Goal: Information Seeking & Learning: Learn about a topic

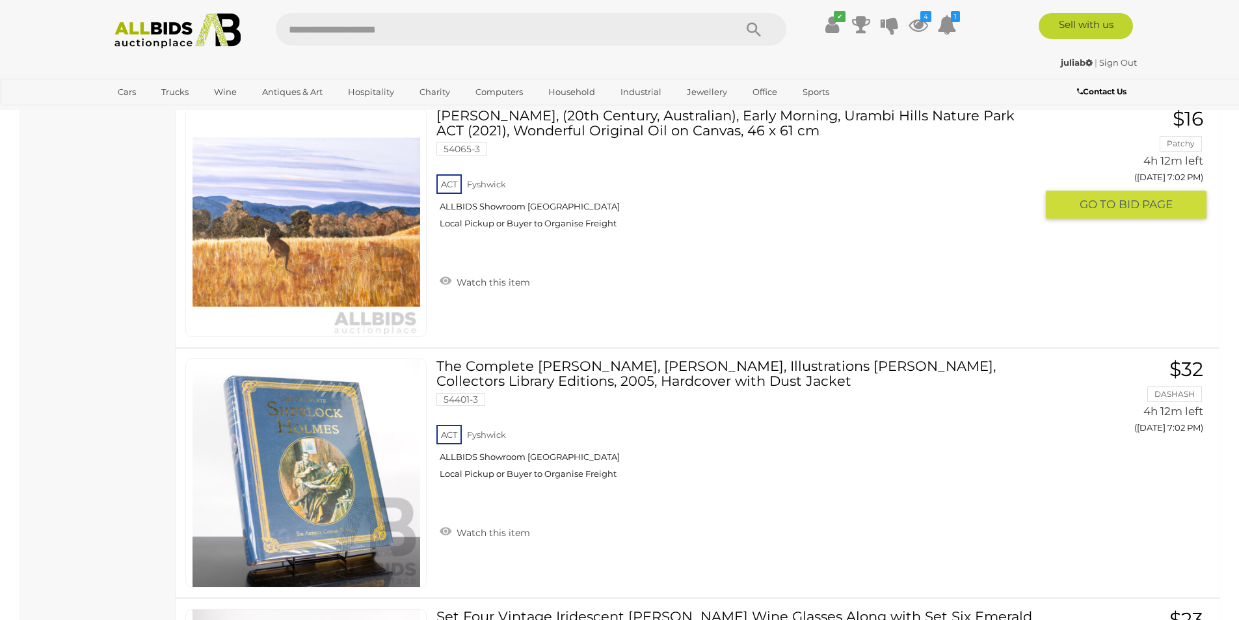
scroll to position [4807, 0]
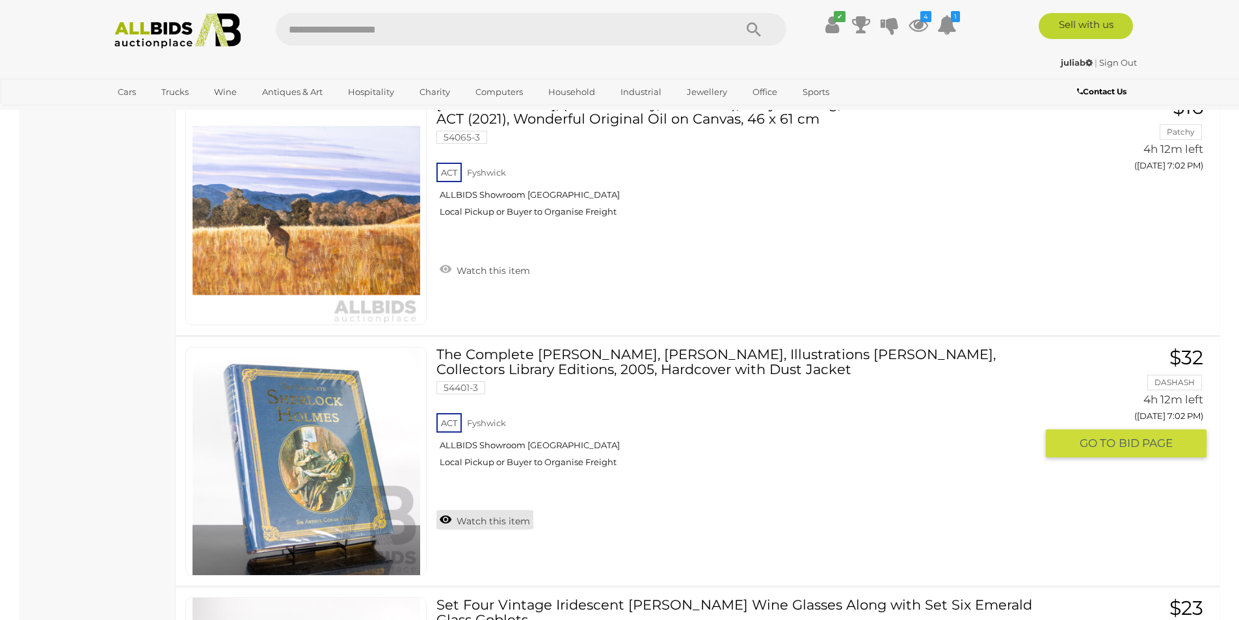
click at [500, 525] on link "Watch this item" at bounding box center [484, 520] width 97 height 20
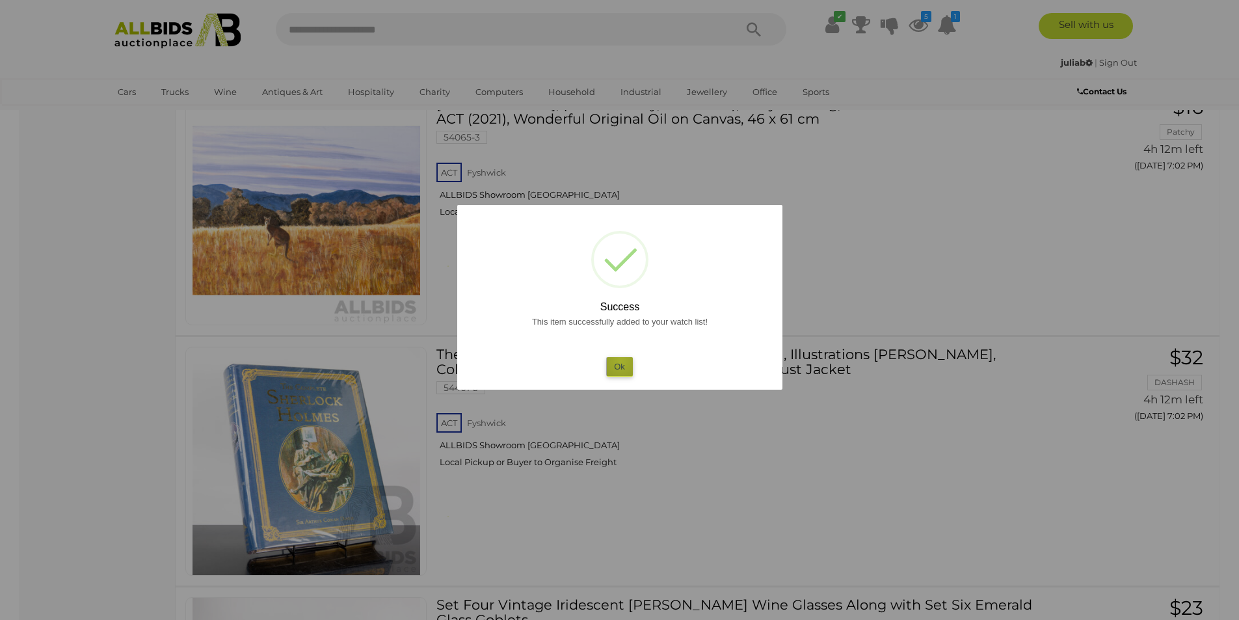
click at [621, 361] on button "Ok" at bounding box center [619, 366] width 27 height 19
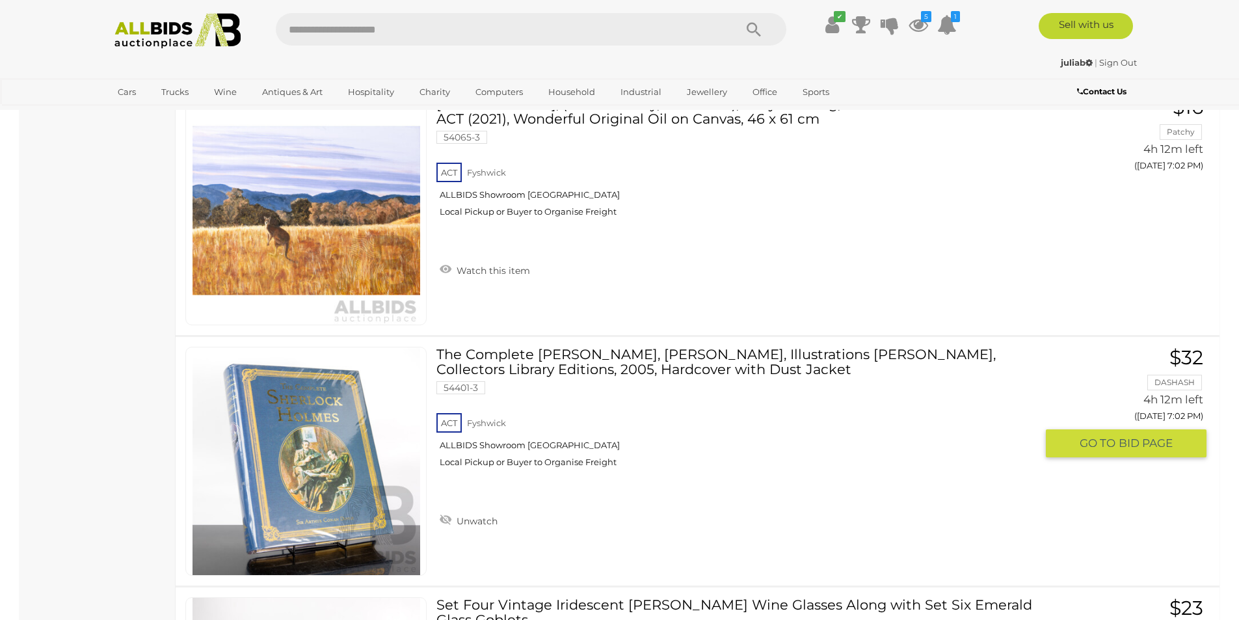
click at [608, 368] on link "The Complete Sherlock Holmes, Sir a C Doyle, Illustrations Sidney Paget, Collec…" at bounding box center [740, 412] width 589 height 131
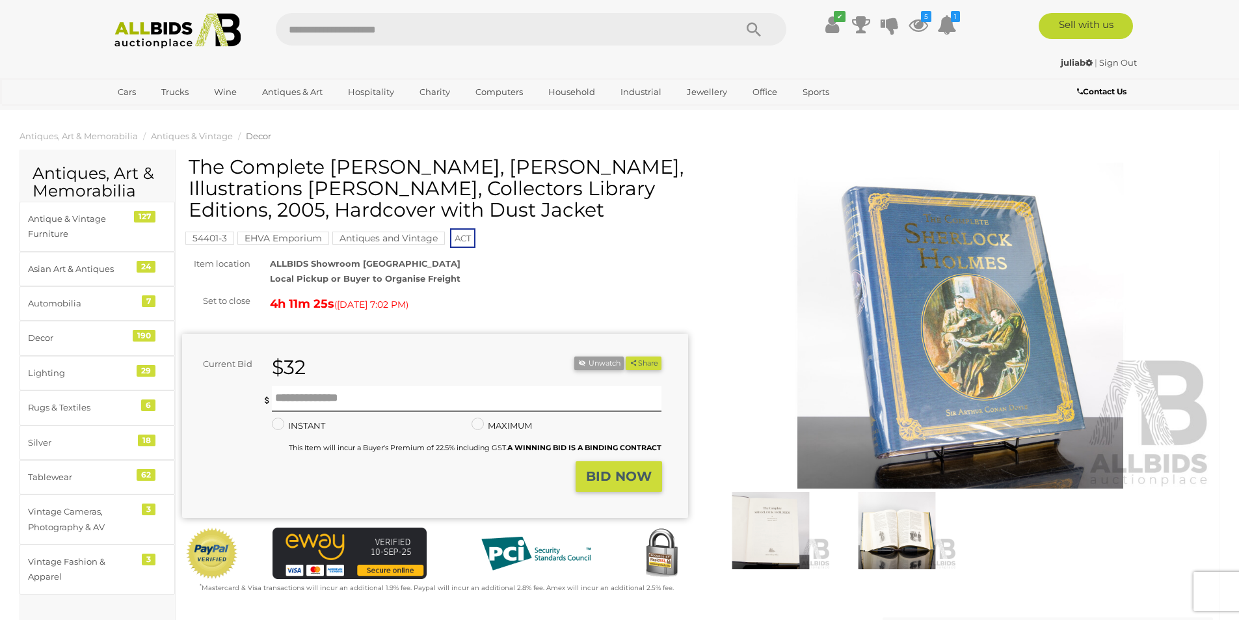
click at [881, 533] on img at bounding box center [897, 530] width 120 height 77
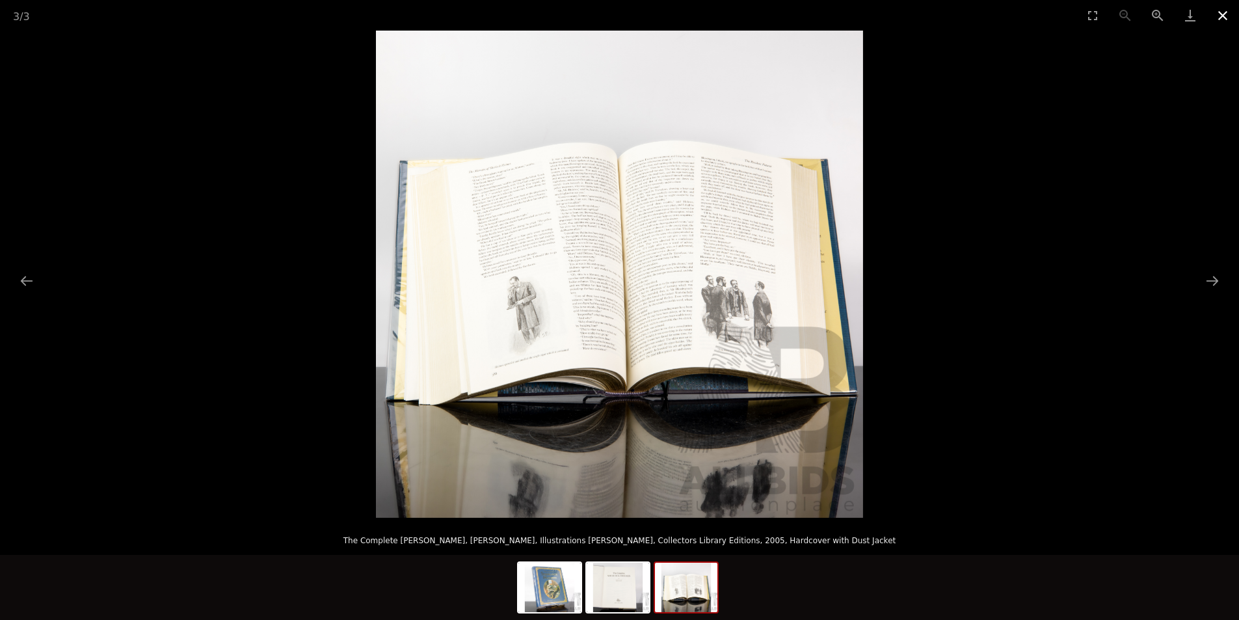
click at [1228, 7] on button "Close gallery" at bounding box center [1223, 15] width 33 height 31
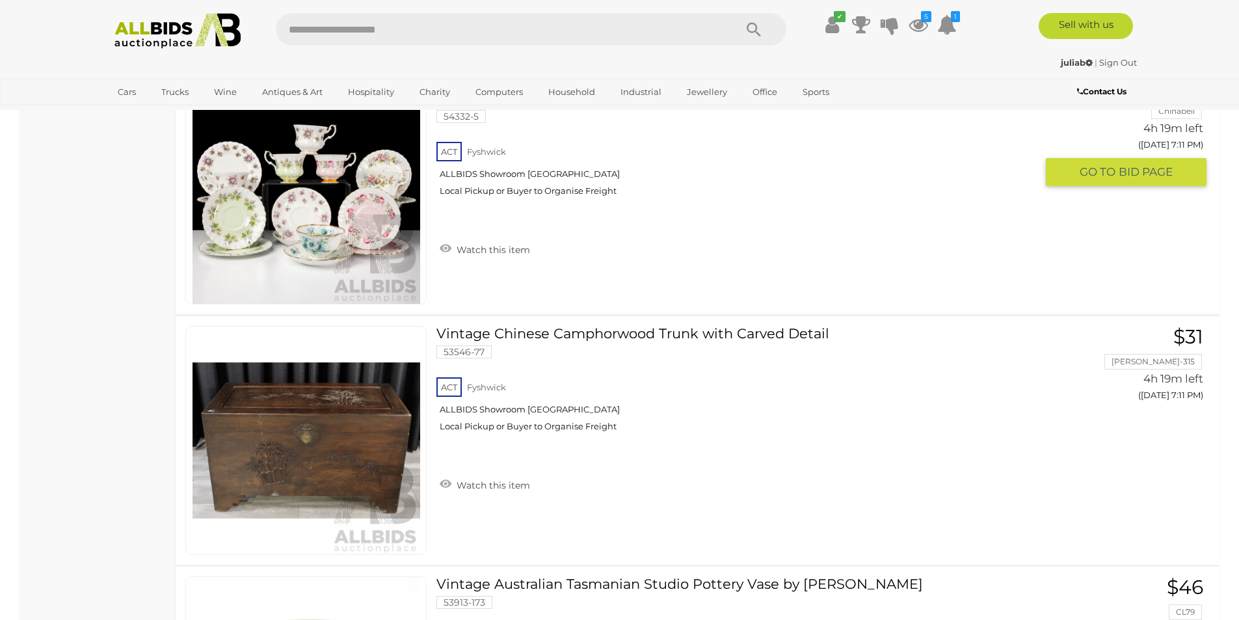
scroll to position [11807, 0]
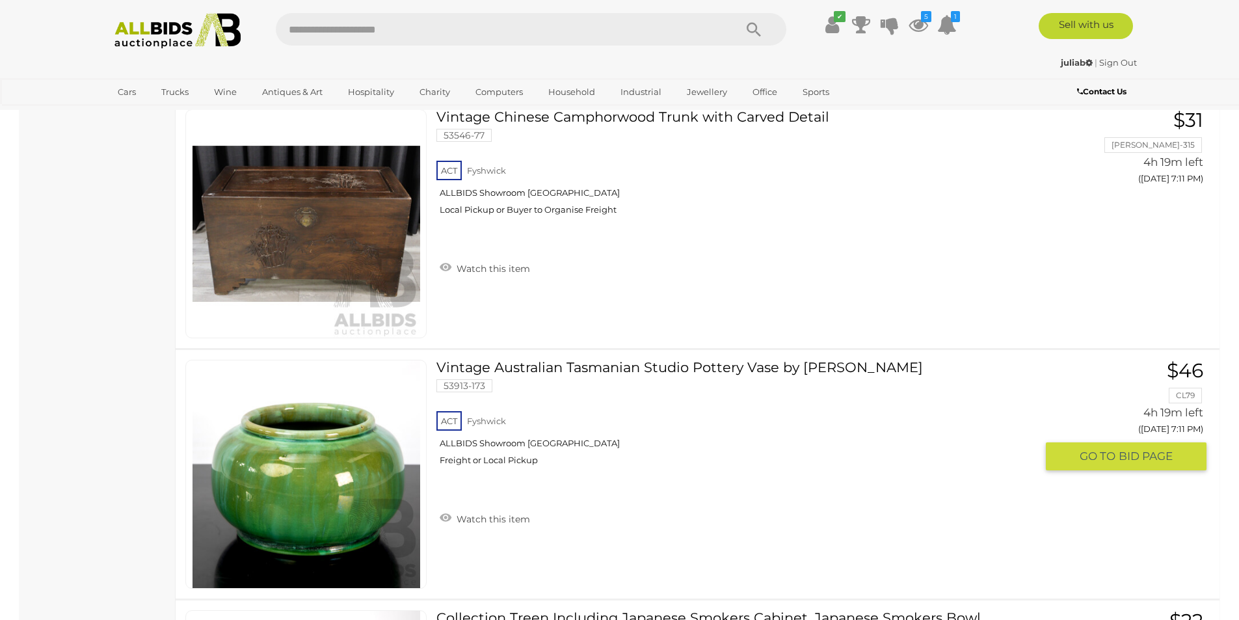
click at [327, 479] on img at bounding box center [307, 474] width 228 height 228
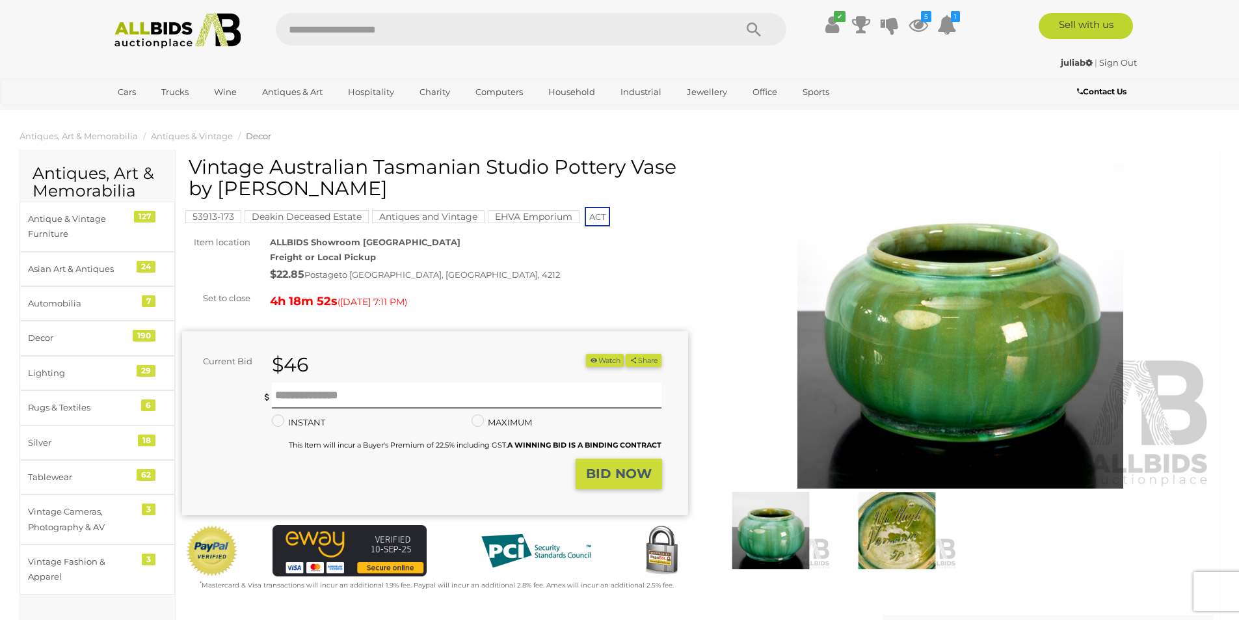
click at [900, 526] on img at bounding box center [897, 530] width 120 height 77
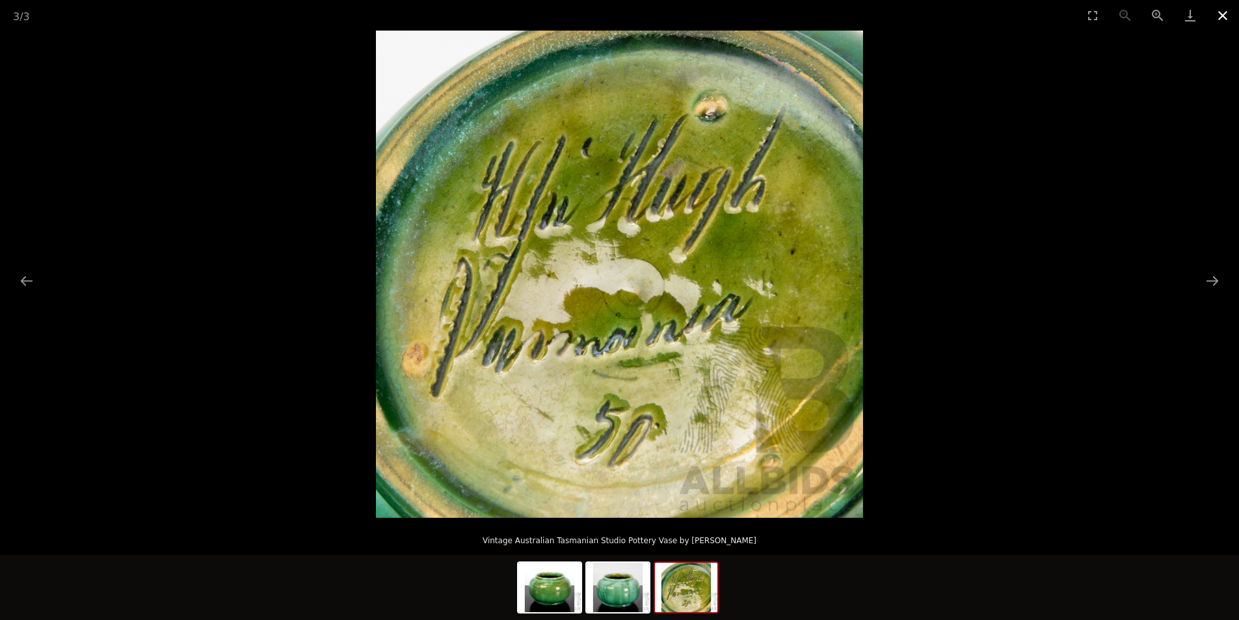
click at [1218, 14] on button "Close gallery" at bounding box center [1223, 15] width 33 height 31
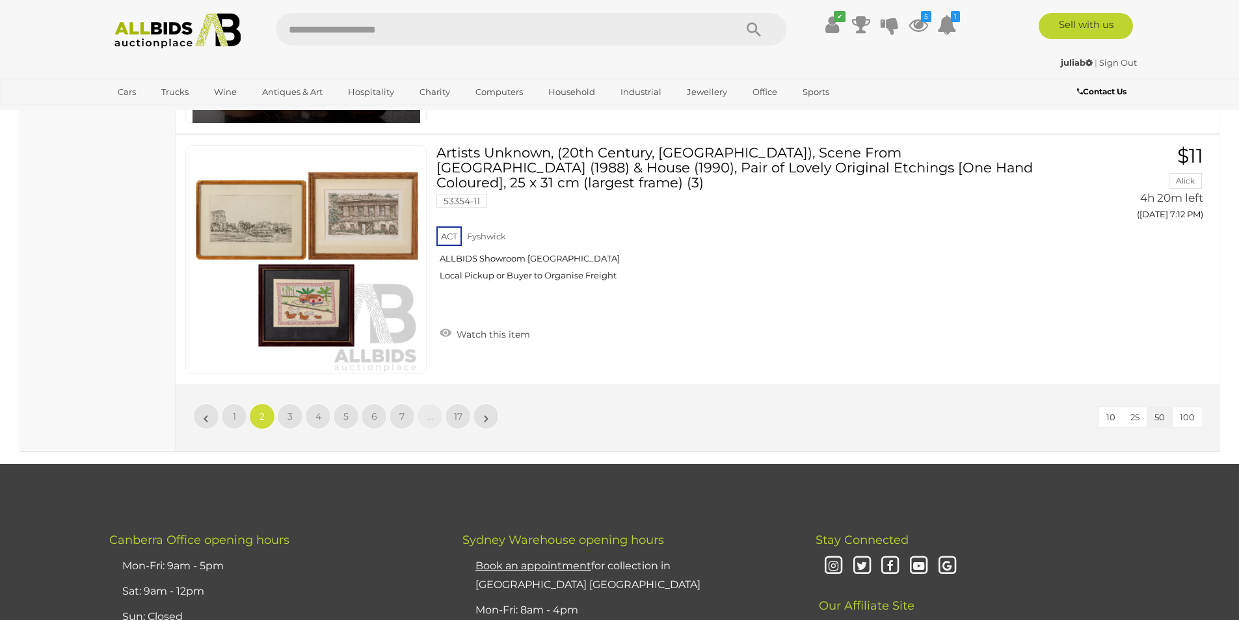
scroll to position [12739, 0]
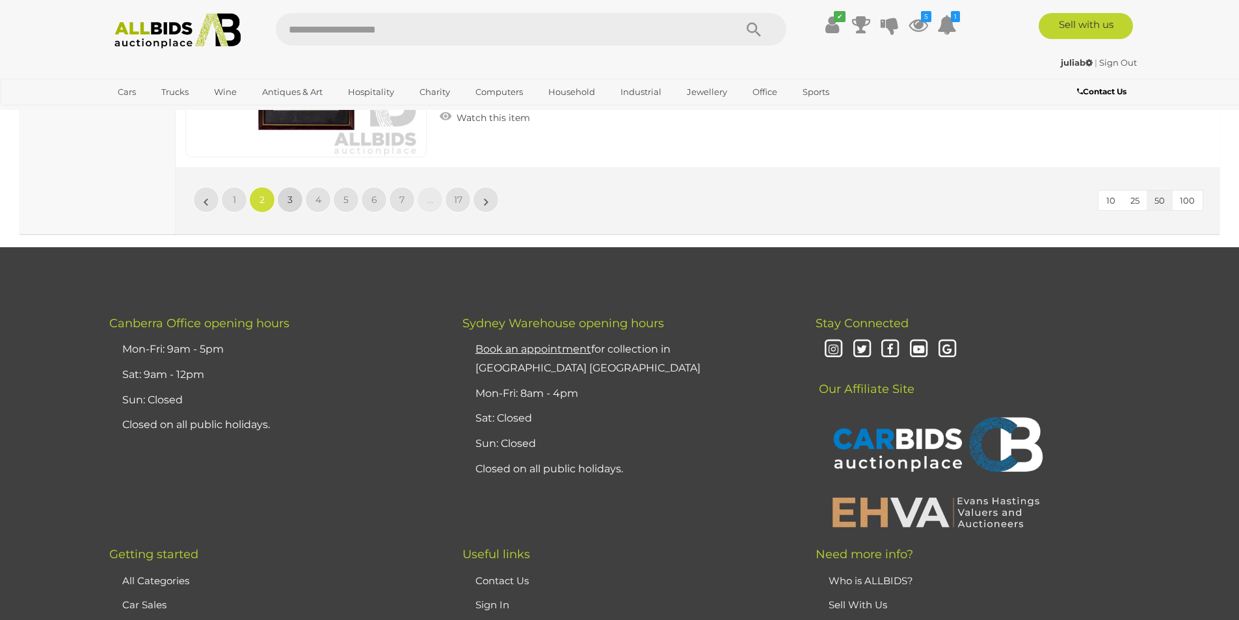
click at [286, 199] on link "3" at bounding box center [290, 200] width 26 height 26
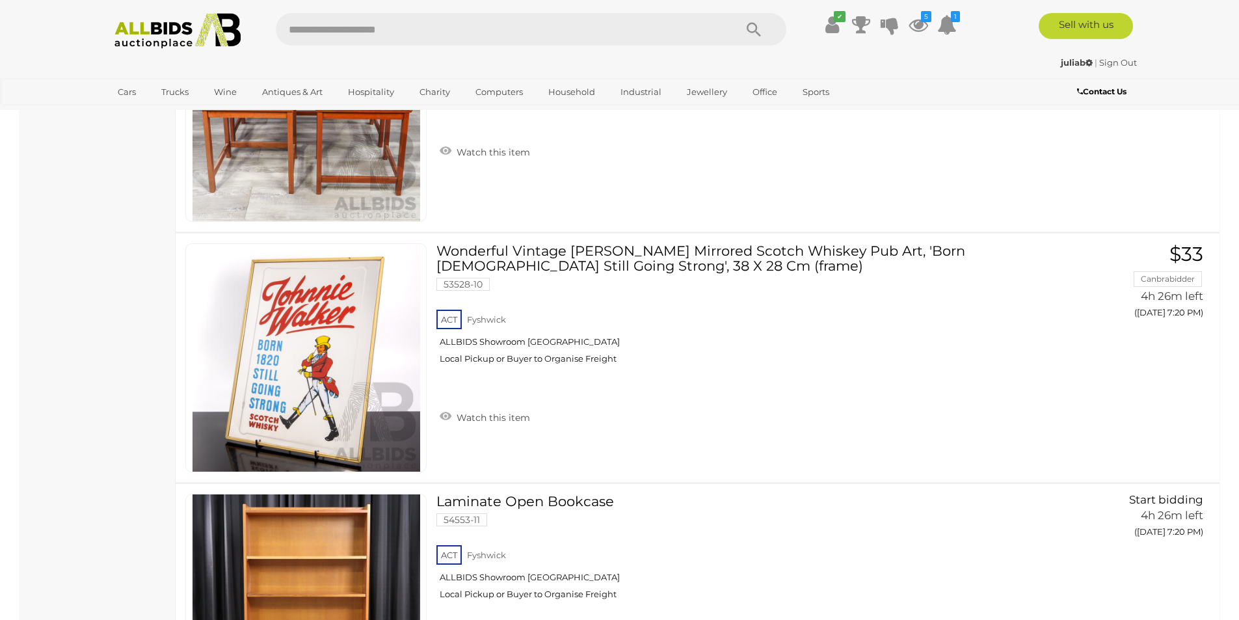
scroll to position [5674, 0]
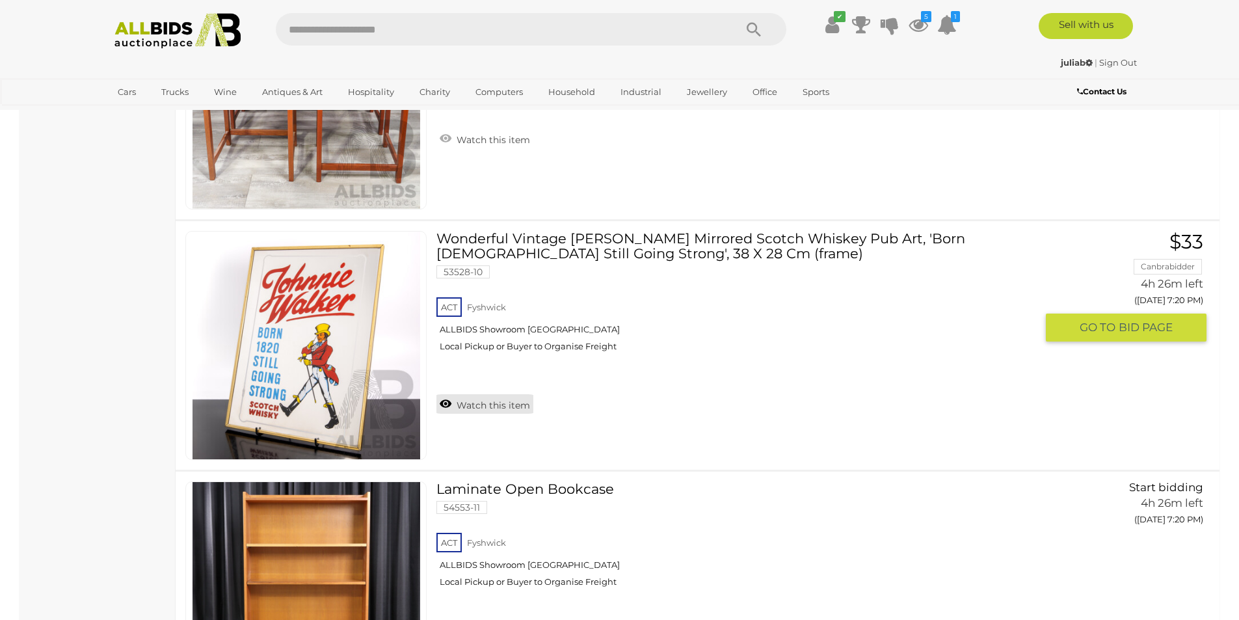
click at [492, 401] on link "Watch this item" at bounding box center [484, 404] width 97 height 20
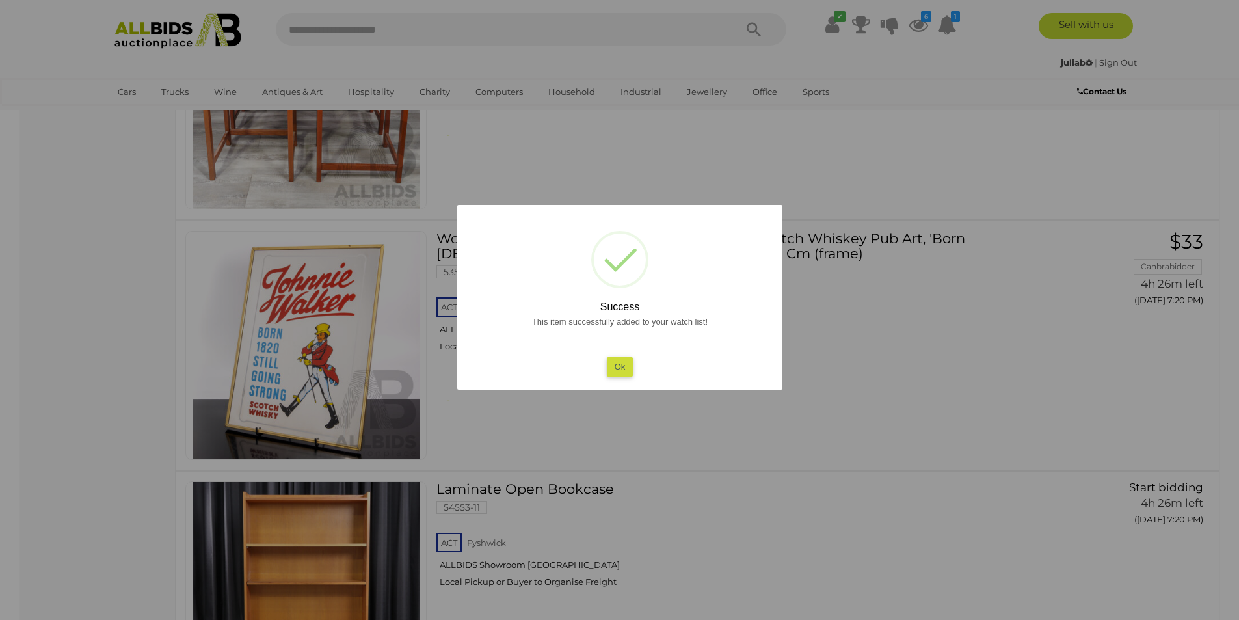
click at [623, 368] on button "Ok" at bounding box center [619, 366] width 27 height 19
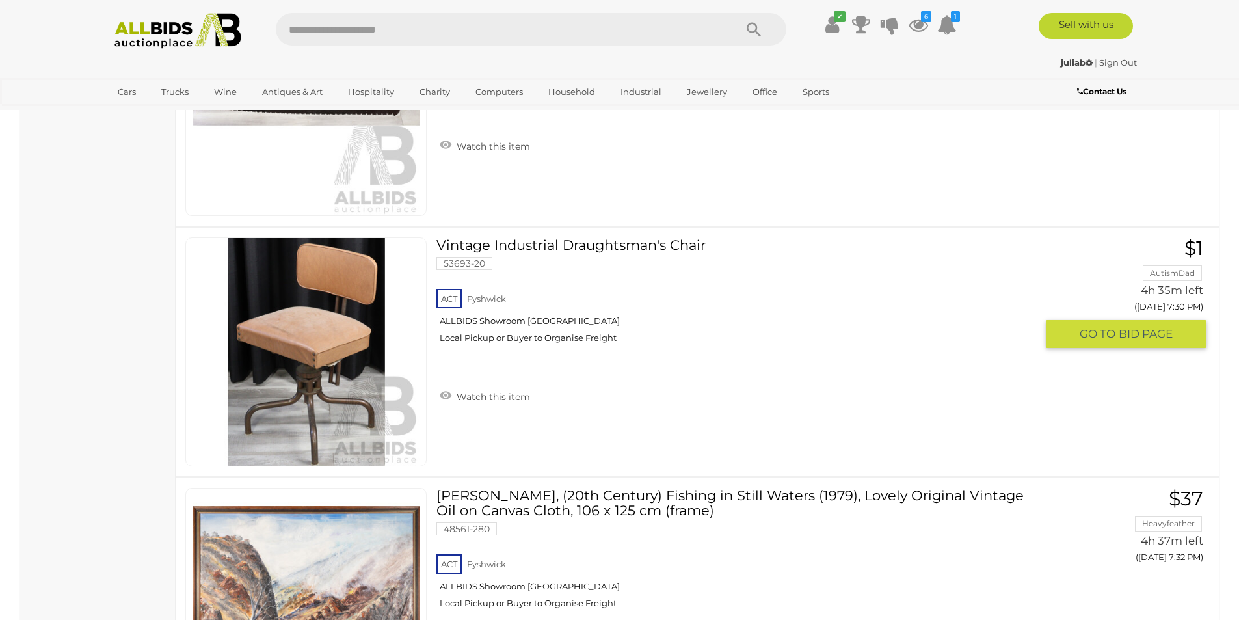
scroll to position [12397, 0]
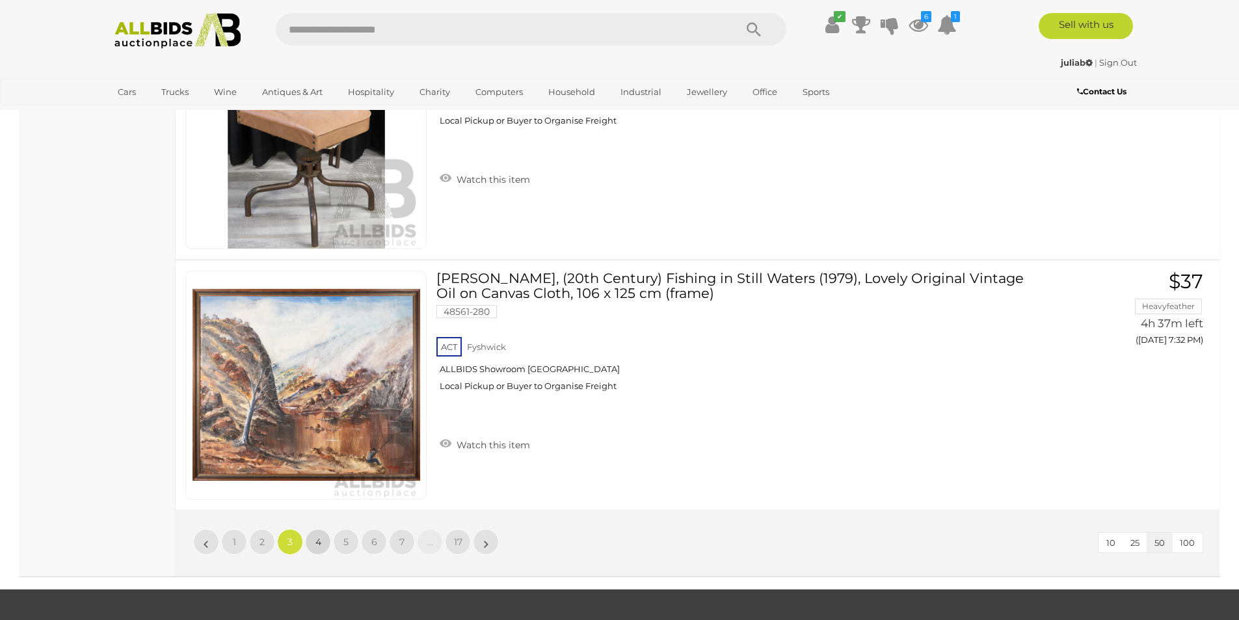
click at [319, 552] on link "4" at bounding box center [318, 542] width 26 height 26
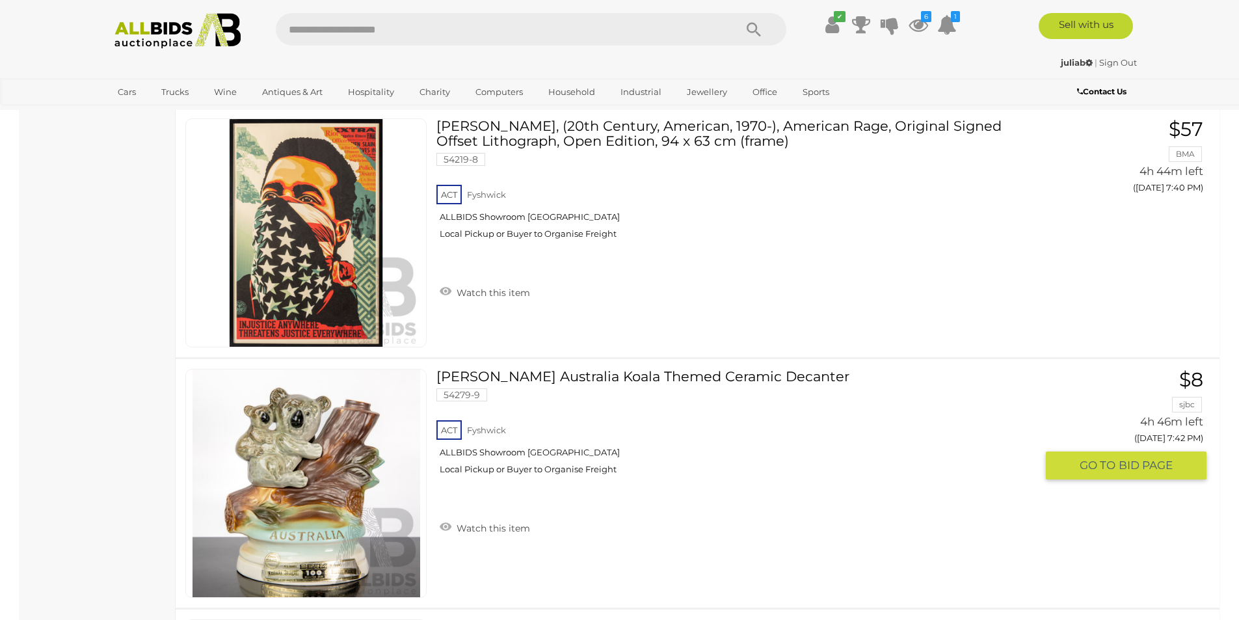
scroll to position [3289, 0]
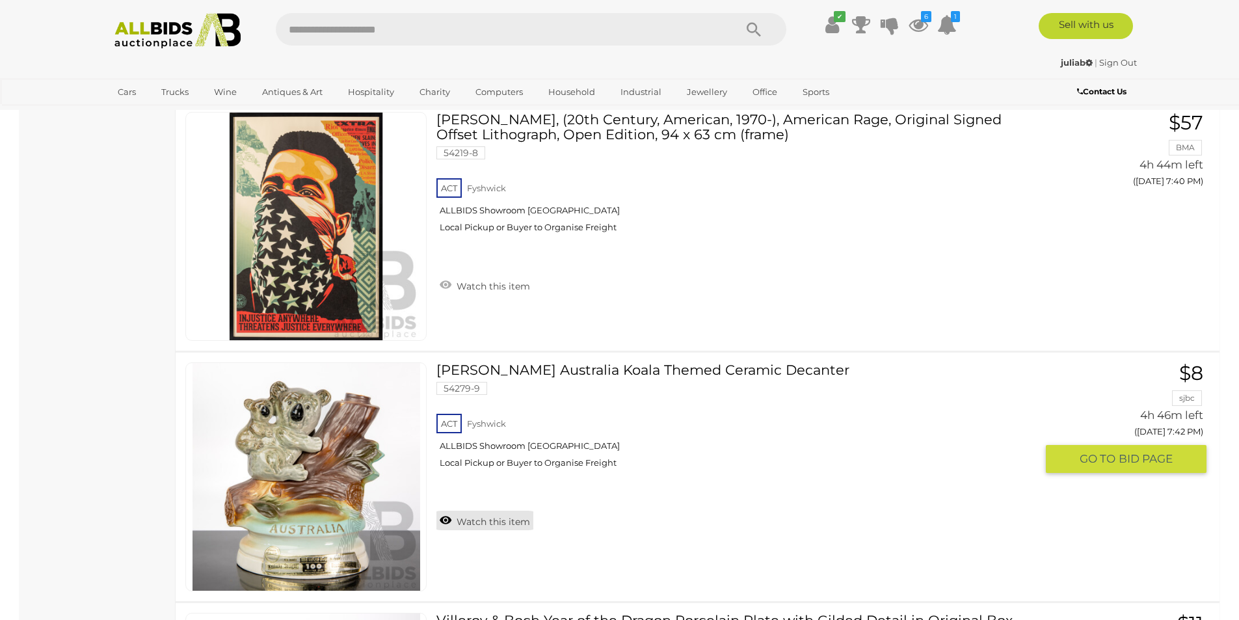
click at [482, 525] on link "Watch this item" at bounding box center [484, 521] width 97 height 20
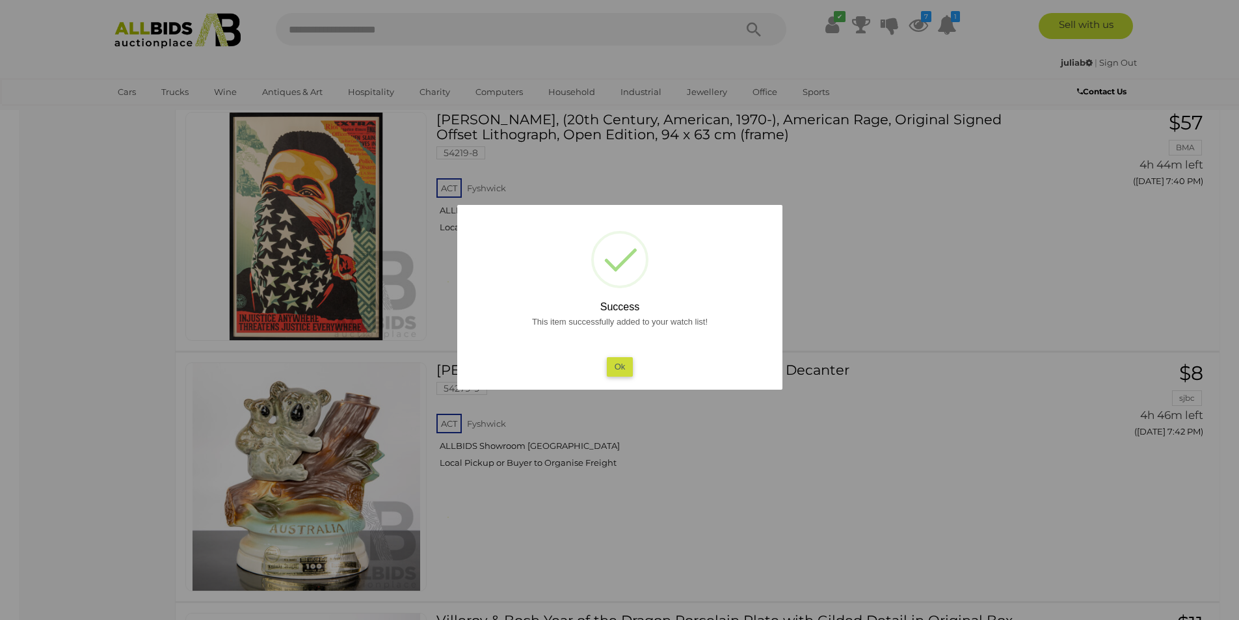
click at [612, 368] on button "Ok" at bounding box center [619, 366] width 27 height 19
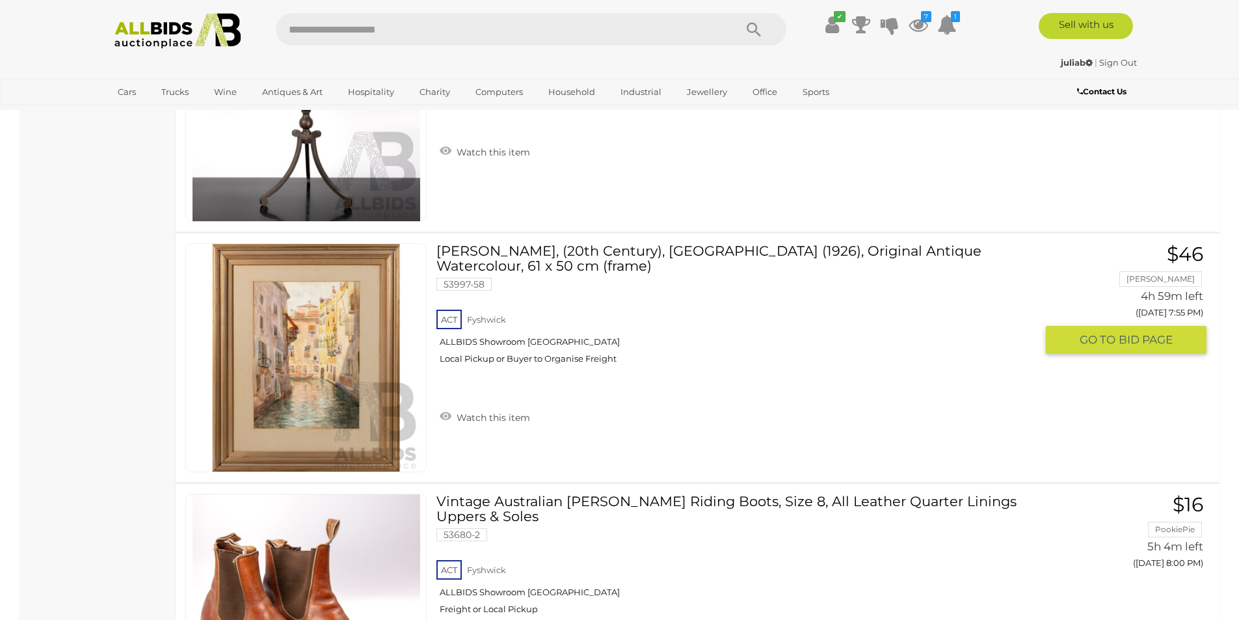
scroll to position [5674, 0]
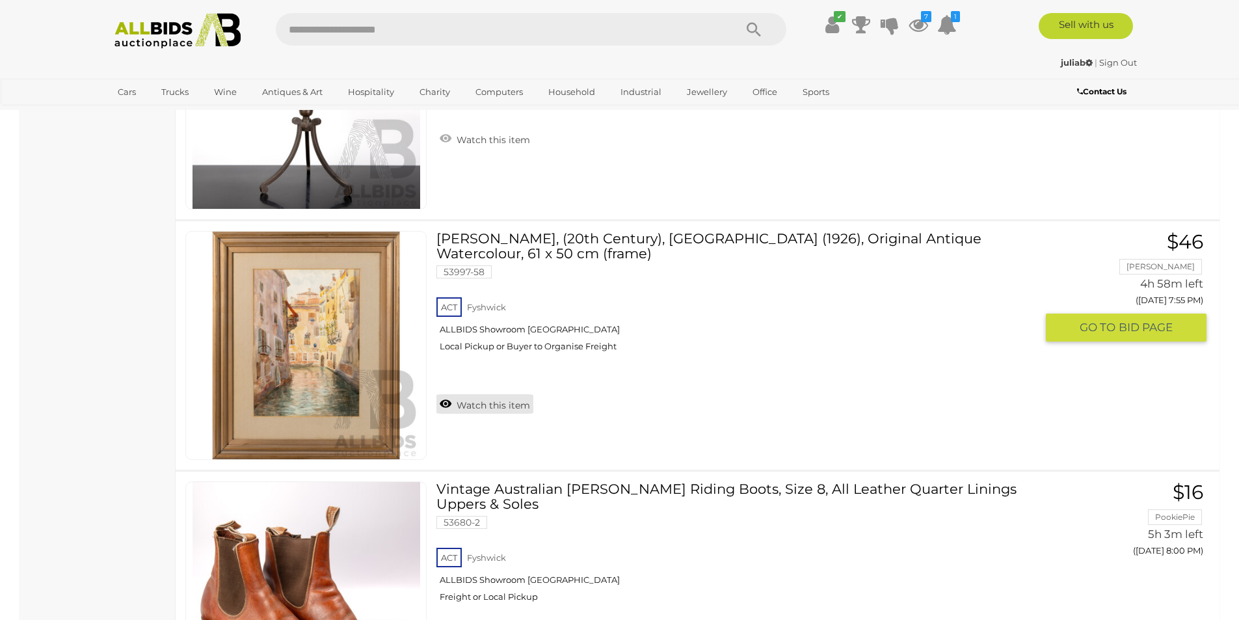
click at [478, 394] on link "Watch this item" at bounding box center [484, 404] width 97 height 20
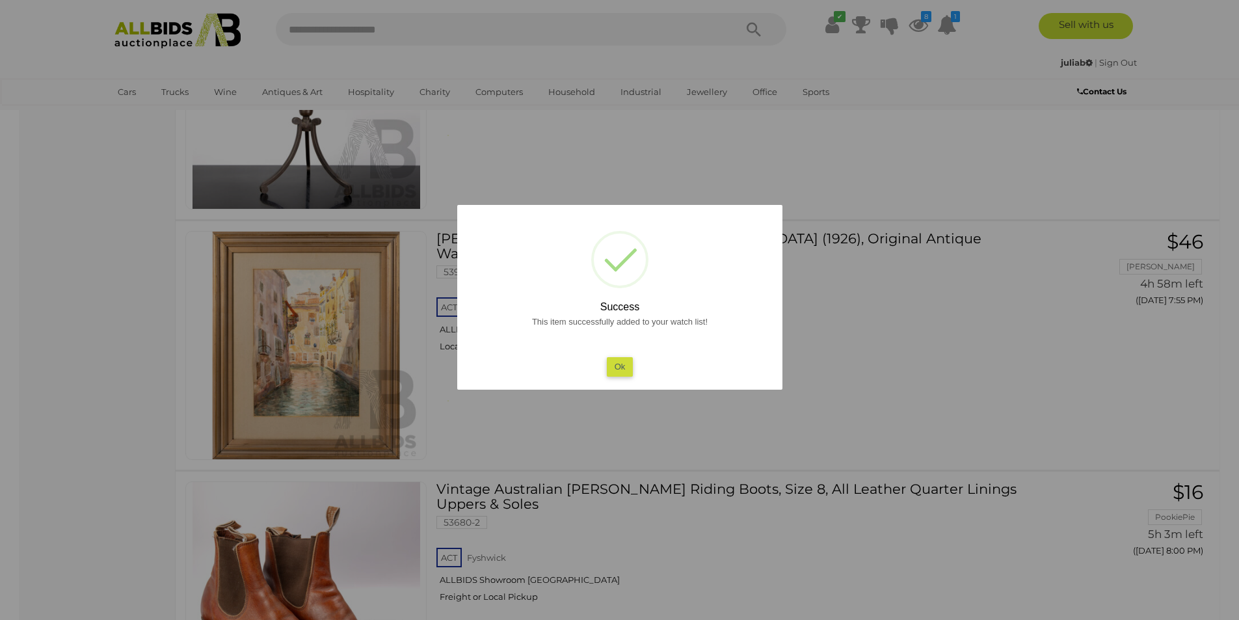
click at [619, 369] on button "Ok" at bounding box center [619, 366] width 27 height 19
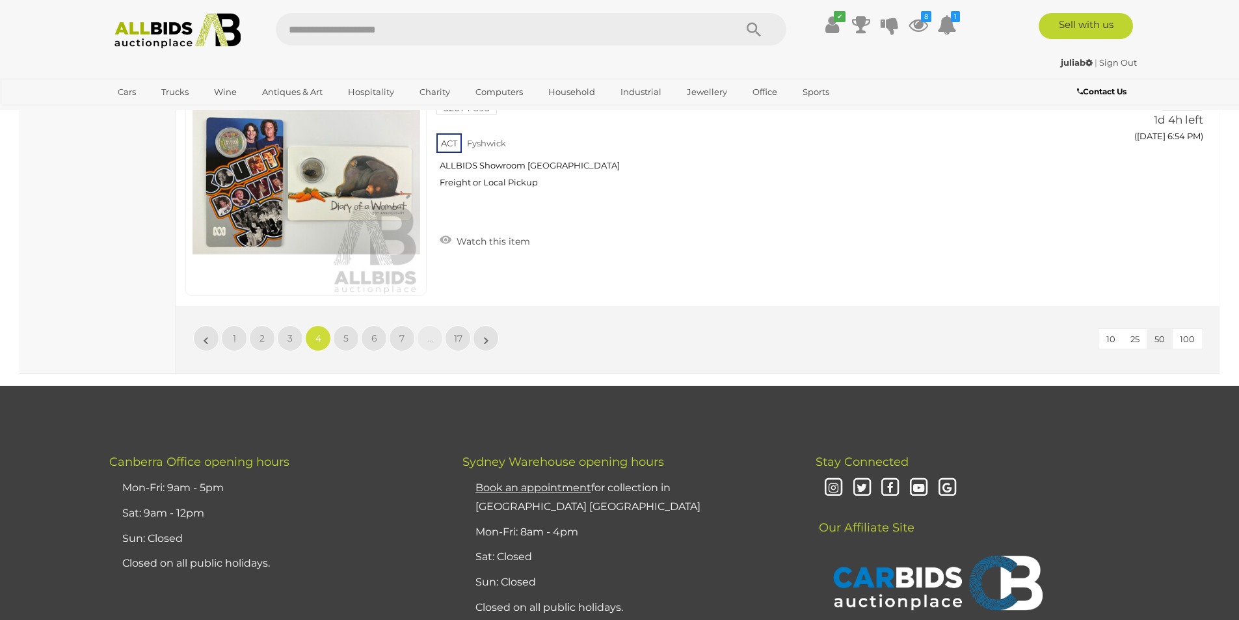
scroll to position [12613, 0]
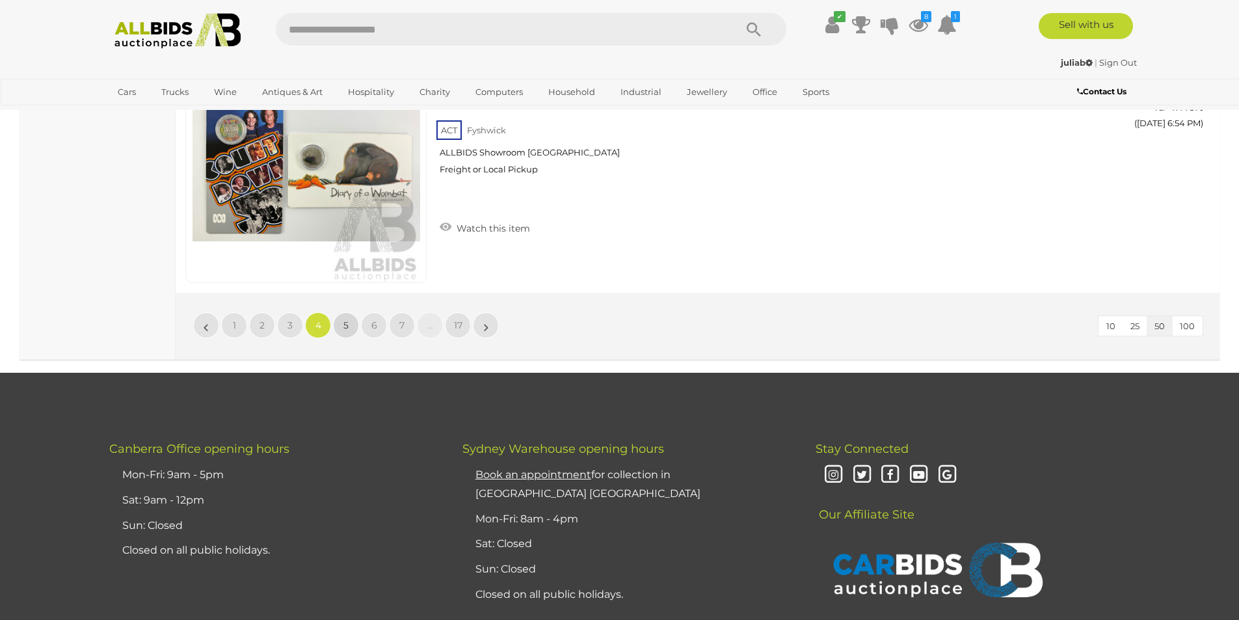
click at [348, 332] on link "5" at bounding box center [346, 325] width 26 height 26
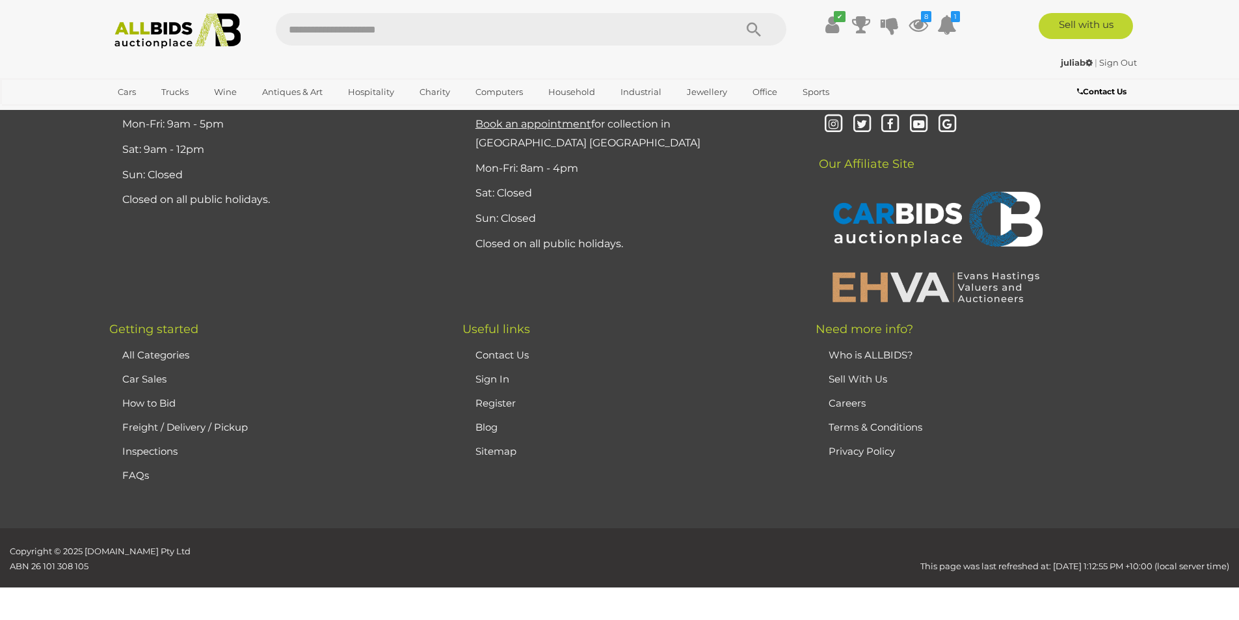
scroll to position [254, 0]
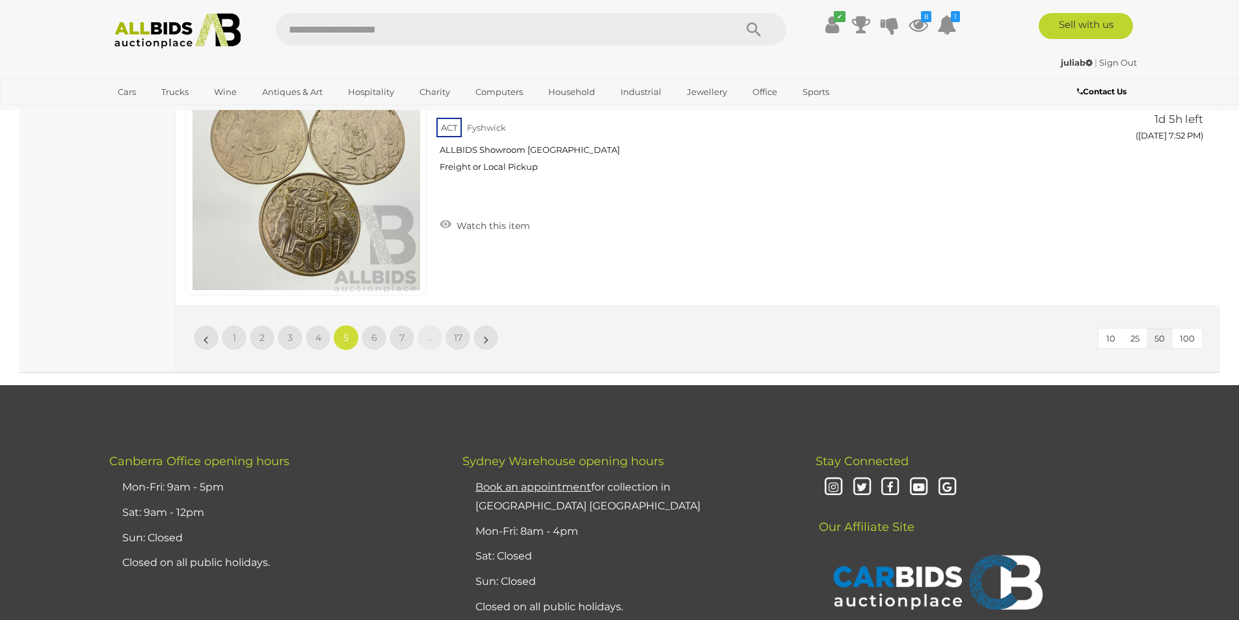
scroll to position [12613, 0]
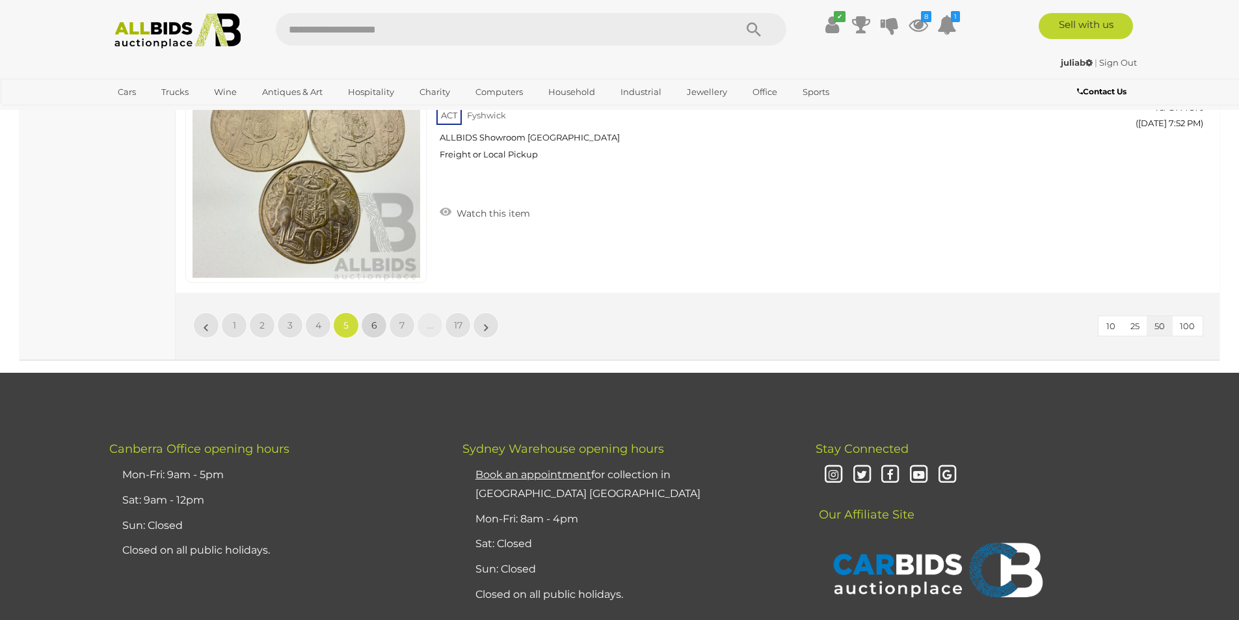
click at [381, 330] on link "6" at bounding box center [374, 325] width 26 height 26
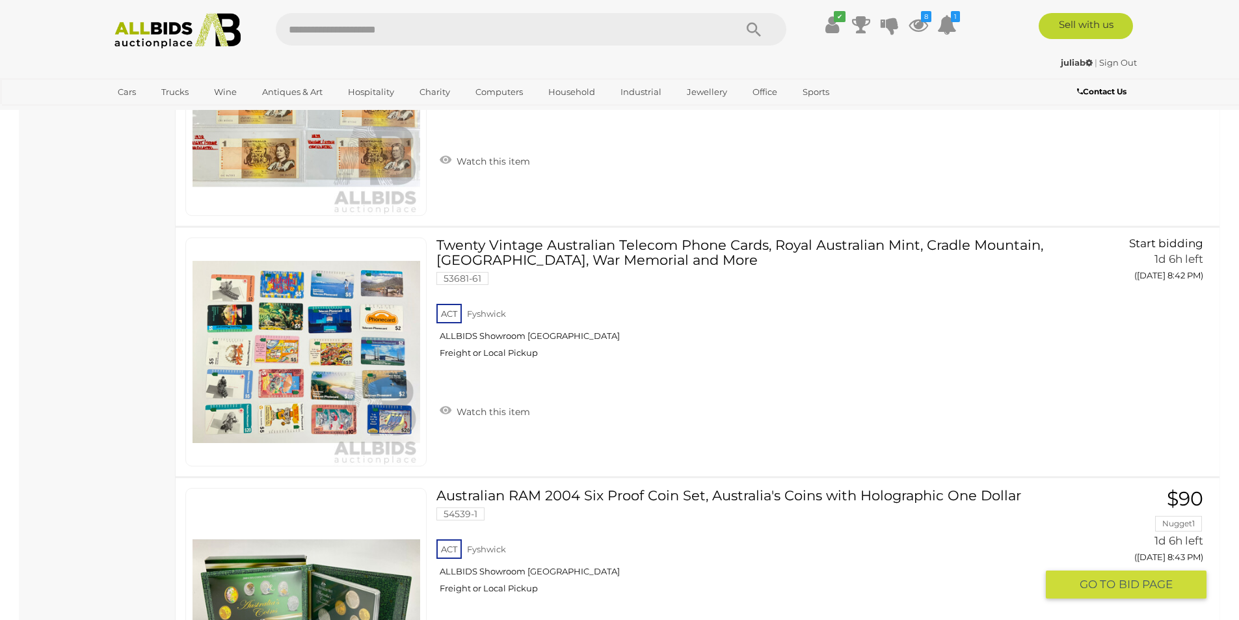
scroll to position [12396, 0]
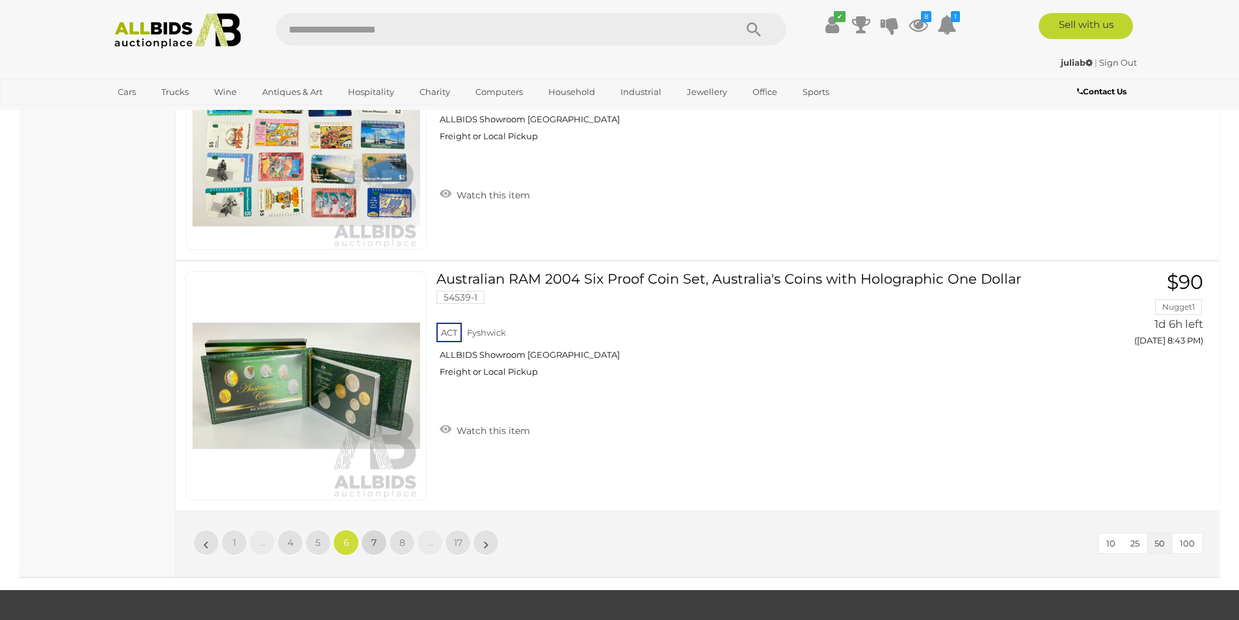
click at [373, 541] on span "7" at bounding box center [373, 543] width 5 height 12
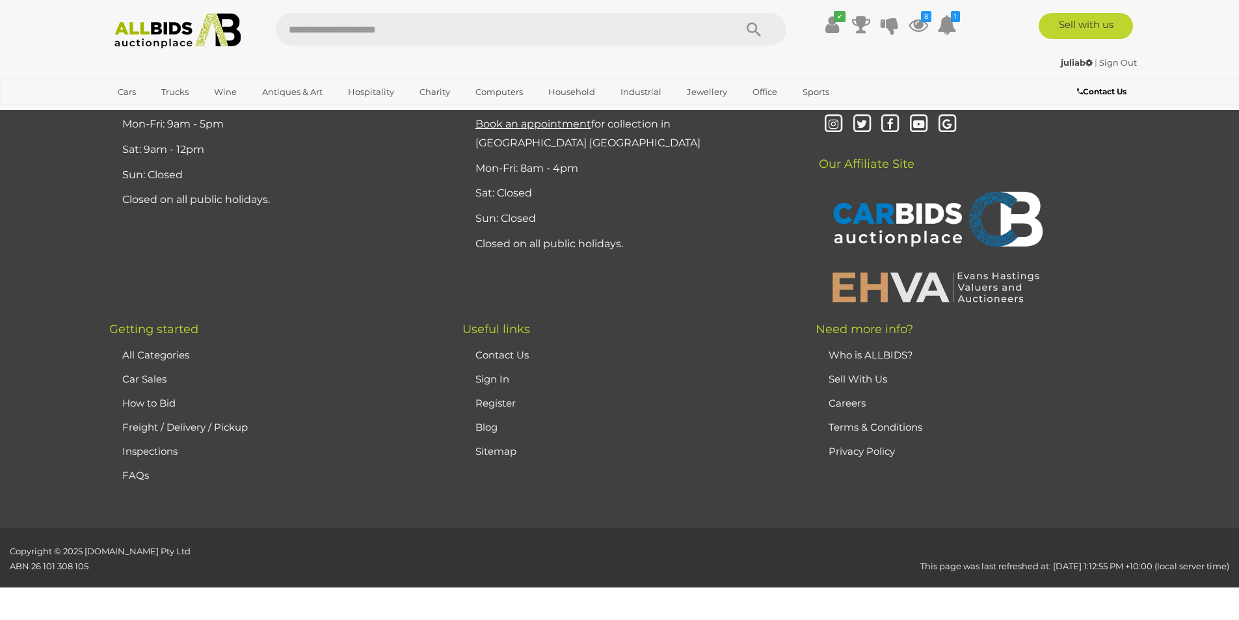
scroll to position [254, 0]
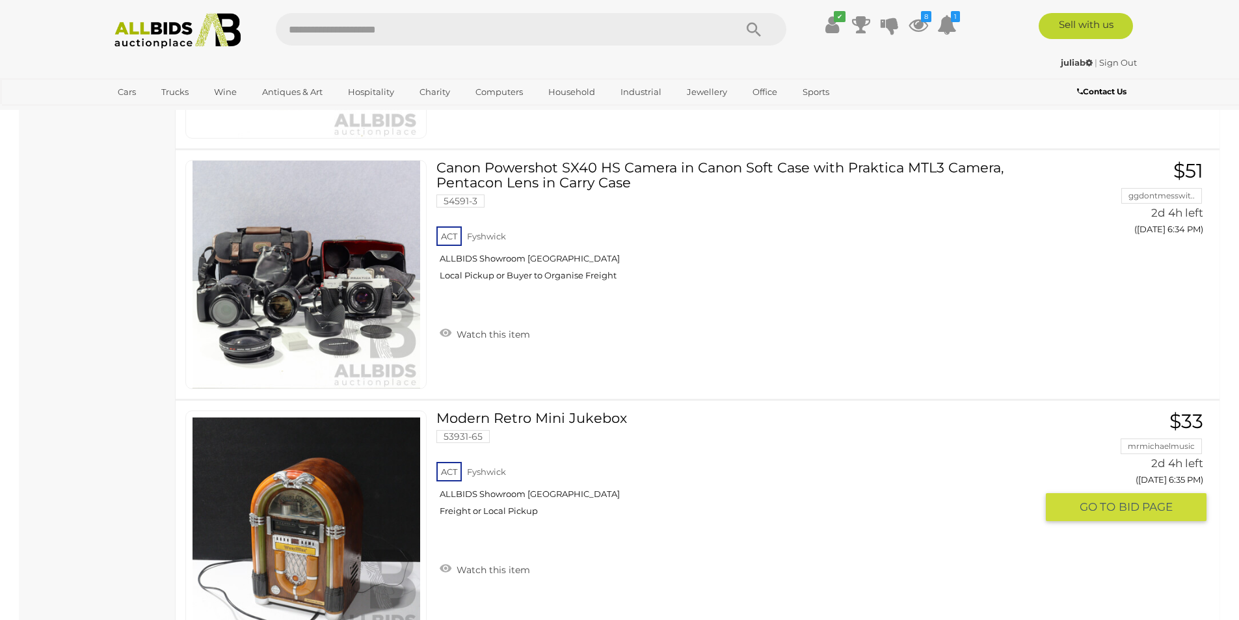
scroll to position [2205, 0]
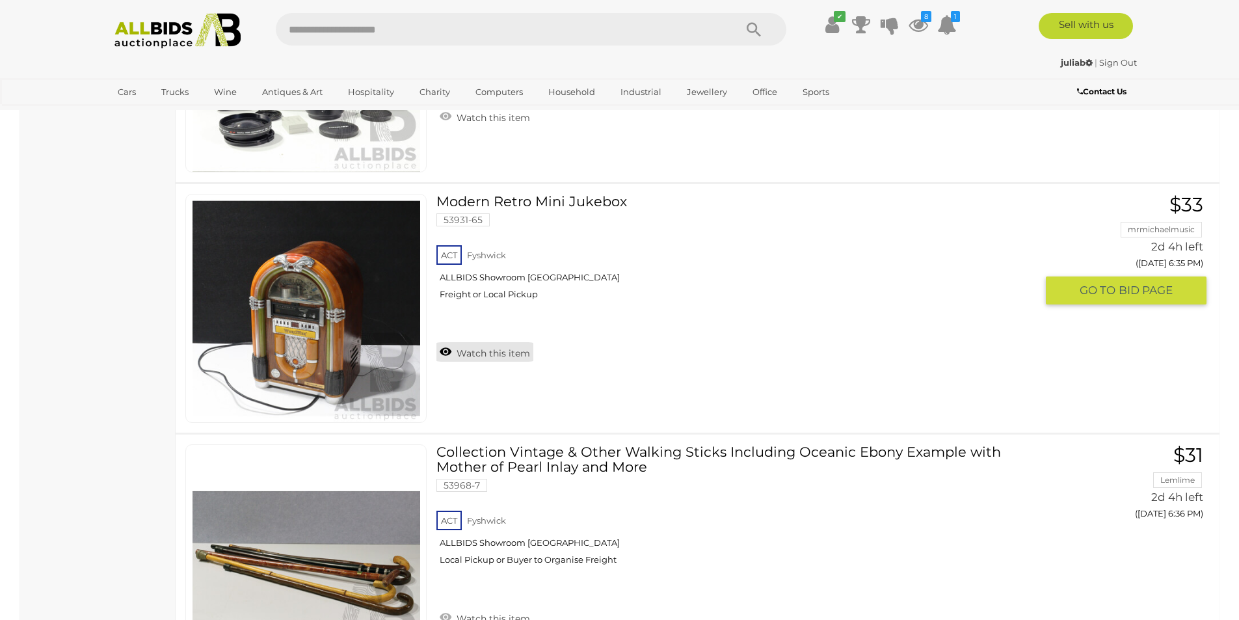
click at [504, 353] on link "Watch this item" at bounding box center [484, 352] width 97 height 20
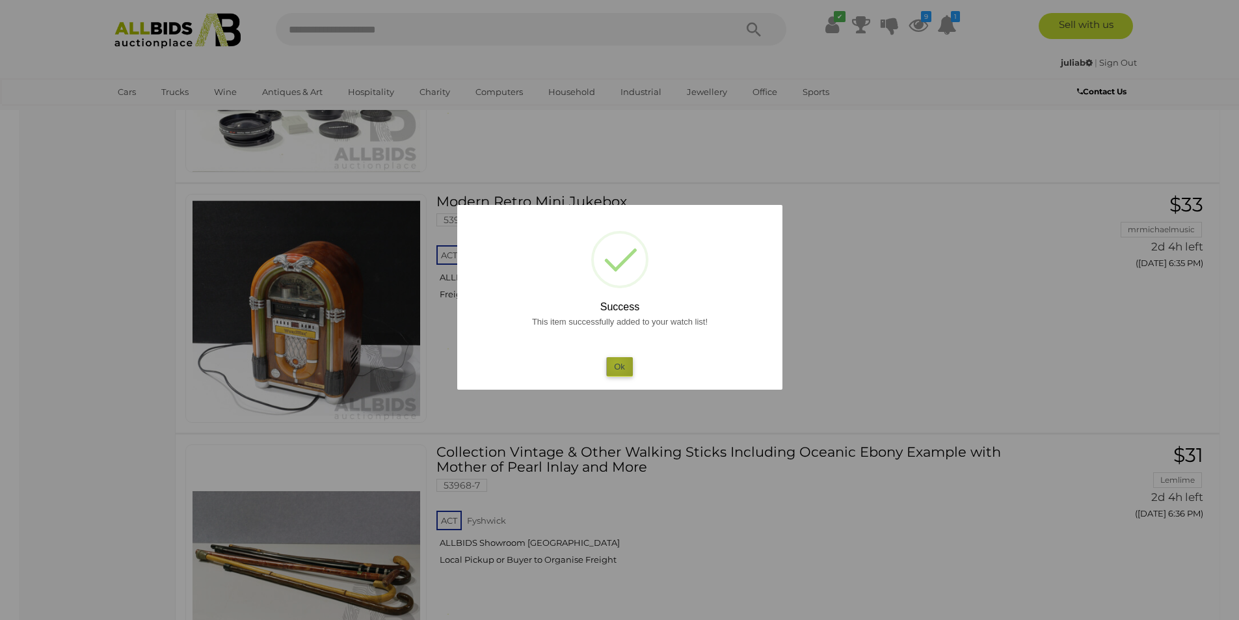
click at [617, 364] on button "Ok" at bounding box center [619, 366] width 27 height 19
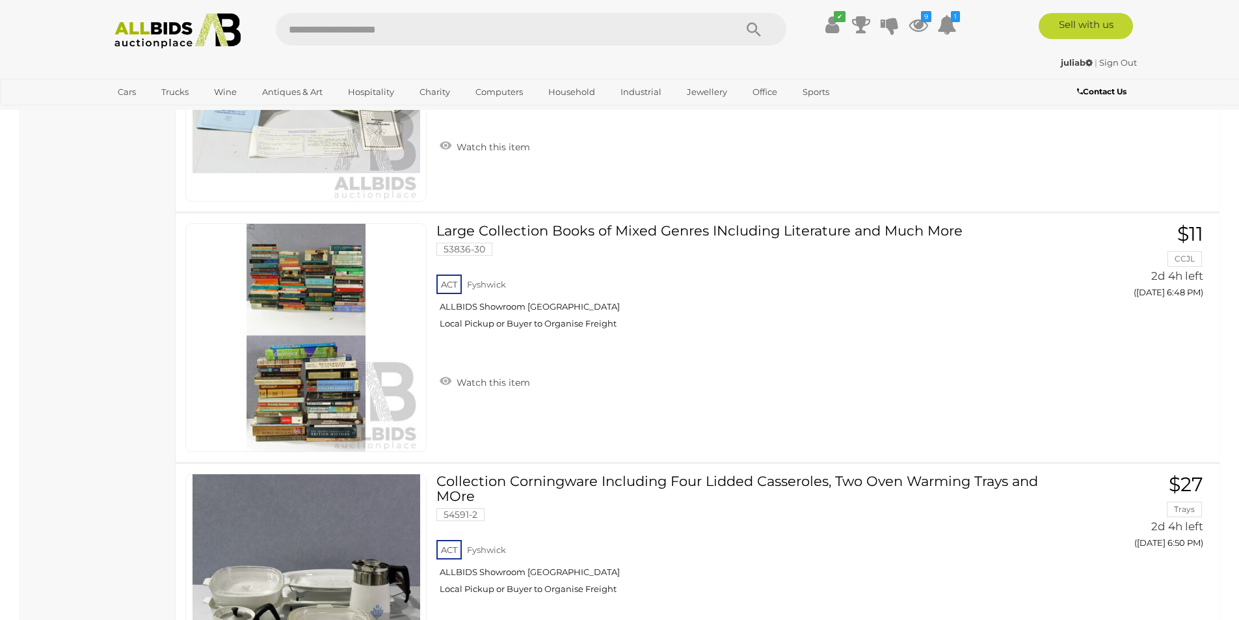
scroll to position [3940, 0]
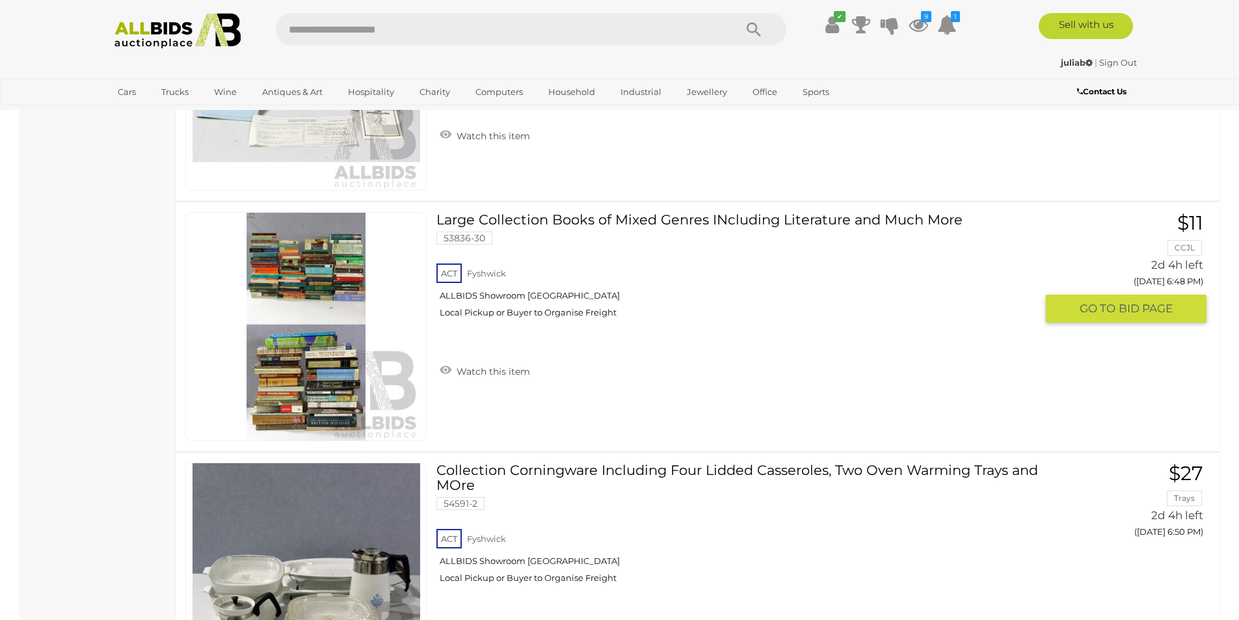
click at [493, 220] on link "Large Collection Books of Mixed Genres INcluding Literature and Much More 53836…" at bounding box center [740, 270] width 589 height 116
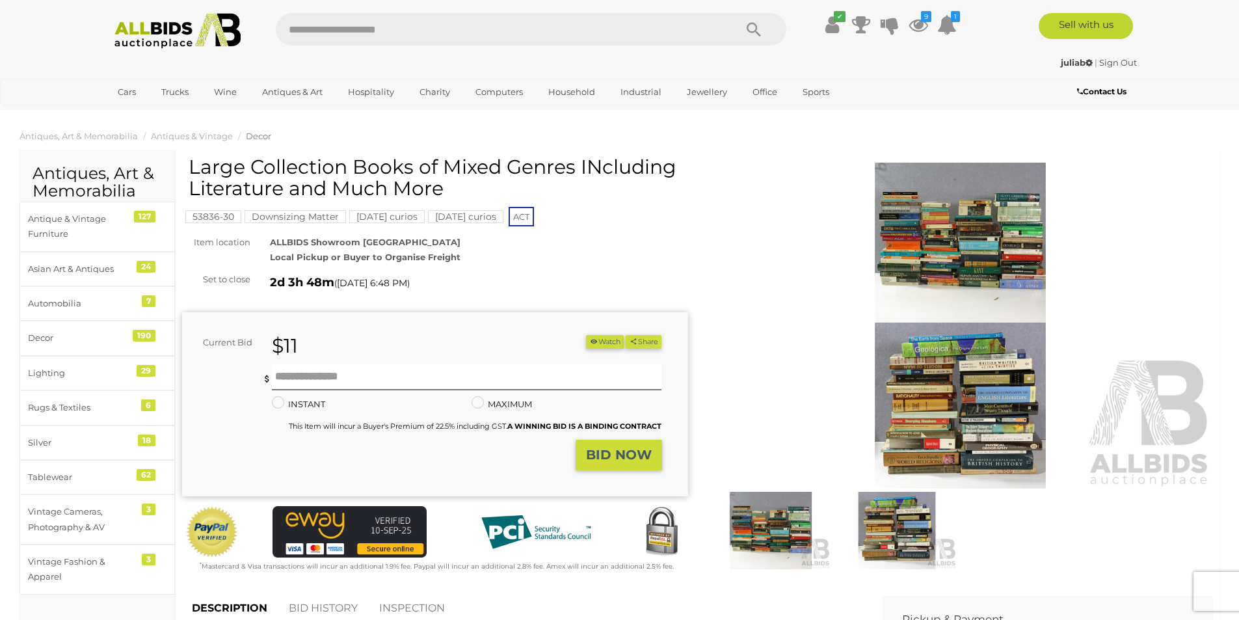
click at [1015, 241] on img at bounding box center [961, 326] width 506 height 326
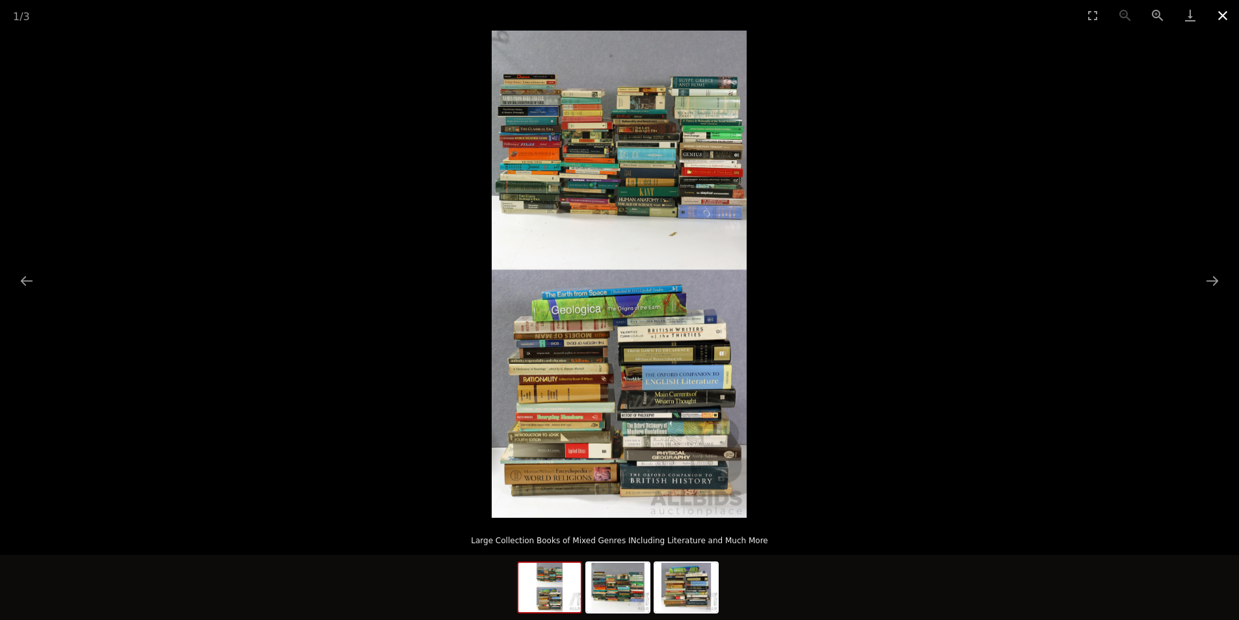
click at [1219, 14] on button "Close gallery" at bounding box center [1223, 15] width 33 height 31
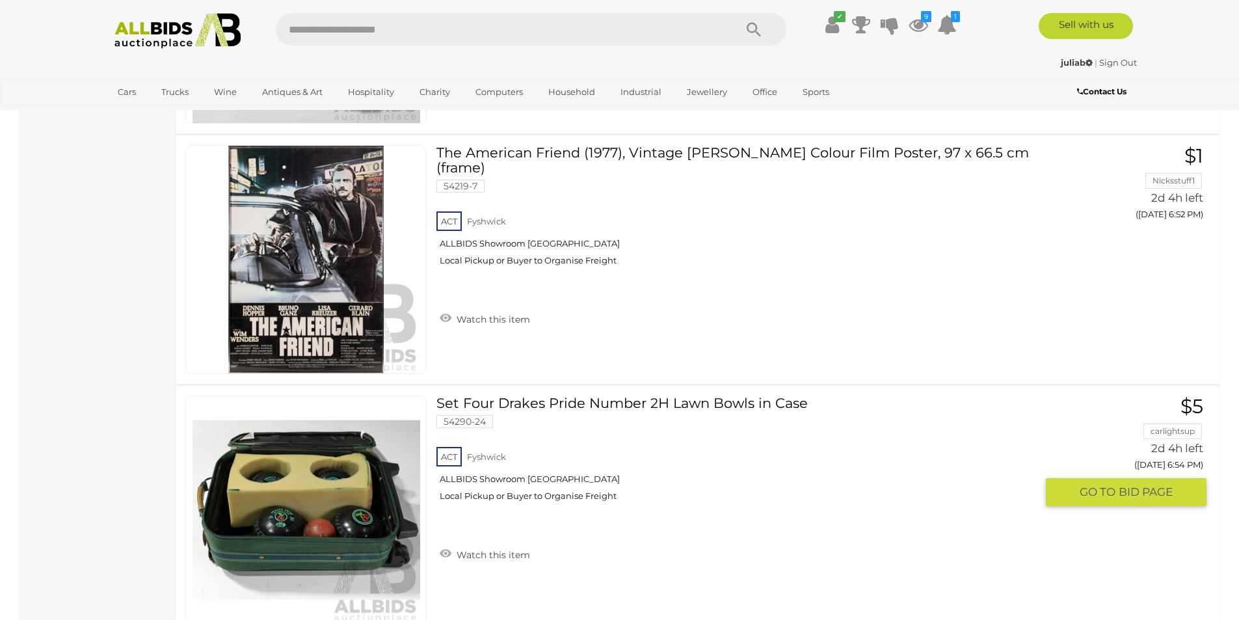
scroll to position [4725, 0]
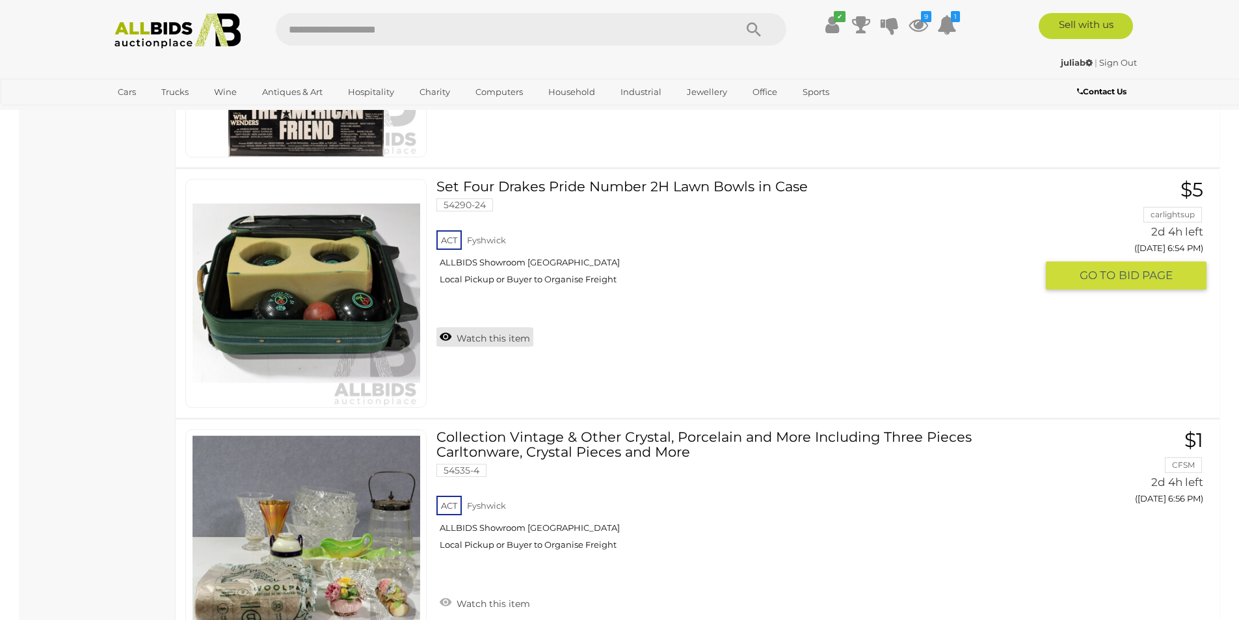
click at [479, 341] on link "Watch this item" at bounding box center [484, 337] width 97 height 20
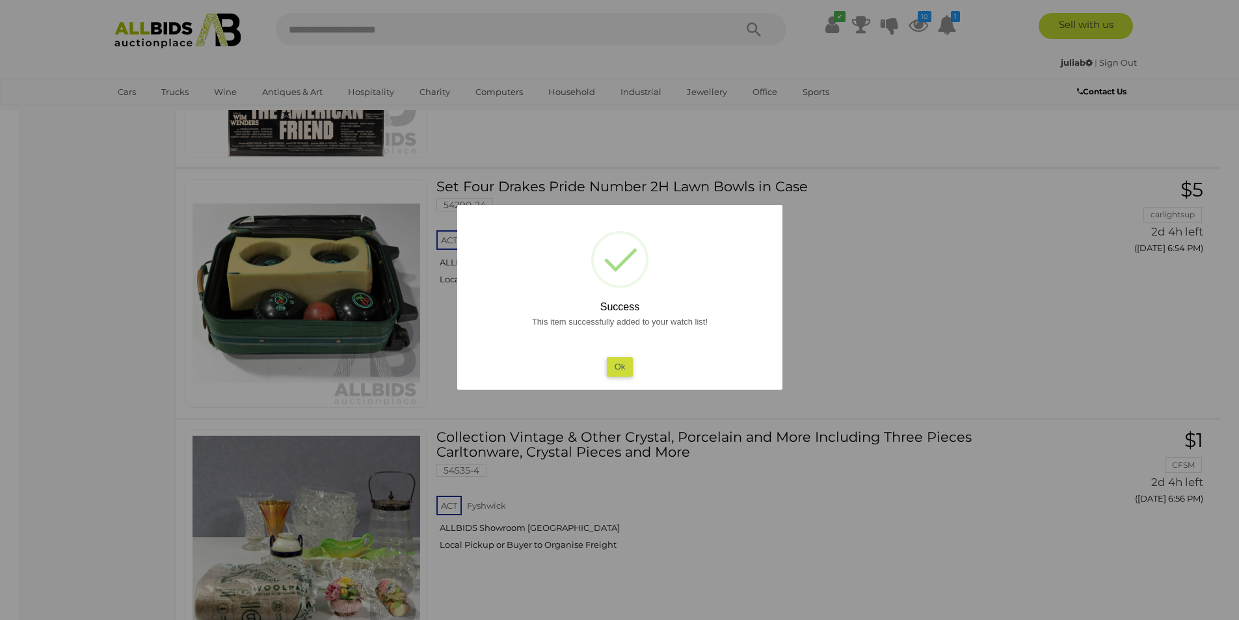
click at [620, 368] on button "Ok" at bounding box center [619, 366] width 27 height 19
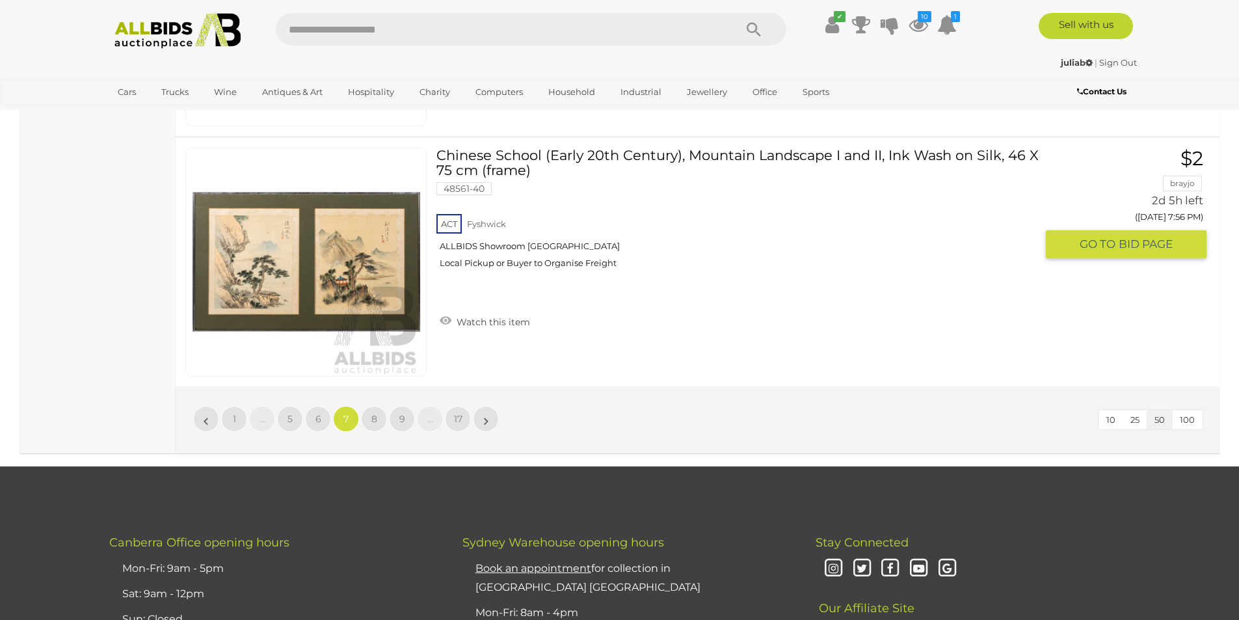
scroll to position [12531, 0]
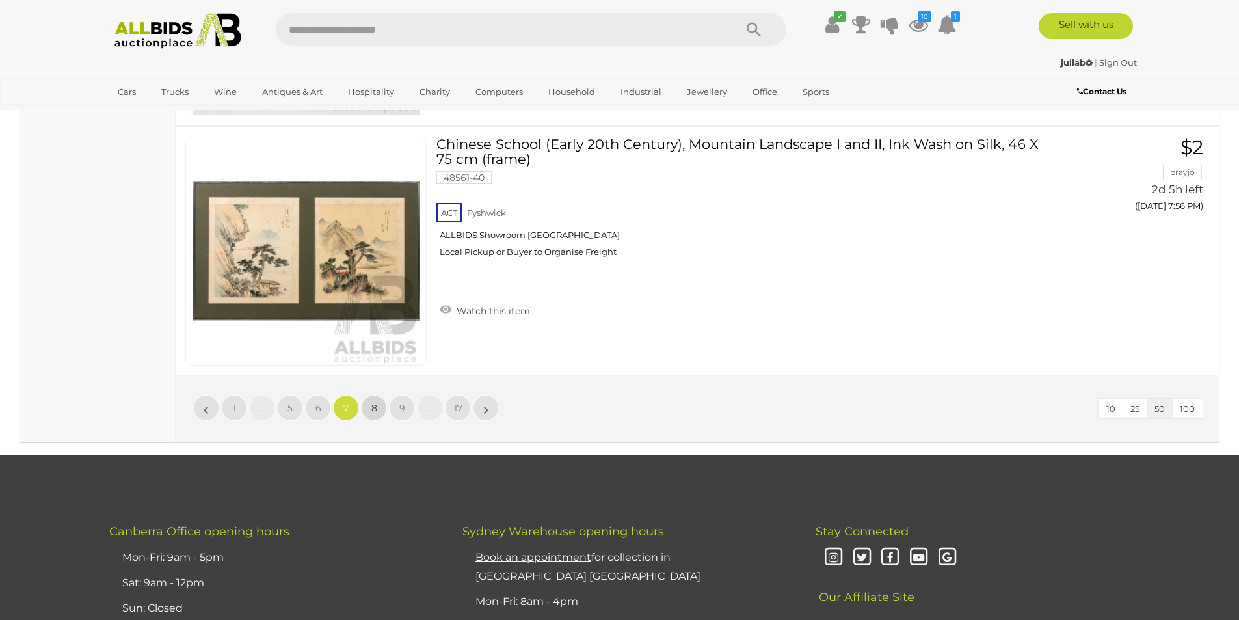
click at [370, 406] on link "8" at bounding box center [374, 408] width 26 height 26
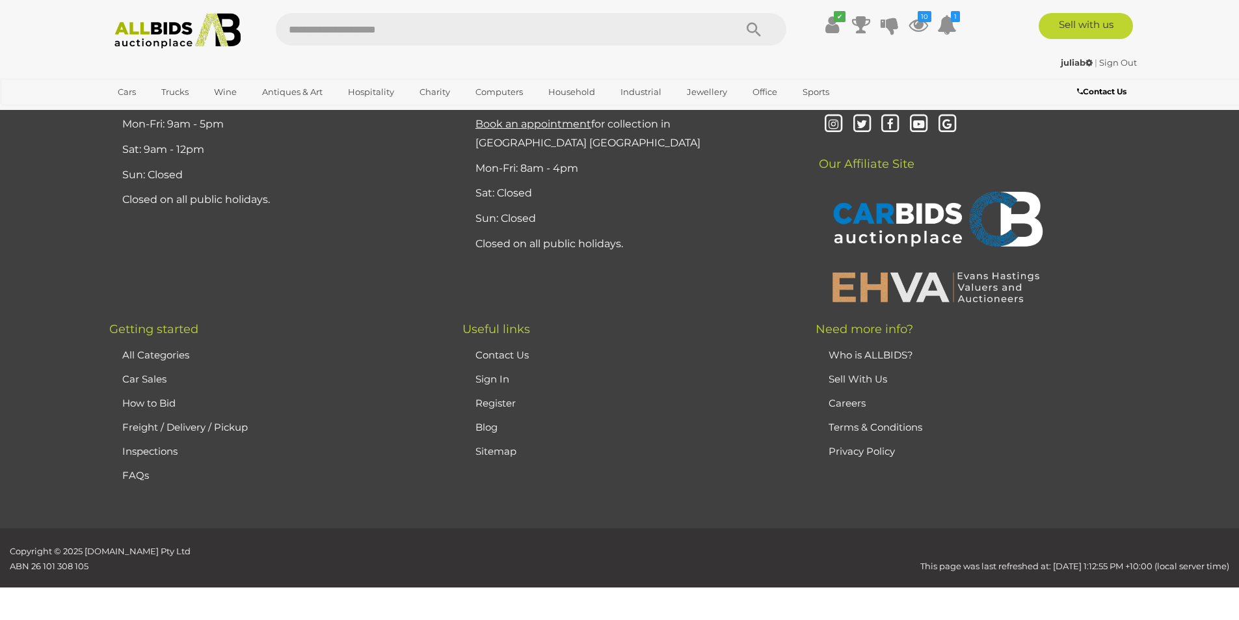
scroll to position [254, 0]
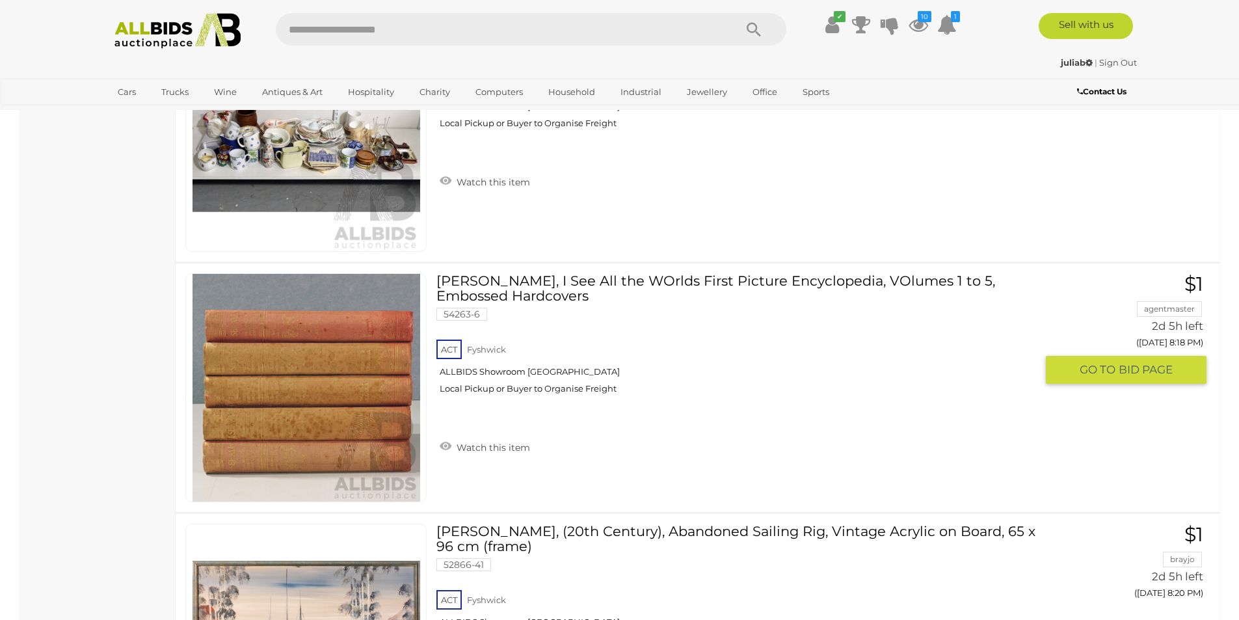
scroll to position [2639, 0]
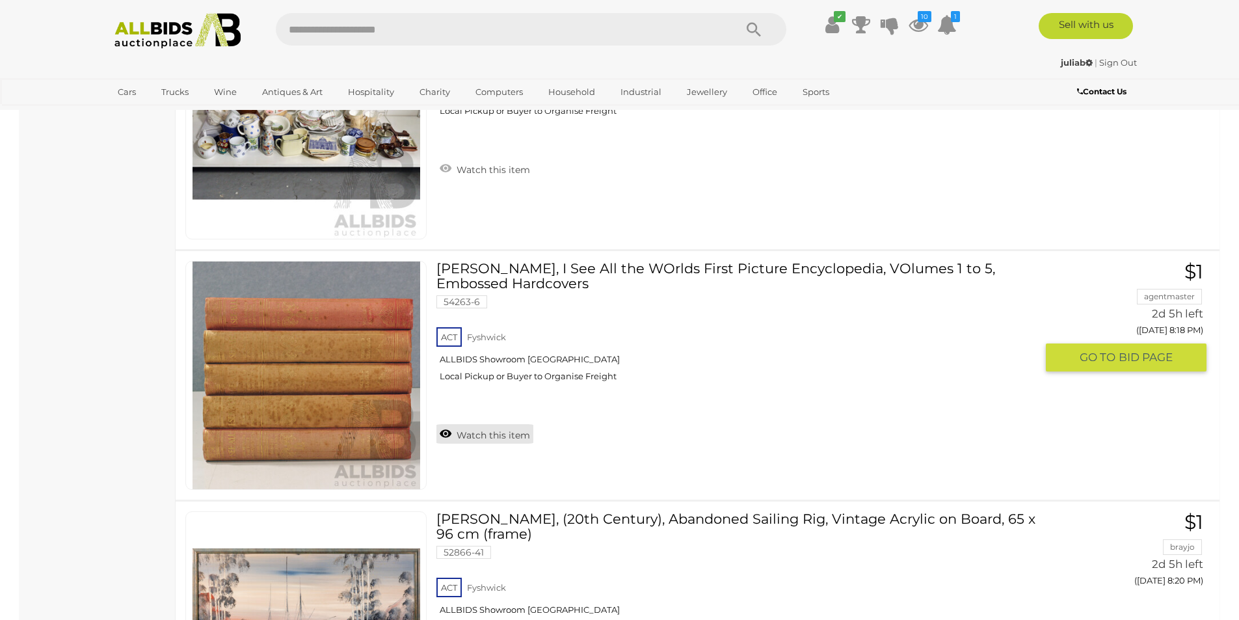
click at [494, 436] on link "Watch this item" at bounding box center [484, 434] width 97 height 20
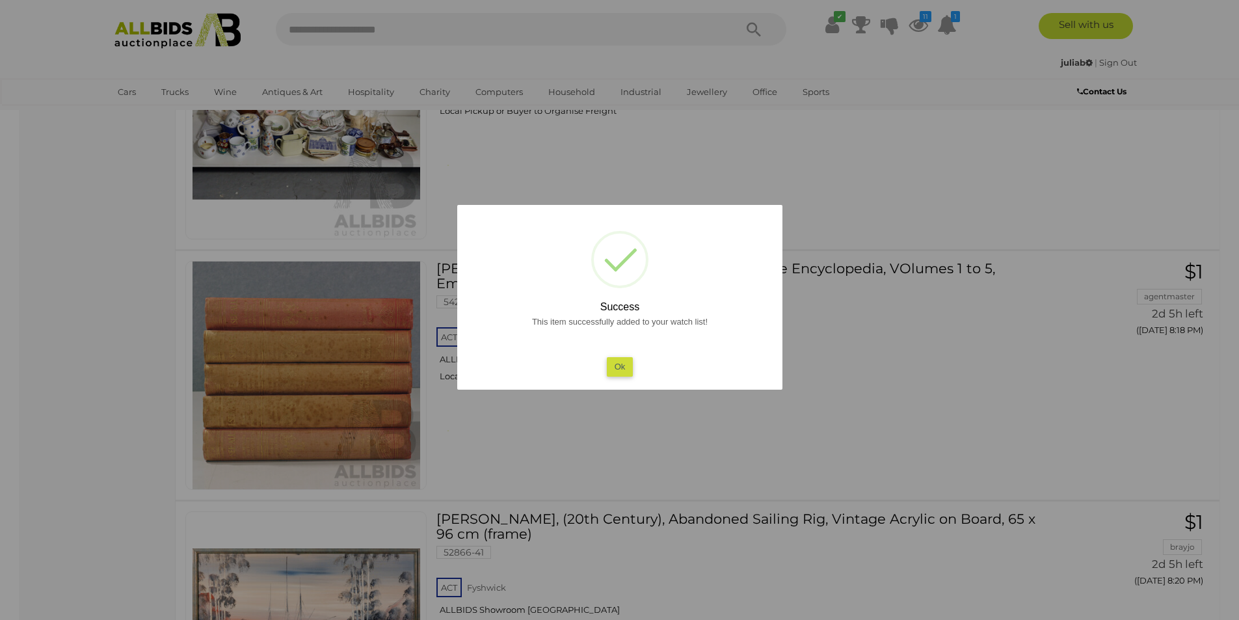
click at [621, 362] on button "Ok" at bounding box center [619, 366] width 27 height 19
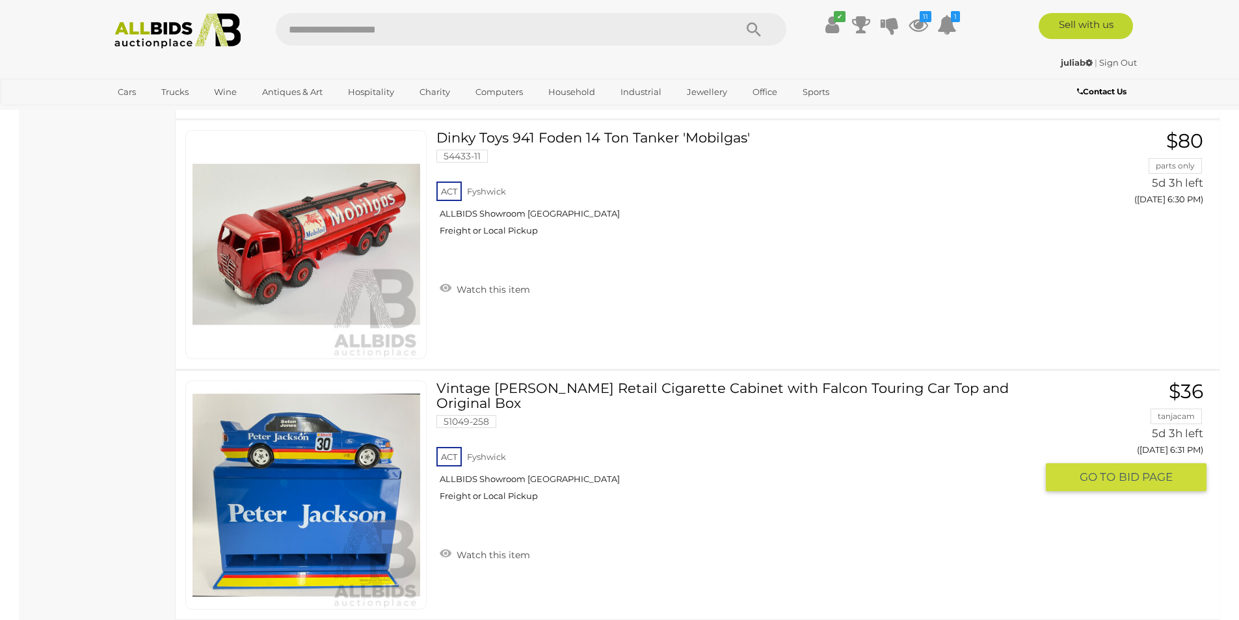
scroll to position [5241, 0]
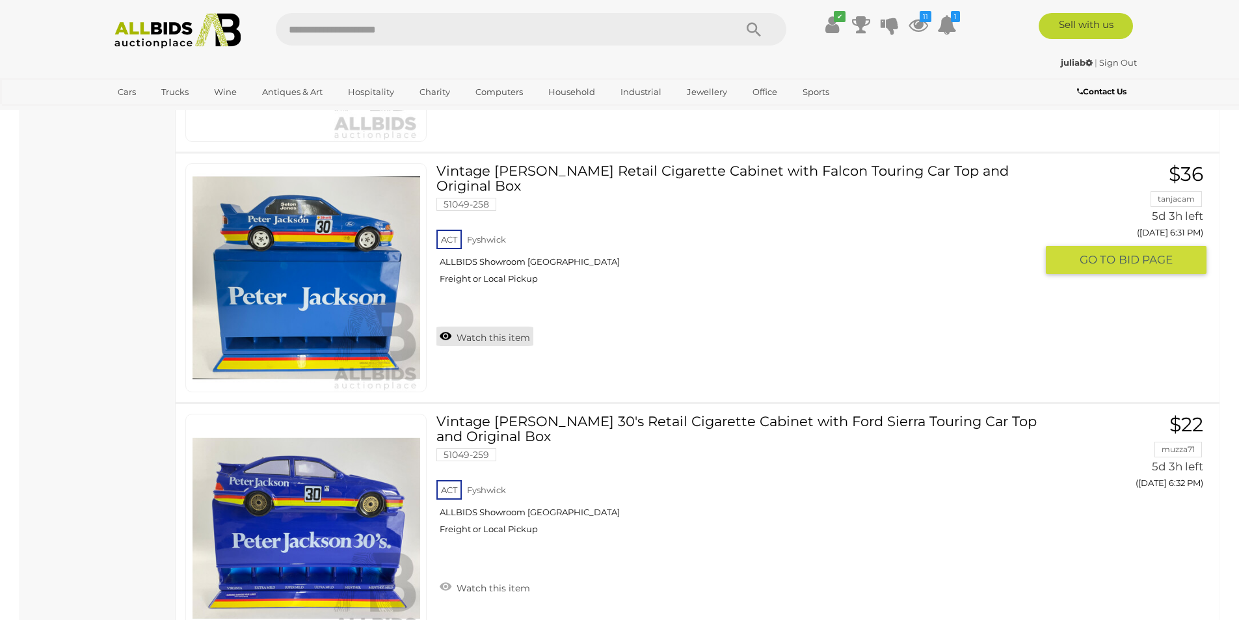
click at [504, 339] on link "Watch this item" at bounding box center [484, 337] width 97 height 20
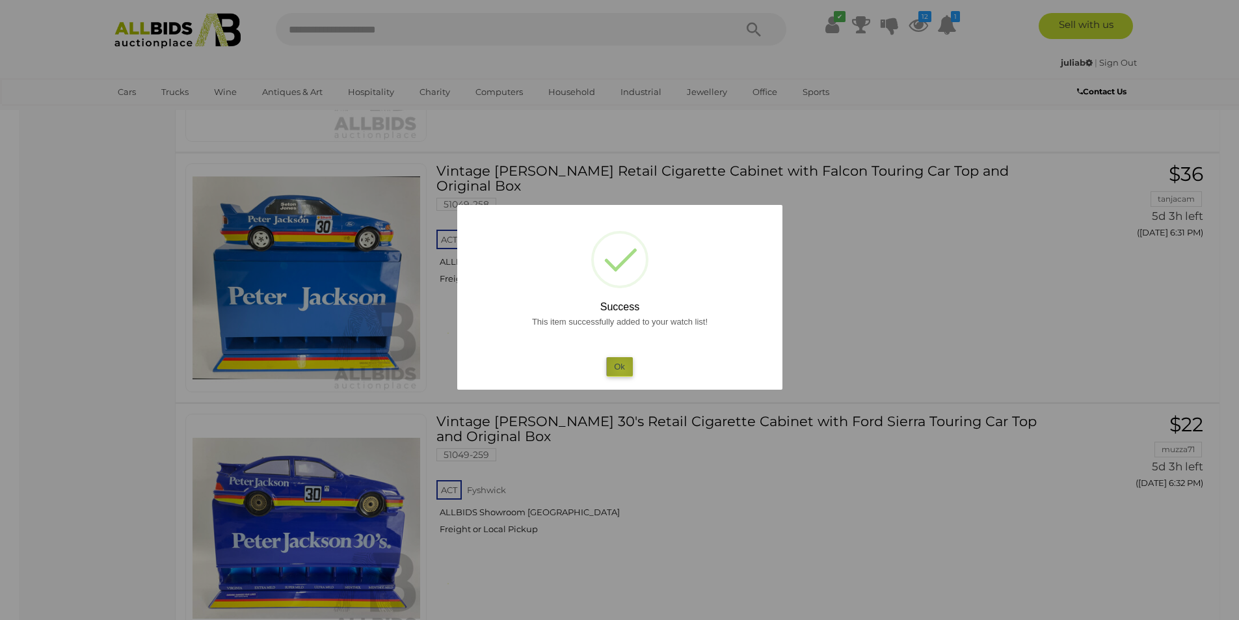
click at [622, 369] on button "Ok" at bounding box center [619, 366] width 27 height 19
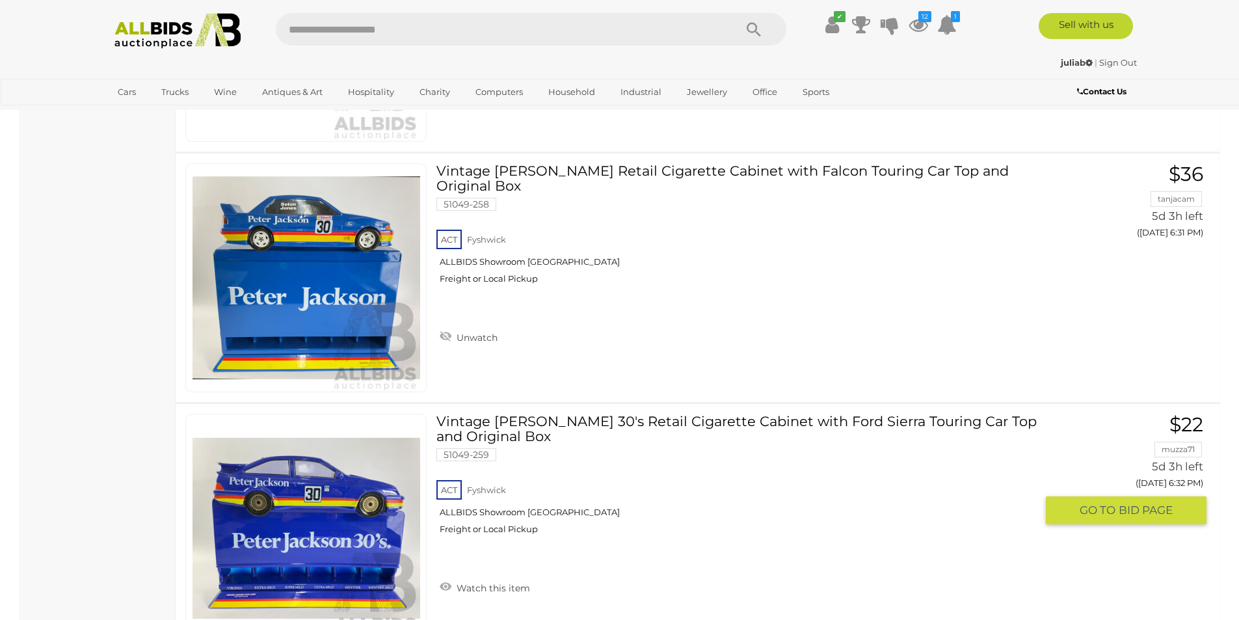
scroll to position [5458, 0]
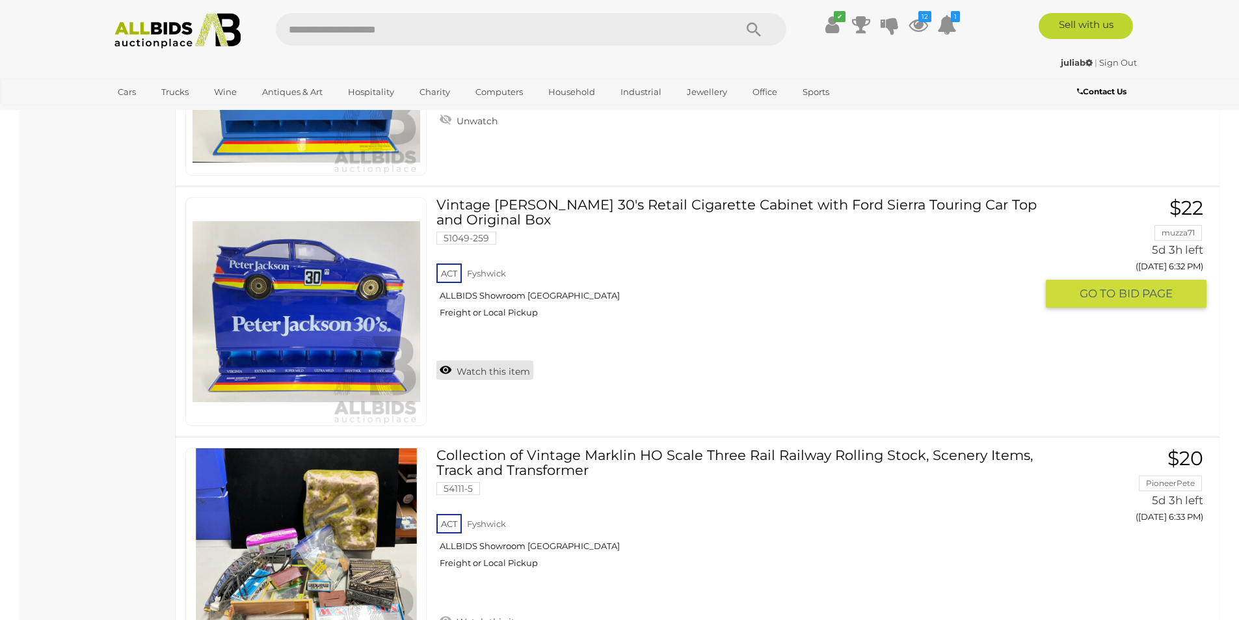
click at [473, 371] on link "Watch this item" at bounding box center [484, 370] width 97 height 20
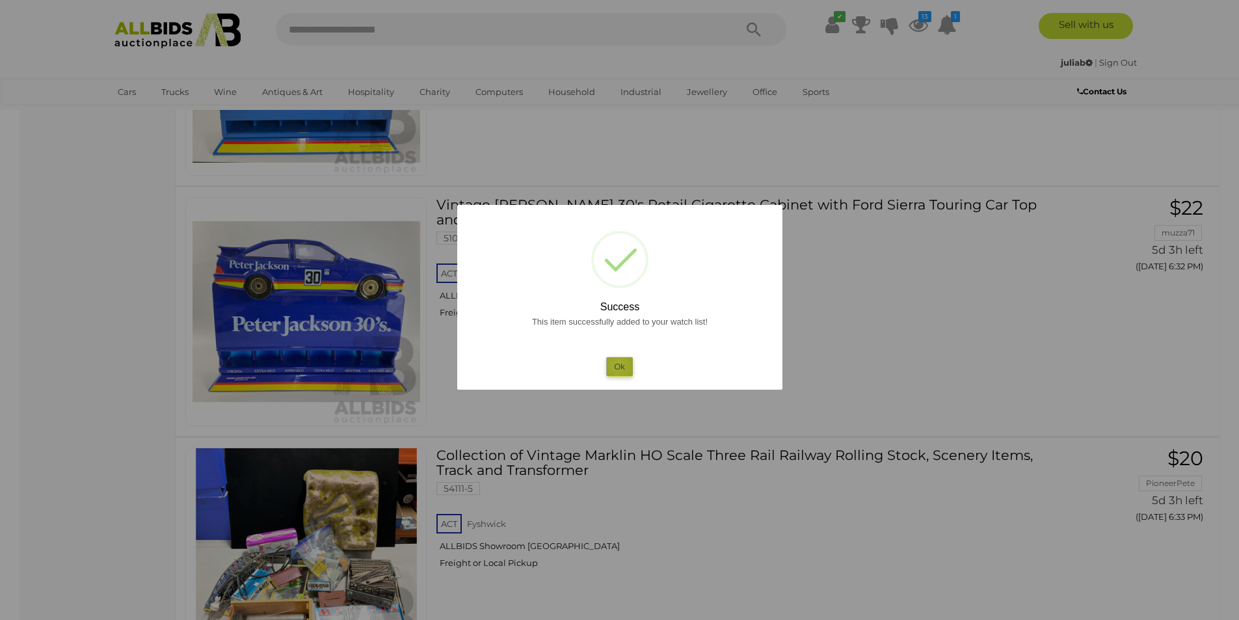
click at [619, 365] on button "Ok" at bounding box center [619, 366] width 27 height 19
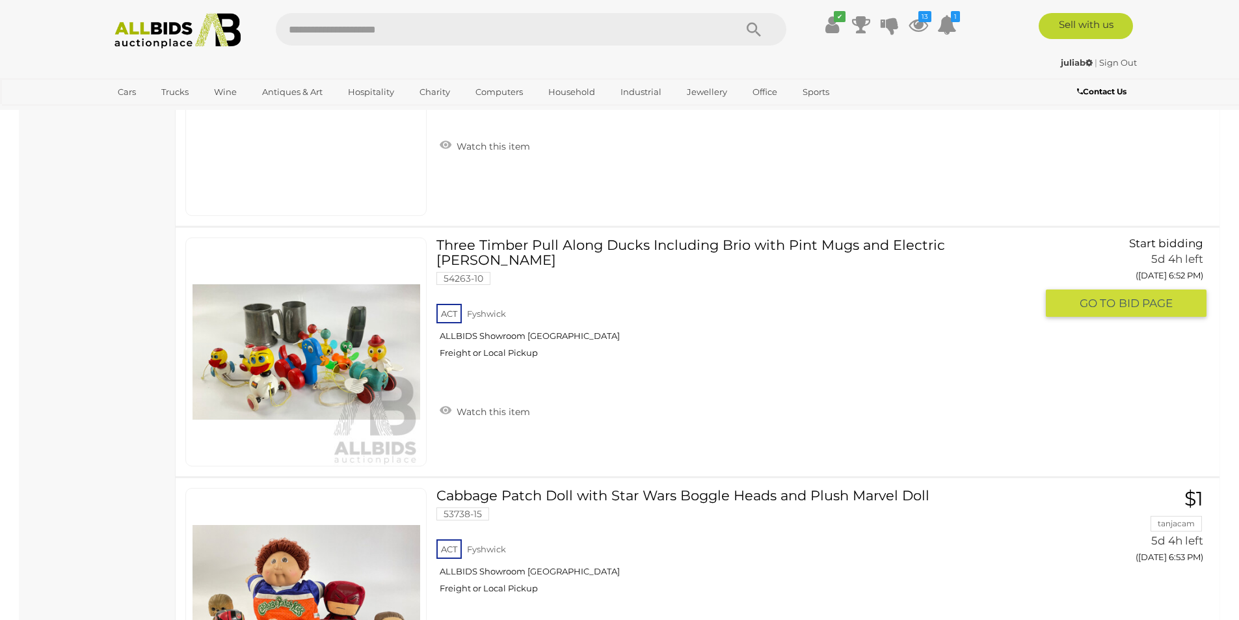
scroll to position [12397, 0]
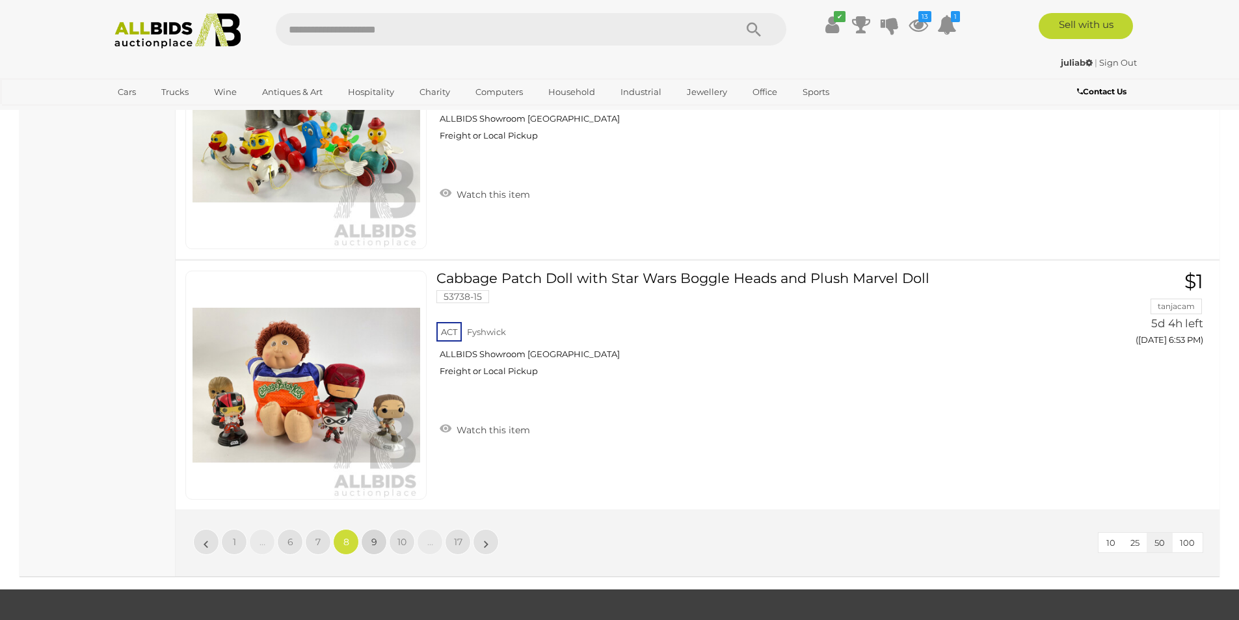
click at [382, 541] on link "9" at bounding box center [374, 542] width 26 height 26
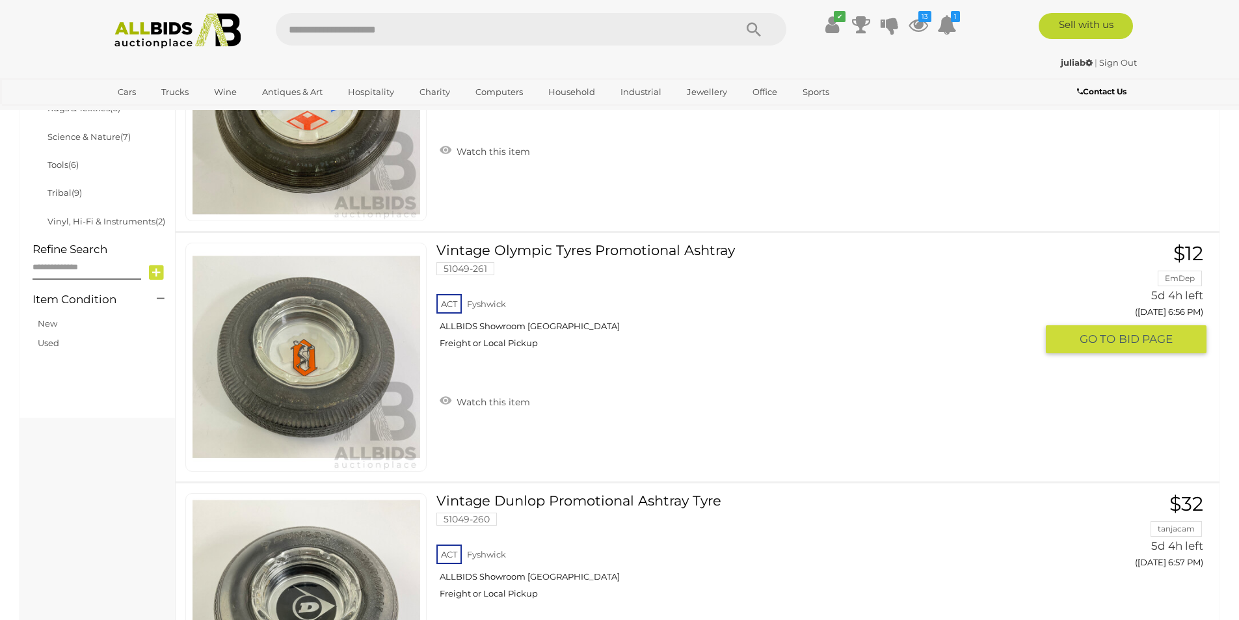
scroll to position [687, 0]
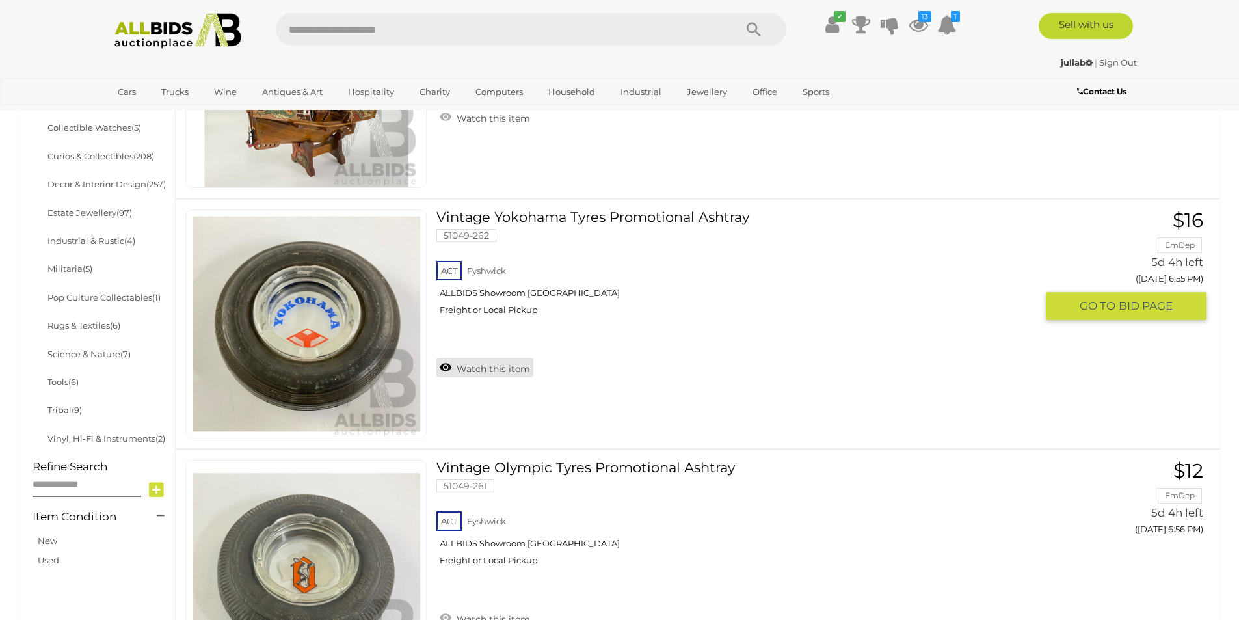
click at [473, 374] on link "Watch this item" at bounding box center [484, 368] width 97 height 20
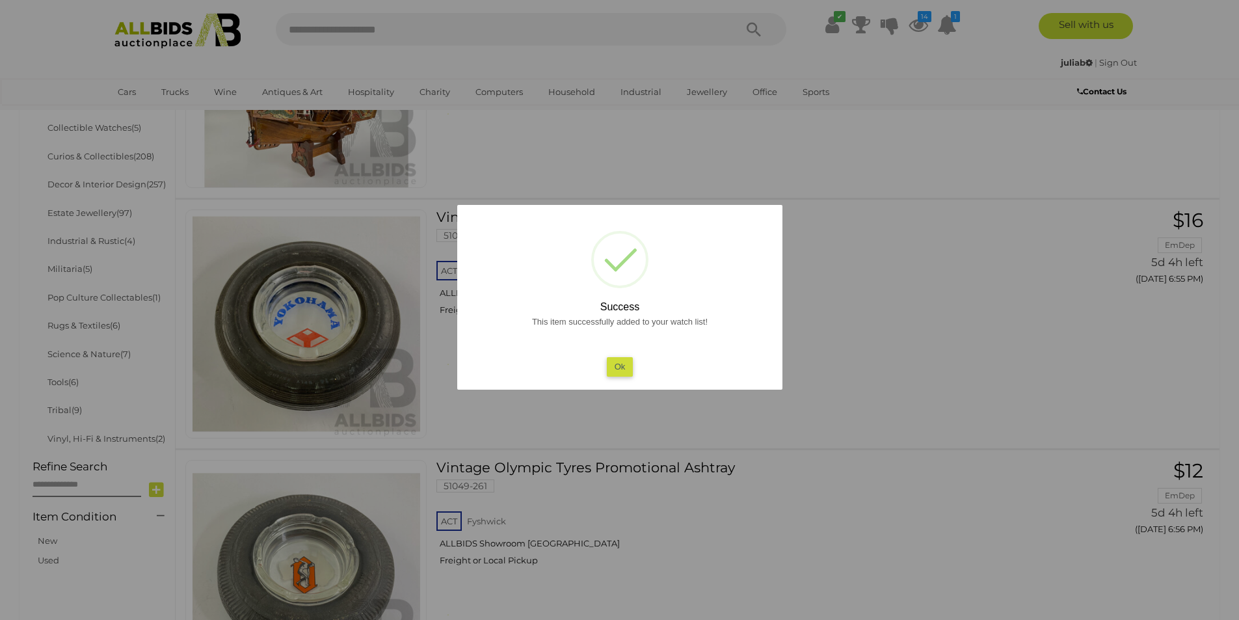
click at [620, 361] on button "Ok" at bounding box center [619, 366] width 27 height 19
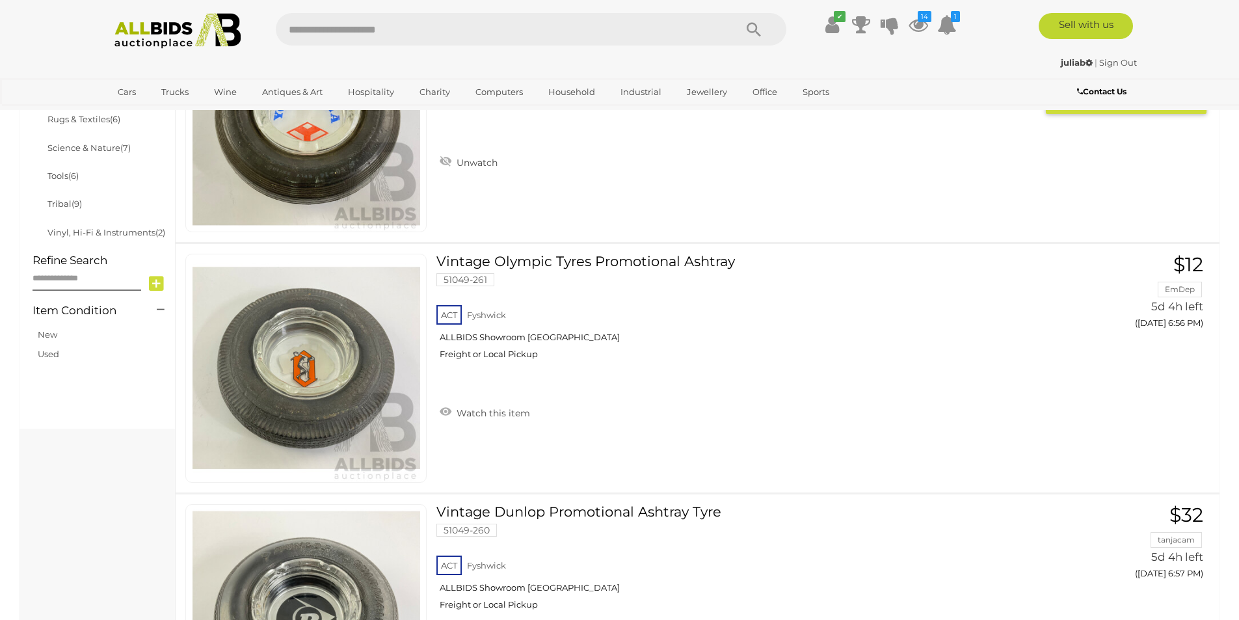
scroll to position [904, 0]
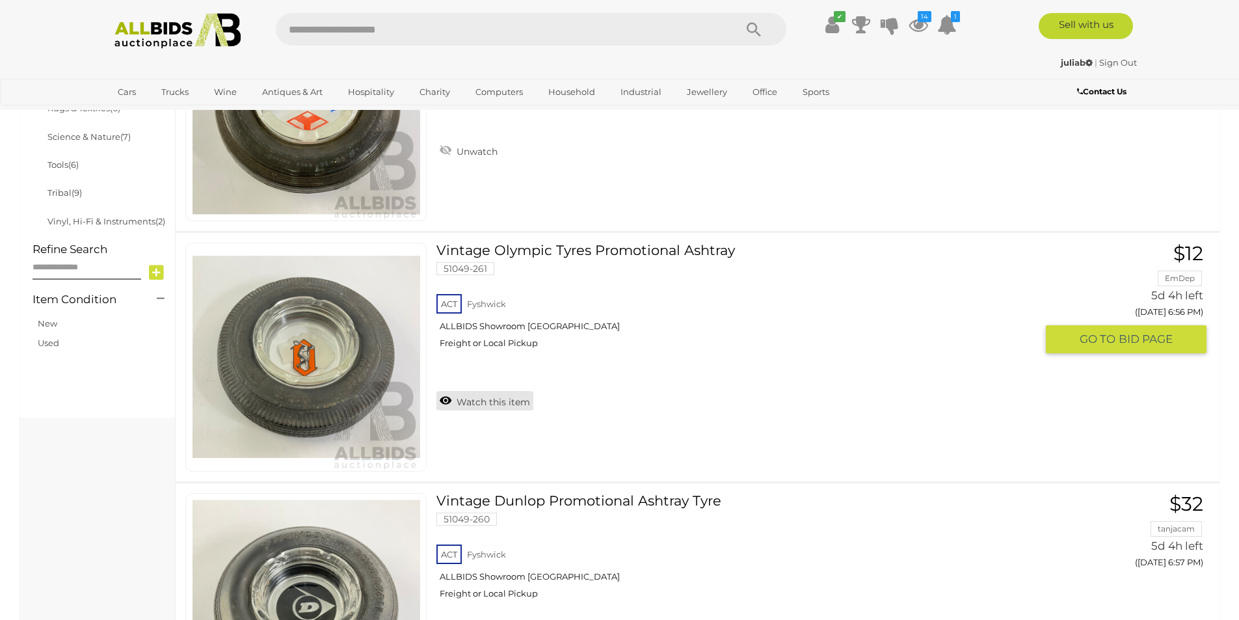
click at [467, 405] on link "Watch this item" at bounding box center [484, 401] width 97 height 20
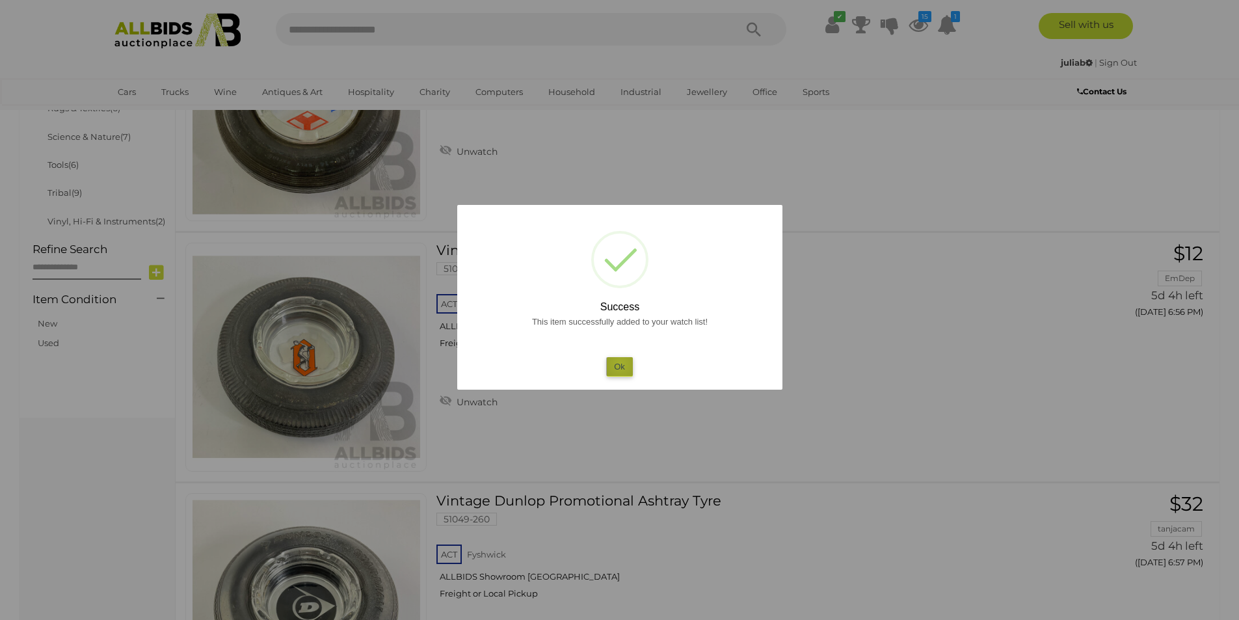
click at [621, 364] on button "Ok" at bounding box center [619, 366] width 27 height 19
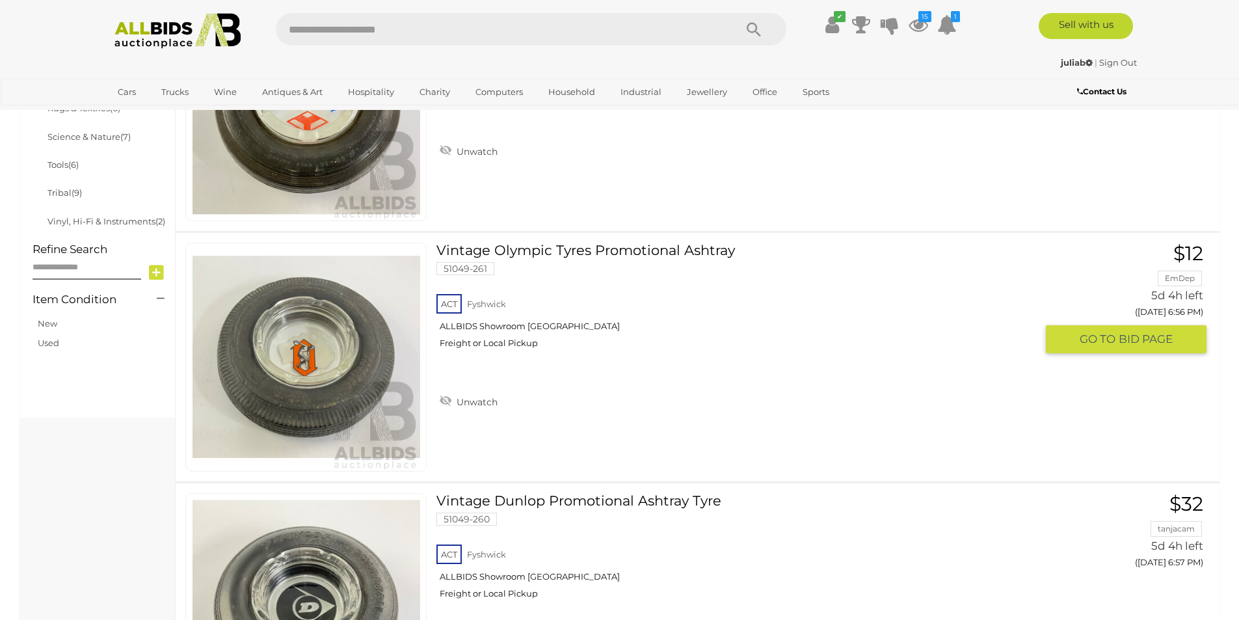
scroll to position [1121, 0]
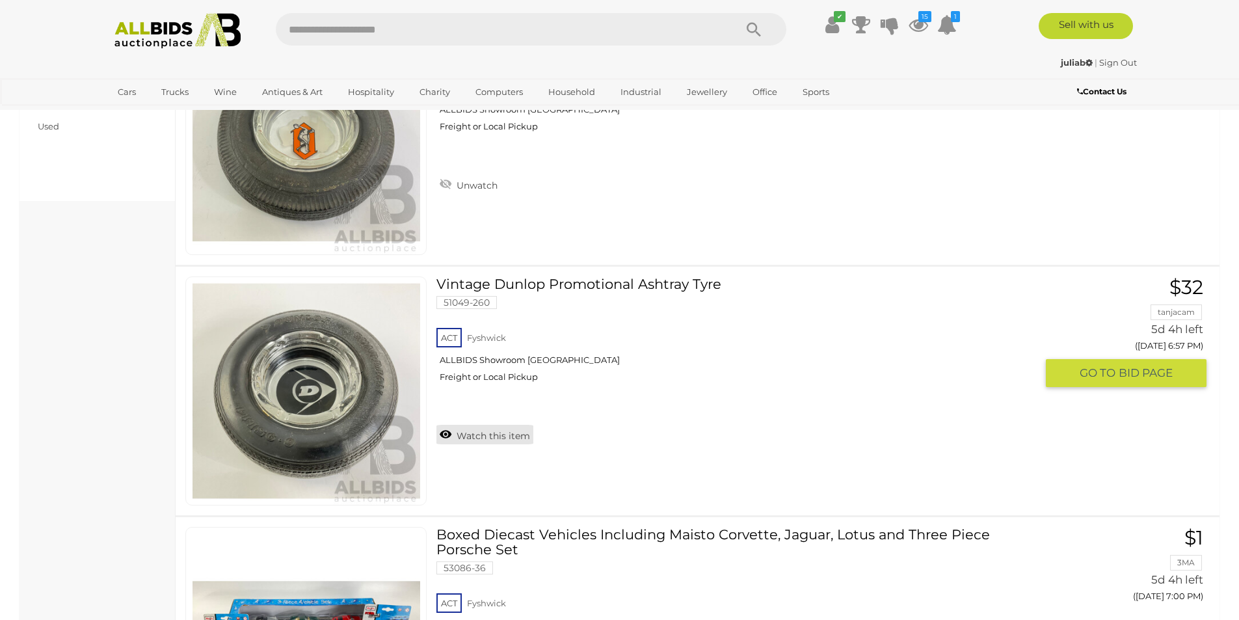
click at [472, 438] on link "Watch this item" at bounding box center [484, 435] width 97 height 20
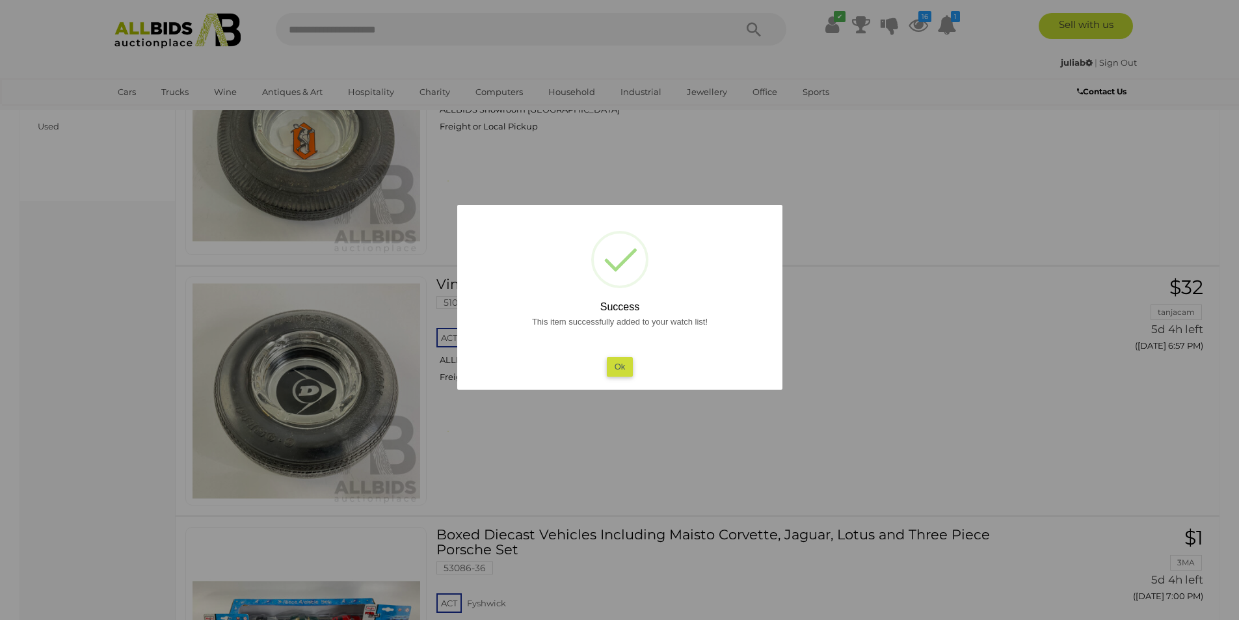
click at [626, 358] on button "Ok" at bounding box center [619, 366] width 27 height 19
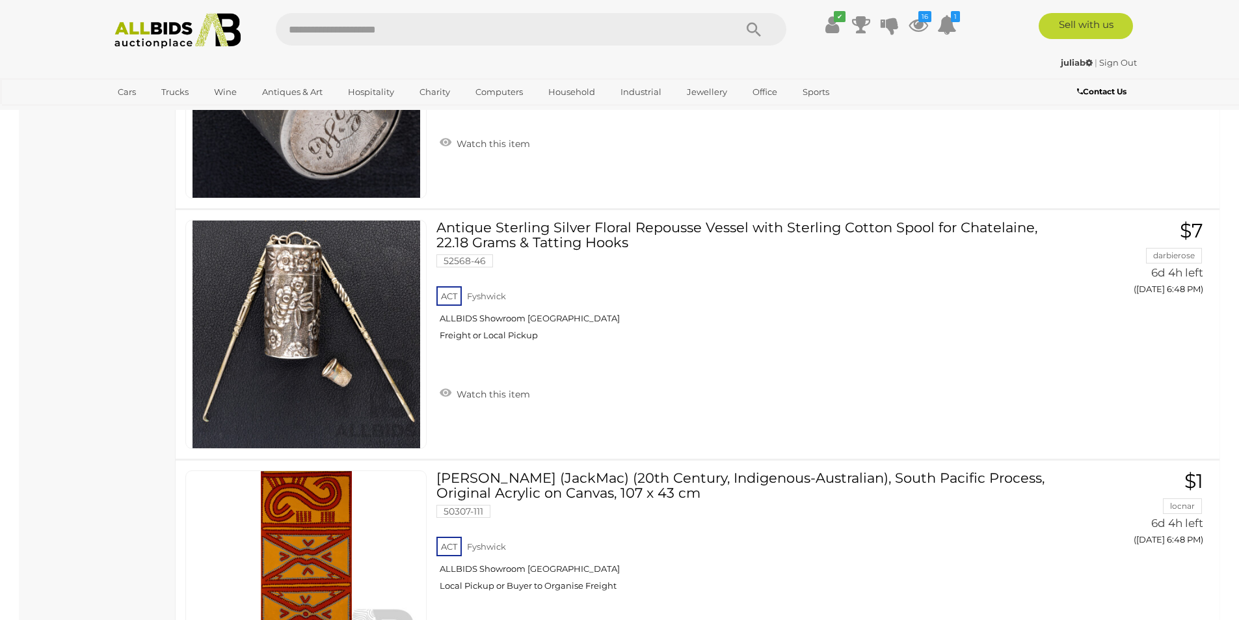
scroll to position [10445, 0]
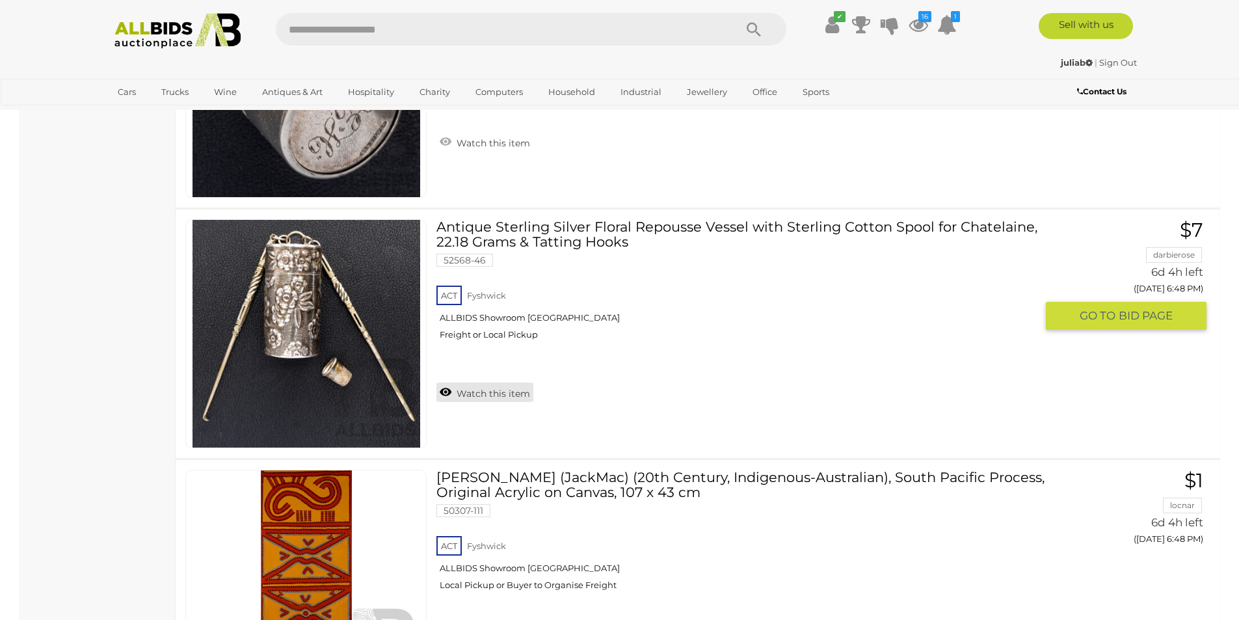
click at [477, 391] on link "Watch this item" at bounding box center [484, 392] width 97 height 20
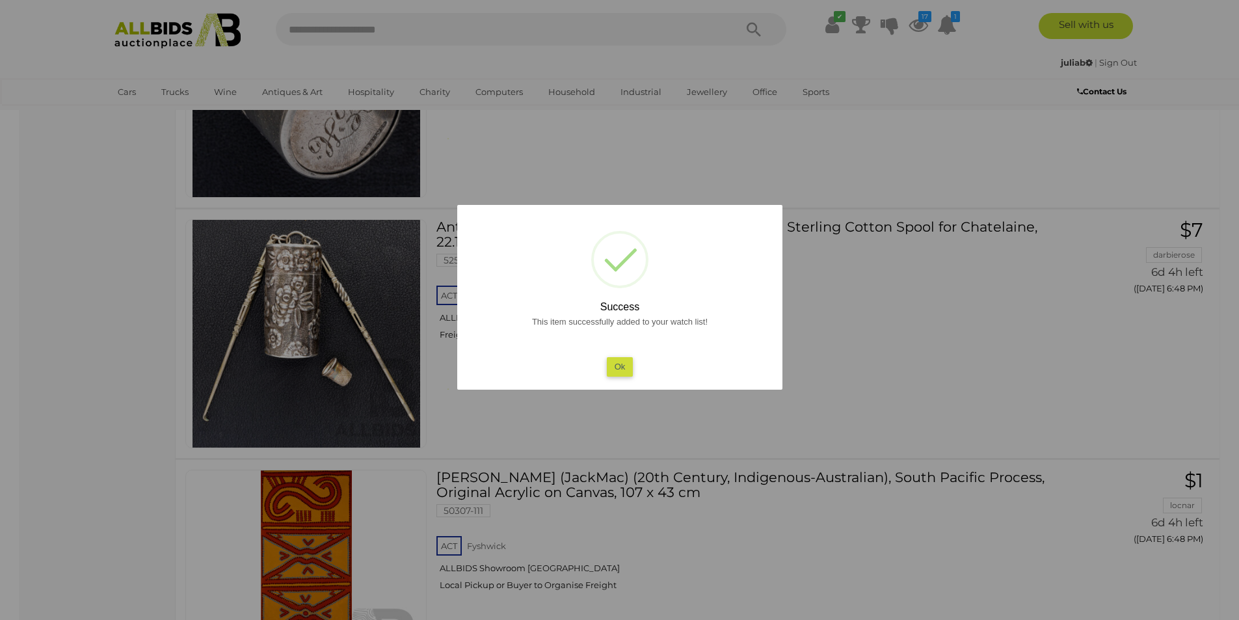
click at [626, 362] on button "Ok" at bounding box center [619, 366] width 27 height 19
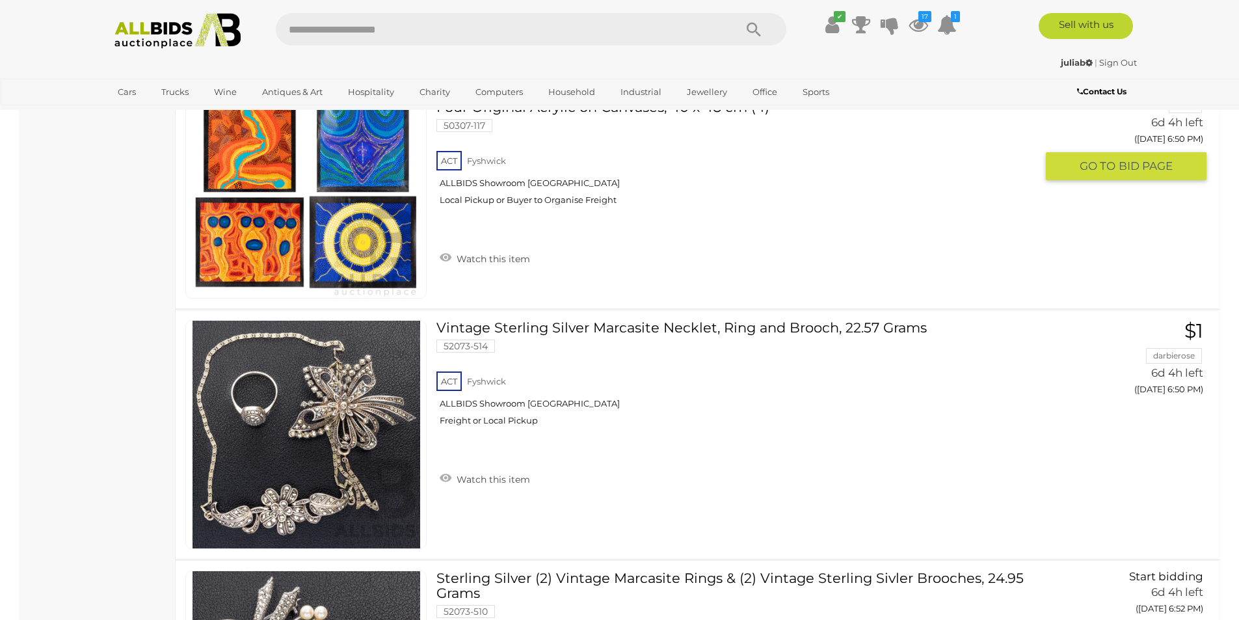
scroll to position [11312, 0]
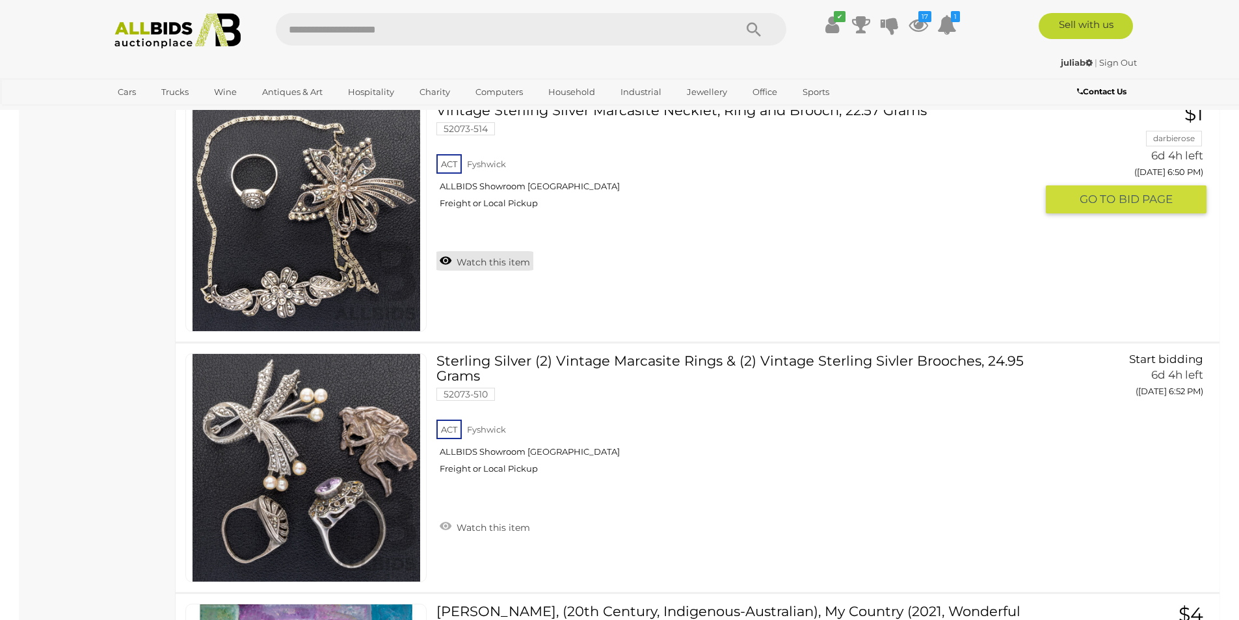
click at [488, 270] on link "Watch this item" at bounding box center [484, 261] width 97 height 20
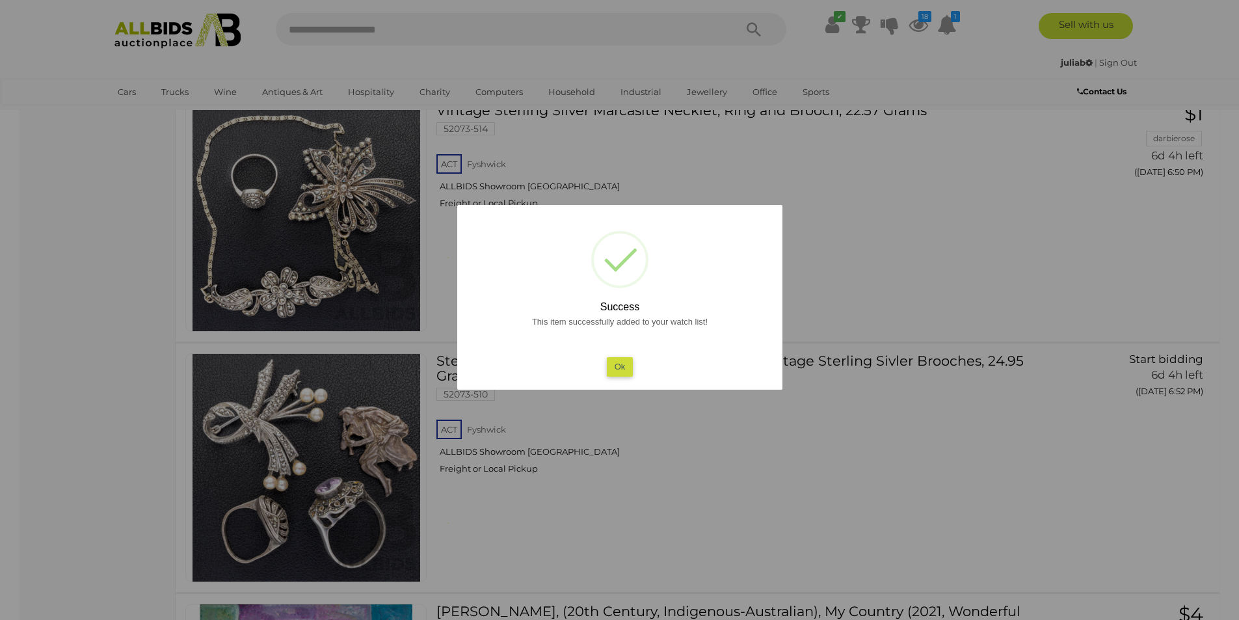
click at [624, 367] on button "Ok" at bounding box center [619, 366] width 27 height 19
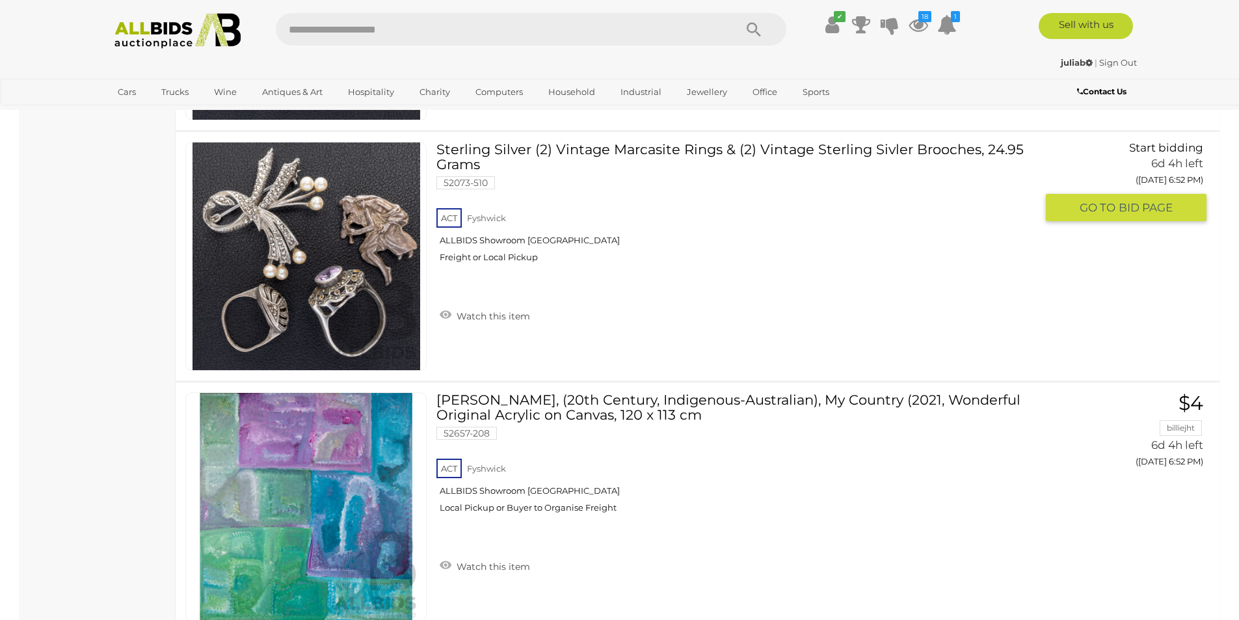
scroll to position [11529, 0]
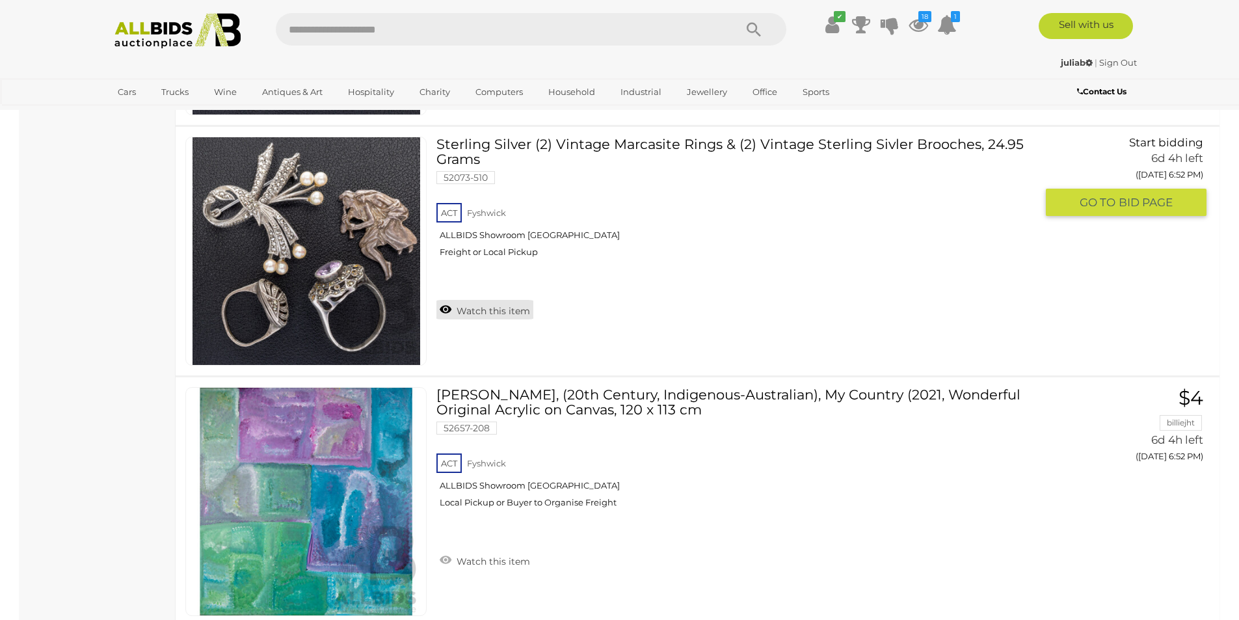
click at [487, 312] on link "Watch this item" at bounding box center [484, 310] width 97 height 20
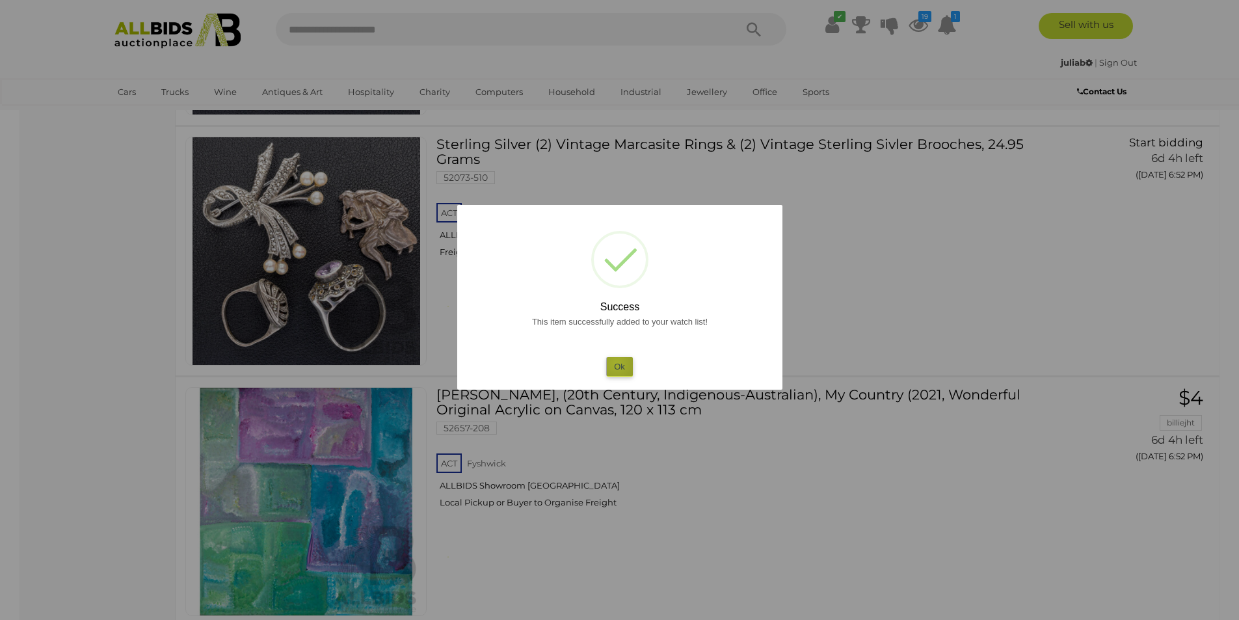
click at [617, 364] on button "Ok" at bounding box center [619, 366] width 27 height 19
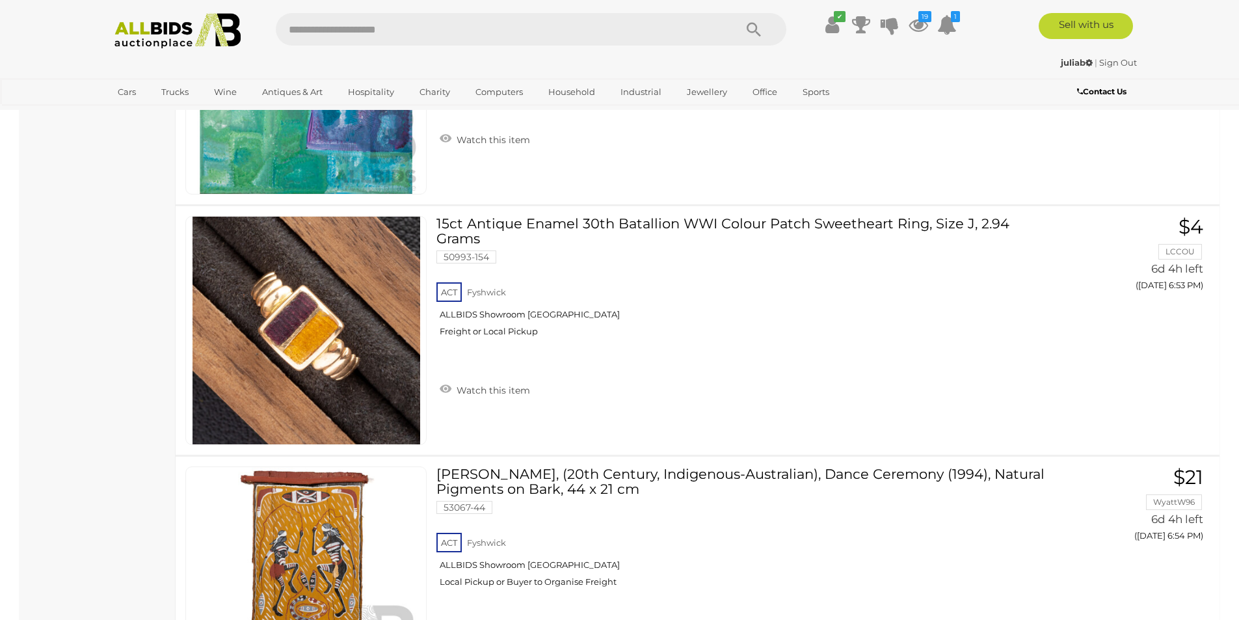
scroll to position [11963, 0]
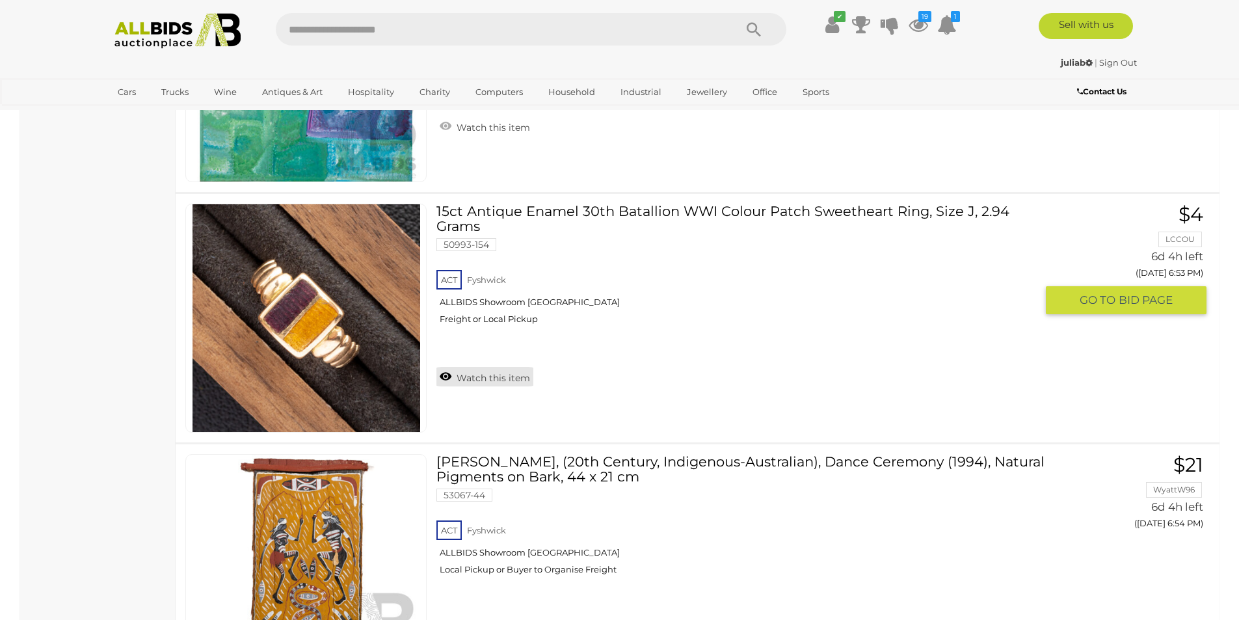
click at [490, 380] on link "Watch this item" at bounding box center [484, 377] width 97 height 20
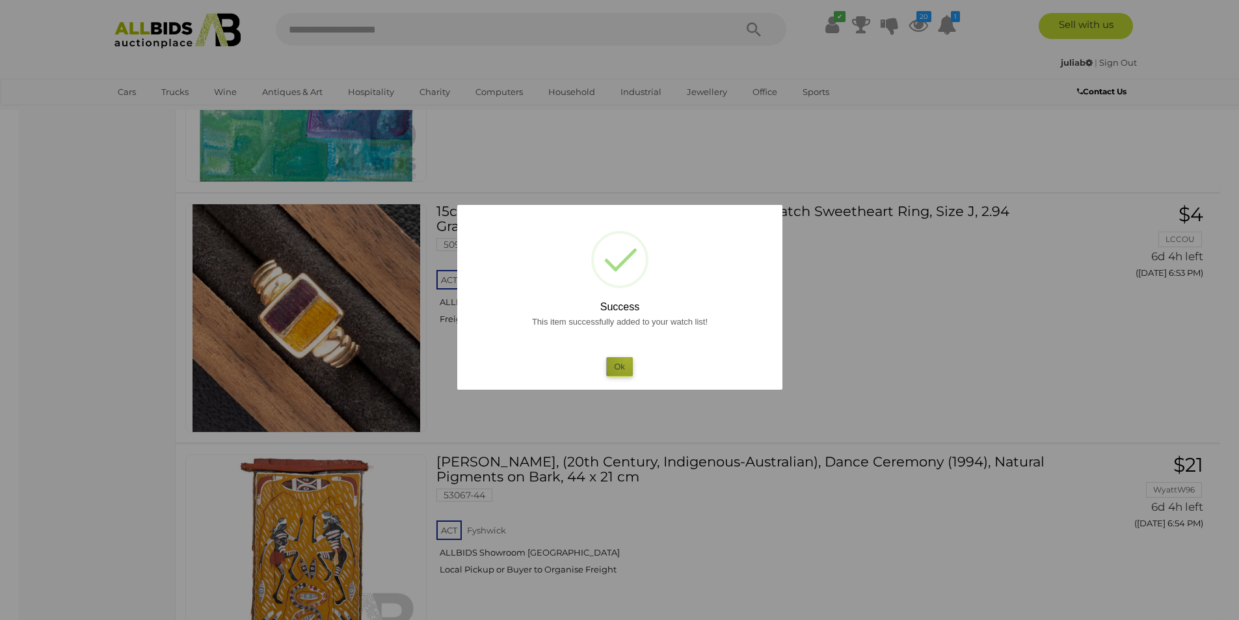
click at [627, 359] on button "Ok" at bounding box center [619, 366] width 27 height 19
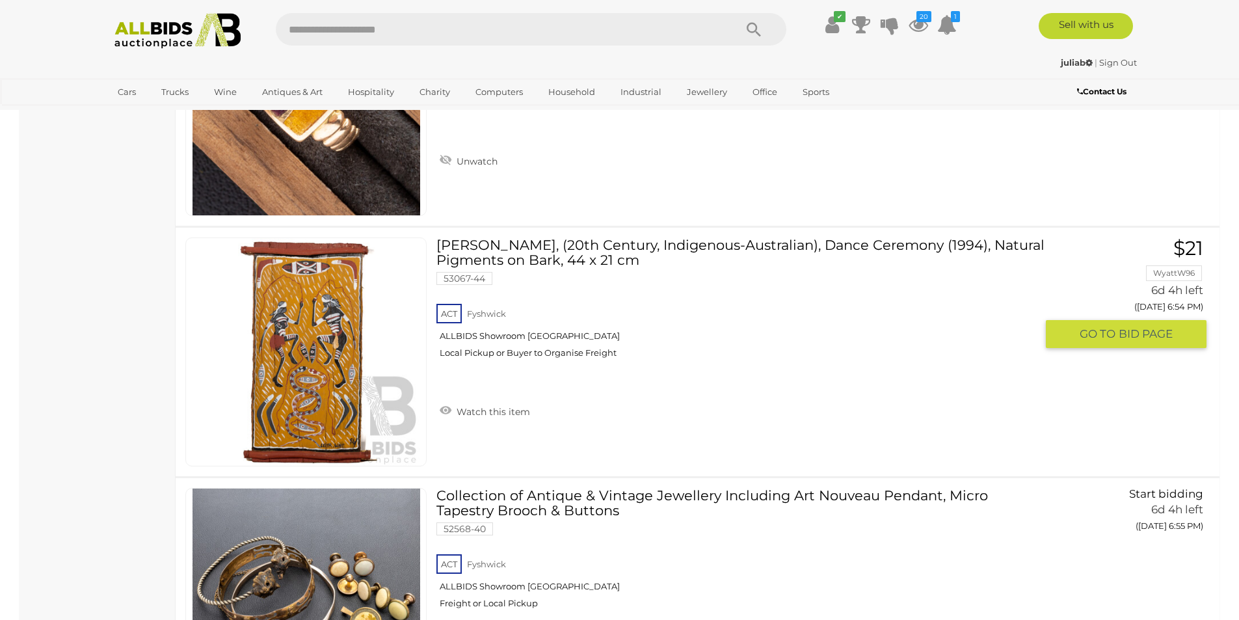
scroll to position [12396, 0]
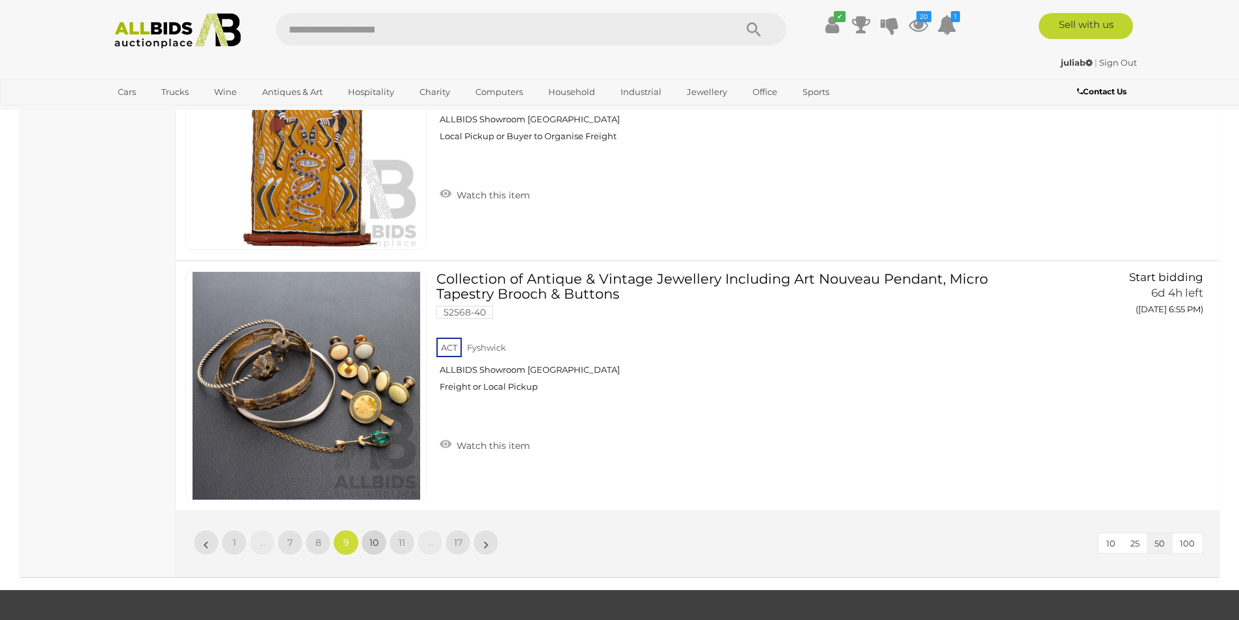
click at [373, 543] on span "10" at bounding box center [373, 543] width 9 height 12
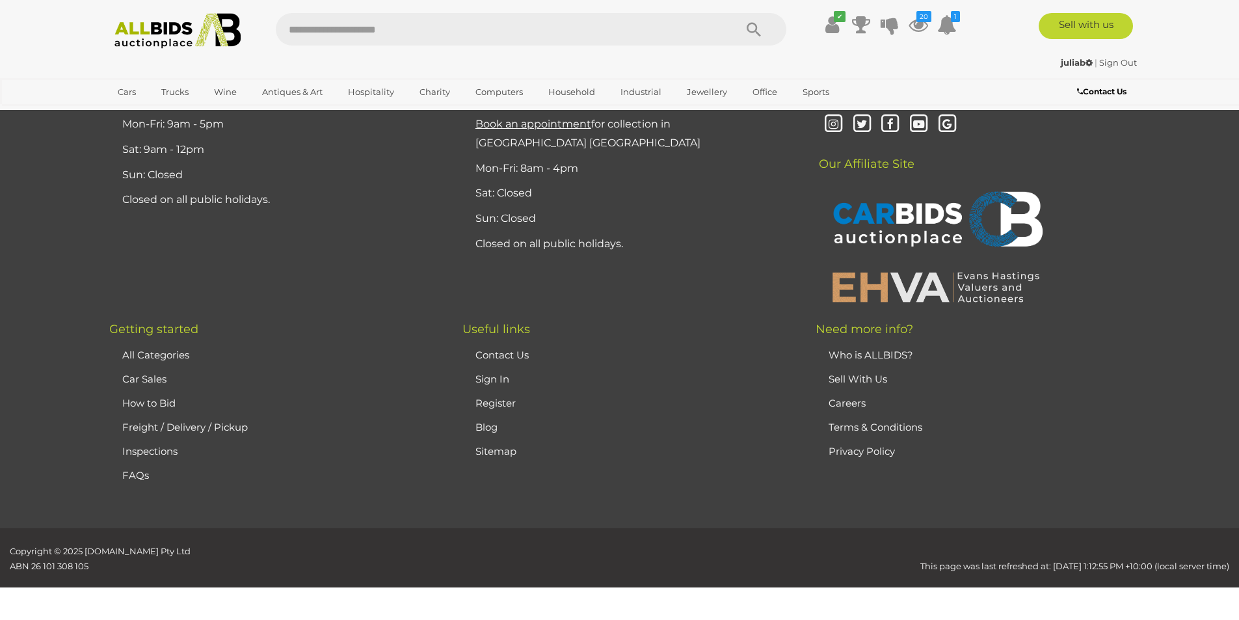
scroll to position [254, 0]
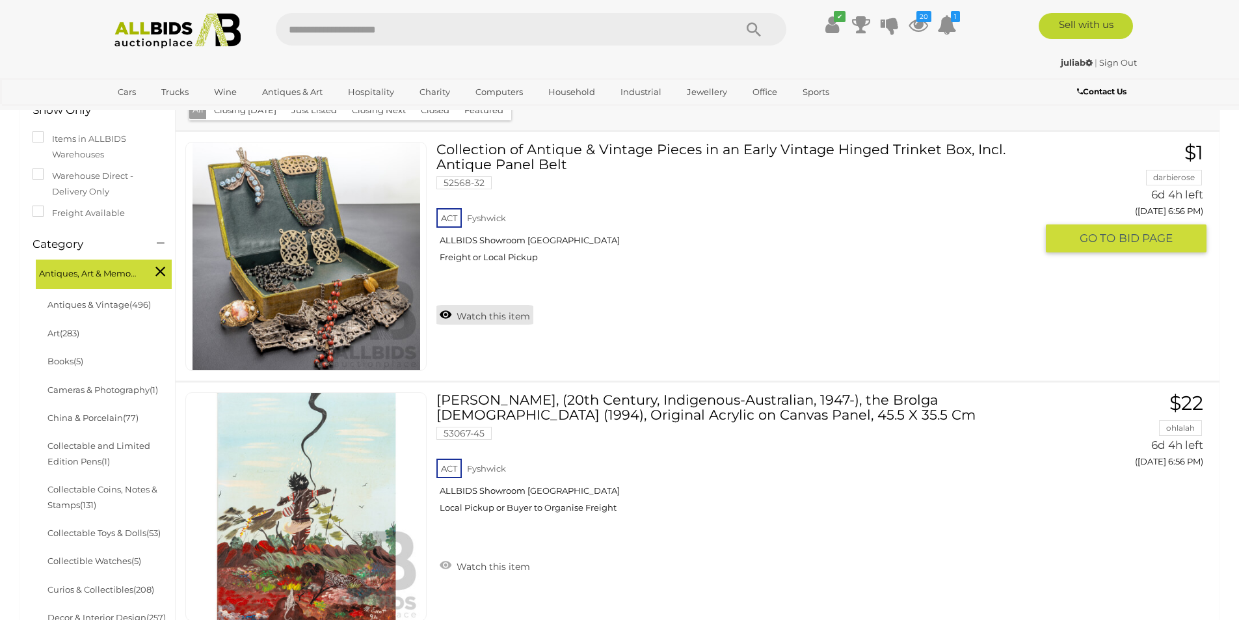
click at [498, 314] on link "Watch this item" at bounding box center [484, 315] width 97 height 20
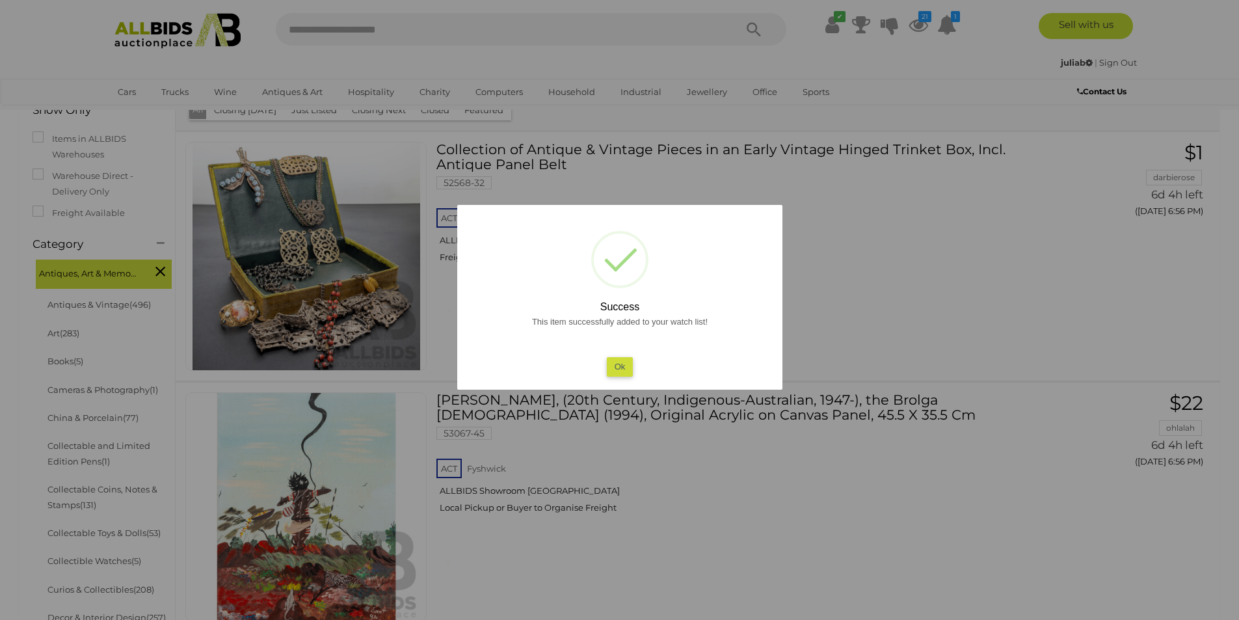
click at [618, 375] on button "Ok" at bounding box center [619, 366] width 27 height 19
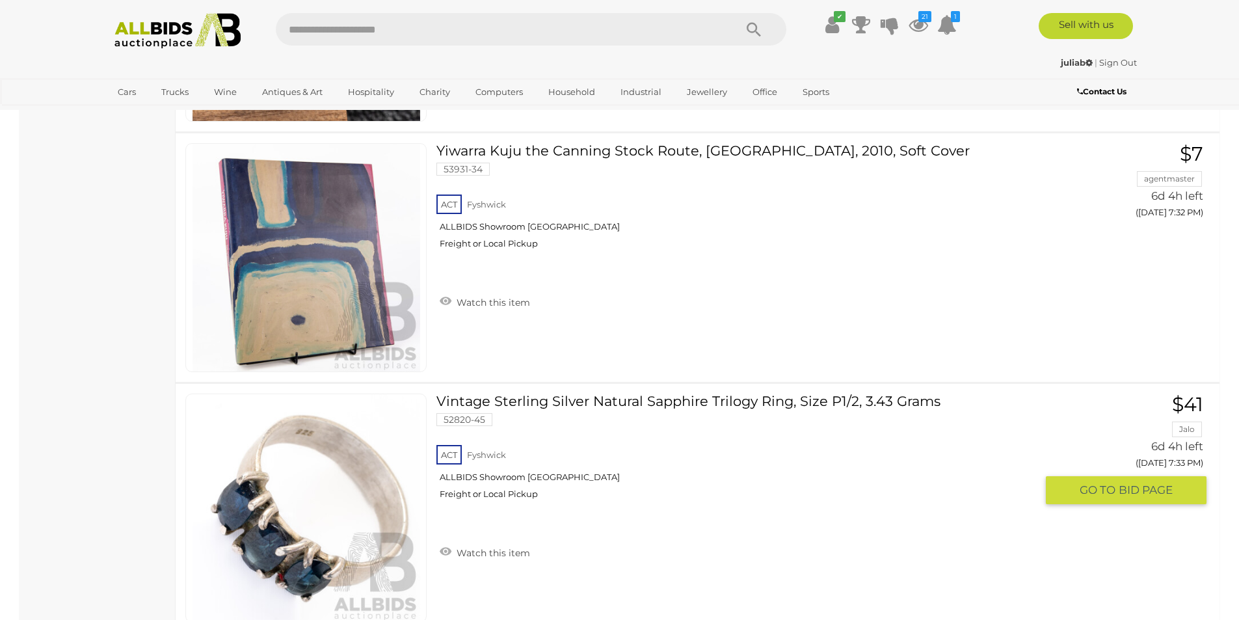
scroll to position [12490, 0]
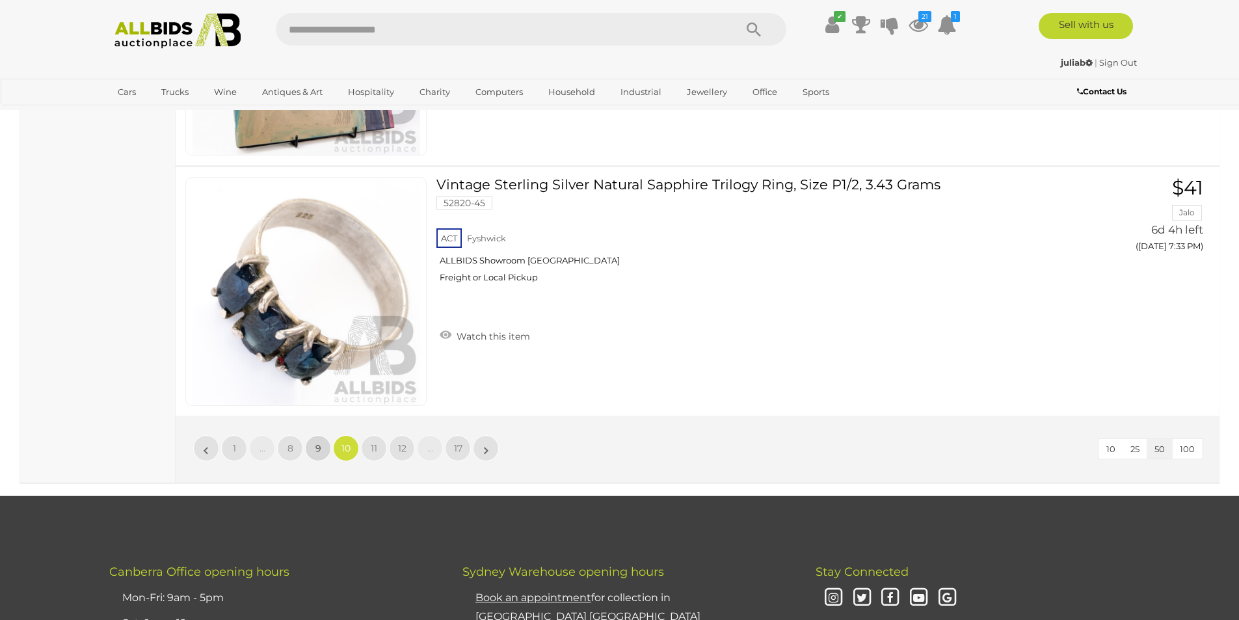
click at [315, 442] on span "9" at bounding box center [318, 448] width 6 height 12
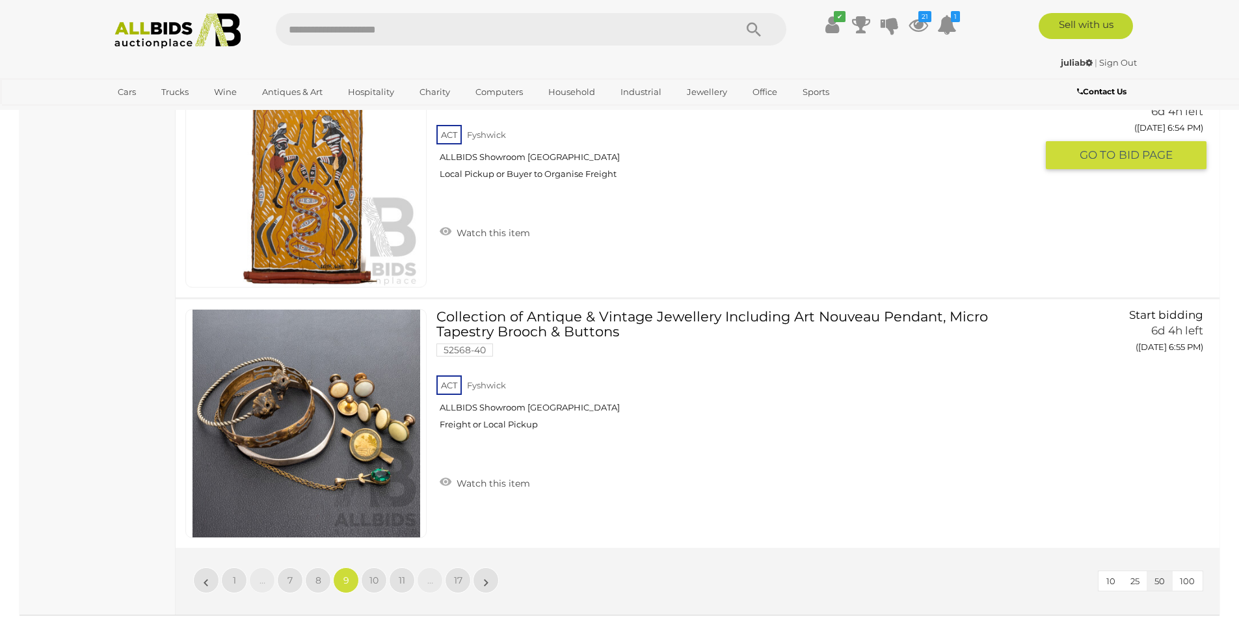
scroll to position [12530, 0]
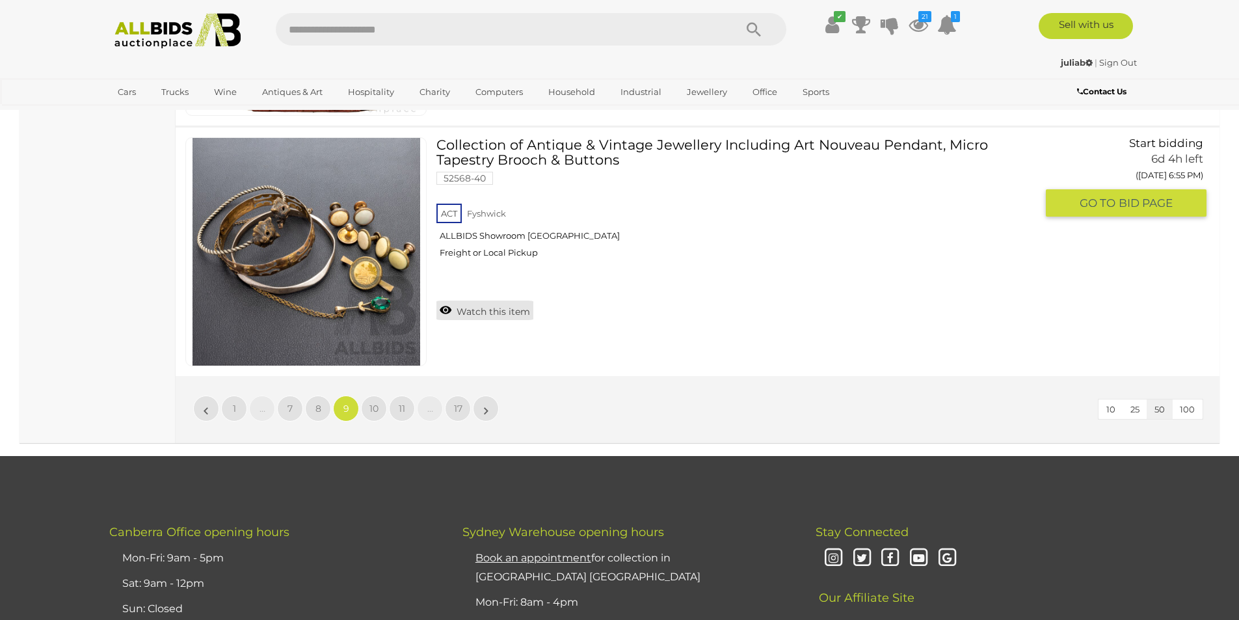
click at [501, 314] on link "Watch this item" at bounding box center [484, 311] width 97 height 20
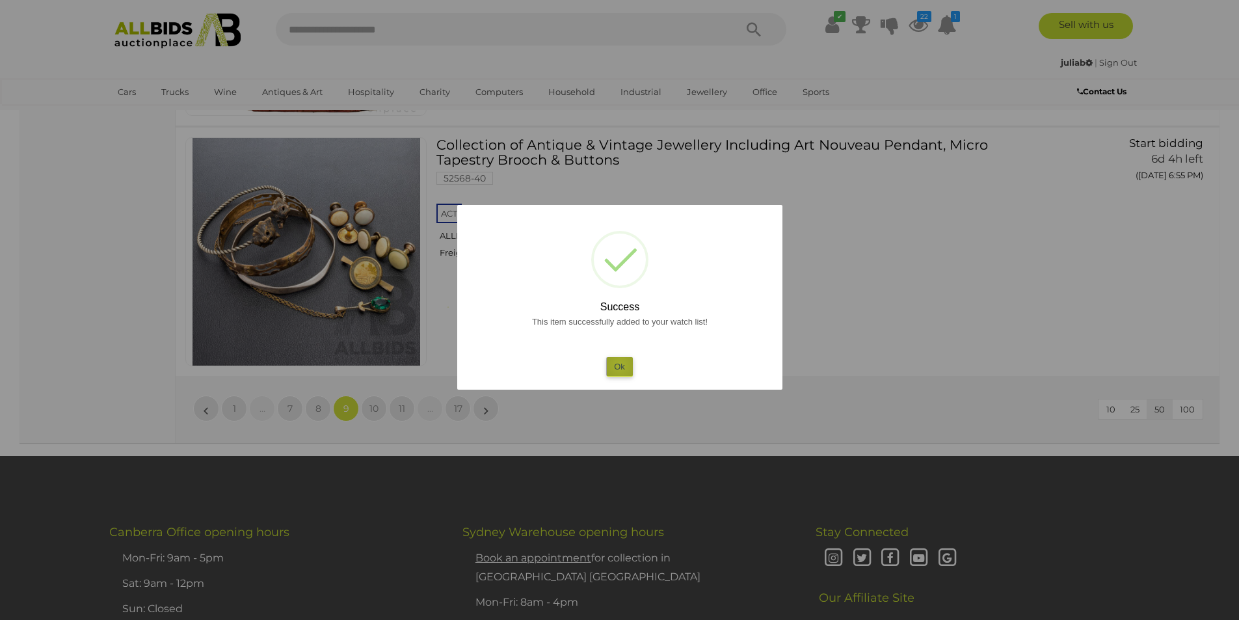
click at [620, 366] on button "Ok" at bounding box center [619, 366] width 27 height 19
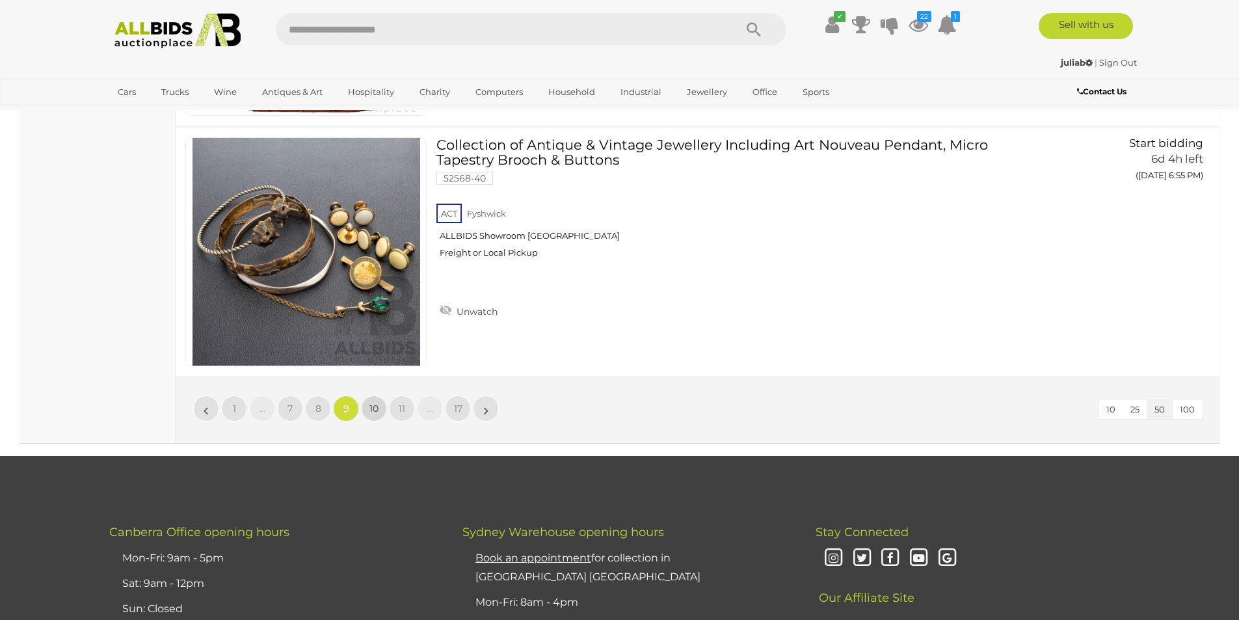
click at [374, 410] on span "10" at bounding box center [373, 409] width 9 height 12
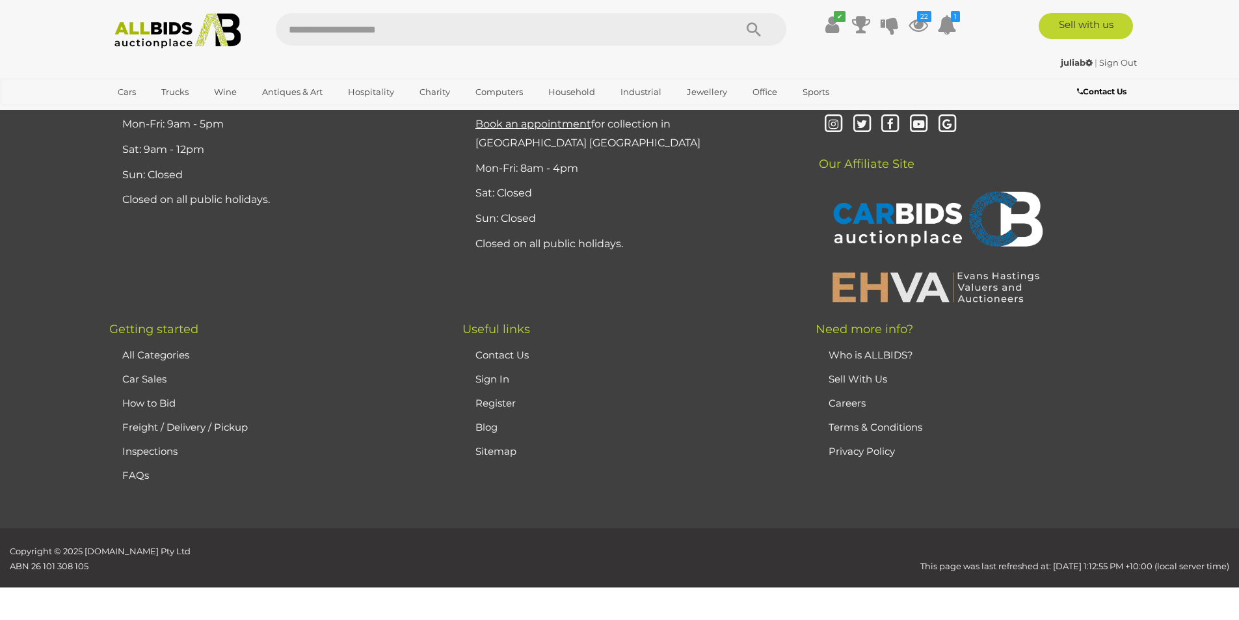
scroll to position [254, 0]
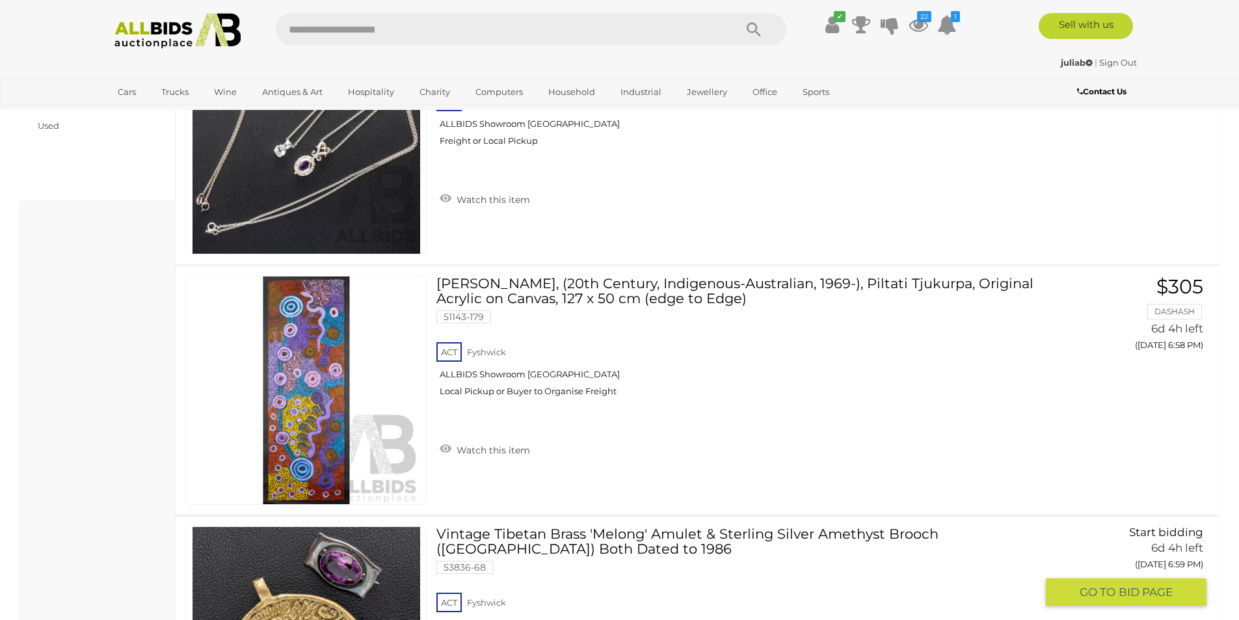
scroll to position [1338, 0]
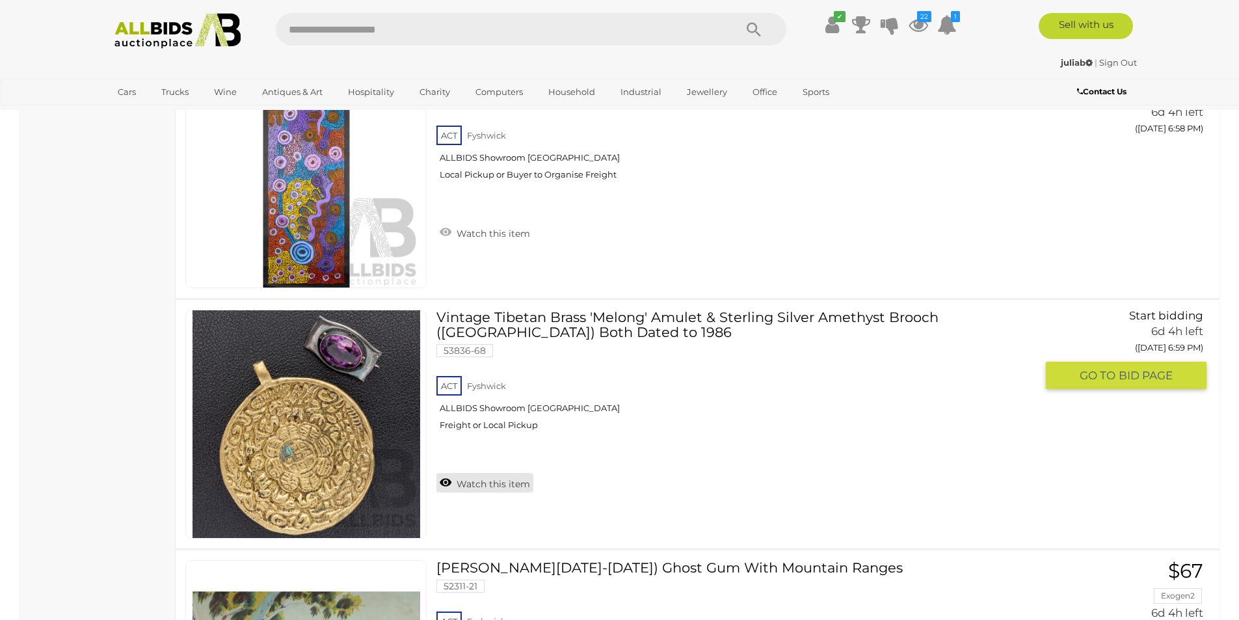
click at [488, 477] on link "Watch this item" at bounding box center [484, 483] width 97 height 20
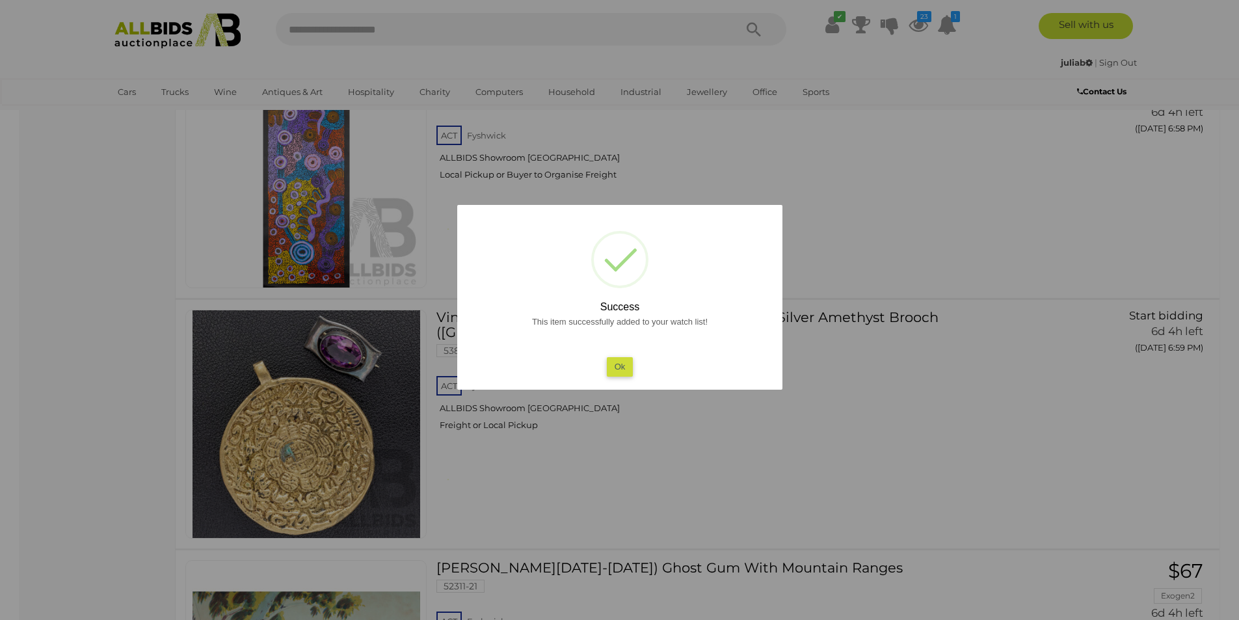
click at [624, 366] on button "Ok" at bounding box center [619, 366] width 27 height 19
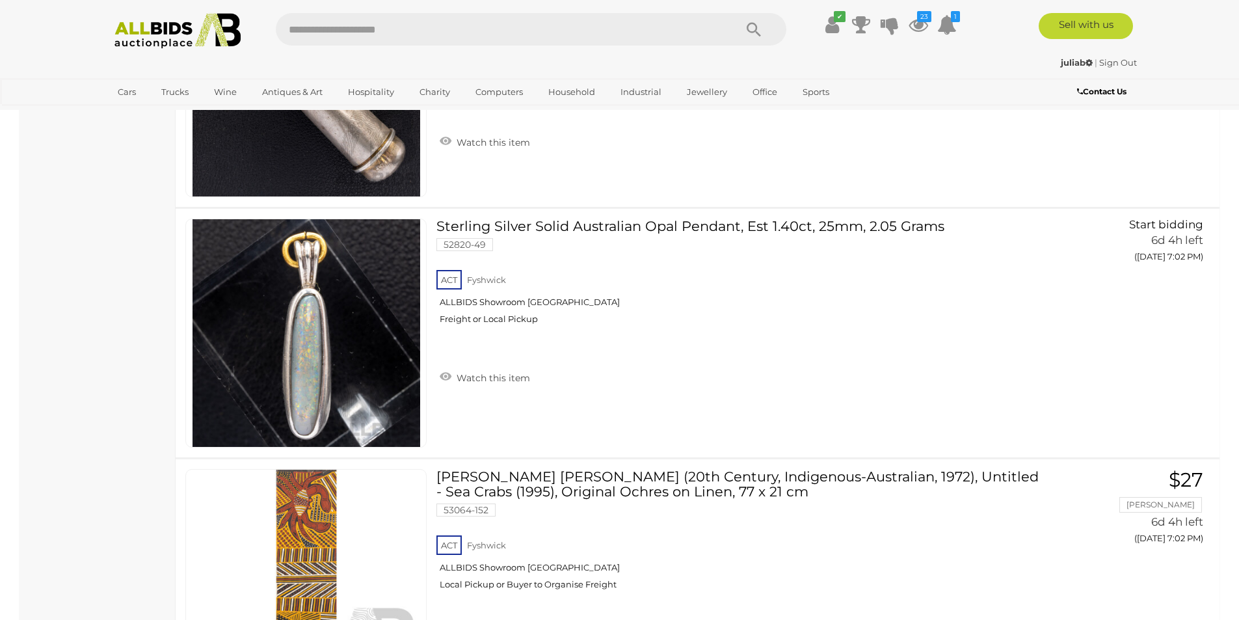
scroll to position [2205, 0]
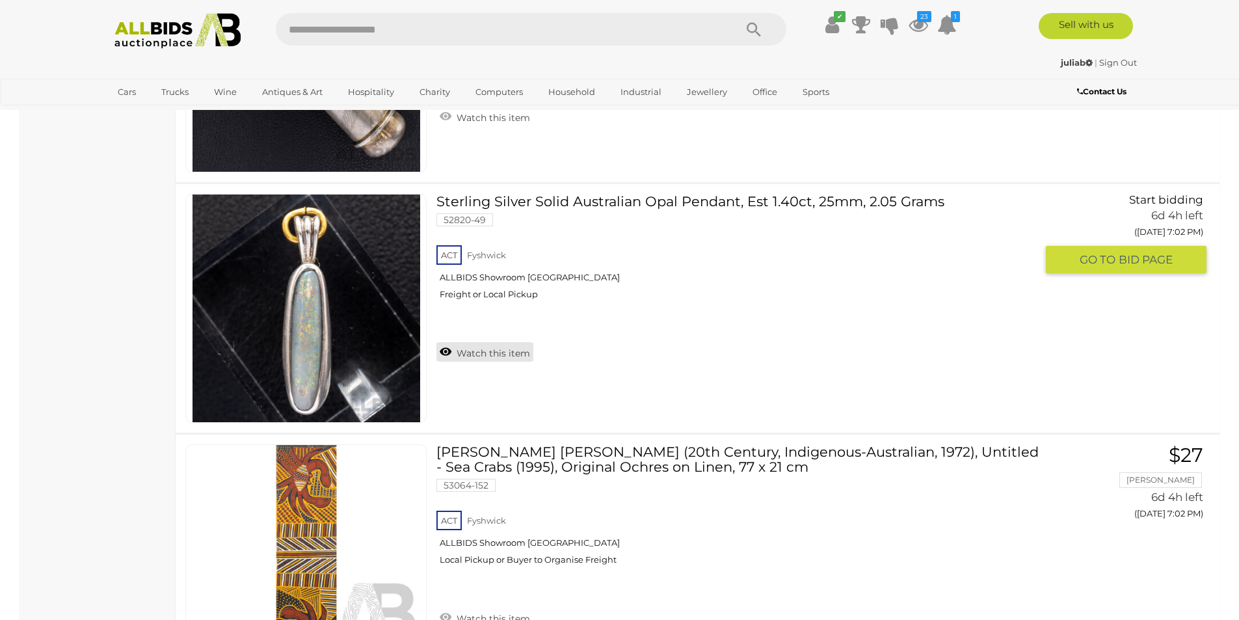
click at [489, 361] on link "Watch this item" at bounding box center [484, 352] width 97 height 20
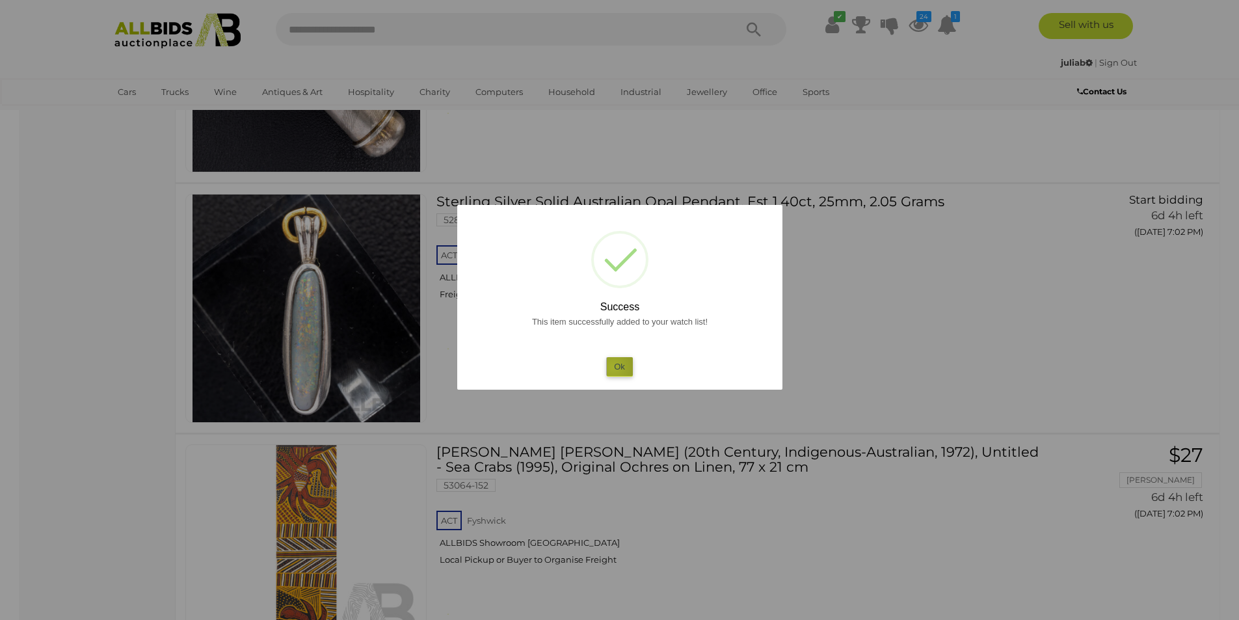
click at [613, 368] on button "Ok" at bounding box center [619, 366] width 27 height 19
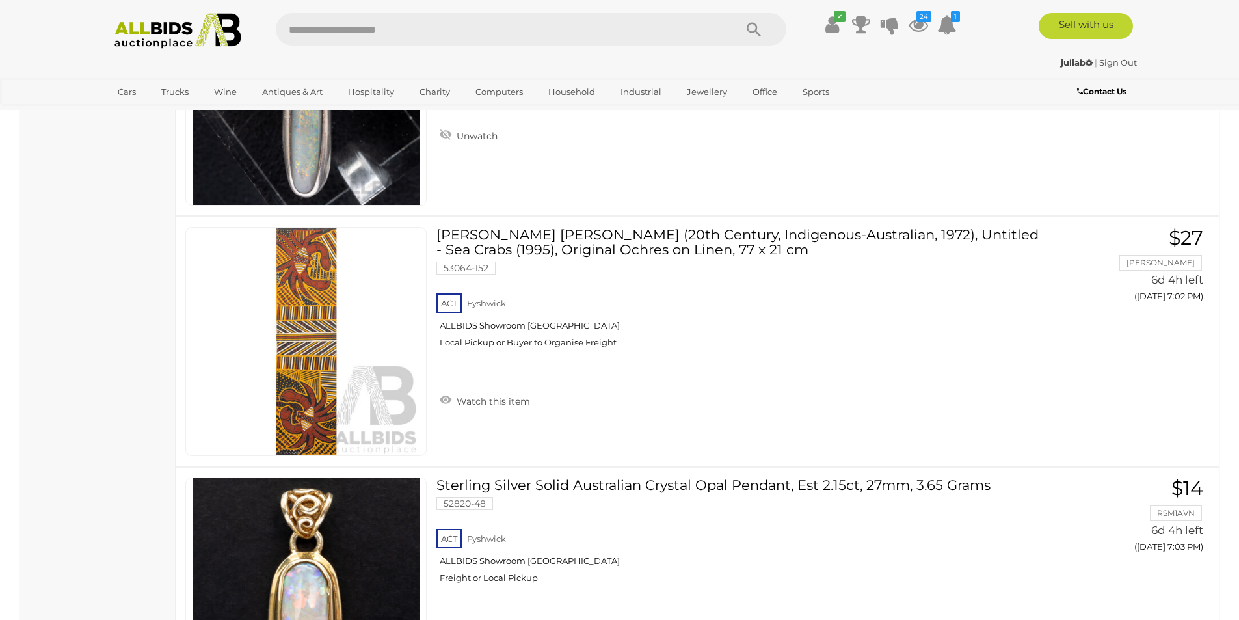
scroll to position [2639, 0]
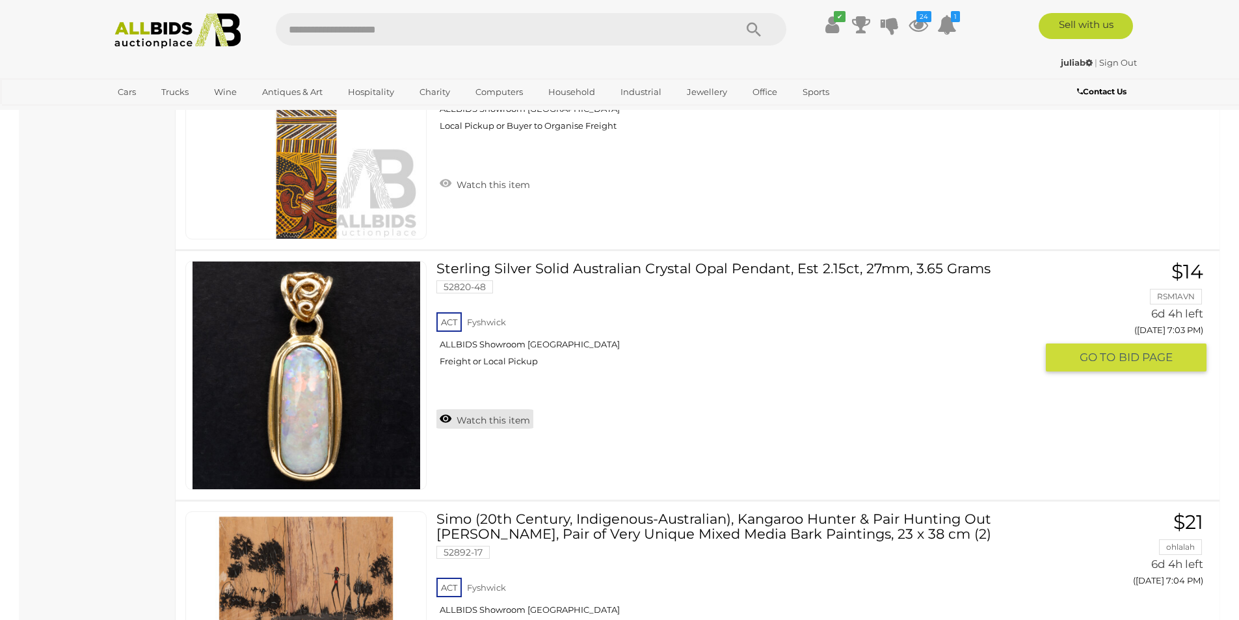
click at [494, 424] on link "Watch this item" at bounding box center [484, 419] width 97 height 20
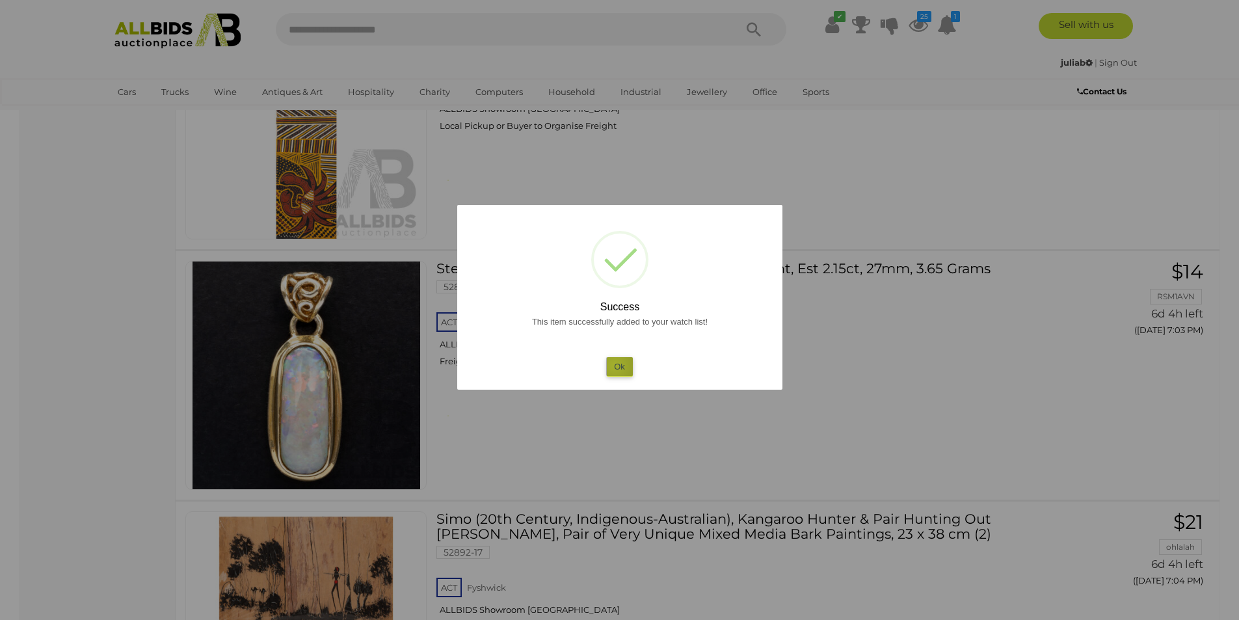
click at [615, 366] on button "Ok" at bounding box center [619, 366] width 27 height 19
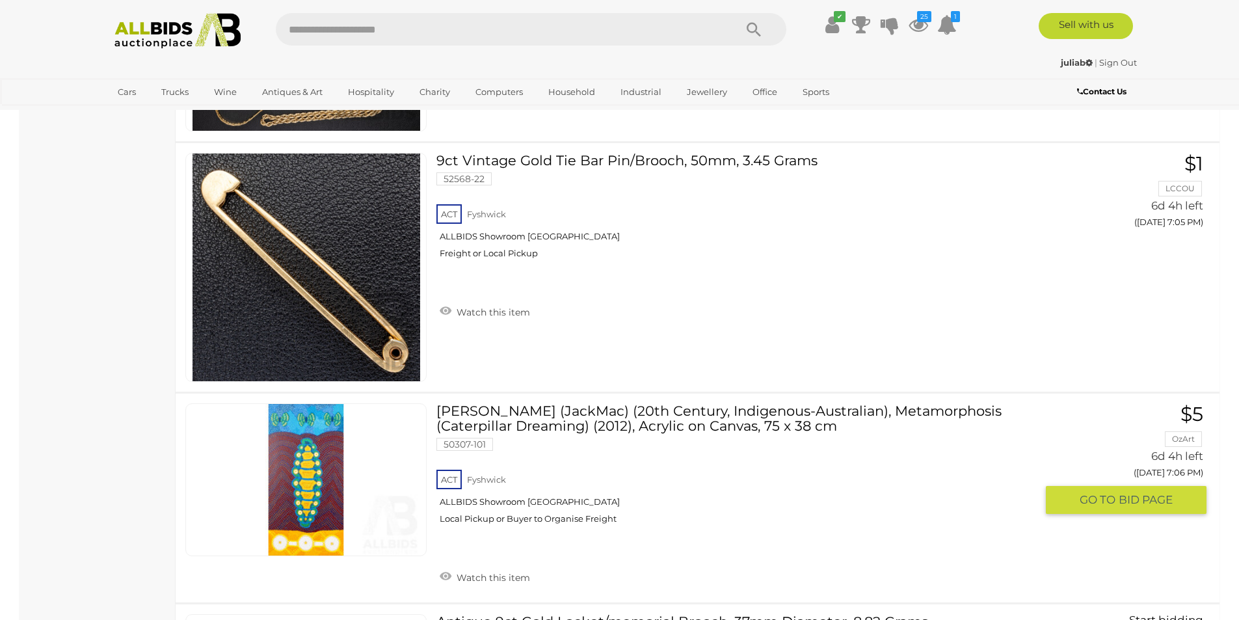
scroll to position [3506, 0]
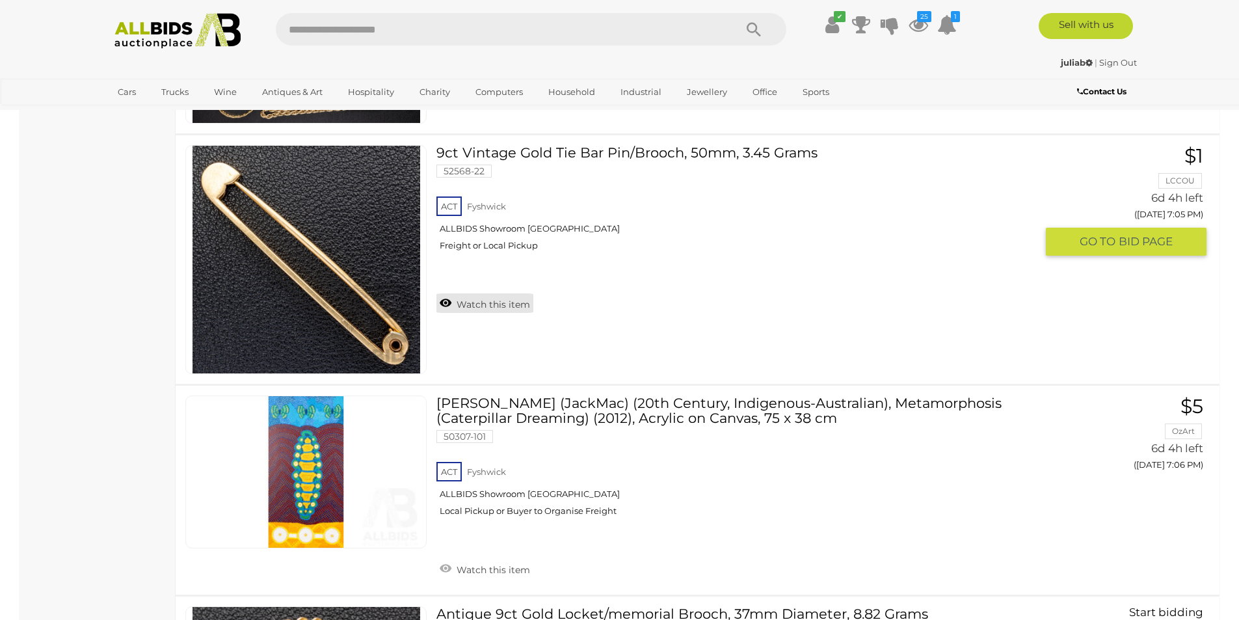
click at [503, 308] on link "Watch this item" at bounding box center [484, 303] width 97 height 20
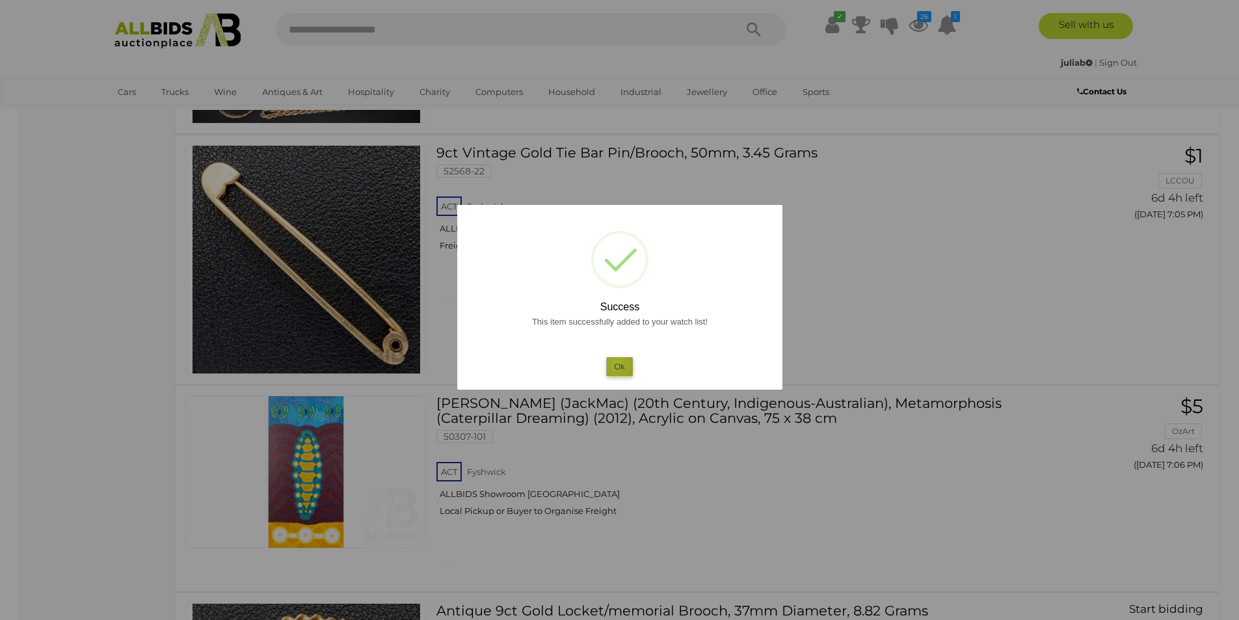
click at [617, 363] on button "Ok" at bounding box center [619, 366] width 27 height 19
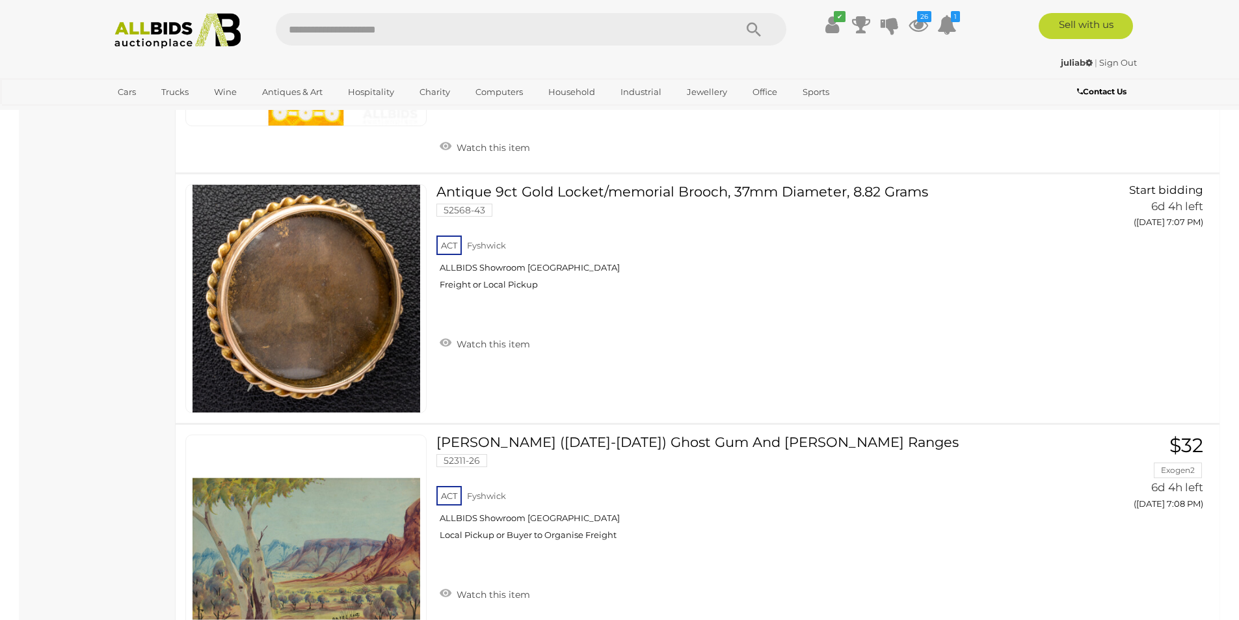
scroll to position [3940, 0]
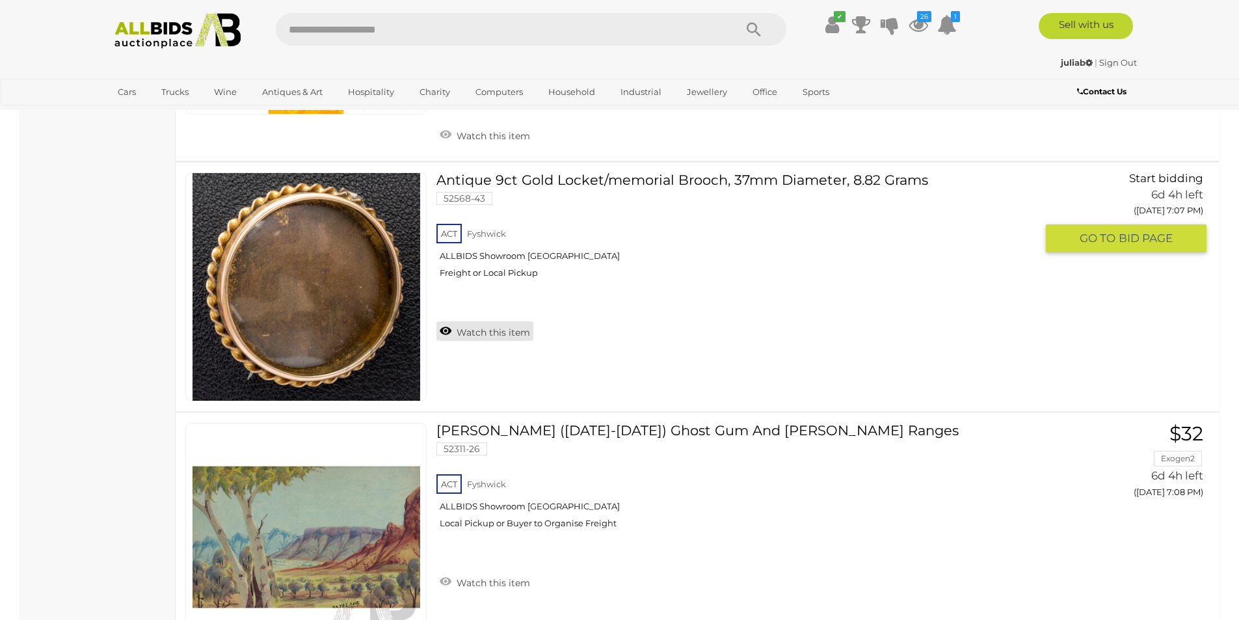
click at [481, 336] on link "Watch this item" at bounding box center [484, 331] width 97 height 20
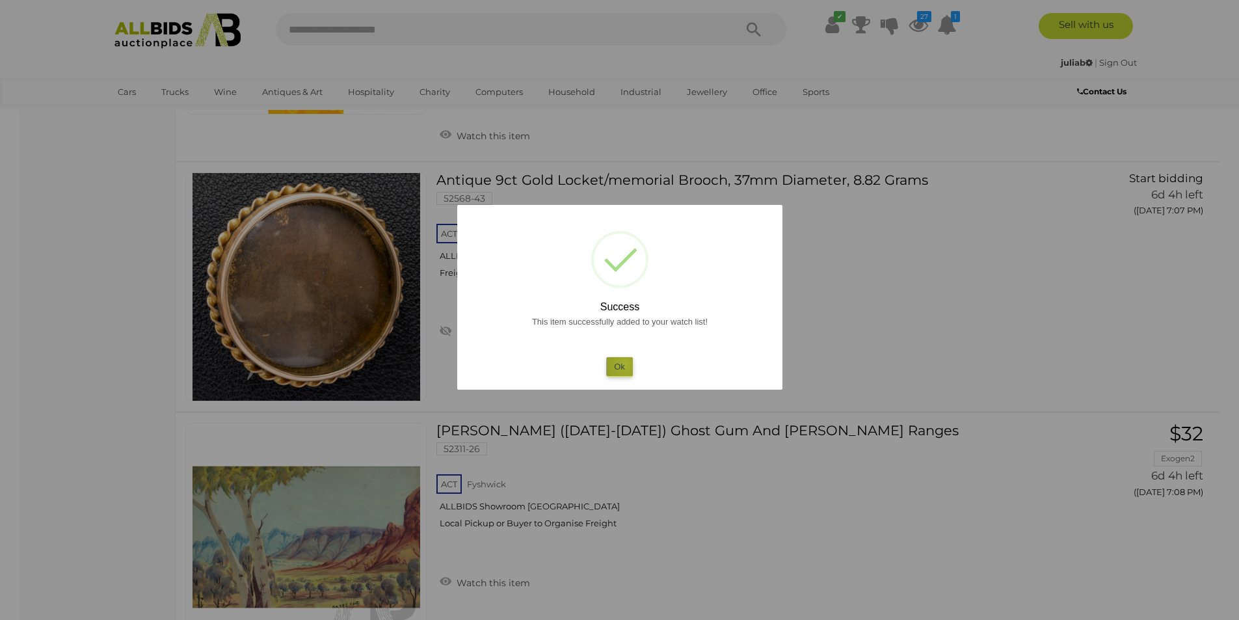
click at [625, 364] on button "Ok" at bounding box center [619, 366] width 27 height 19
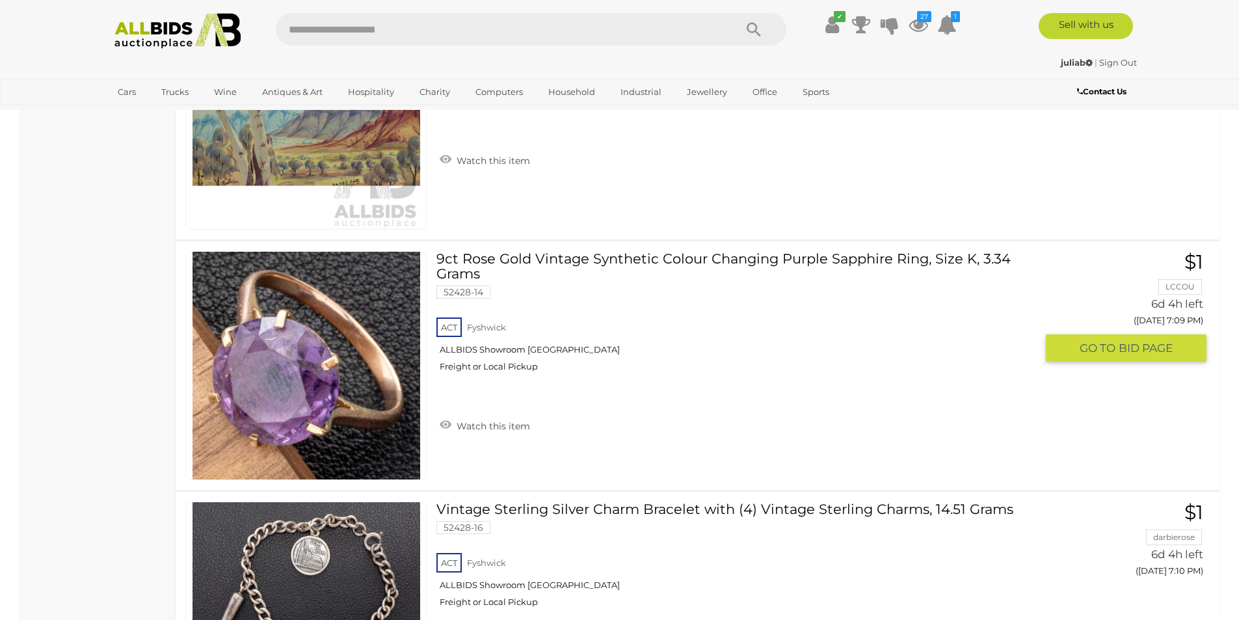
scroll to position [4374, 0]
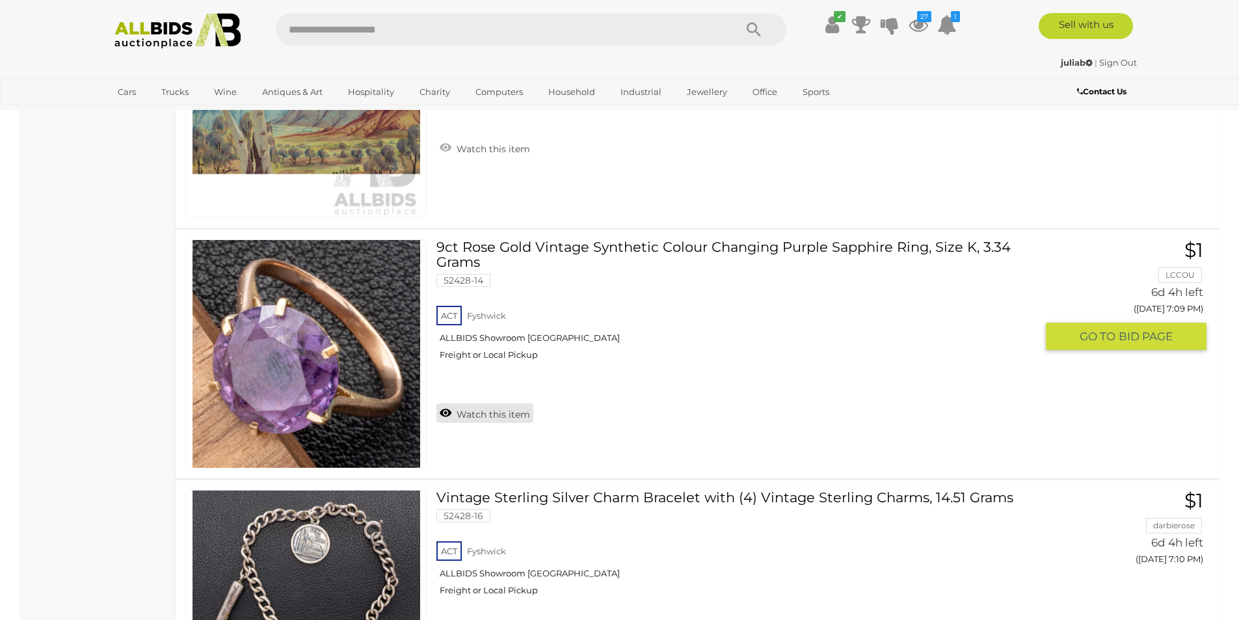
click at [485, 412] on link "Watch this item" at bounding box center [484, 413] width 97 height 20
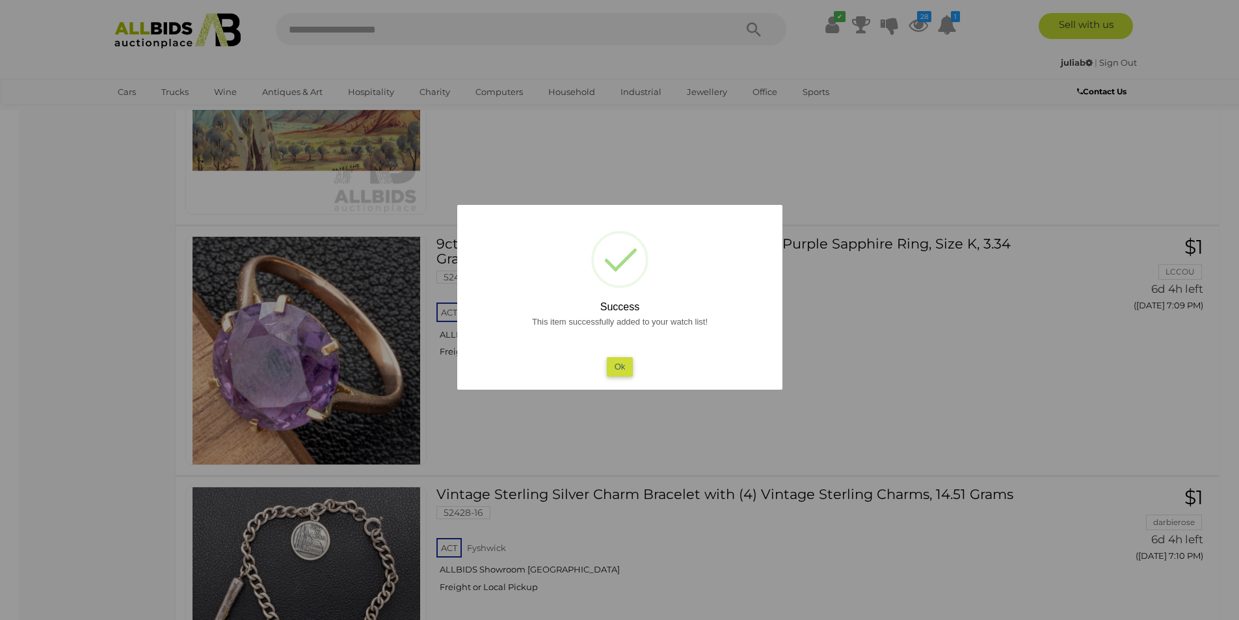
click at [613, 365] on button "Ok" at bounding box center [619, 366] width 27 height 19
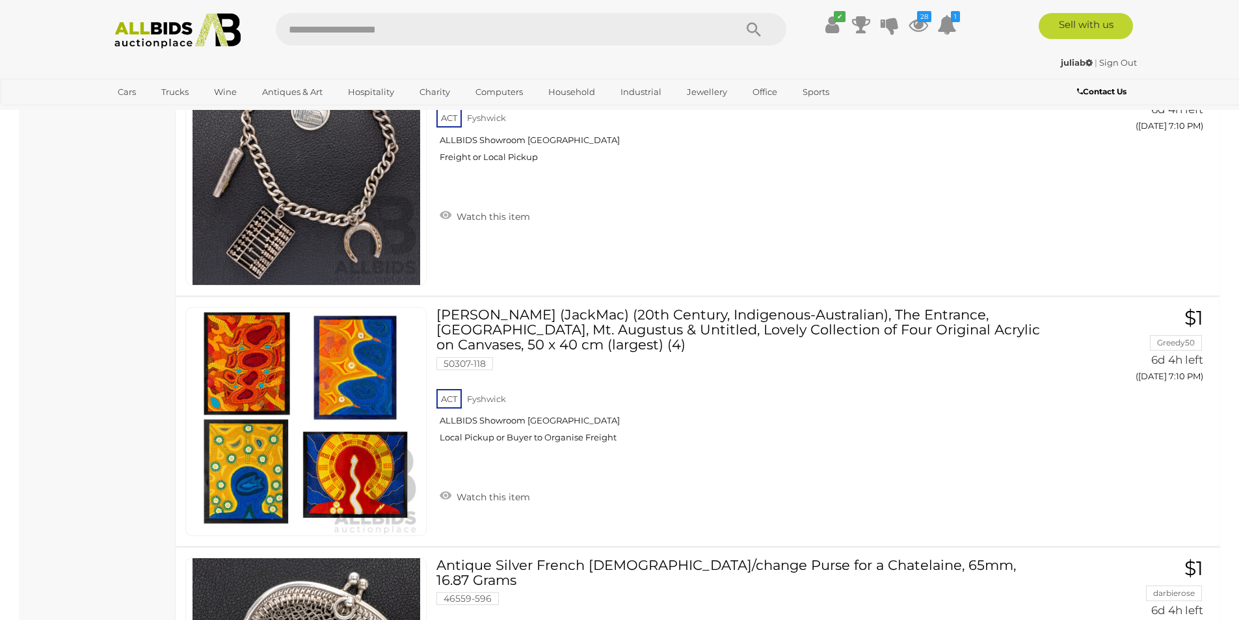
scroll to position [5025, 0]
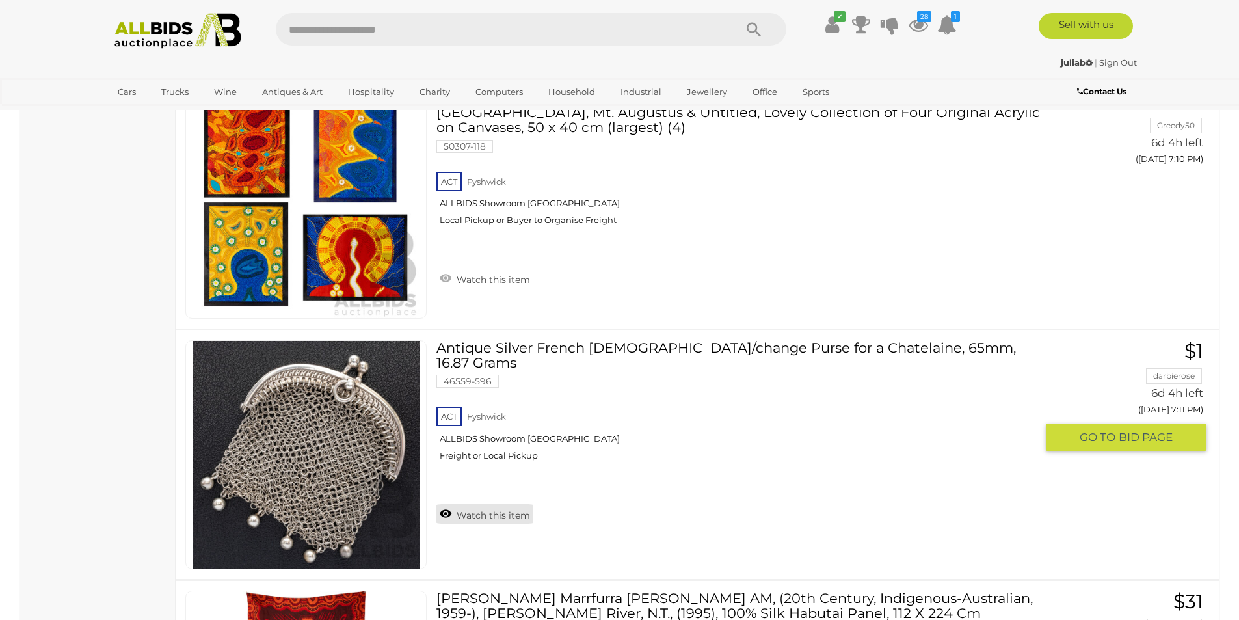
click at [486, 504] on link "Watch this item" at bounding box center [484, 514] width 97 height 20
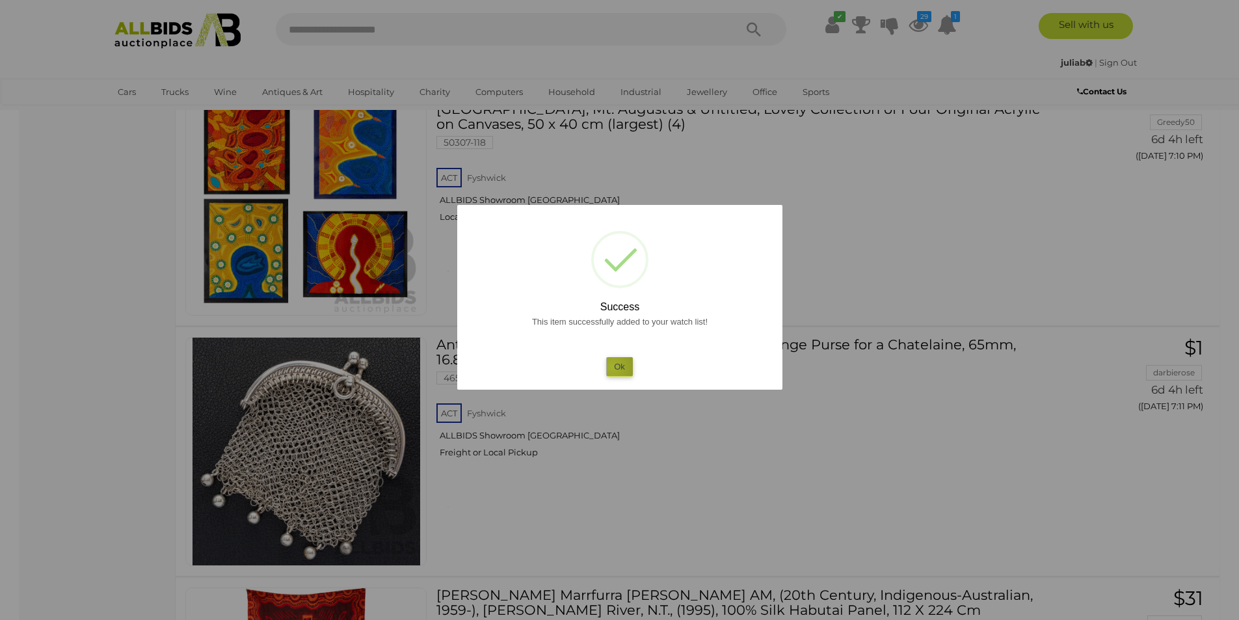
click at [613, 367] on button "Ok" at bounding box center [619, 366] width 27 height 19
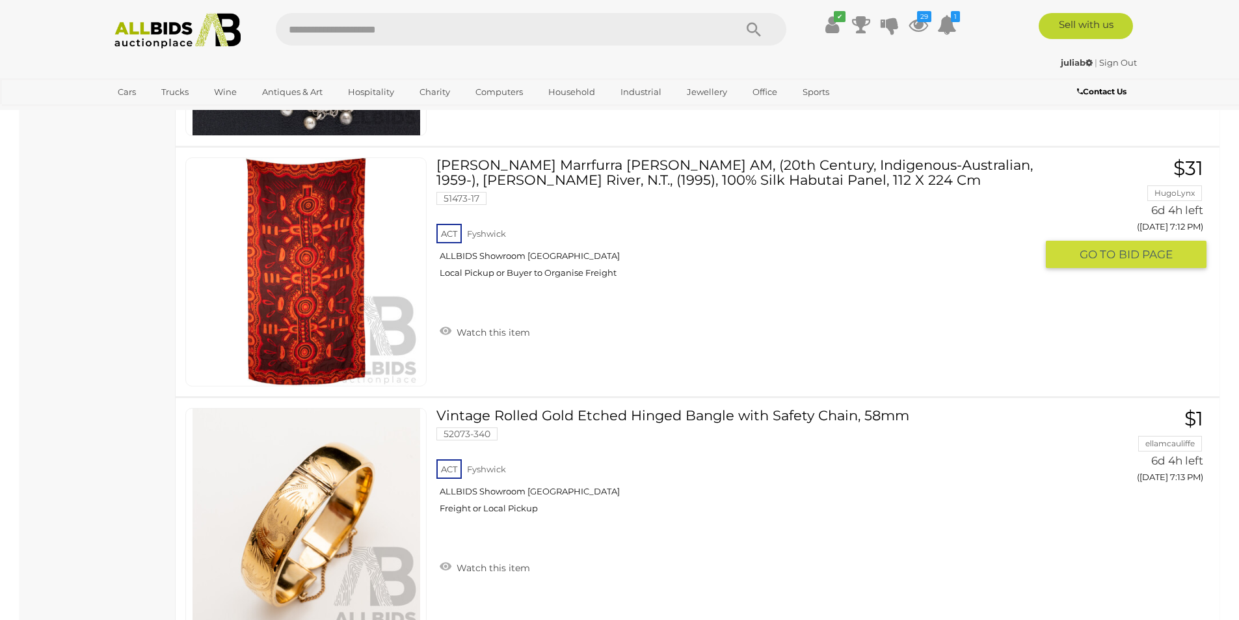
scroll to position [5675, 0]
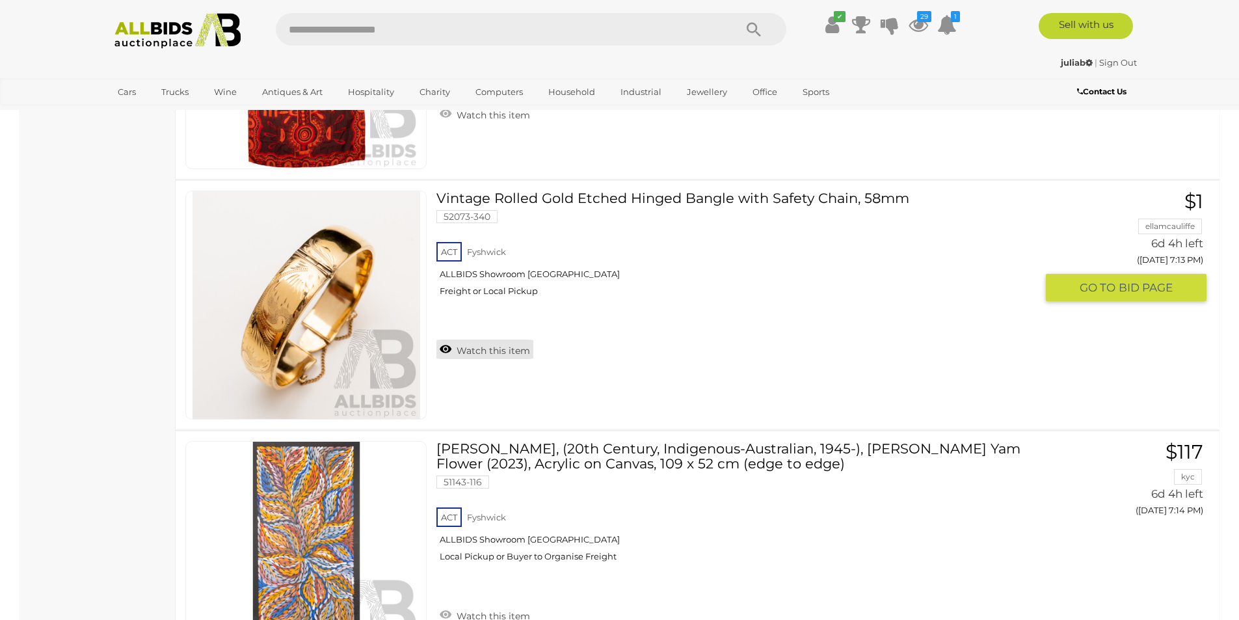
click at [494, 356] on link "Watch this item" at bounding box center [484, 350] width 97 height 20
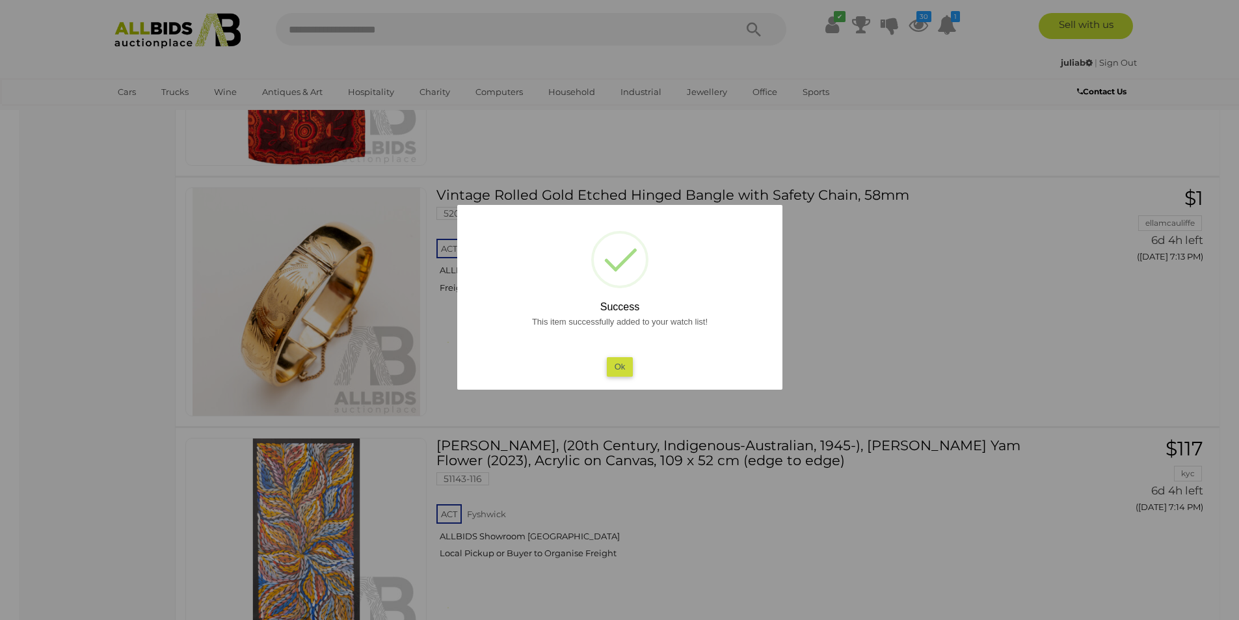
click at [621, 366] on button "Ok" at bounding box center [619, 366] width 27 height 19
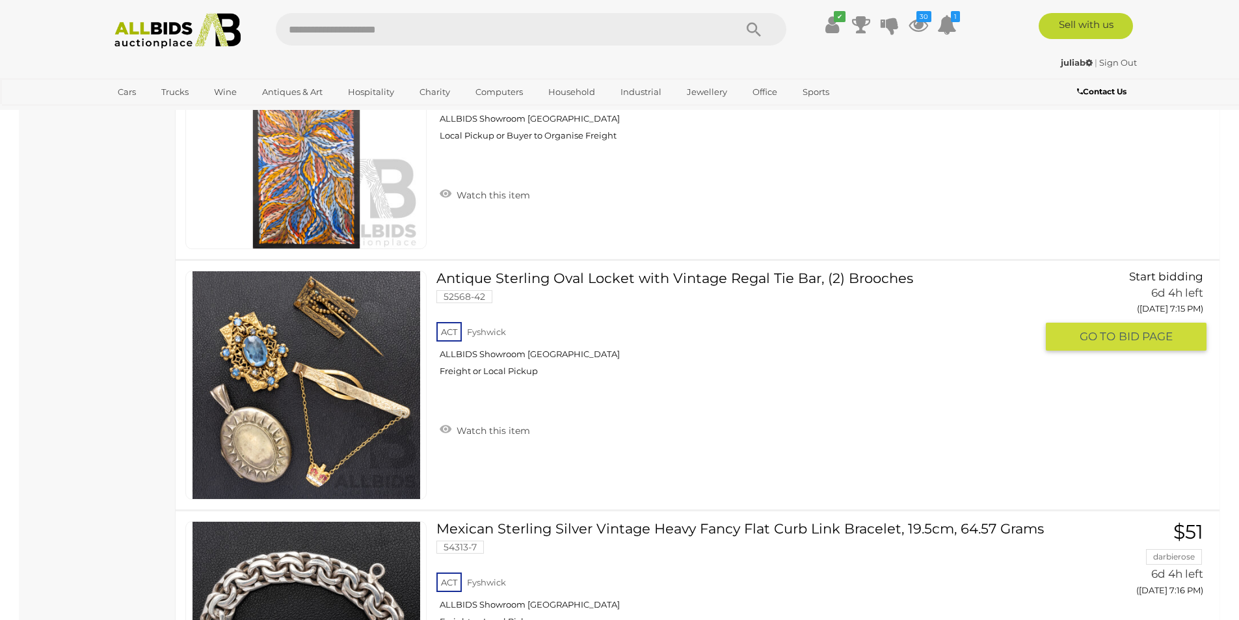
scroll to position [6108, 0]
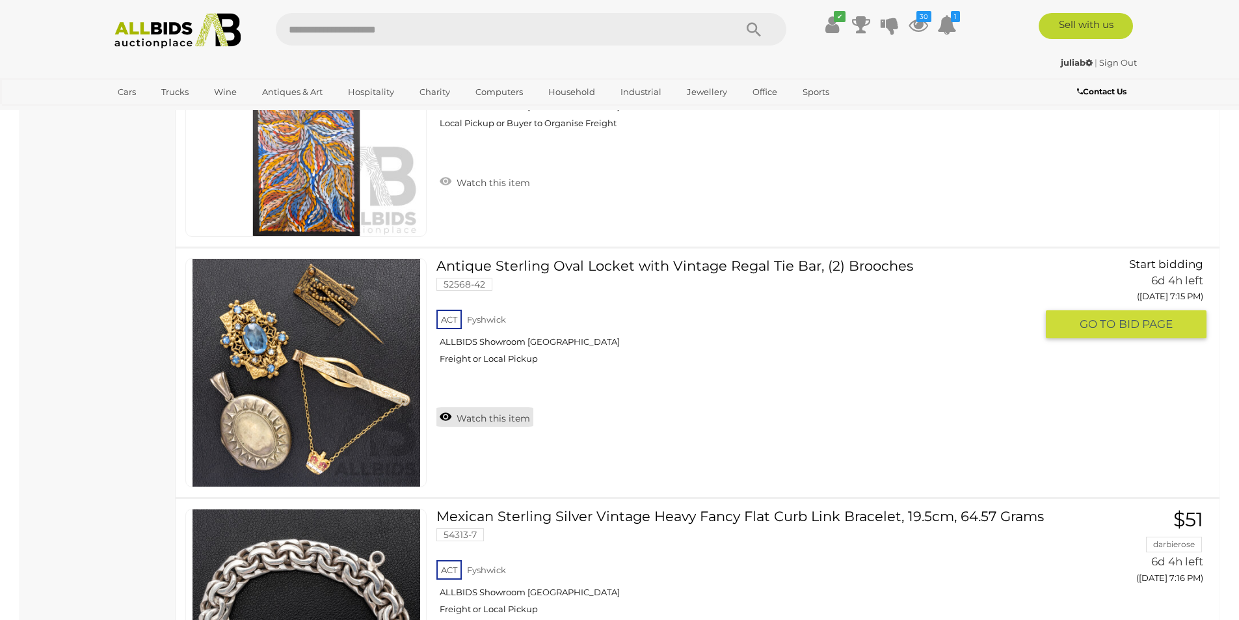
click at [486, 408] on link "Watch this item" at bounding box center [484, 417] width 97 height 20
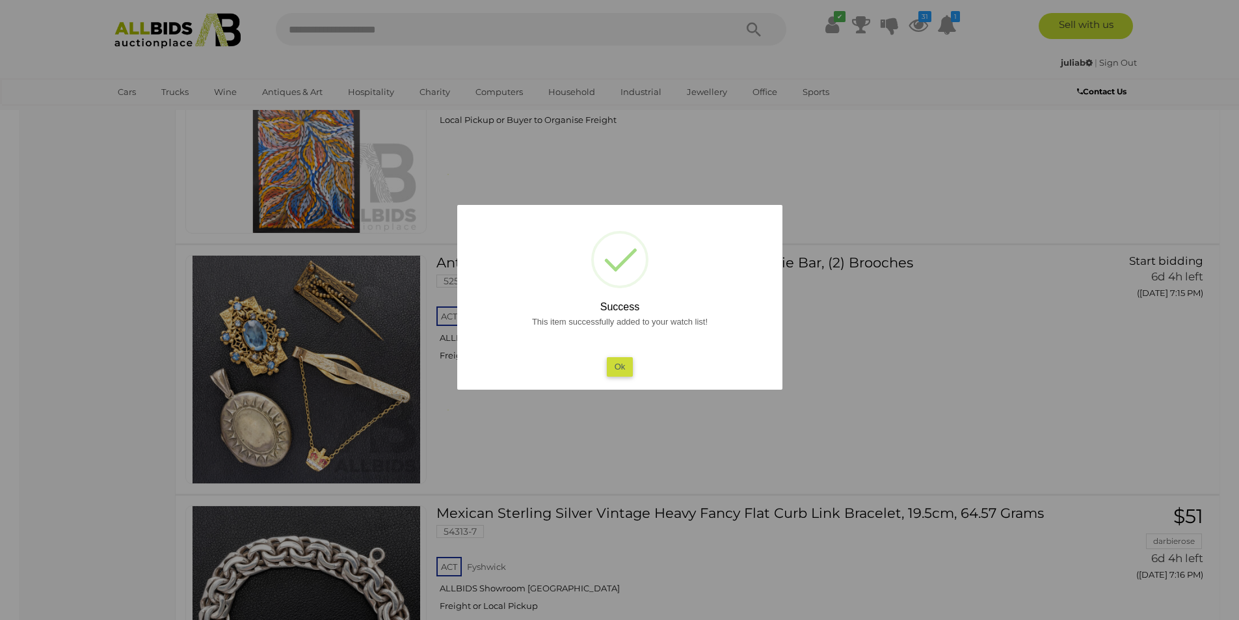
click at [619, 366] on button "Ok" at bounding box center [619, 366] width 27 height 19
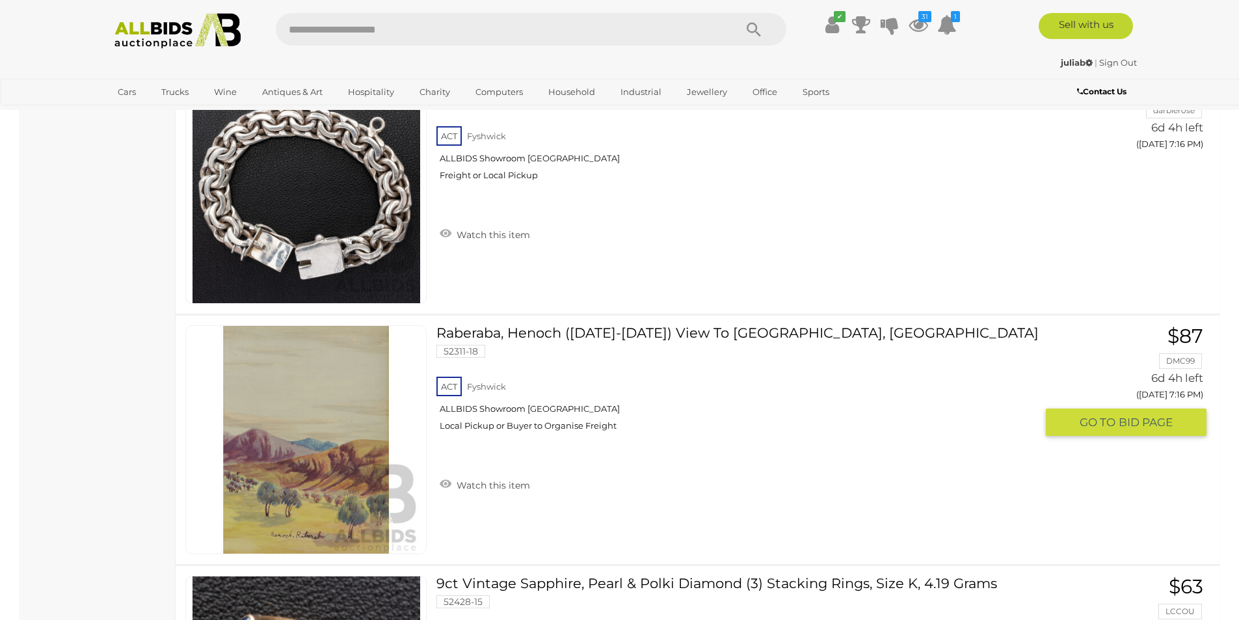
scroll to position [6759, 0]
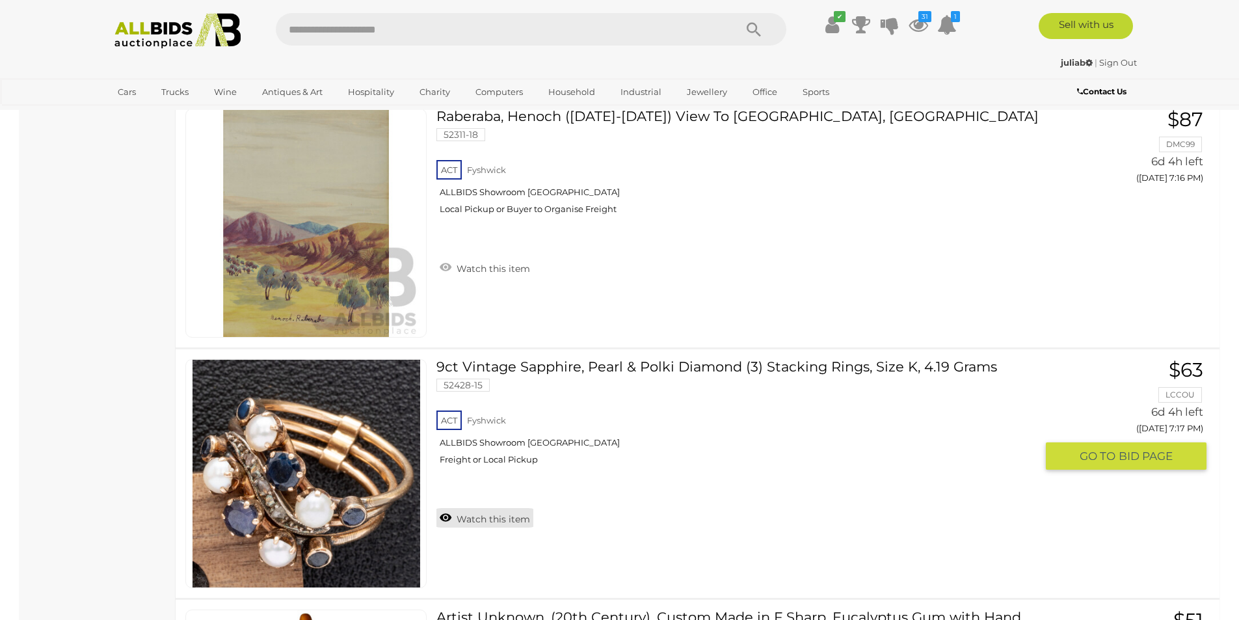
click at [493, 524] on link "Watch this item" at bounding box center [484, 518] width 97 height 20
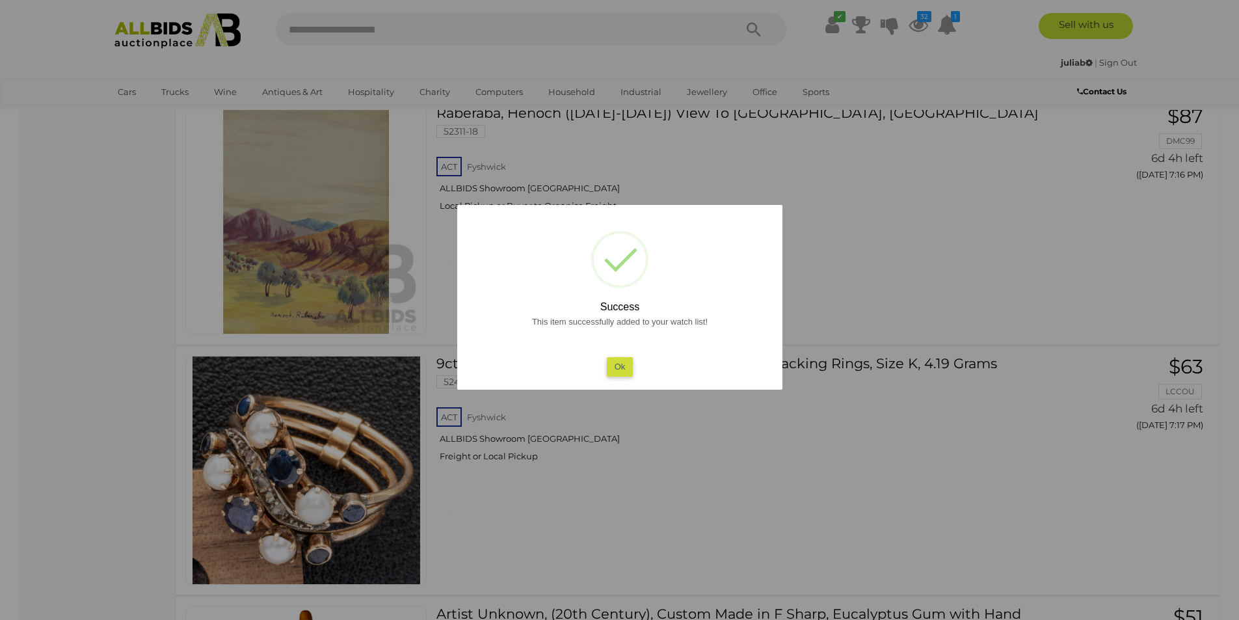
click at [624, 368] on button "Ok" at bounding box center [619, 366] width 27 height 19
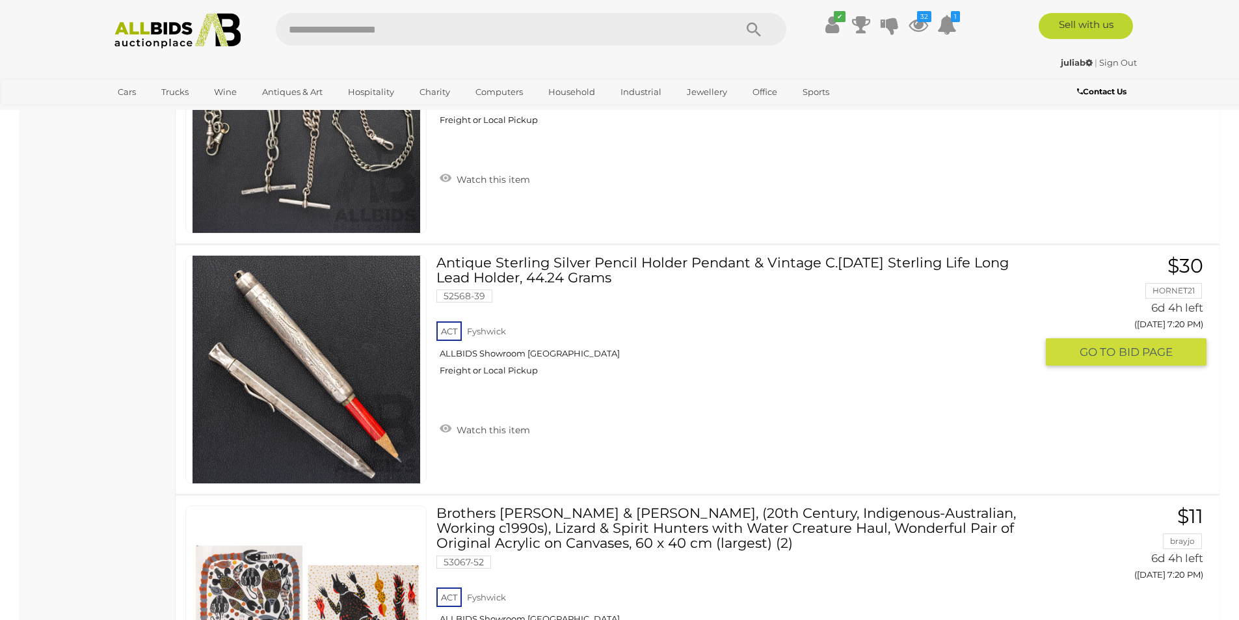
scroll to position [7627, 0]
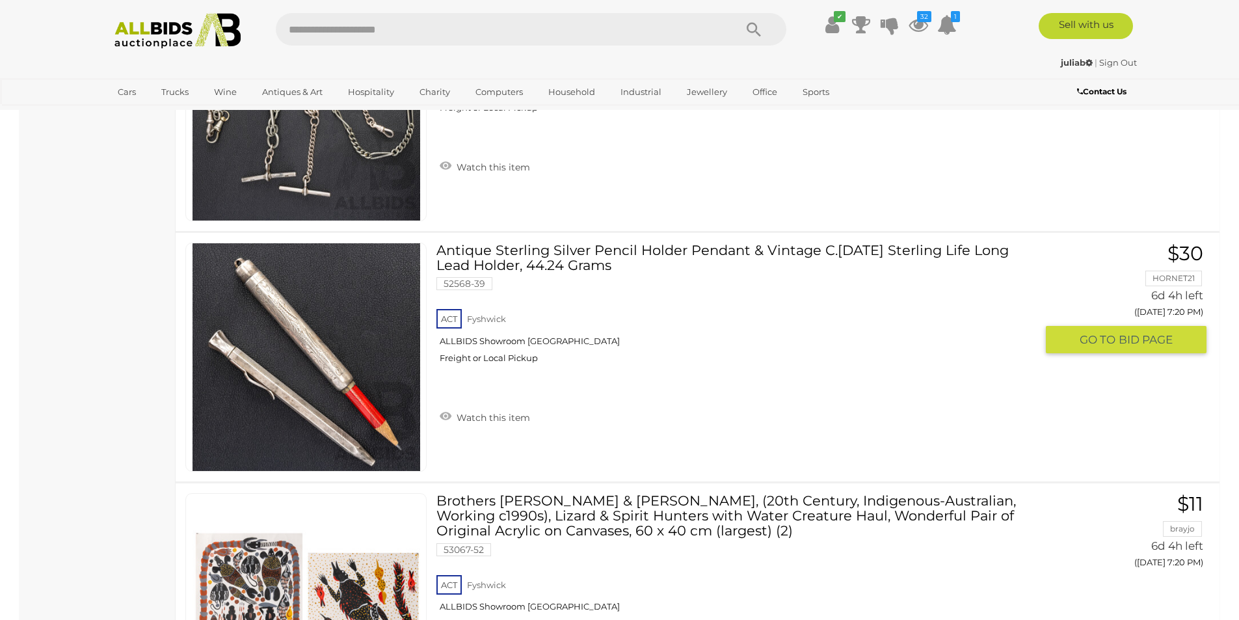
click at [495, 427] on div "Antique Sterling Silver Pencil Holder Pendant & Vintage C.1940 Sterling Life Lo…" at bounding box center [740, 337] width 609 height 189
click at [494, 420] on link "Watch this item" at bounding box center [484, 417] width 97 height 20
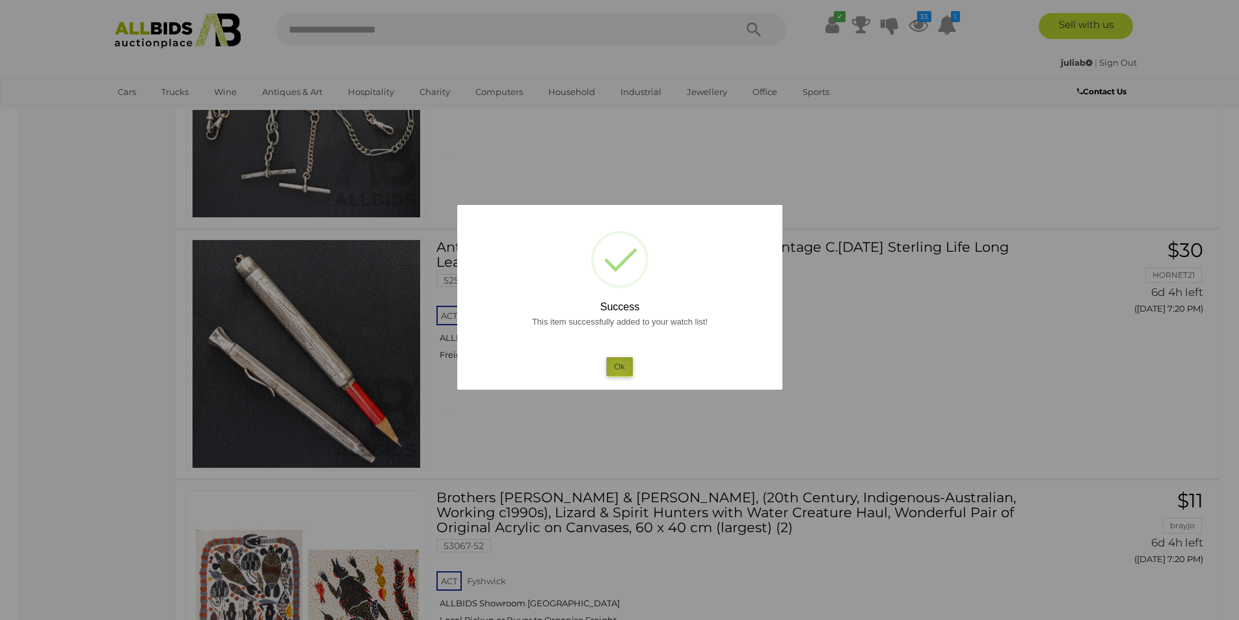
click at [619, 372] on button "Ok" at bounding box center [619, 366] width 27 height 19
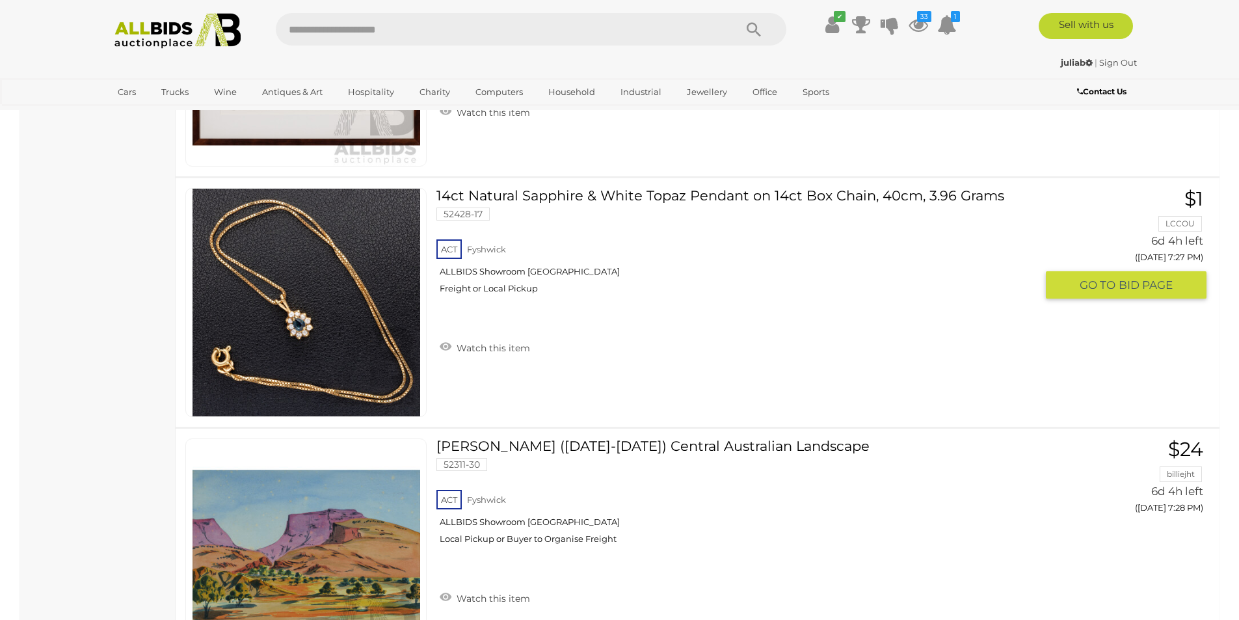
scroll to position [10445, 0]
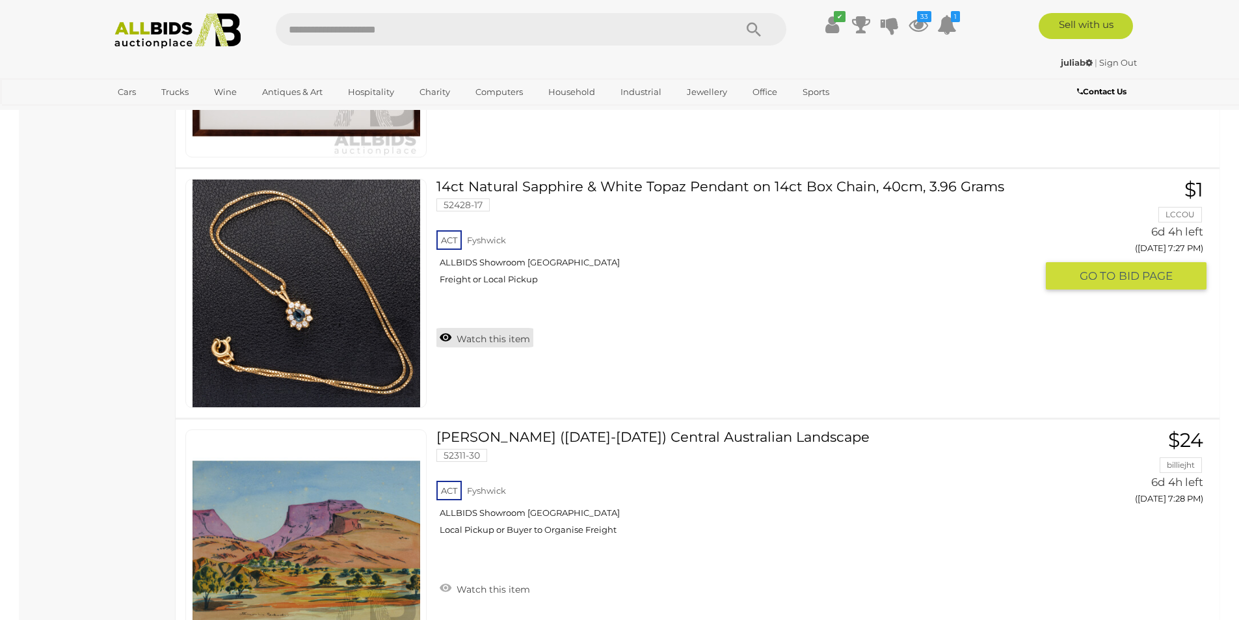
click at [469, 338] on link "Watch this item" at bounding box center [484, 338] width 97 height 20
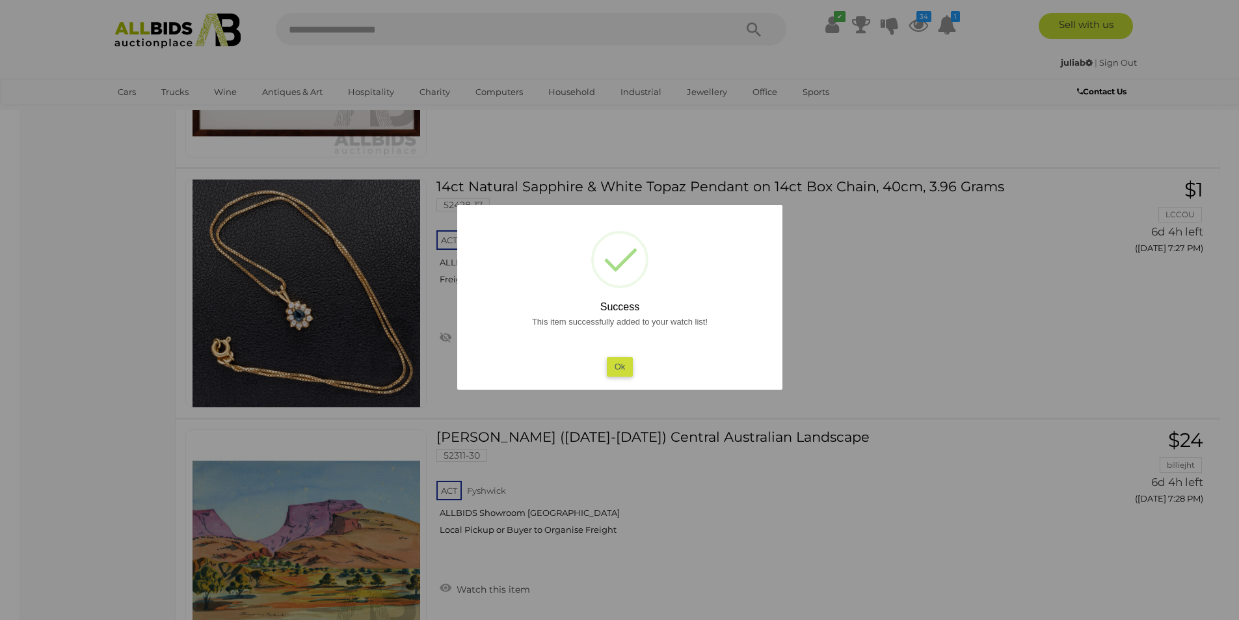
click at [615, 361] on button "Ok" at bounding box center [619, 366] width 27 height 19
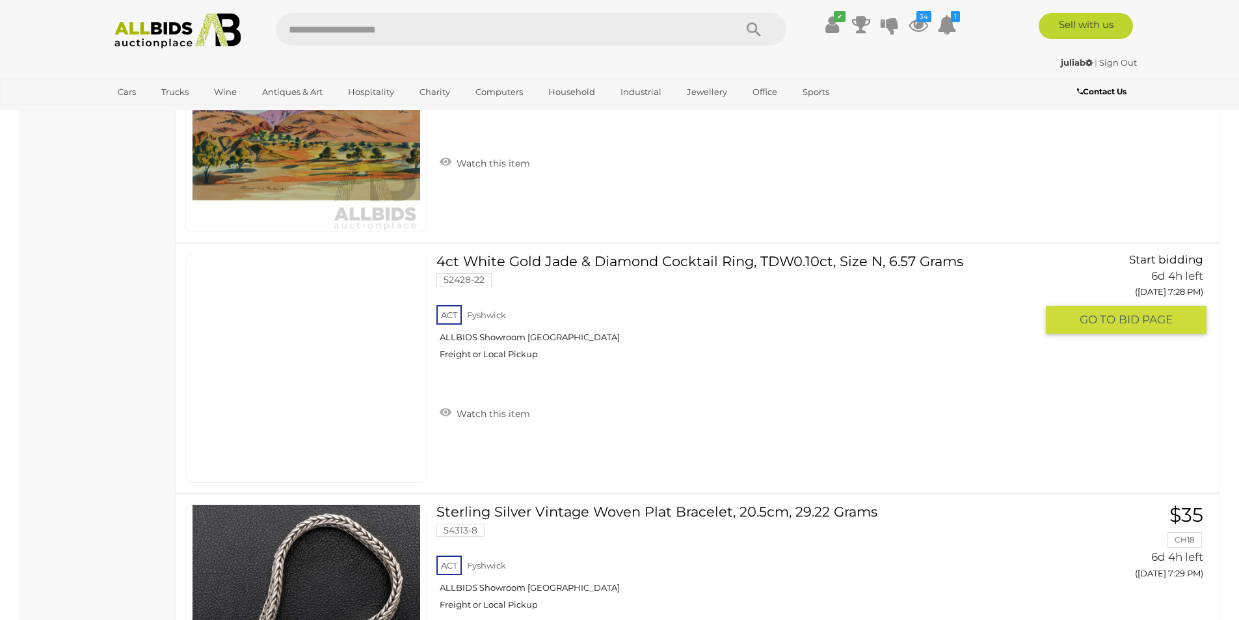
scroll to position [10879, 0]
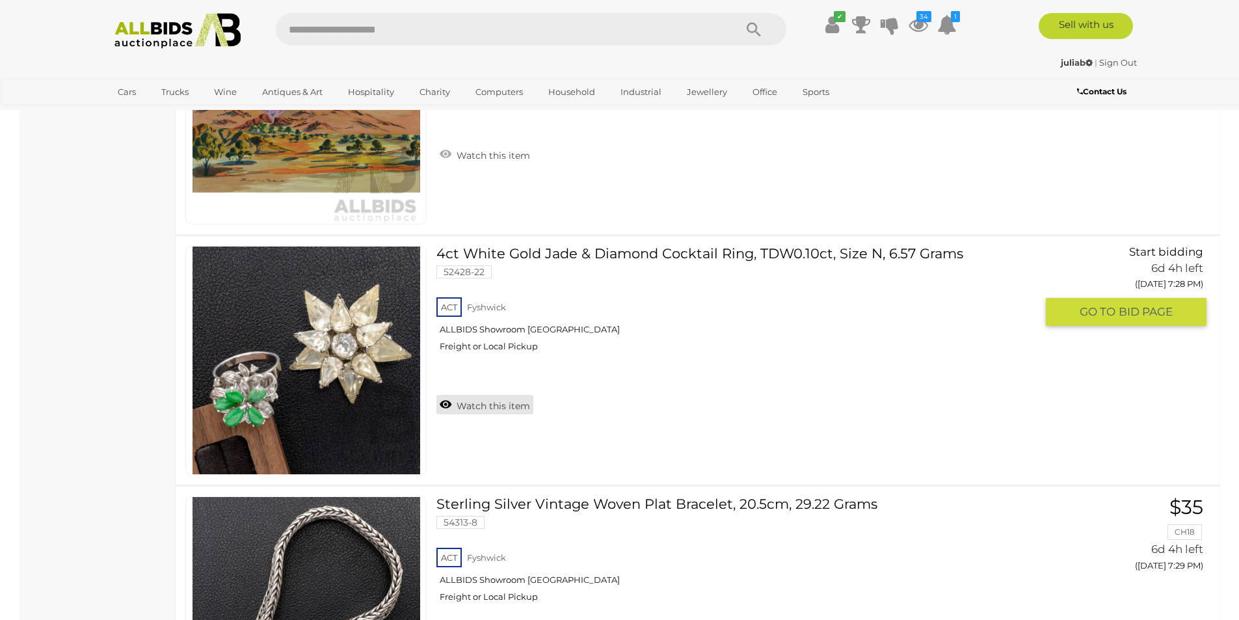
click at [492, 407] on link "Watch this item" at bounding box center [484, 405] width 97 height 20
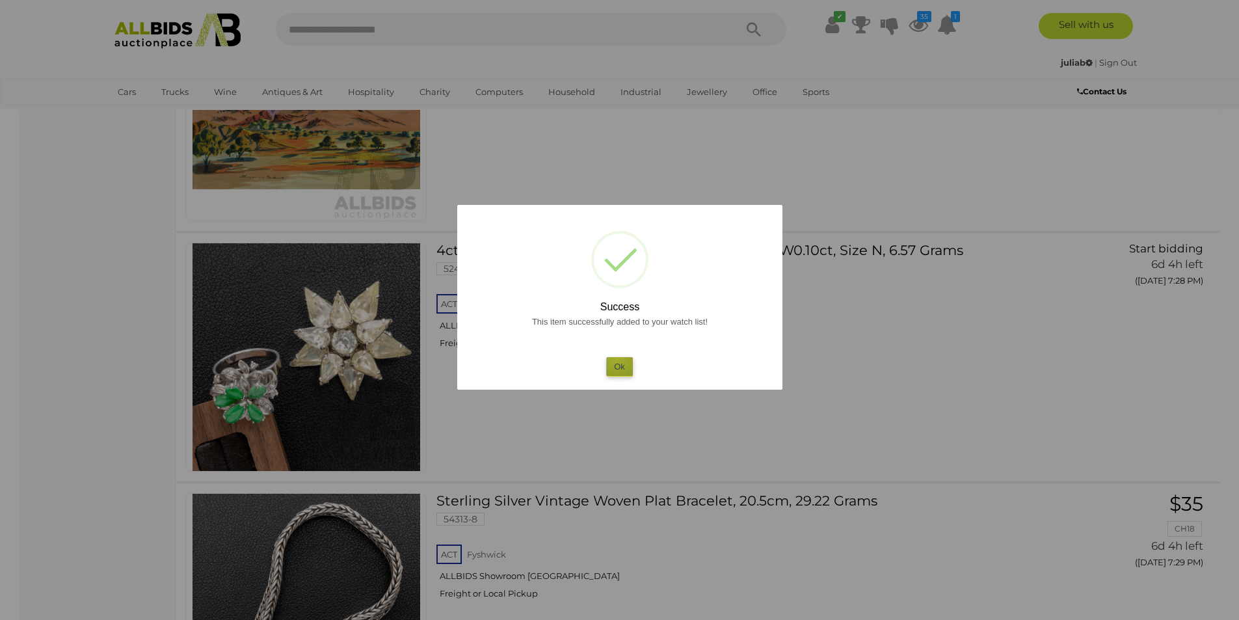
click at [617, 357] on button "Ok" at bounding box center [619, 366] width 27 height 19
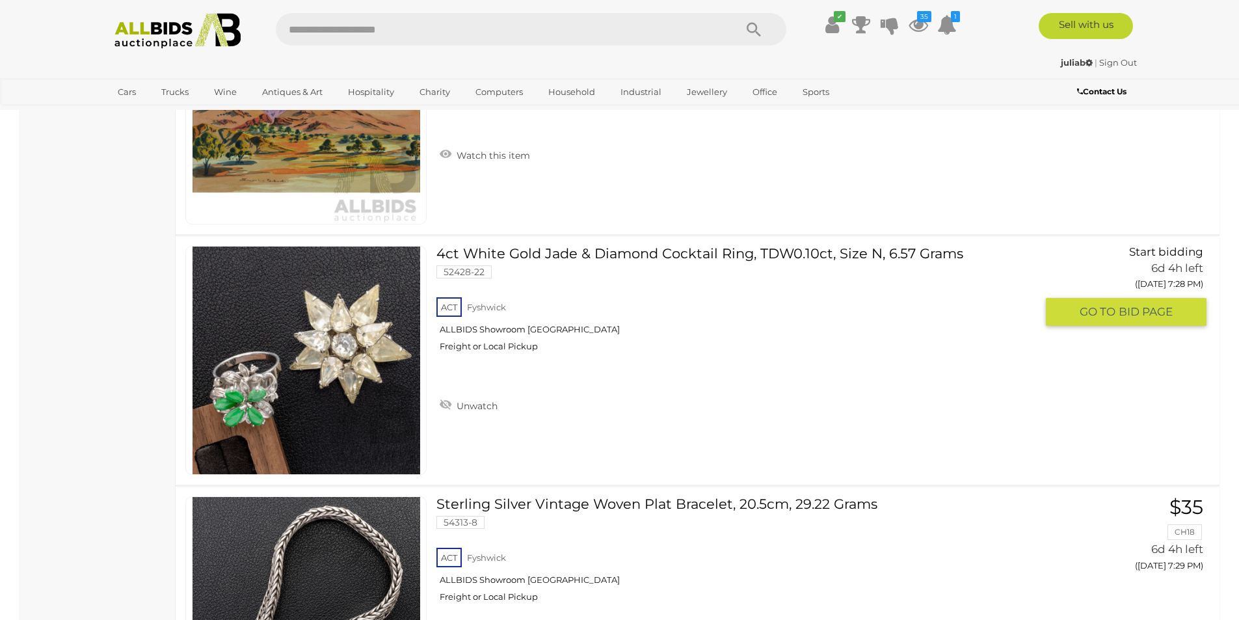
scroll to position [11096, 0]
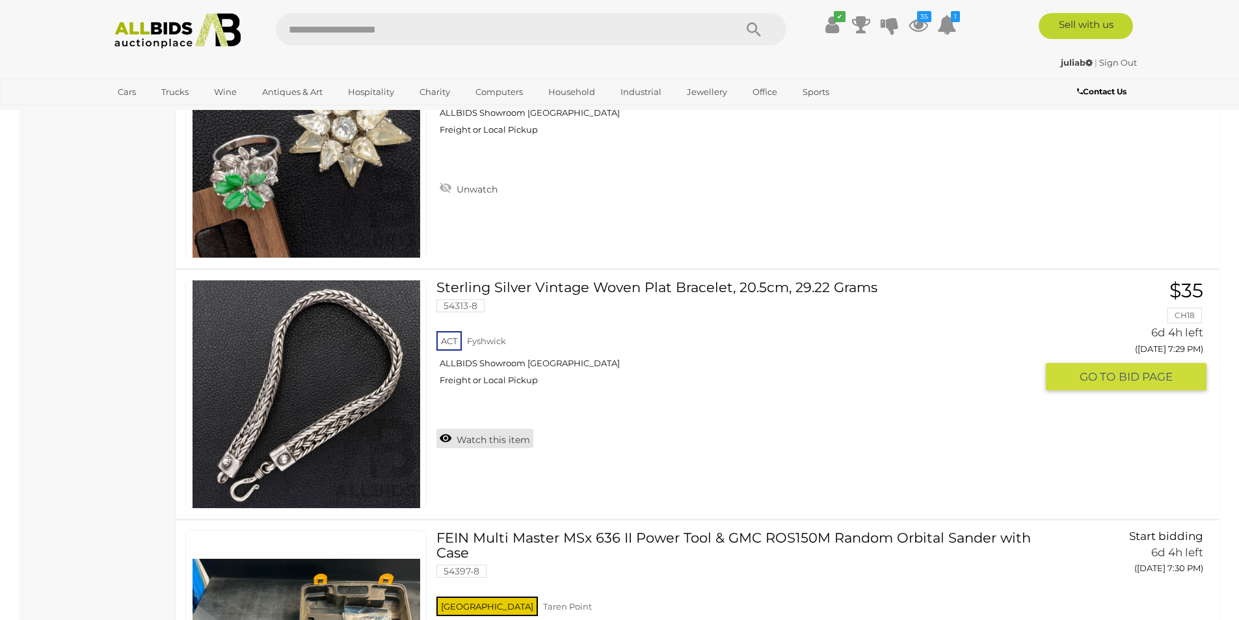
click at [491, 438] on link "Watch this item" at bounding box center [484, 439] width 97 height 20
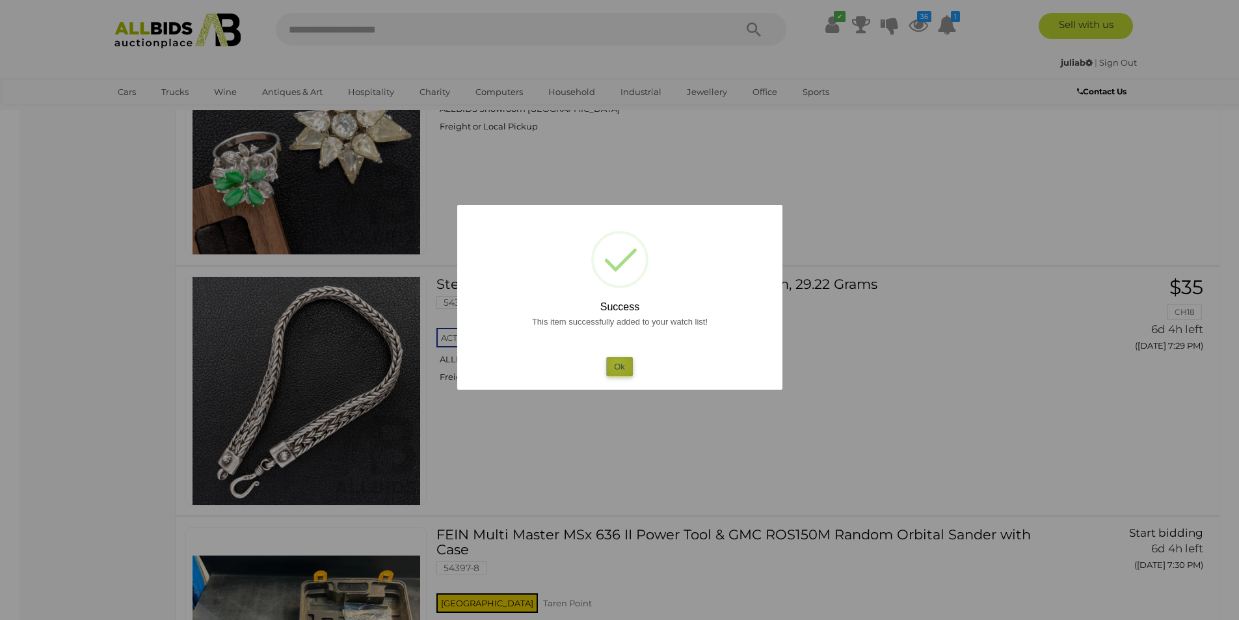
click at [618, 364] on button "Ok" at bounding box center [619, 366] width 27 height 19
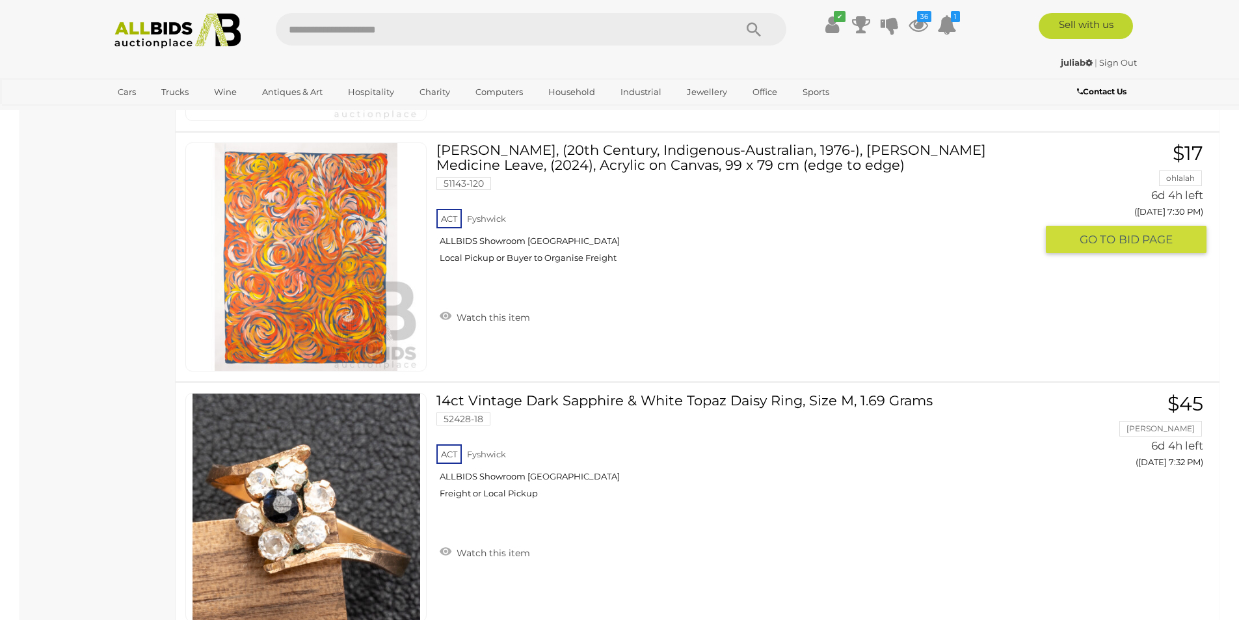
scroll to position [11746, 0]
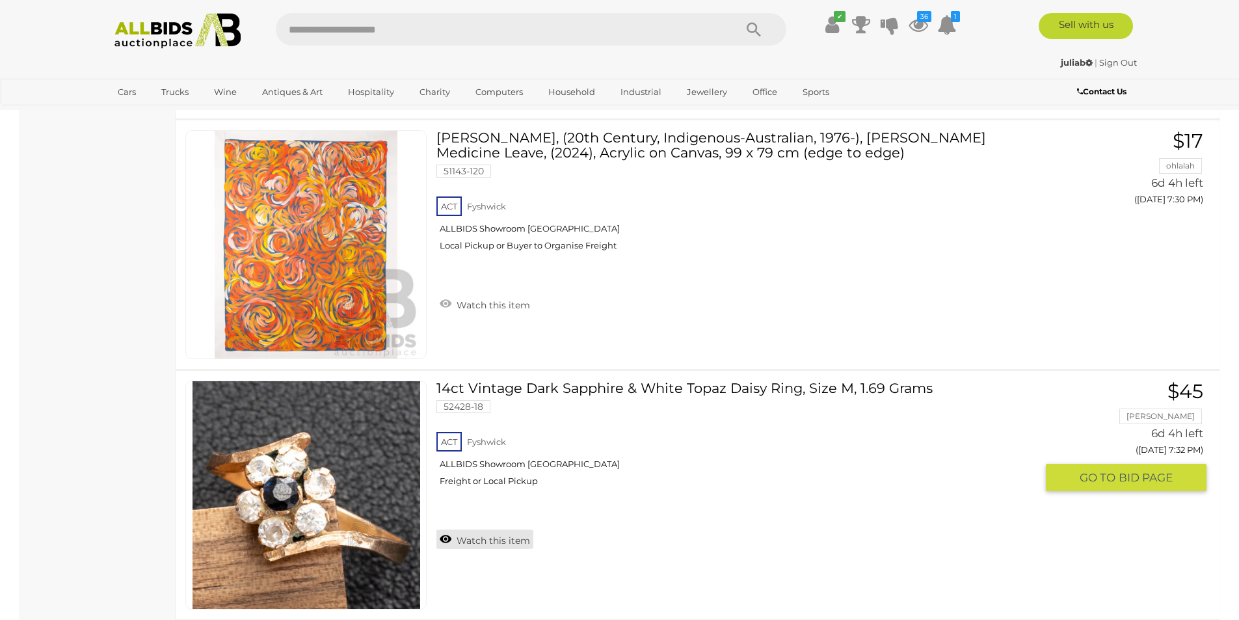
click at [479, 543] on link "Watch this item" at bounding box center [484, 540] width 97 height 20
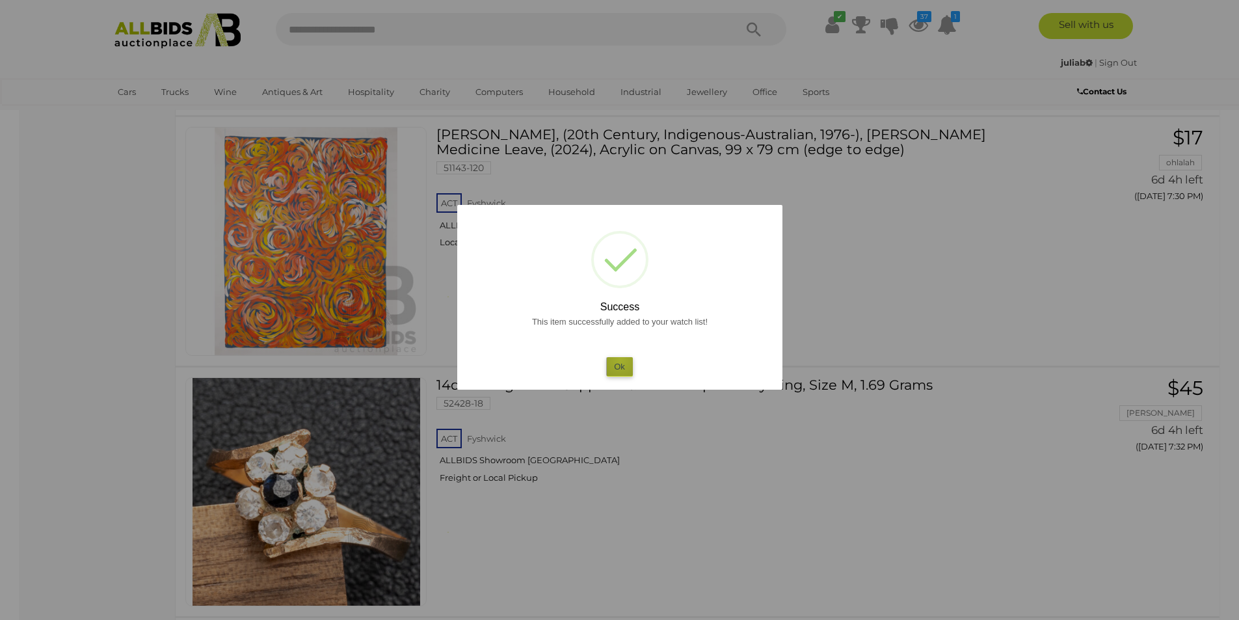
click at [621, 360] on button "Ok" at bounding box center [619, 366] width 27 height 19
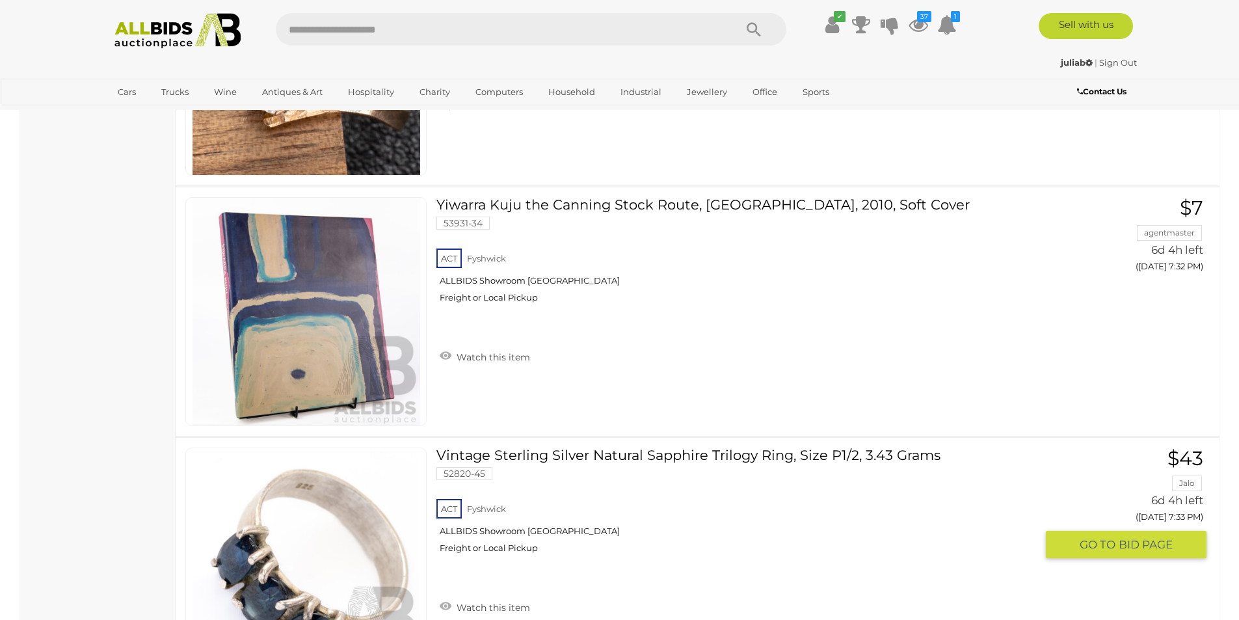
scroll to position [12397, 0]
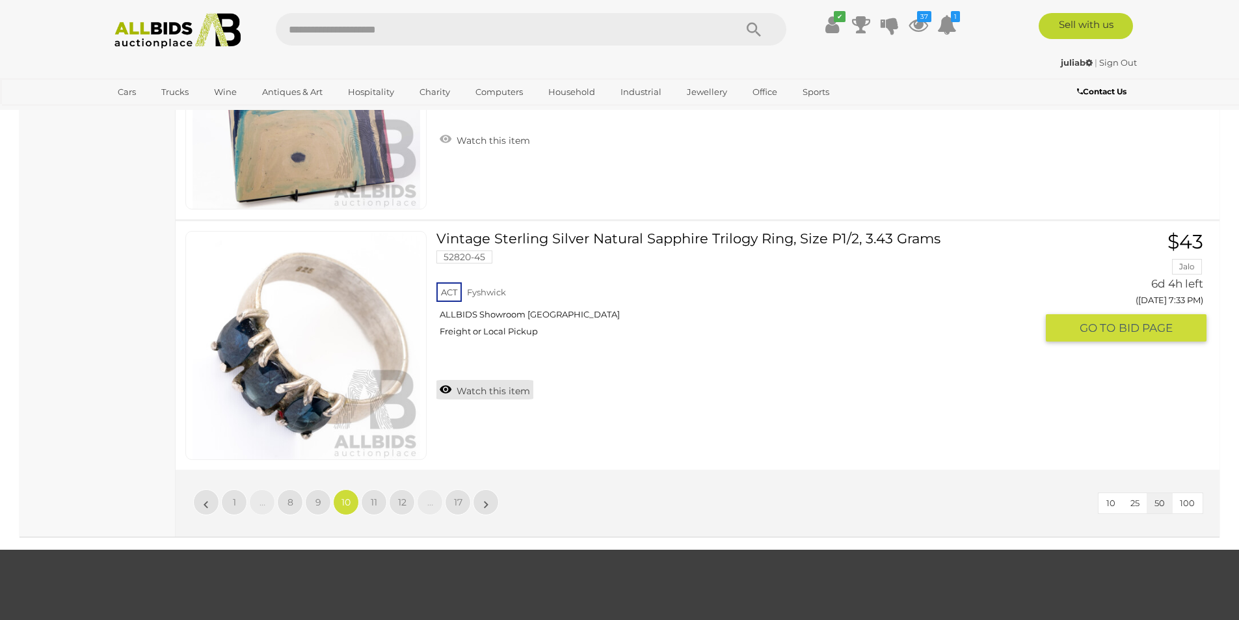
click at [487, 394] on link "Watch this item" at bounding box center [484, 390] width 97 height 20
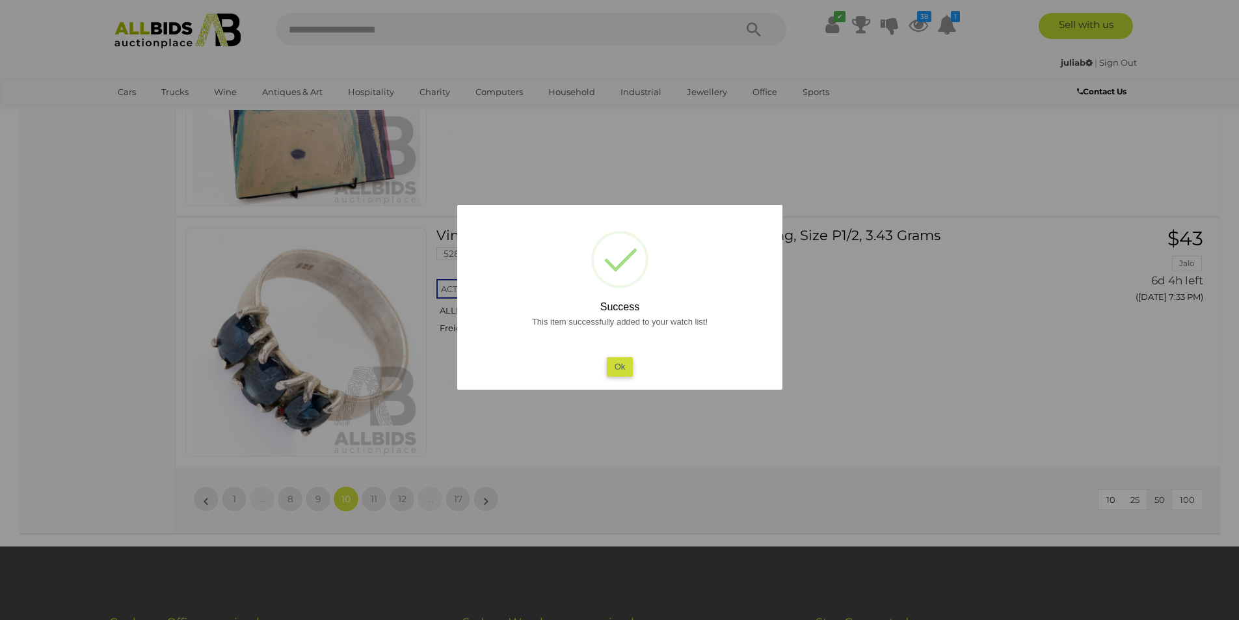
click at [618, 369] on button "Ok" at bounding box center [619, 366] width 27 height 19
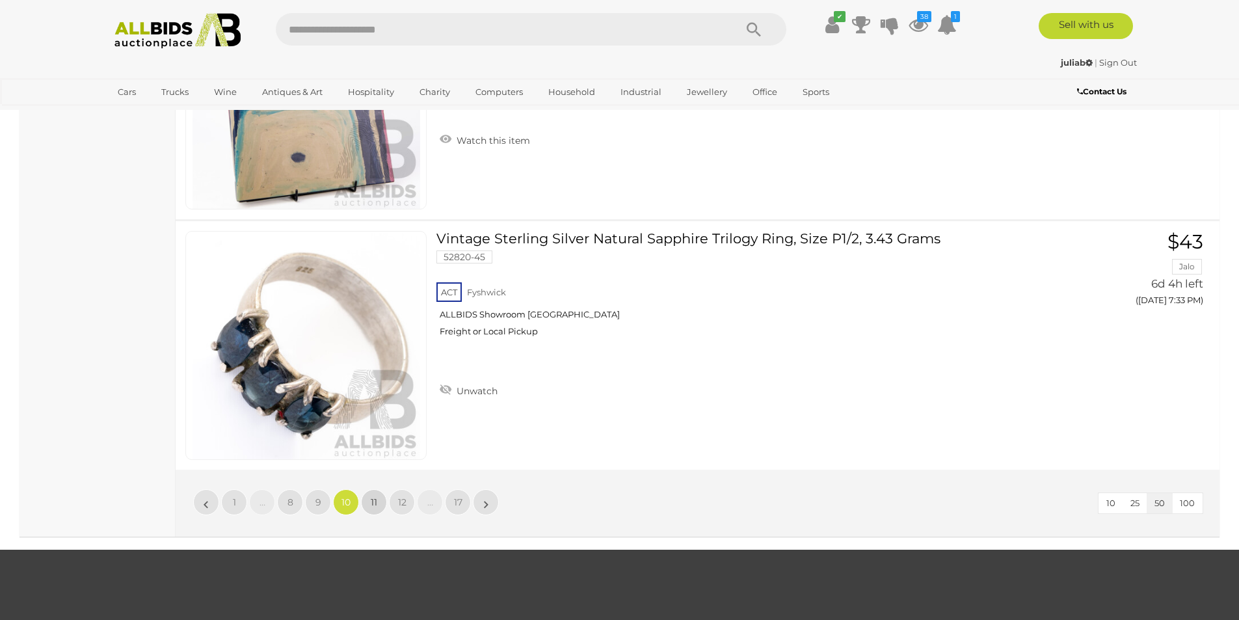
click at [369, 502] on link "11" at bounding box center [374, 502] width 26 height 26
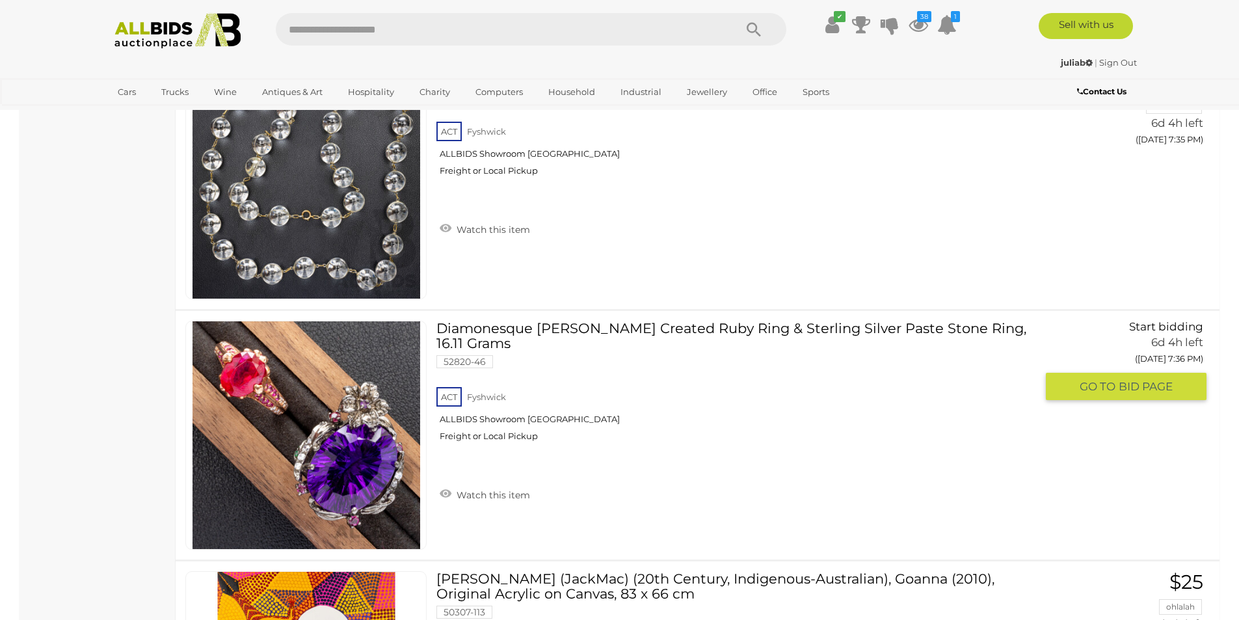
scroll to position [1338, 0]
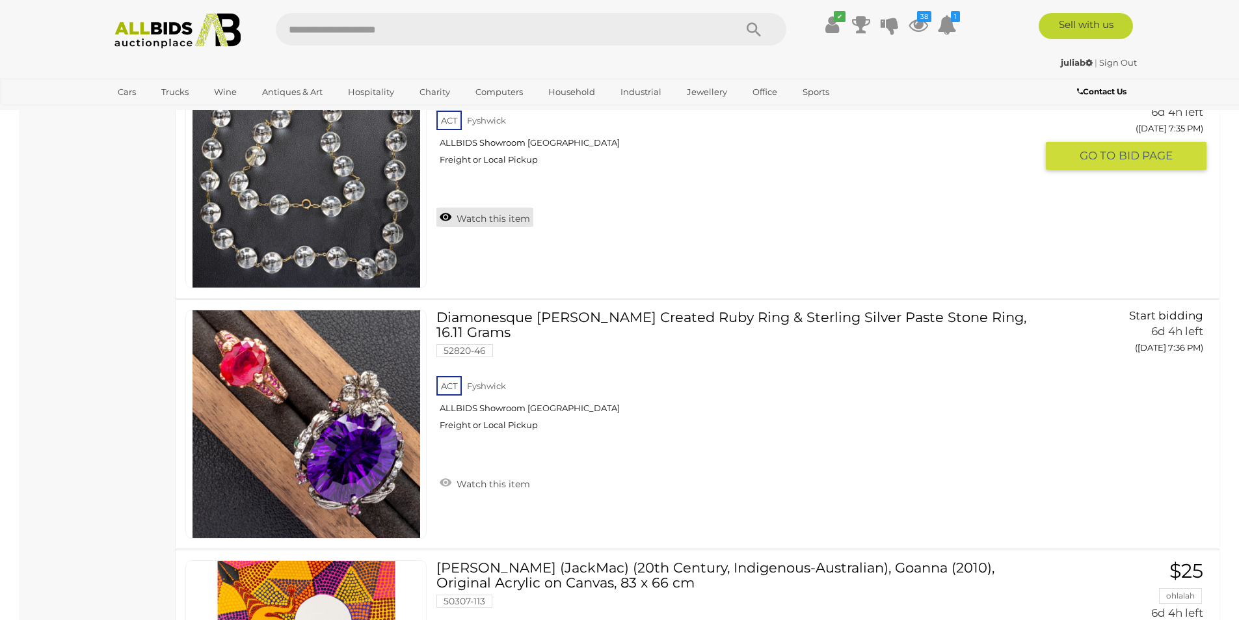
click at [485, 222] on link "Watch this item" at bounding box center [484, 218] width 97 height 20
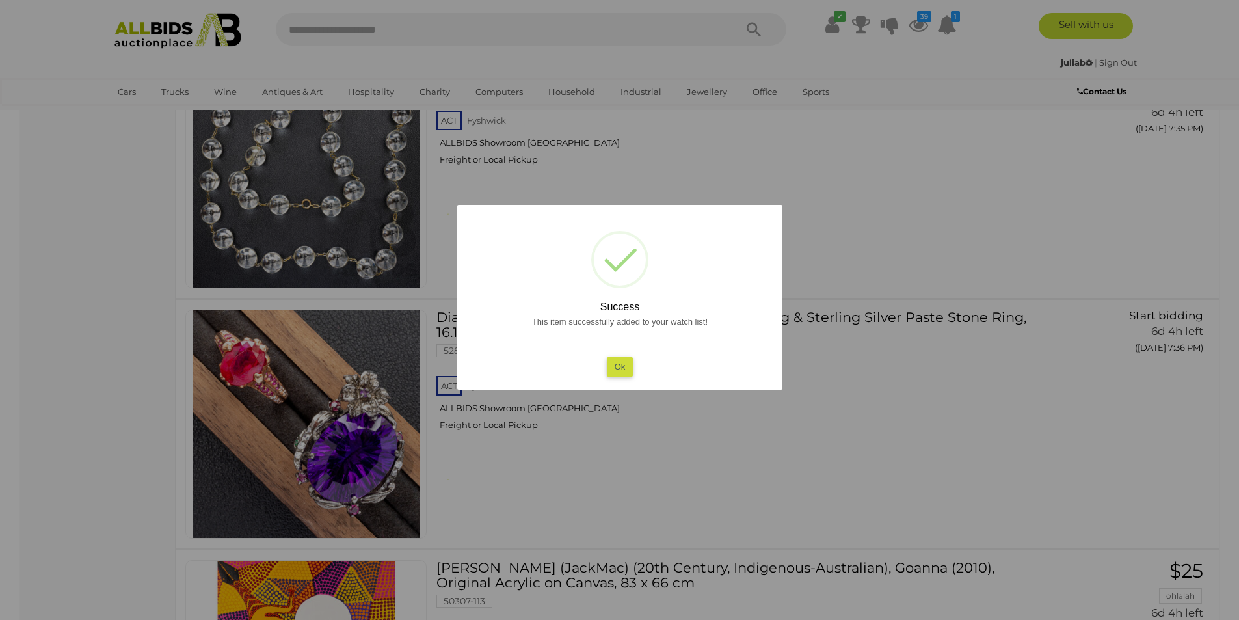
click at [626, 364] on button "Ok" at bounding box center [619, 366] width 27 height 19
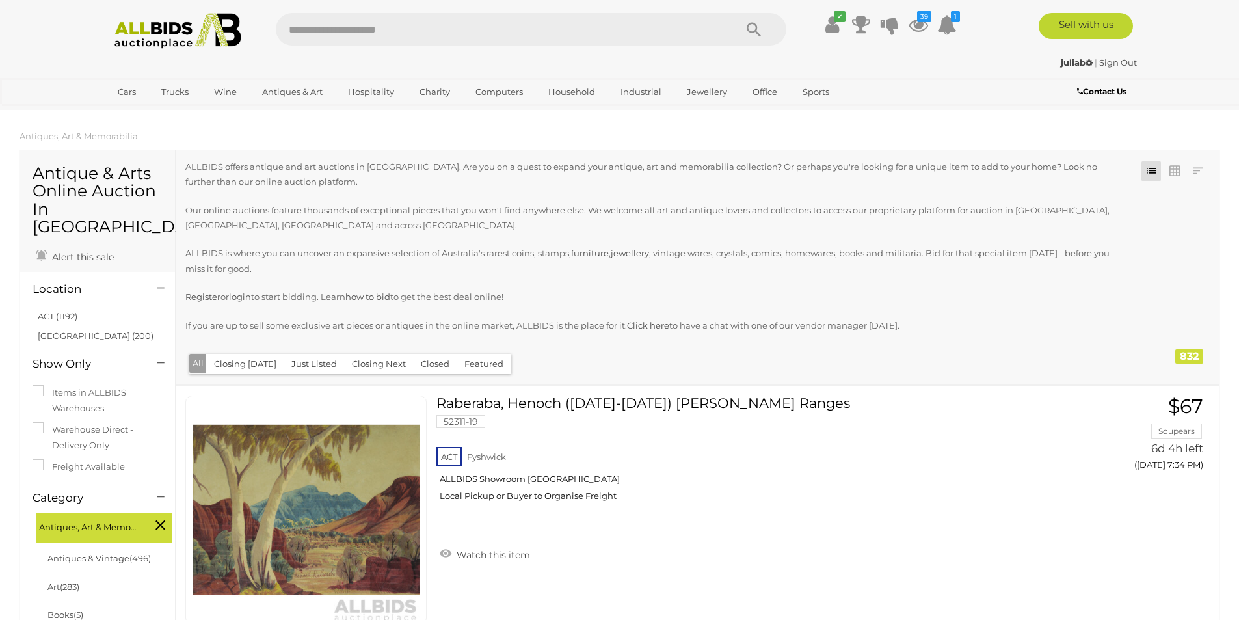
scroll to position [1338, 0]
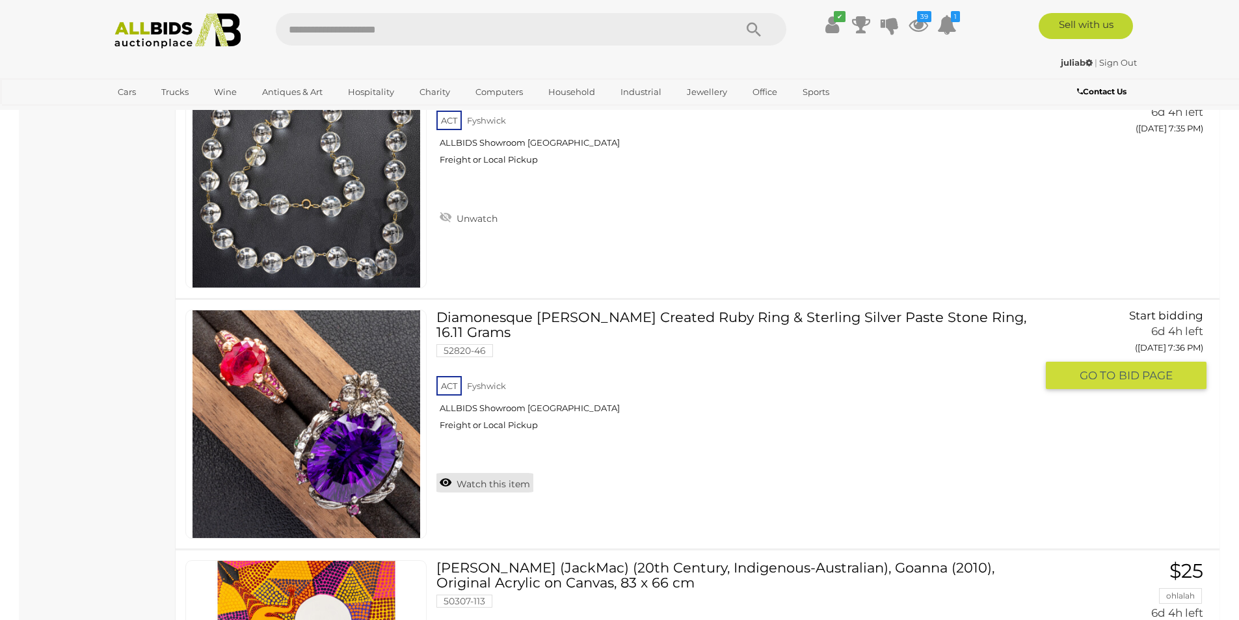
drag, startPoint x: 0, startPoint y: 0, endPoint x: 489, endPoint y: 480, distance: 684.9
click at [489, 480] on link "Watch this item" at bounding box center [484, 483] width 97 height 20
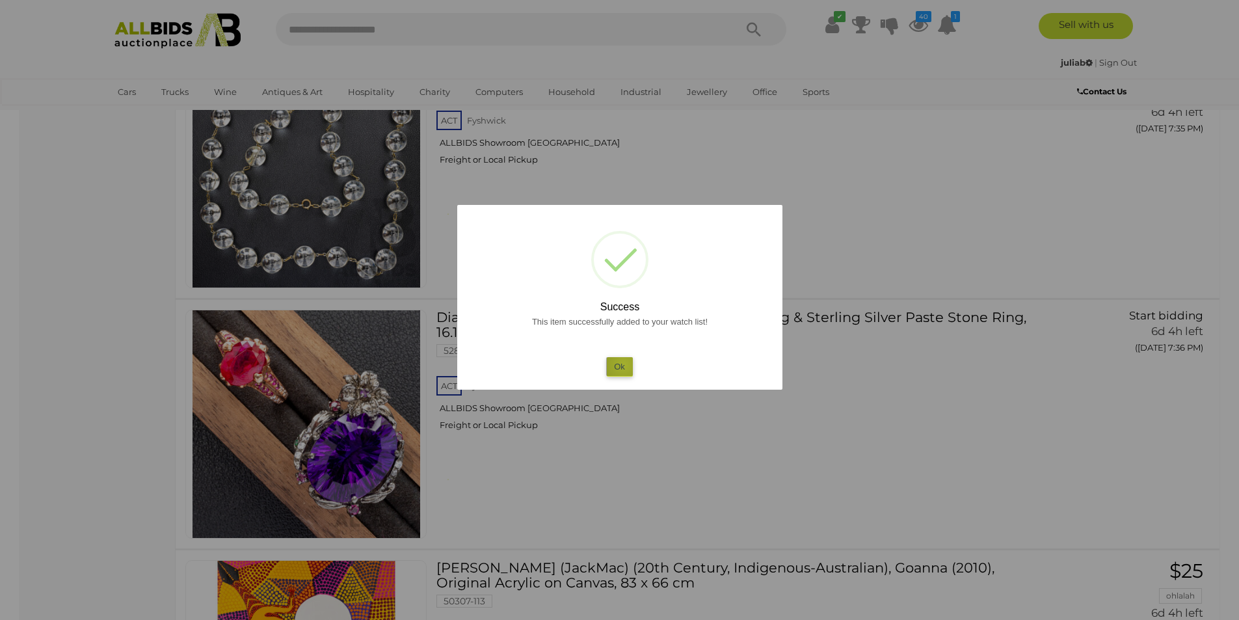
click at [624, 365] on button "Ok" at bounding box center [619, 366] width 27 height 19
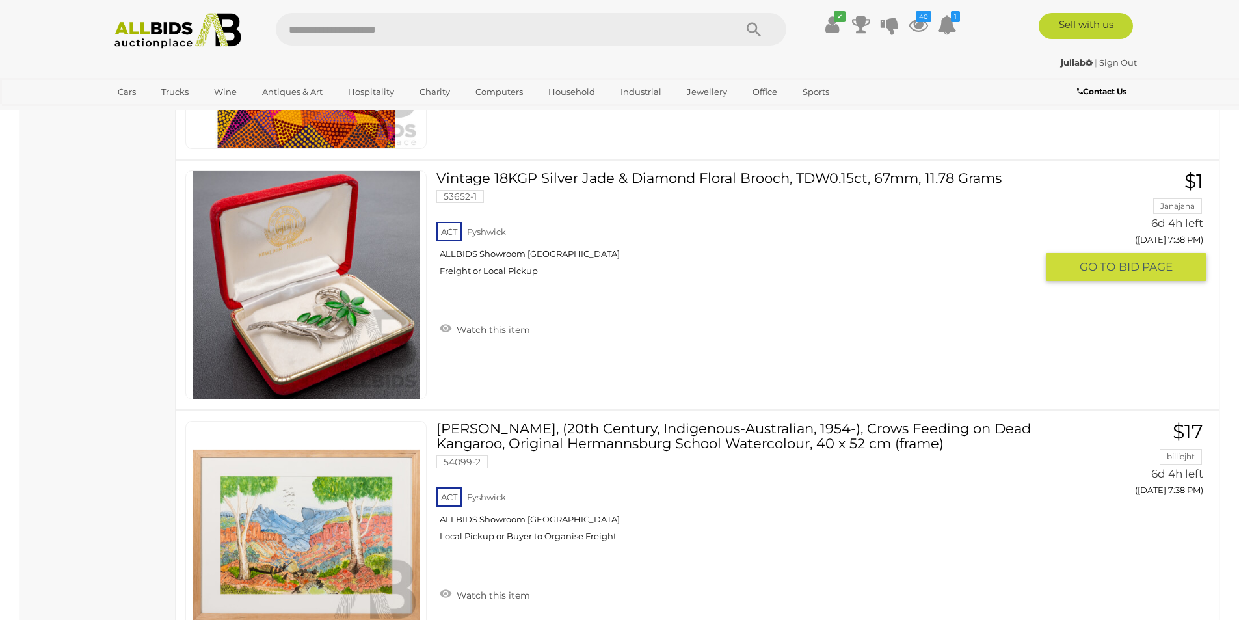
scroll to position [1989, 0]
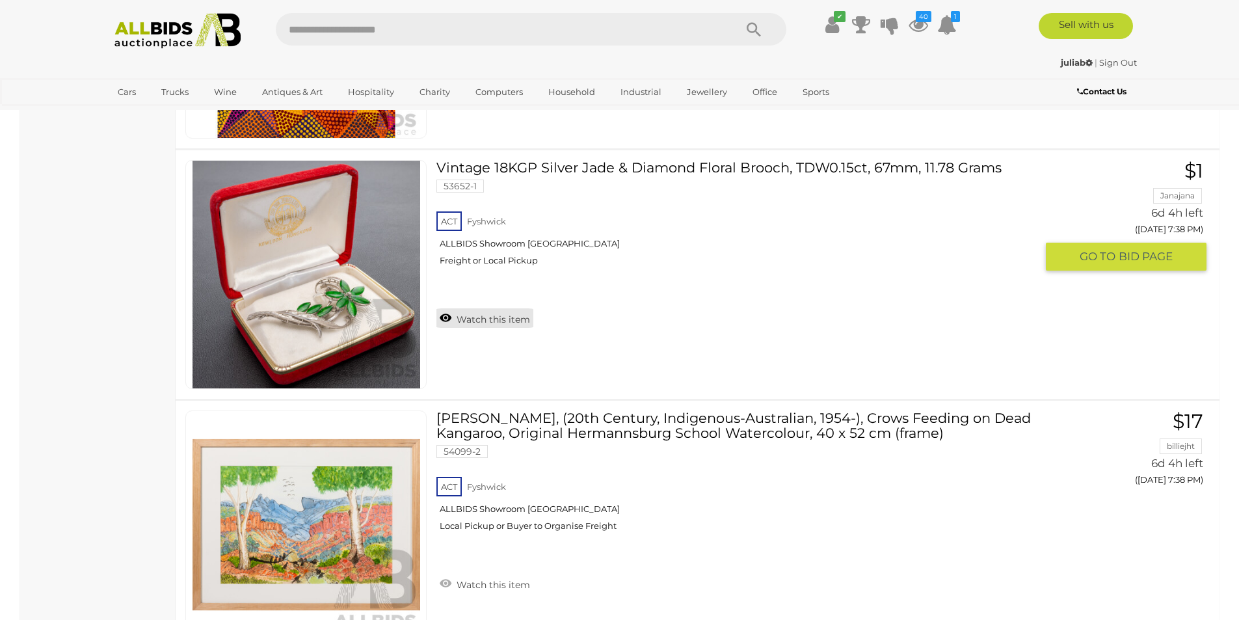
click at [487, 321] on link "Watch this item" at bounding box center [484, 318] width 97 height 20
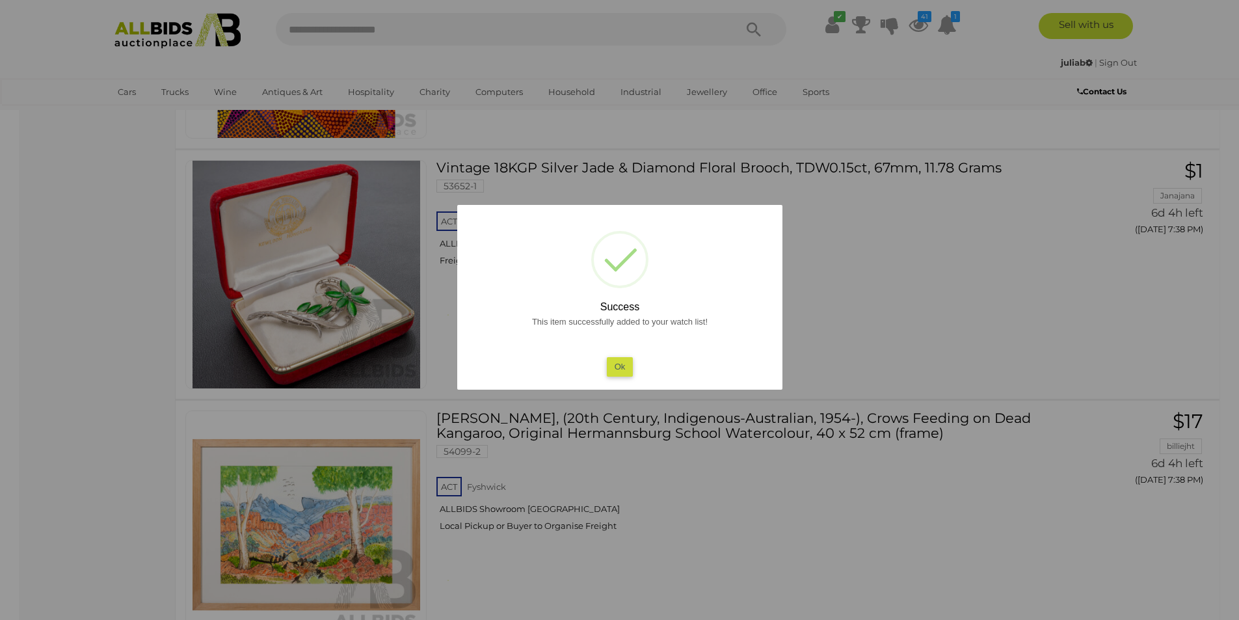
click at [613, 364] on button "Ok" at bounding box center [619, 366] width 27 height 19
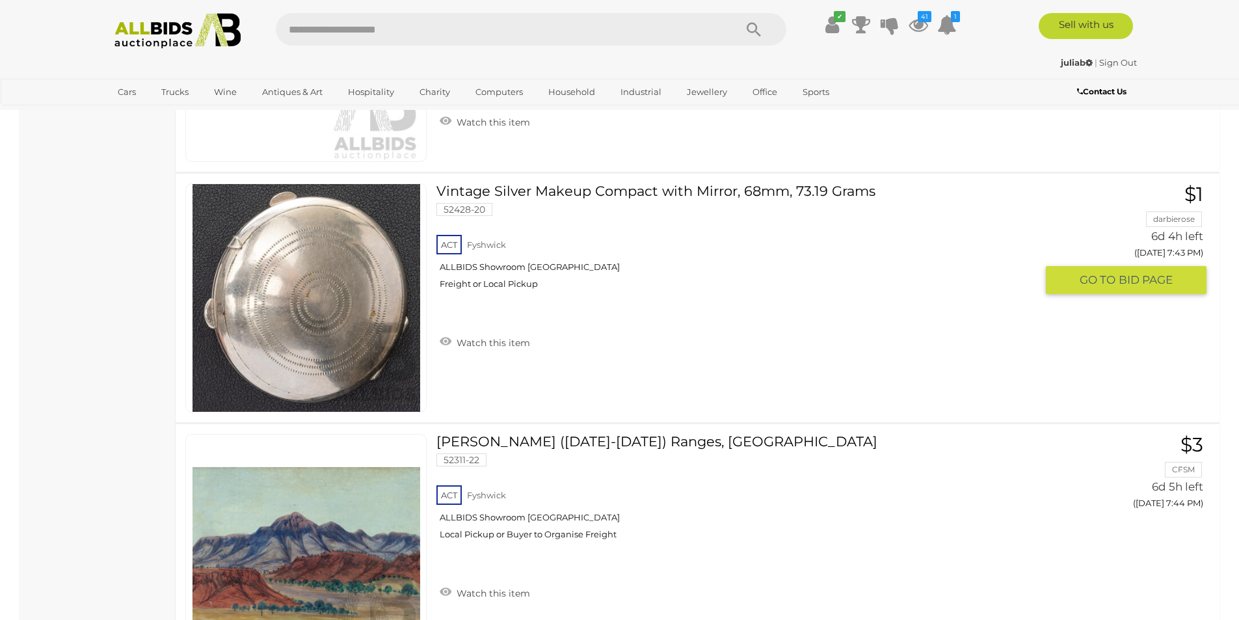
scroll to position [3723, 0]
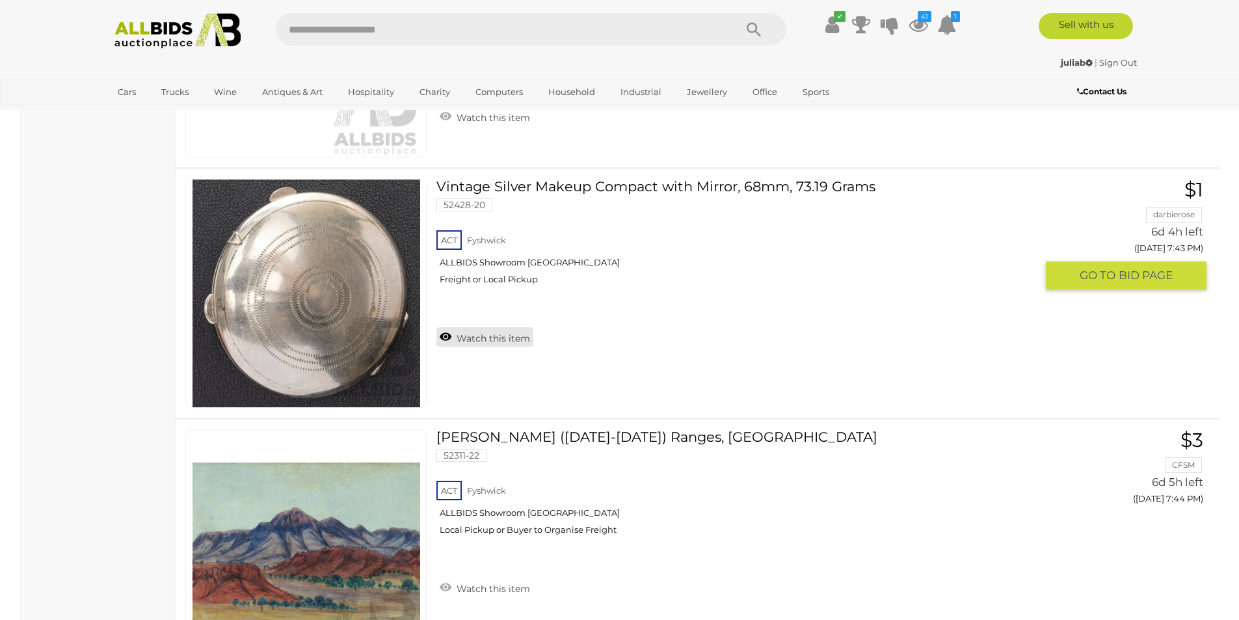
click at [484, 344] on link "Watch this item" at bounding box center [484, 337] width 97 height 20
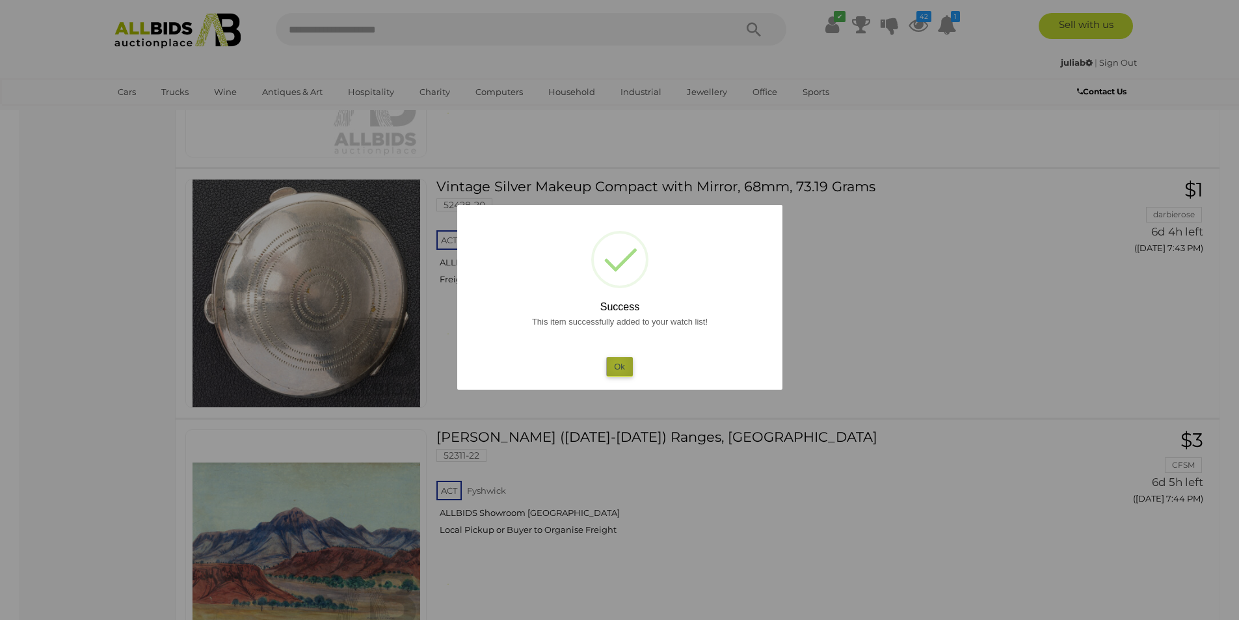
click at [618, 365] on button "Ok" at bounding box center [619, 366] width 27 height 19
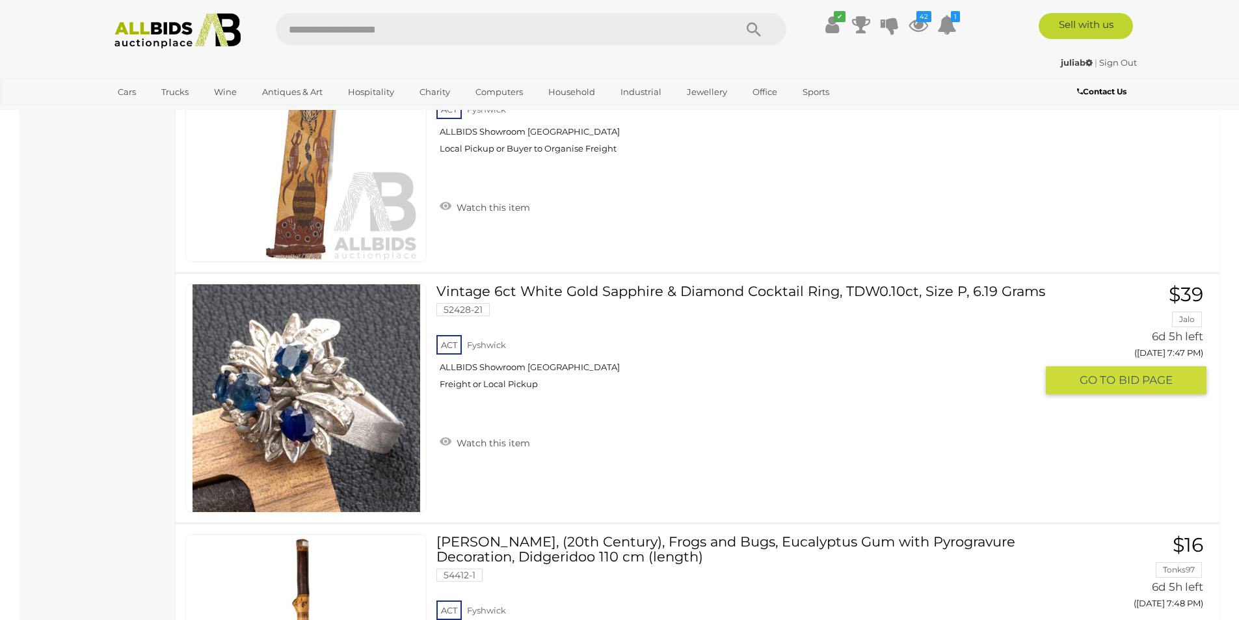
scroll to position [4373, 0]
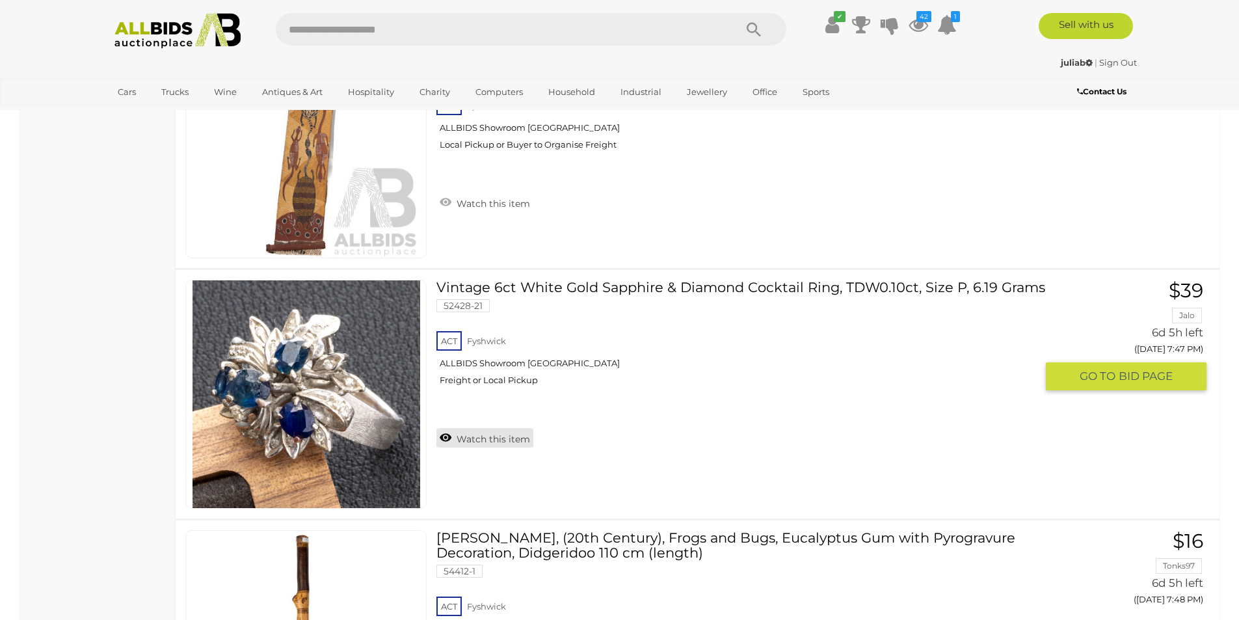
click at [494, 440] on link "Watch this item" at bounding box center [484, 438] width 97 height 20
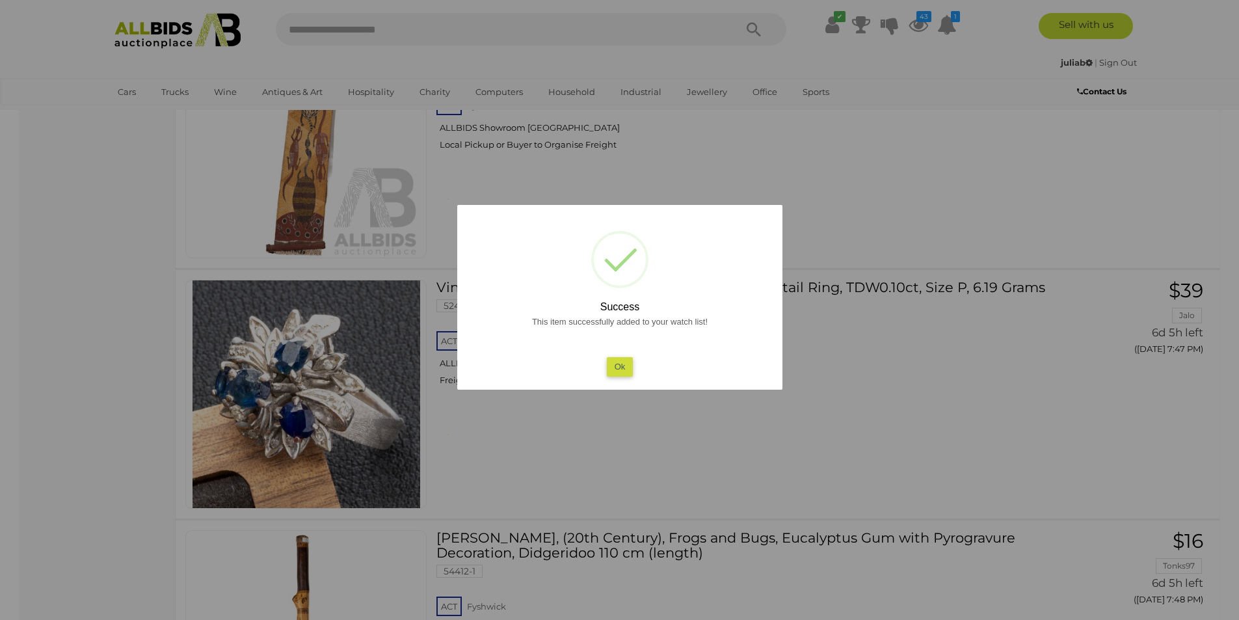
click at [624, 366] on button "Ok" at bounding box center [619, 366] width 27 height 19
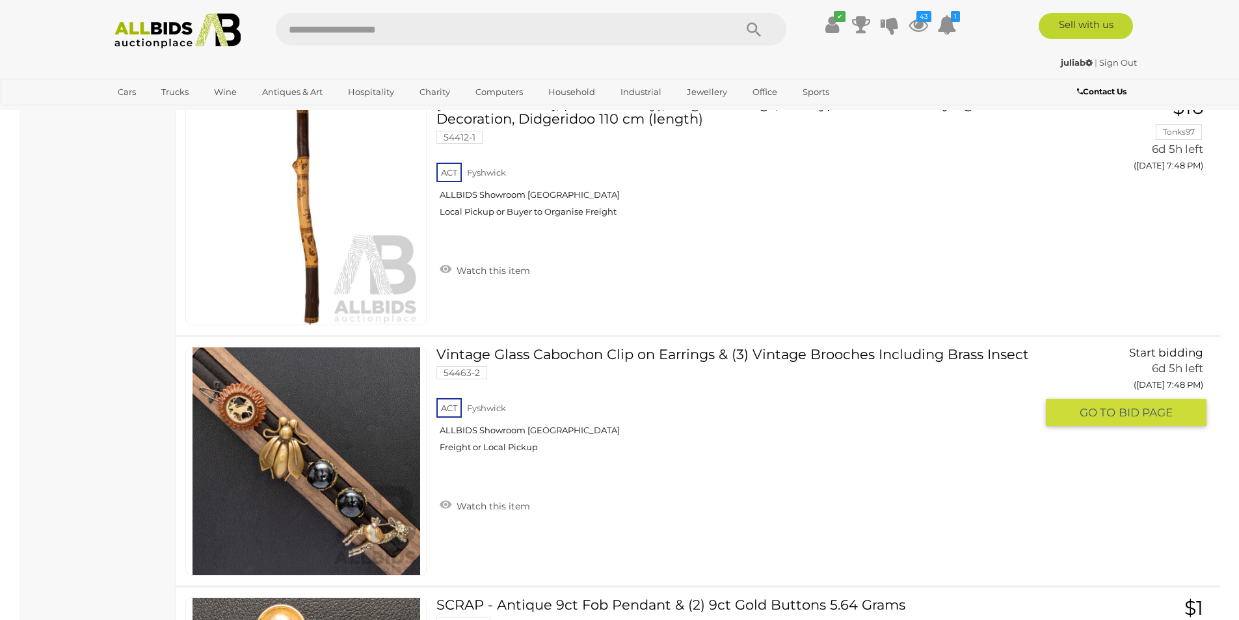
scroll to position [5024, 0]
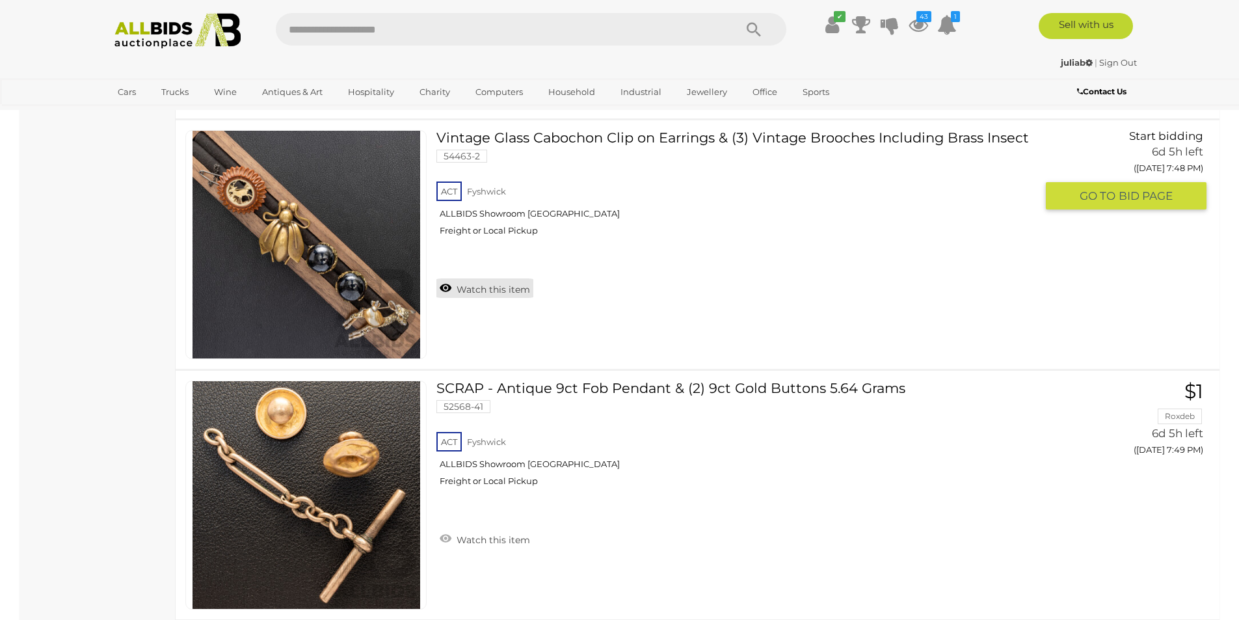
click at [490, 293] on link "Watch this item" at bounding box center [484, 288] width 97 height 20
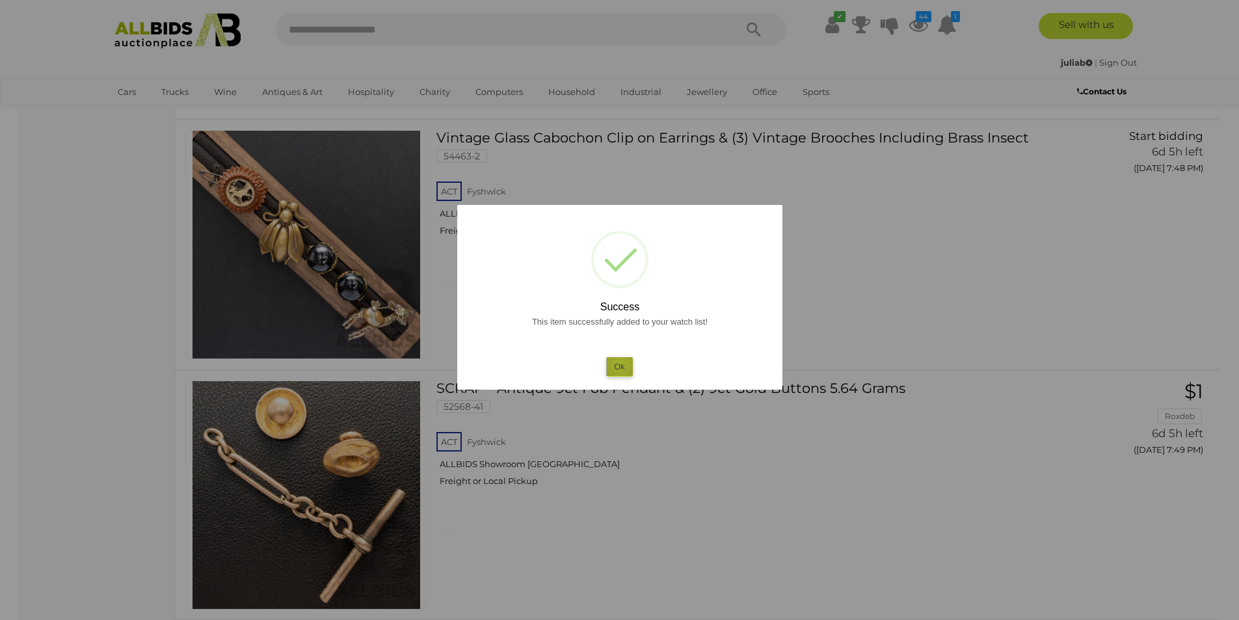
click at [620, 364] on button "Ok" at bounding box center [619, 366] width 27 height 19
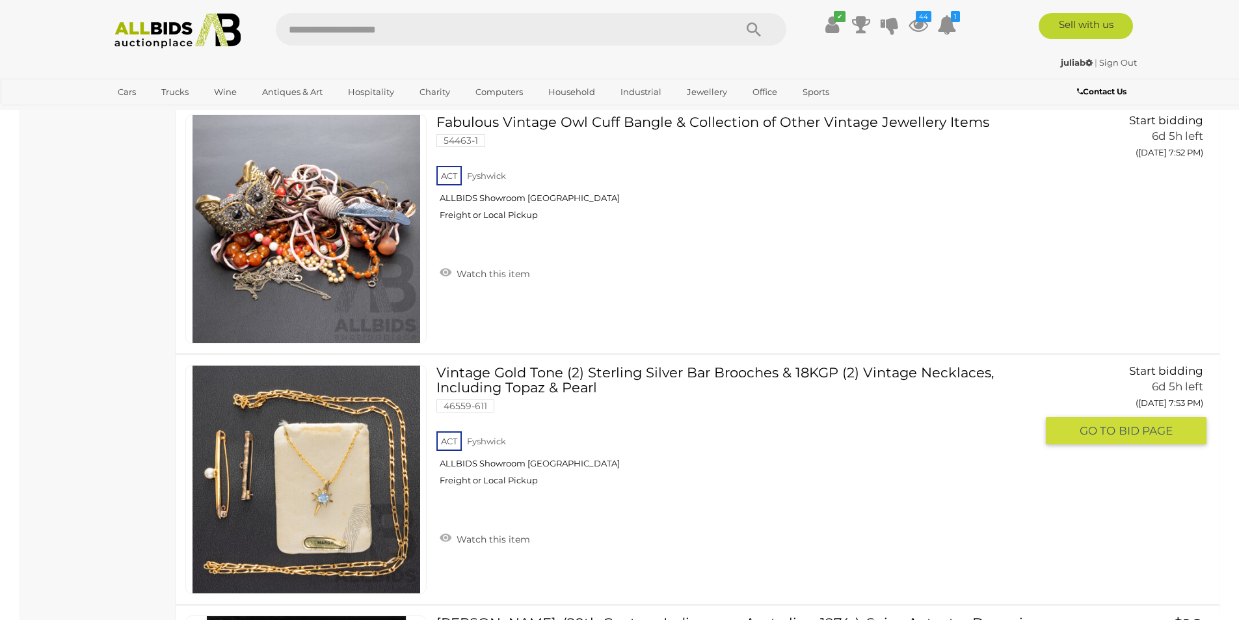
scroll to position [6759, 0]
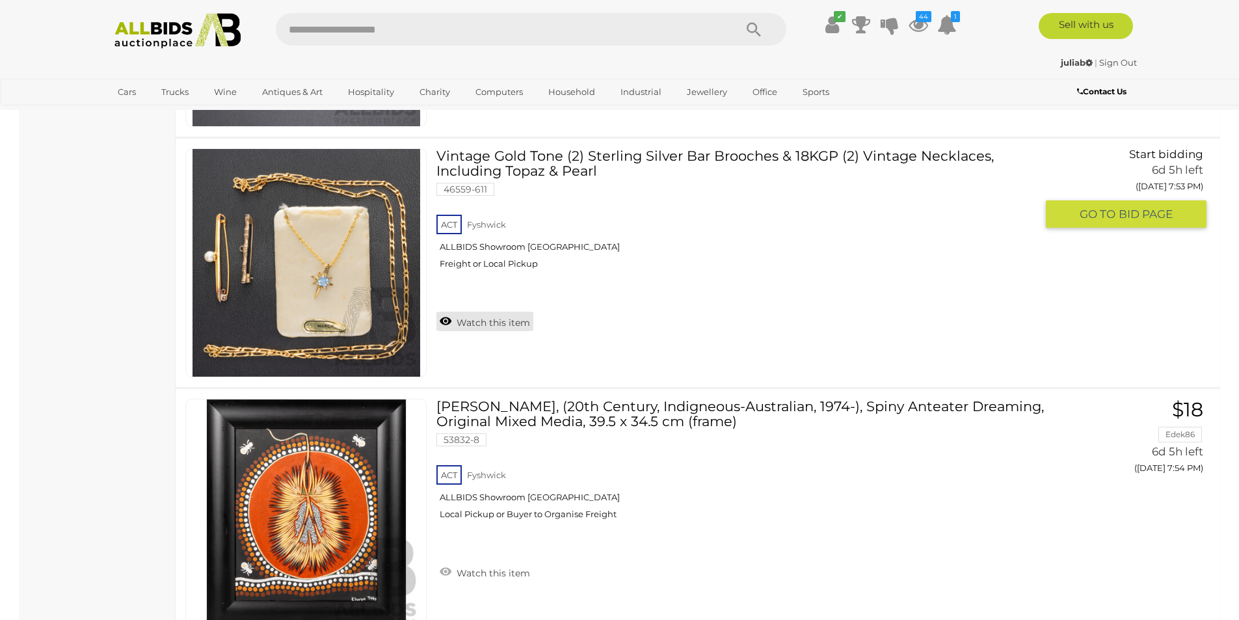
click at [486, 324] on link "Watch this item" at bounding box center [484, 322] width 97 height 20
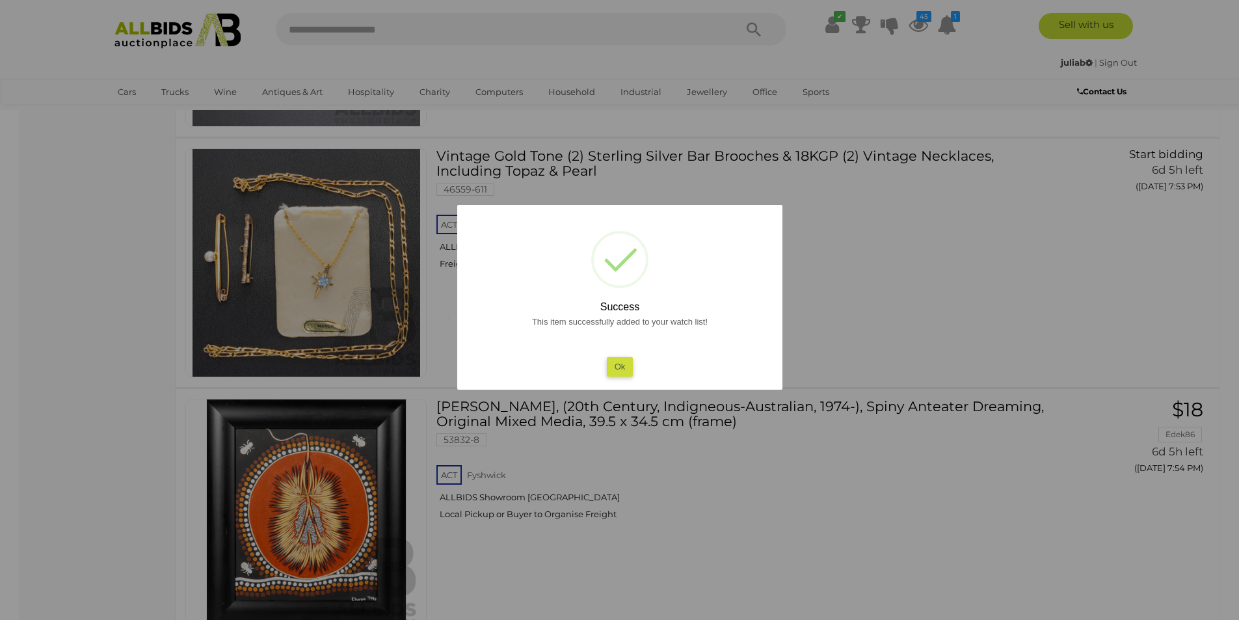
click at [628, 363] on button "Ok" at bounding box center [619, 366] width 27 height 19
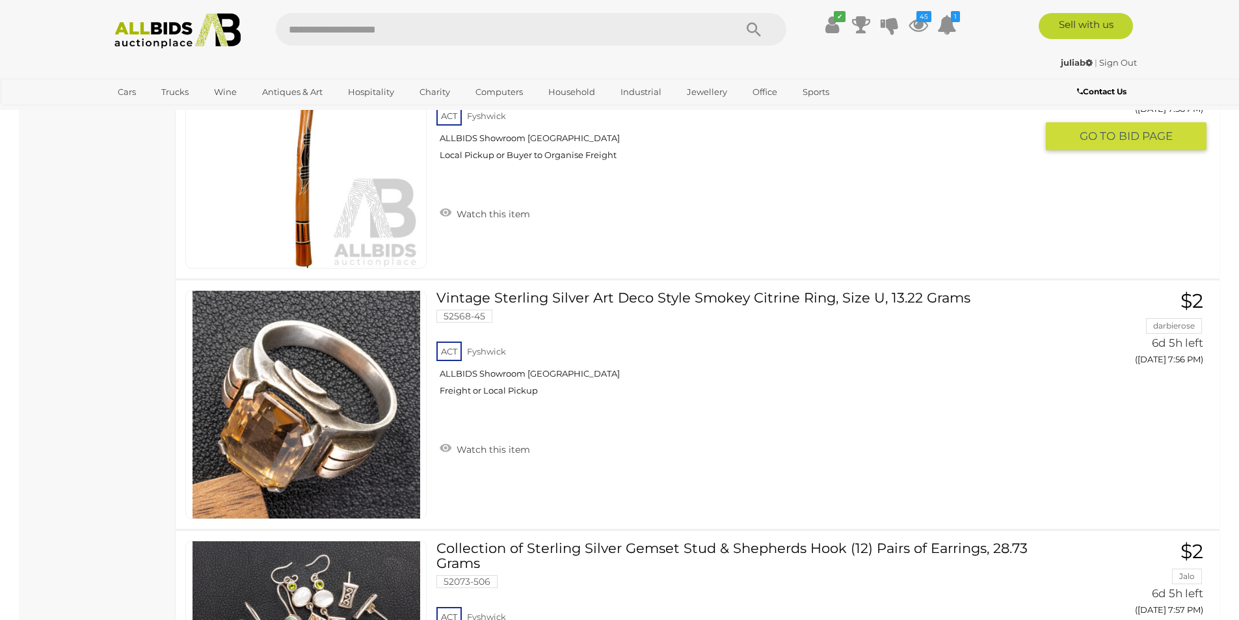
scroll to position [7626, 0]
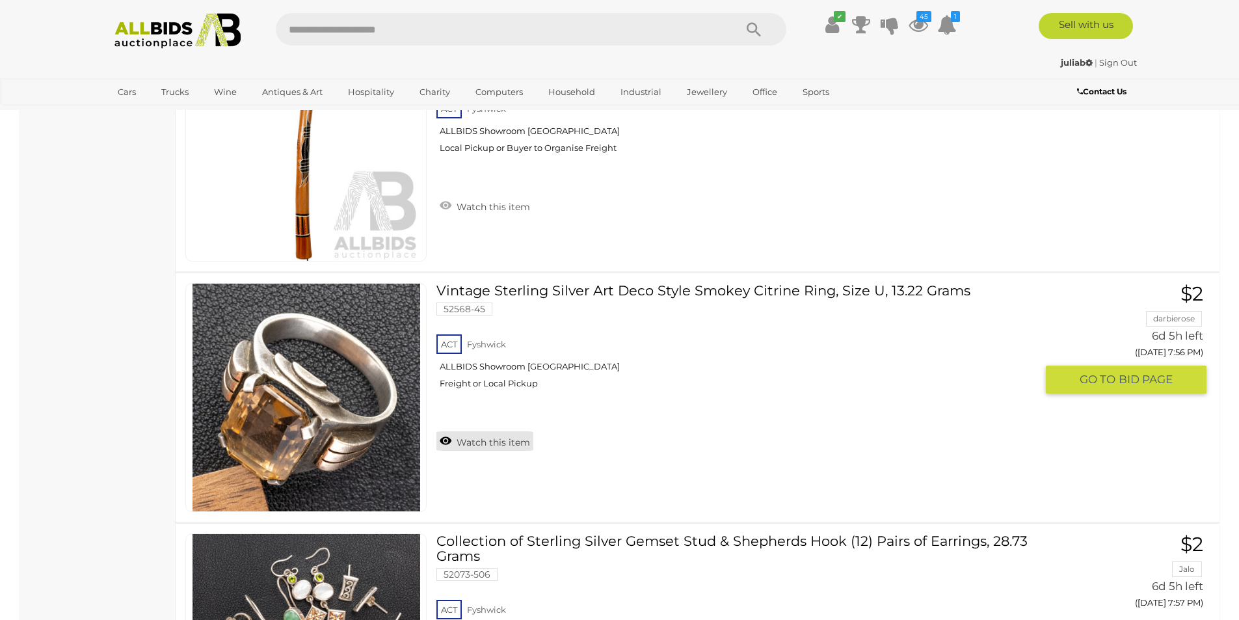
click at [485, 440] on link "Watch this item" at bounding box center [484, 441] width 97 height 20
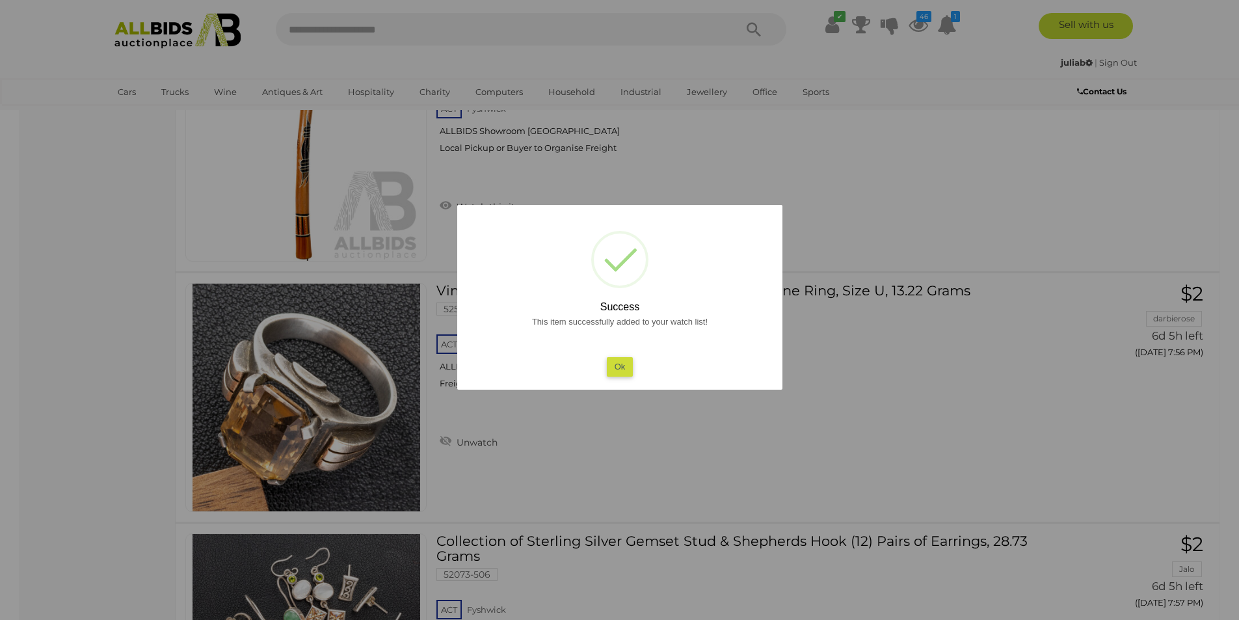
click at [618, 364] on button "Ok" at bounding box center [619, 366] width 27 height 19
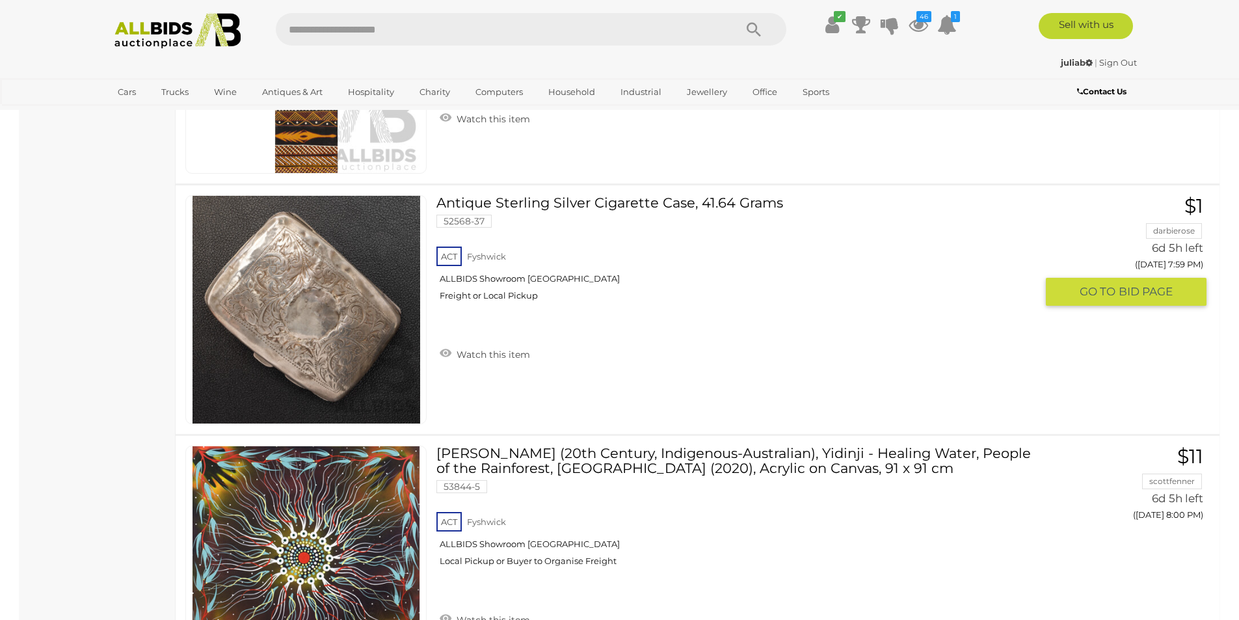
scroll to position [8494, 0]
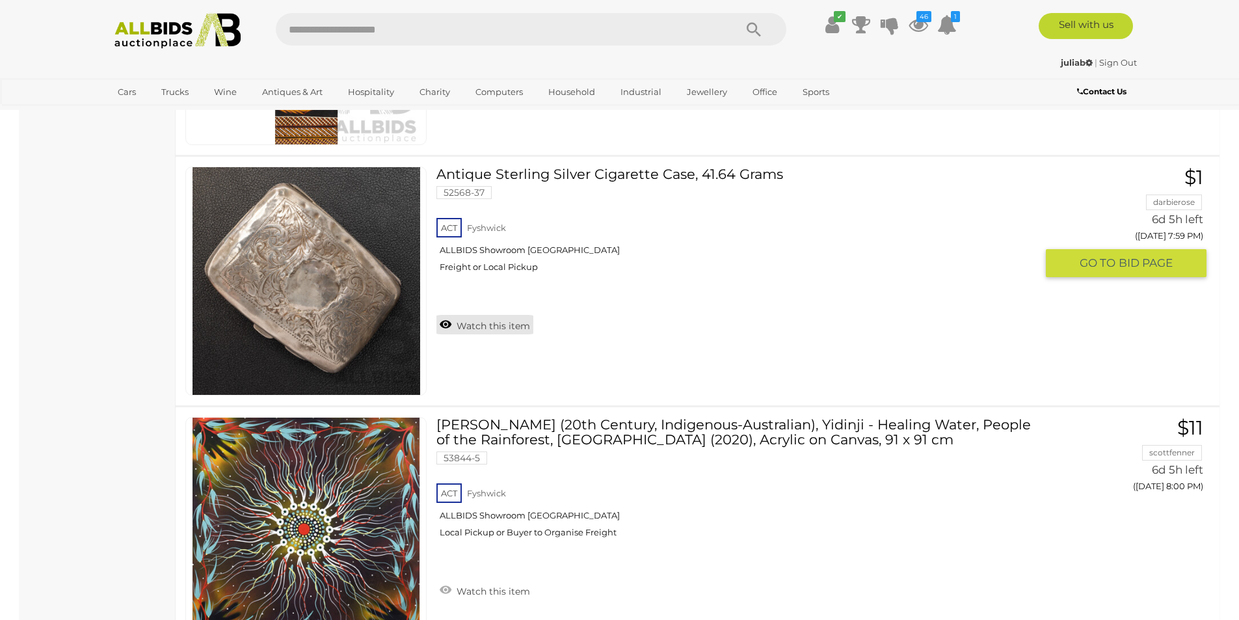
click at [489, 333] on link "Watch this item" at bounding box center [484, 325] width 97 height 20
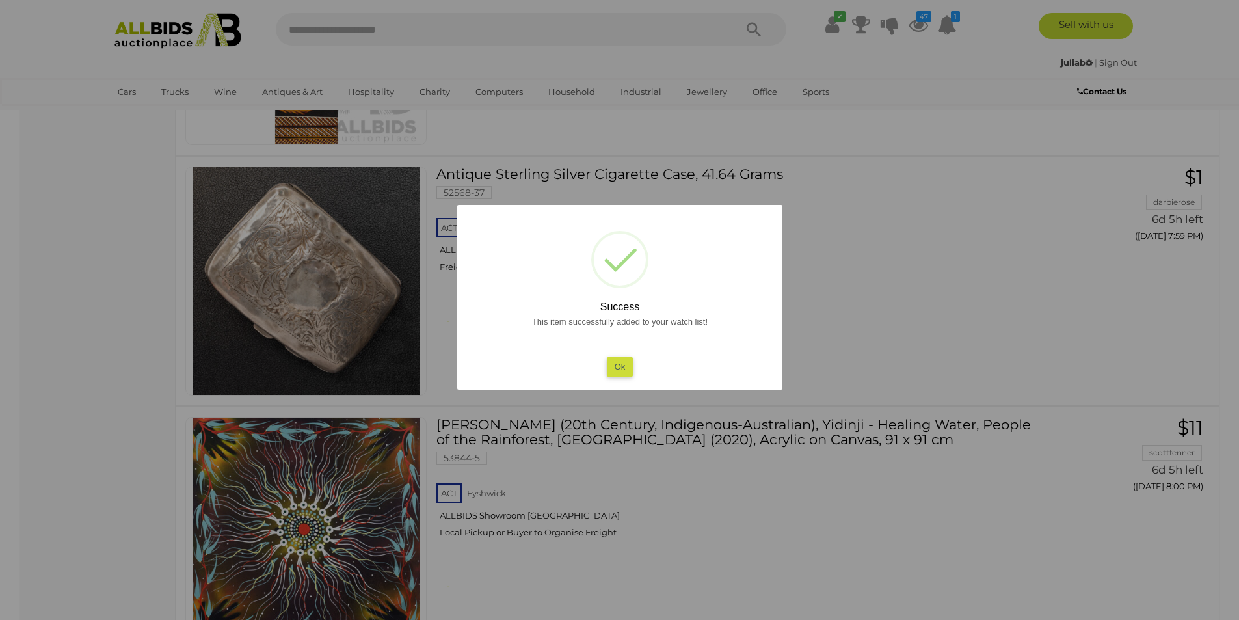
click at [623, 368] on button "Ok" at bounding box center [619, 366] width 27 height 19
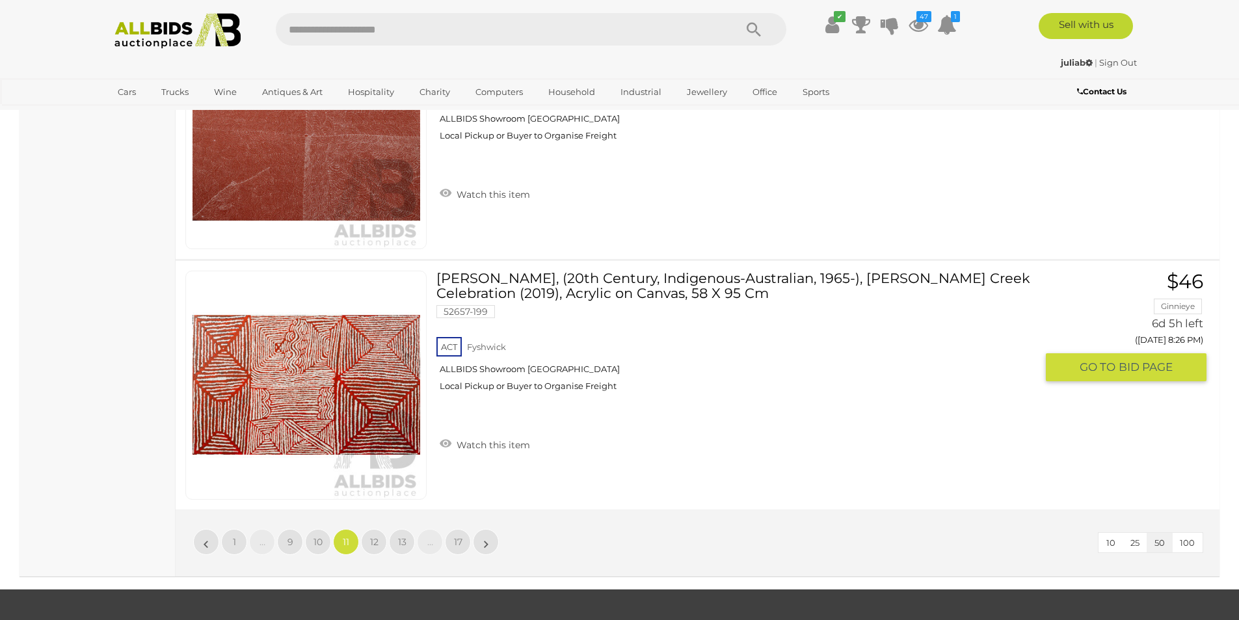
scroll to position [12613, 0]
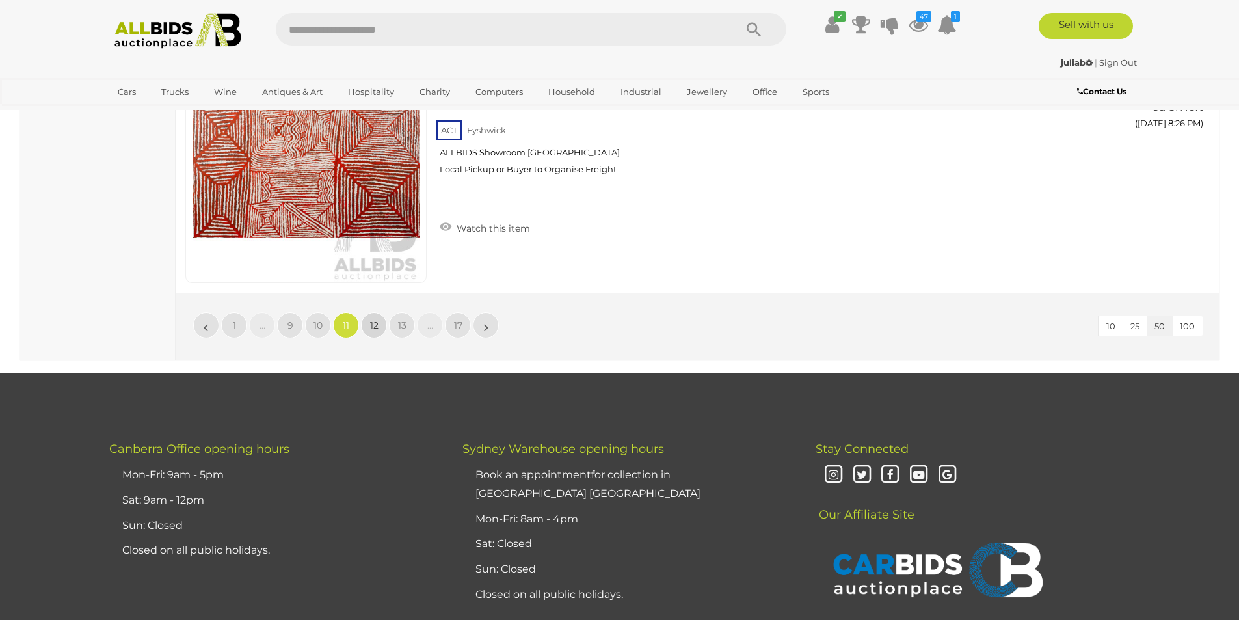
click at [378, 325] on span "12" at bounding box center [374, 325] width 8 height 12
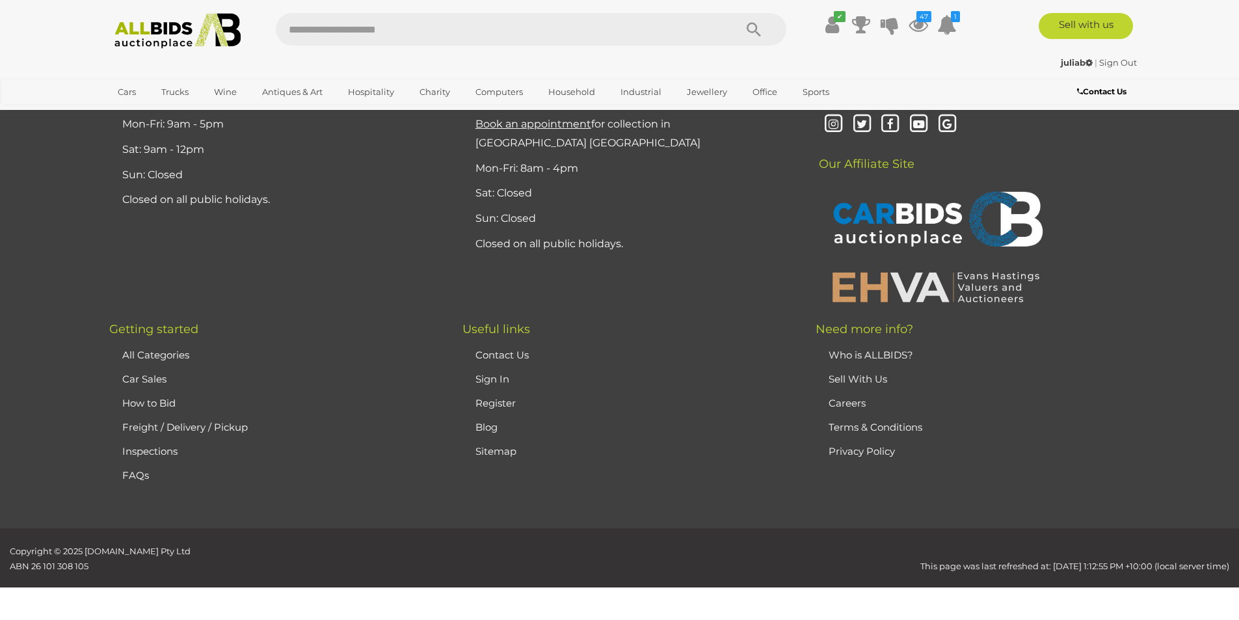
scroll to position [254, 0]
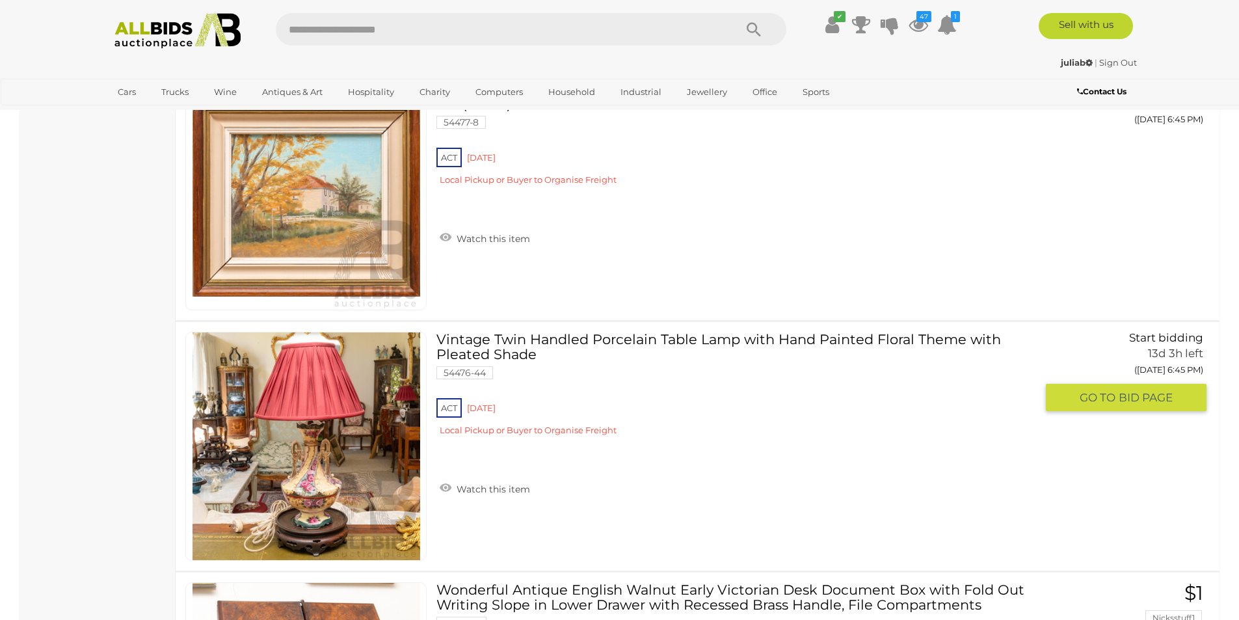
scroll to position [11096, 0]
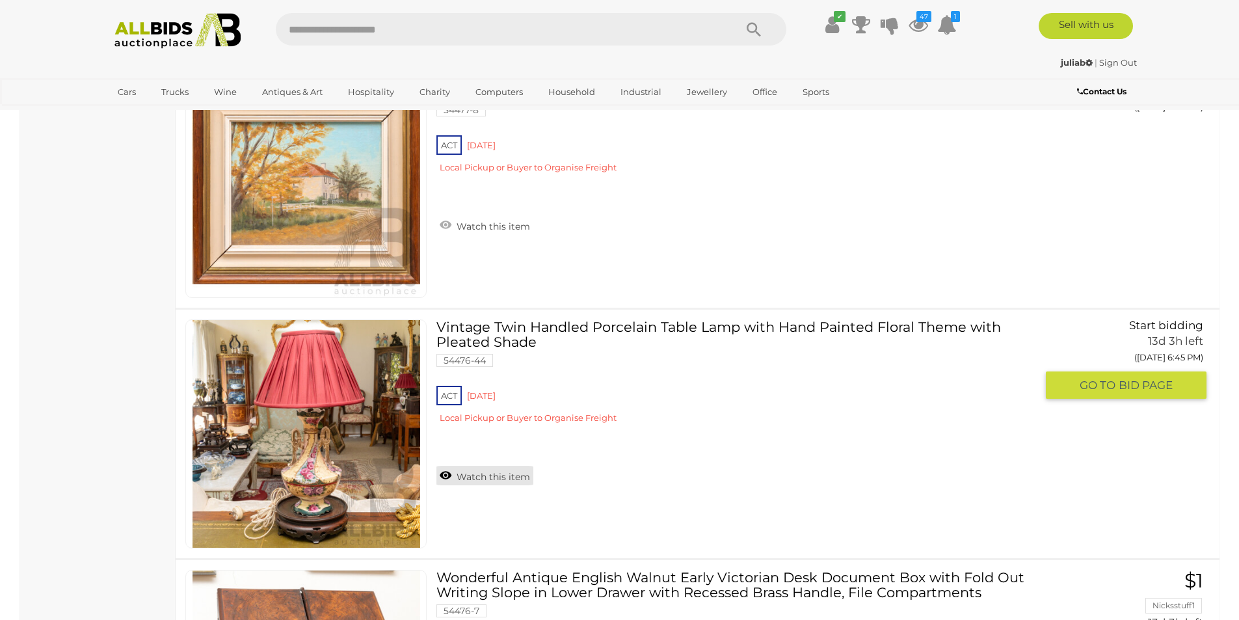
click at [481, 476] on link "Watch this item" at bounding box center [484, 476] width 97 height 20
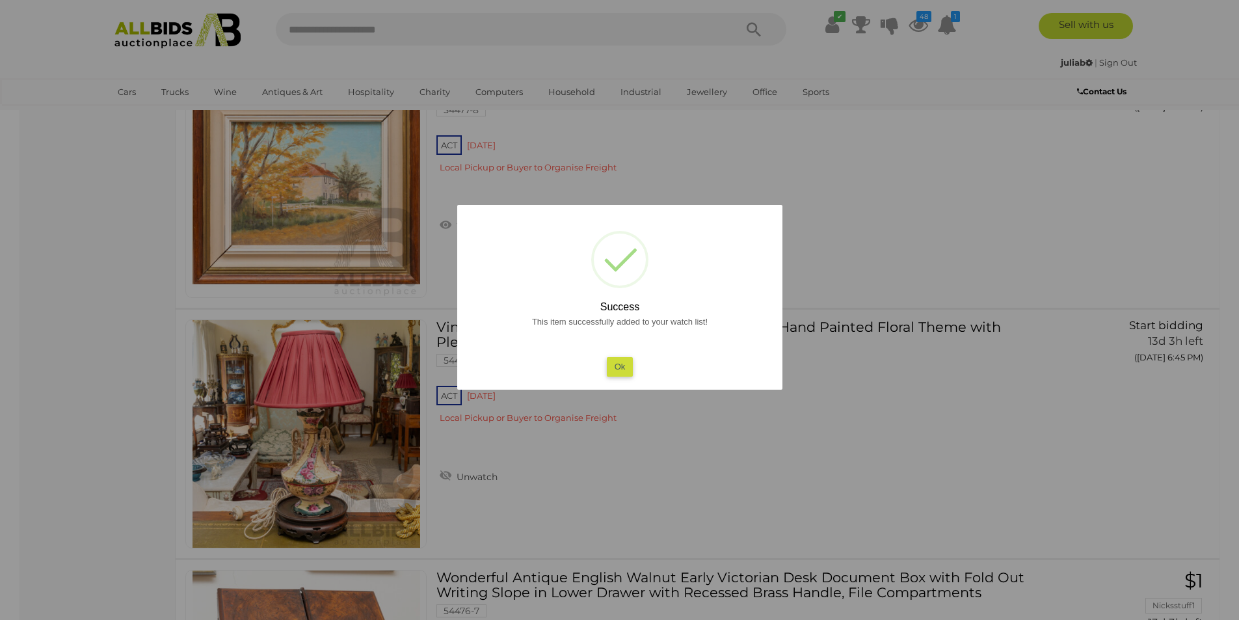
click at [611, 367] on button "Ok" at bounding box center [619, 366] width 27 height 19
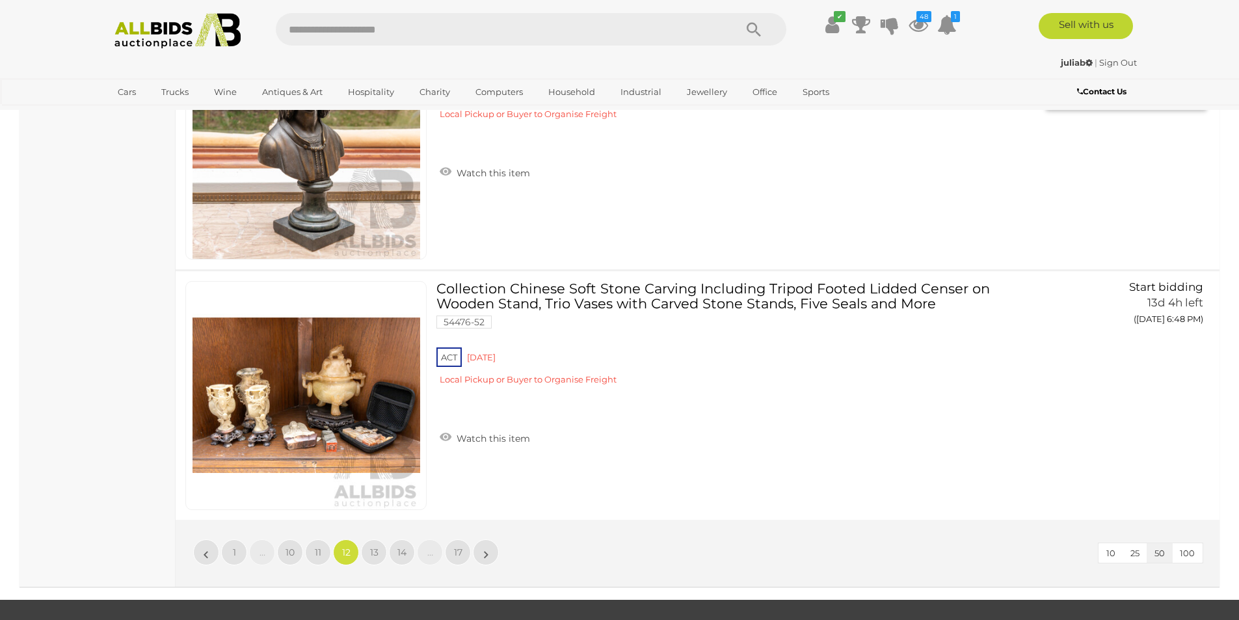
scroll to position [12397, 0]
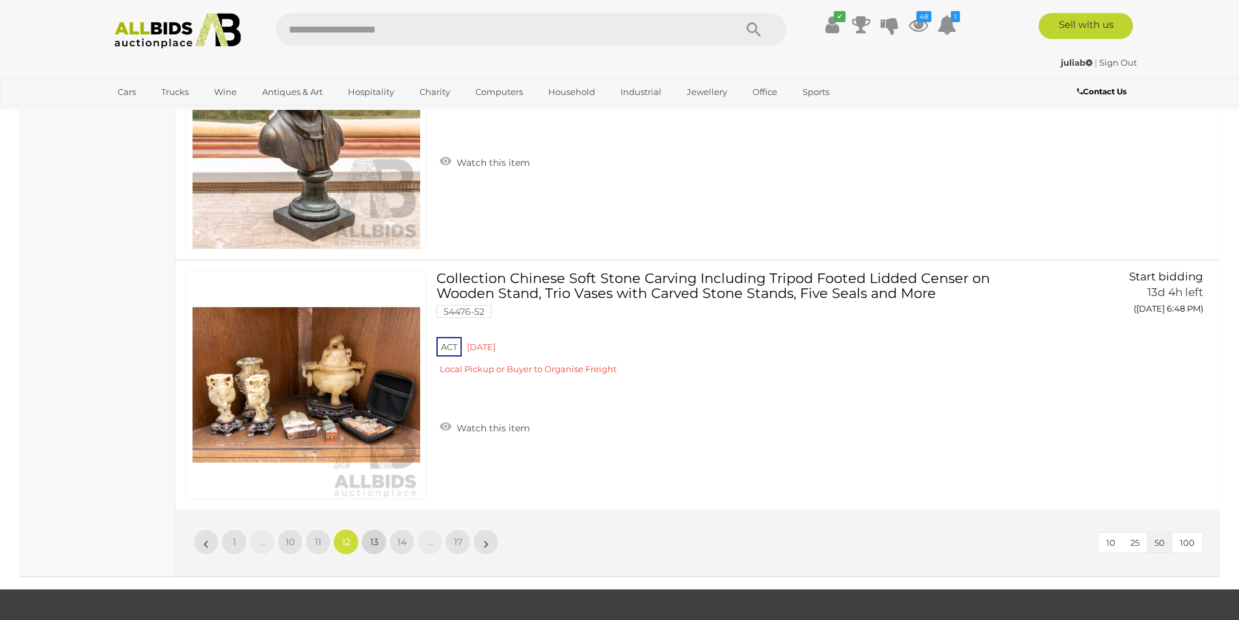
click at [372, 539] on span "13" at bounding box center [374, 542] width 8 height 12
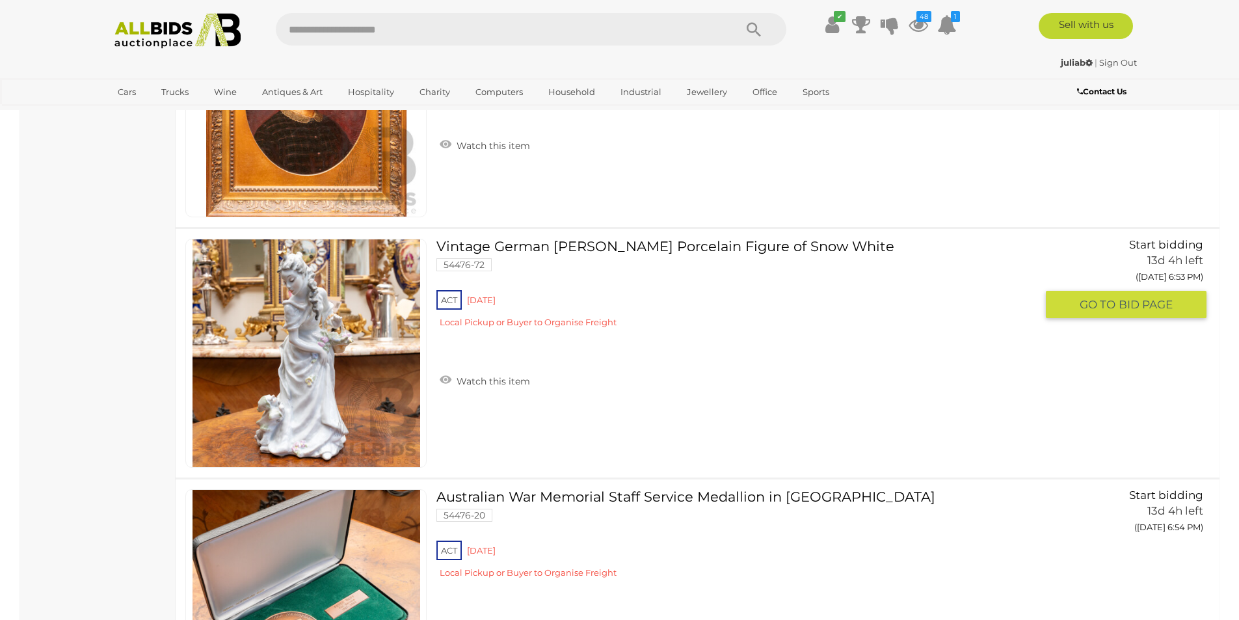
scroll to position [2422, 0]
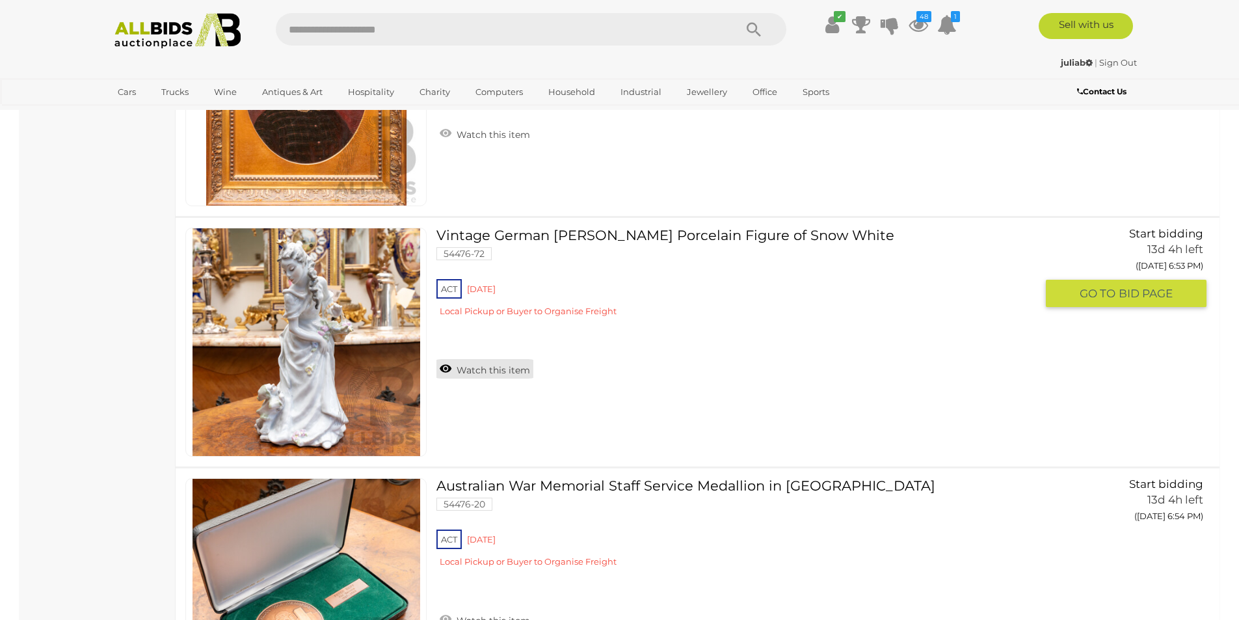
click at [474, 368] on link "Watch this item" at bounding box center [484, 369] width 97 height 20
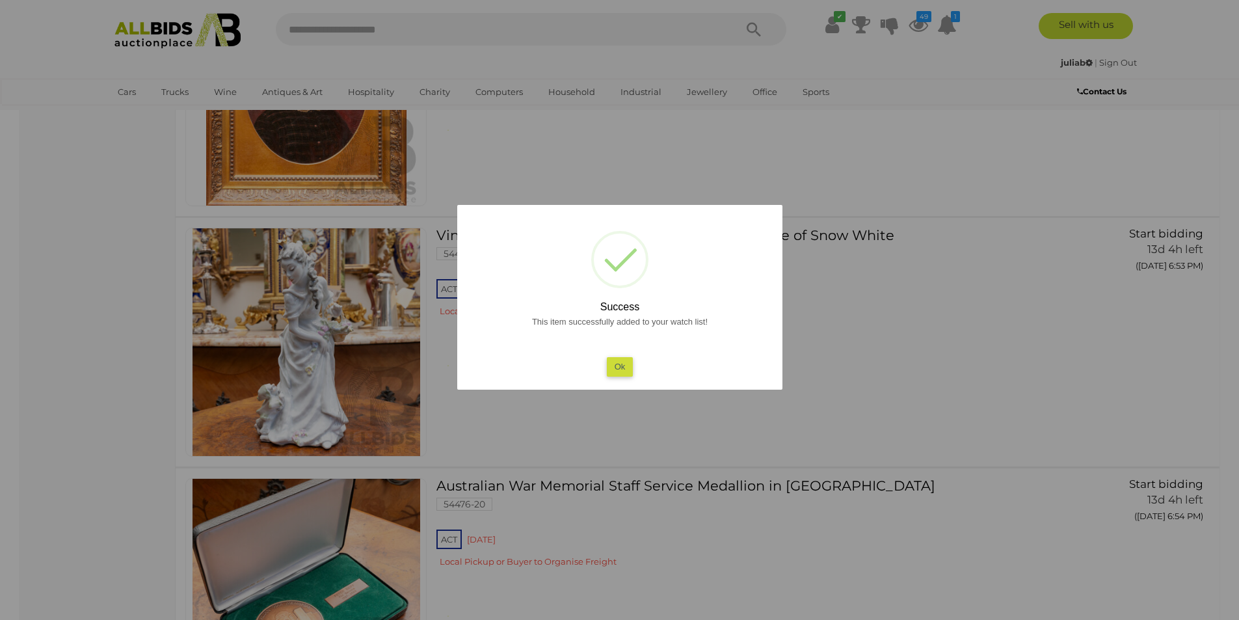
click at [616, 359] on button "Ok" at bounding box center [619, 366] width 27 height 19
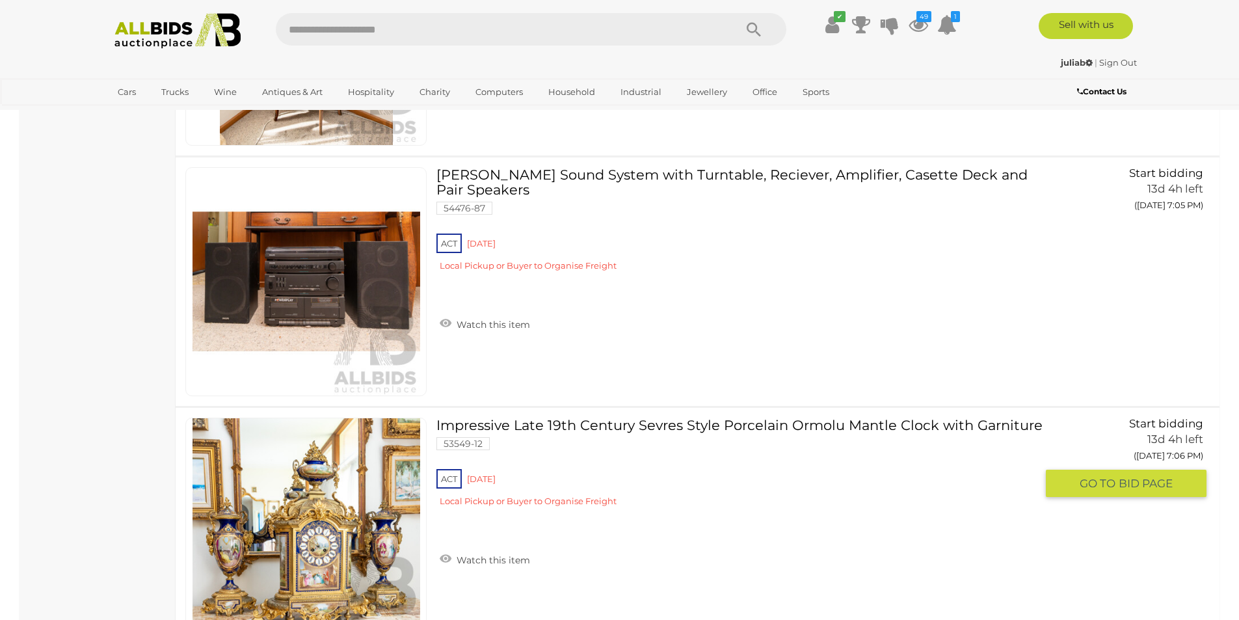
scroll to position [8710, 0]
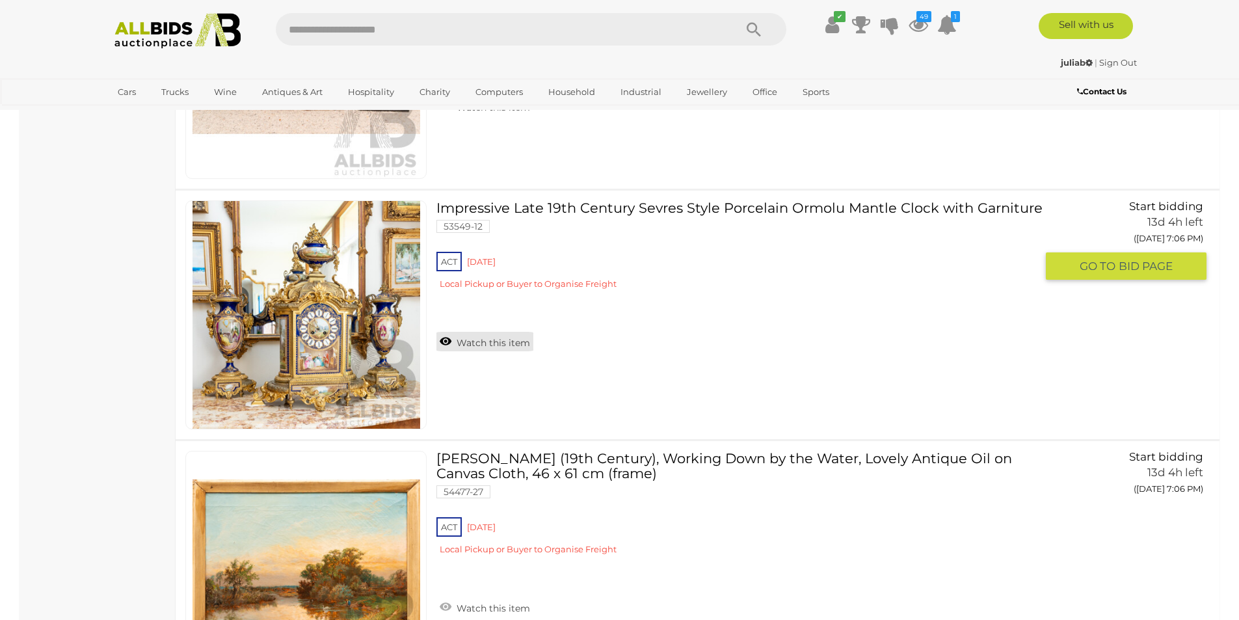
click at [493, 345] on link "Watch this item" at bounding box center [484, 342] width 97 height 20
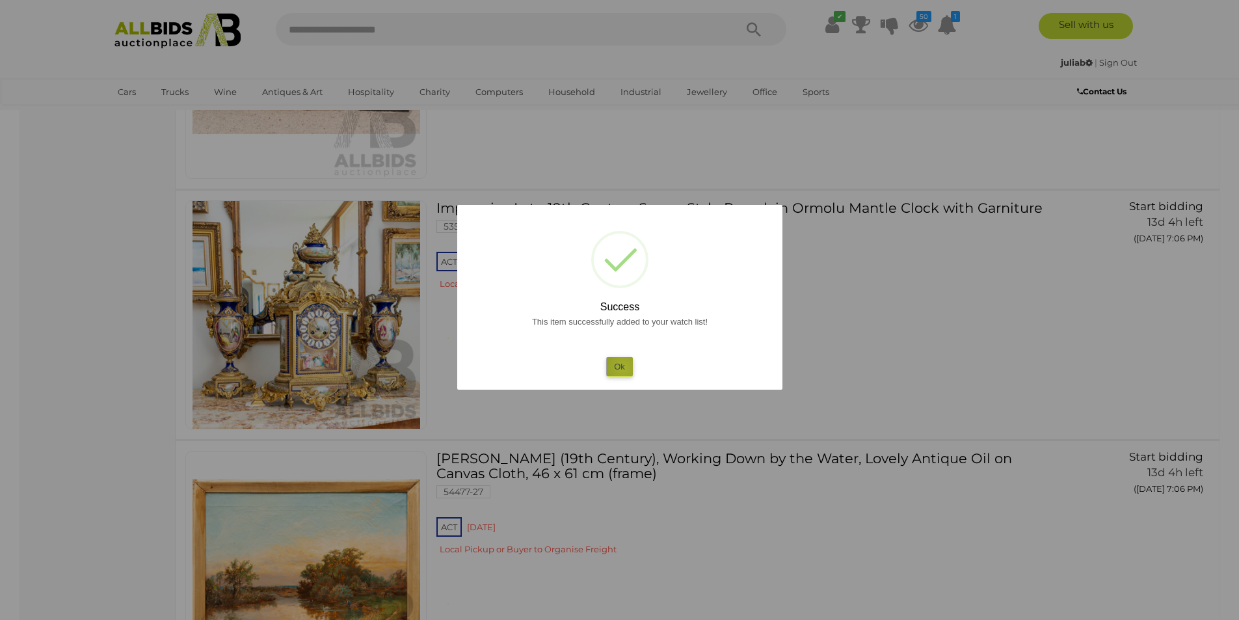
click at [623, 368] on button "Ok" at bounding box center [619, 366] width 27 height 19
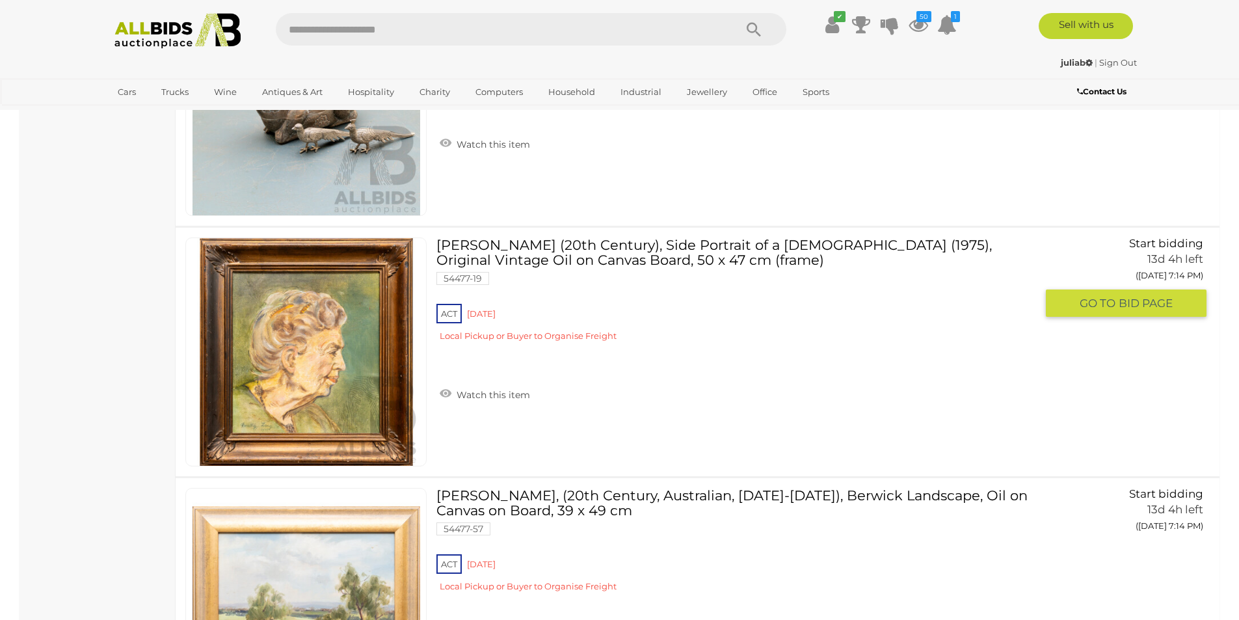
scroll to position [12396, 0]
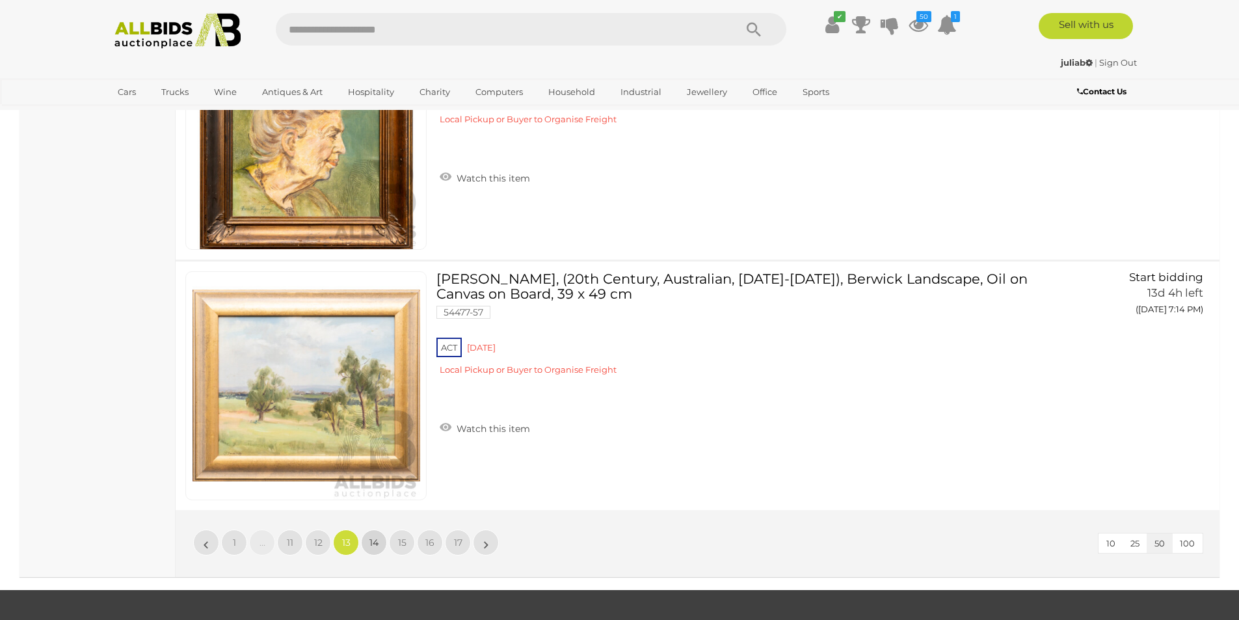
click at [379, 543] on link "14" at bounding box center [374, 543] width 26 height 26
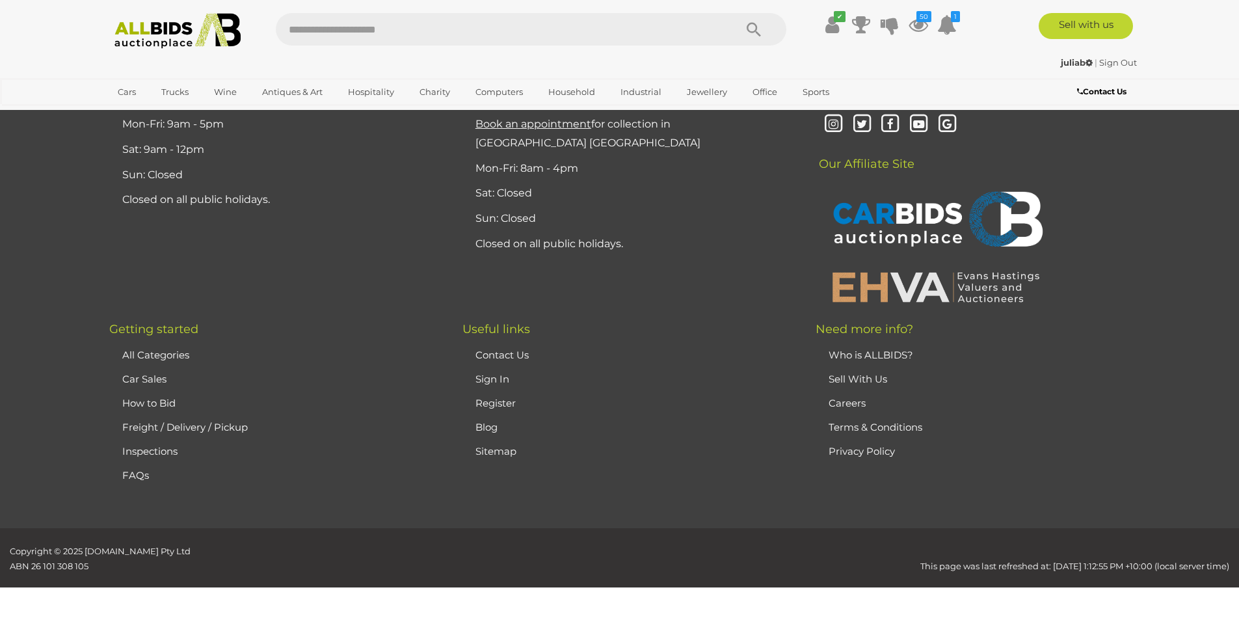
scroll to position [254, 0]
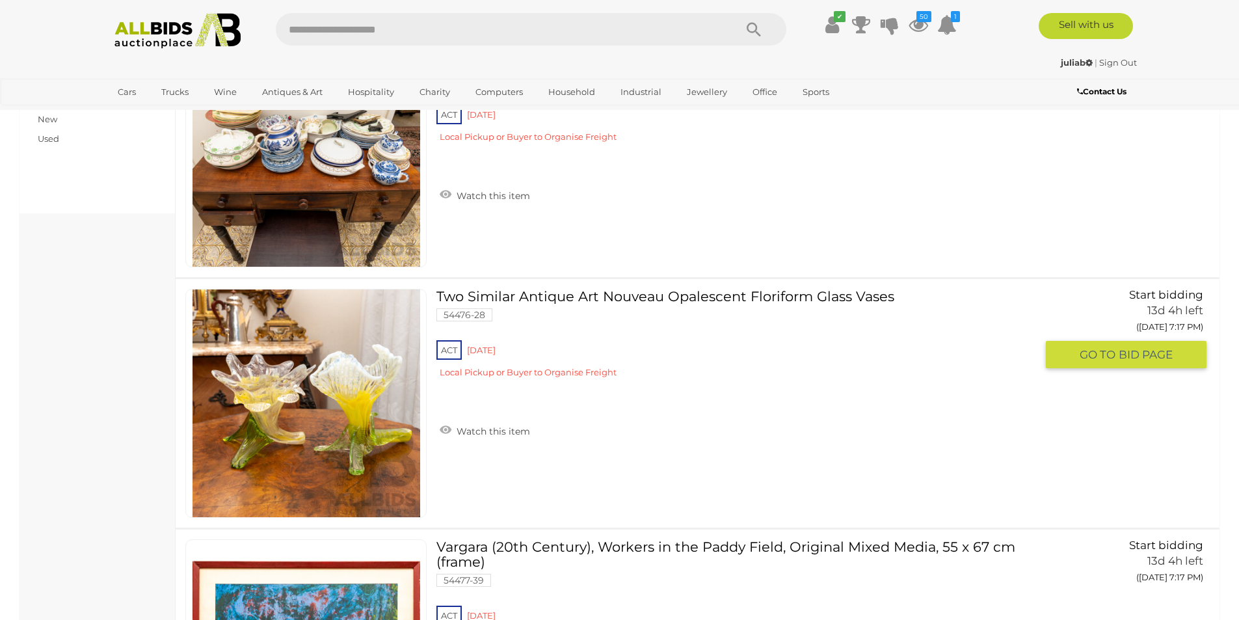
scroll to position [1121, 0]
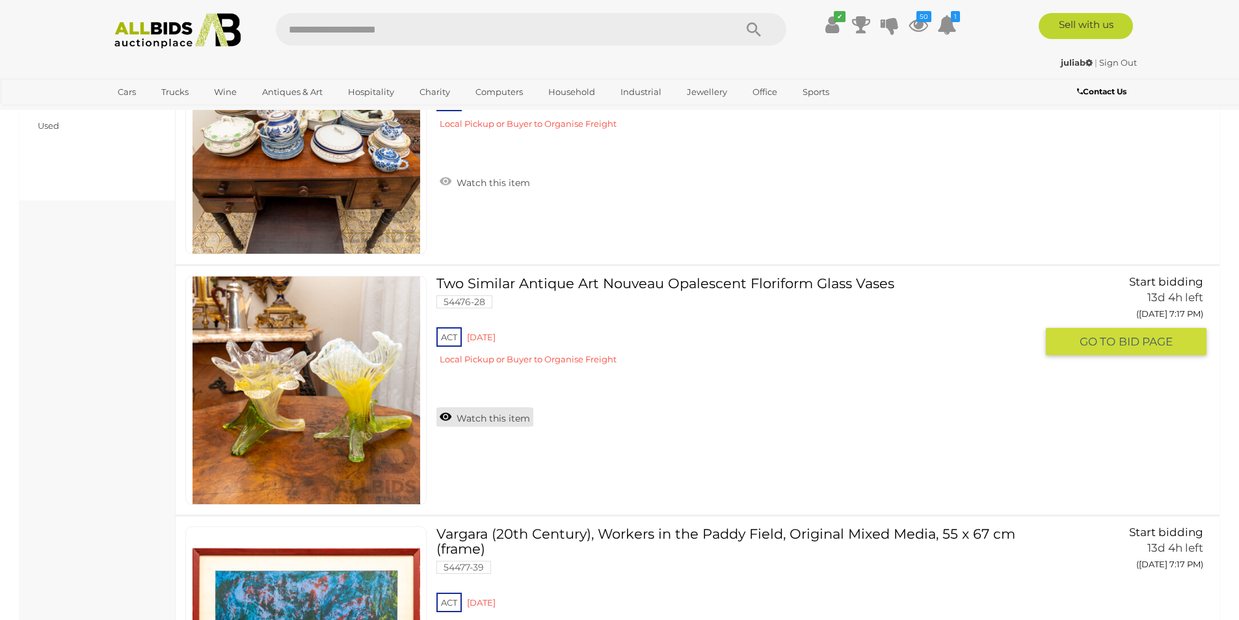
click at [494, 418] on link "Watch this item" at bounding box center [484, 417] width 97 height 20
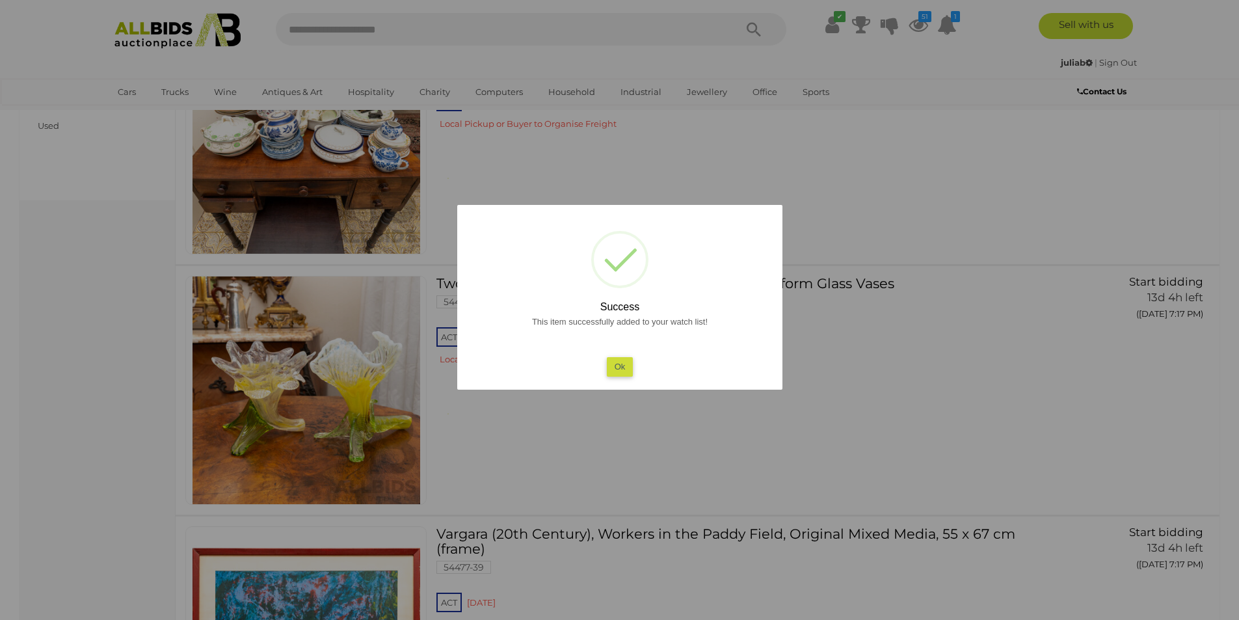
click at [628, 368] on button "Ok" at bounding box center [619, 366] width 27 height 19
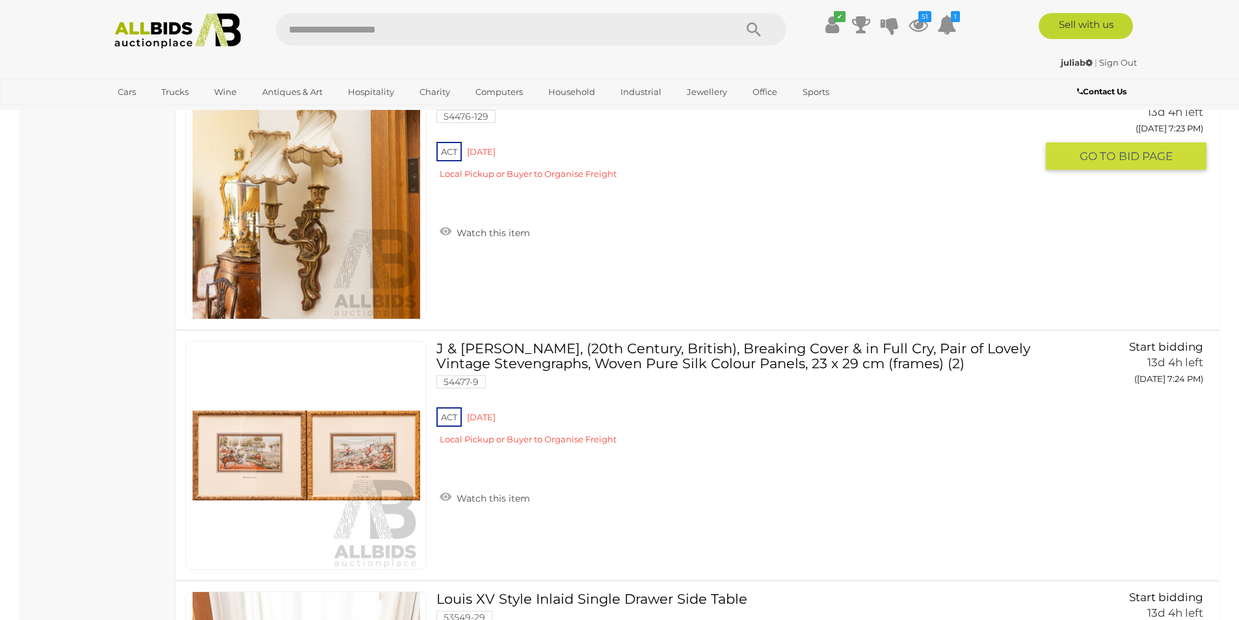
scroll to position [4591, 0]
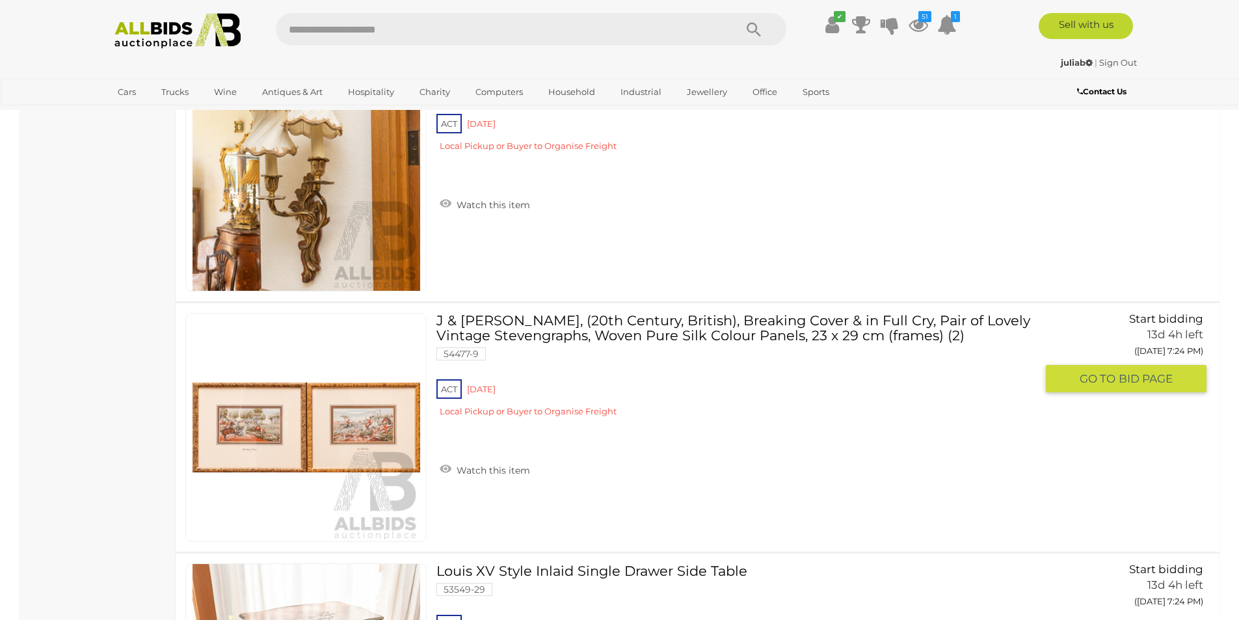
click at [371, 424] on img at bounding box center [307, 428] width 228 height 228
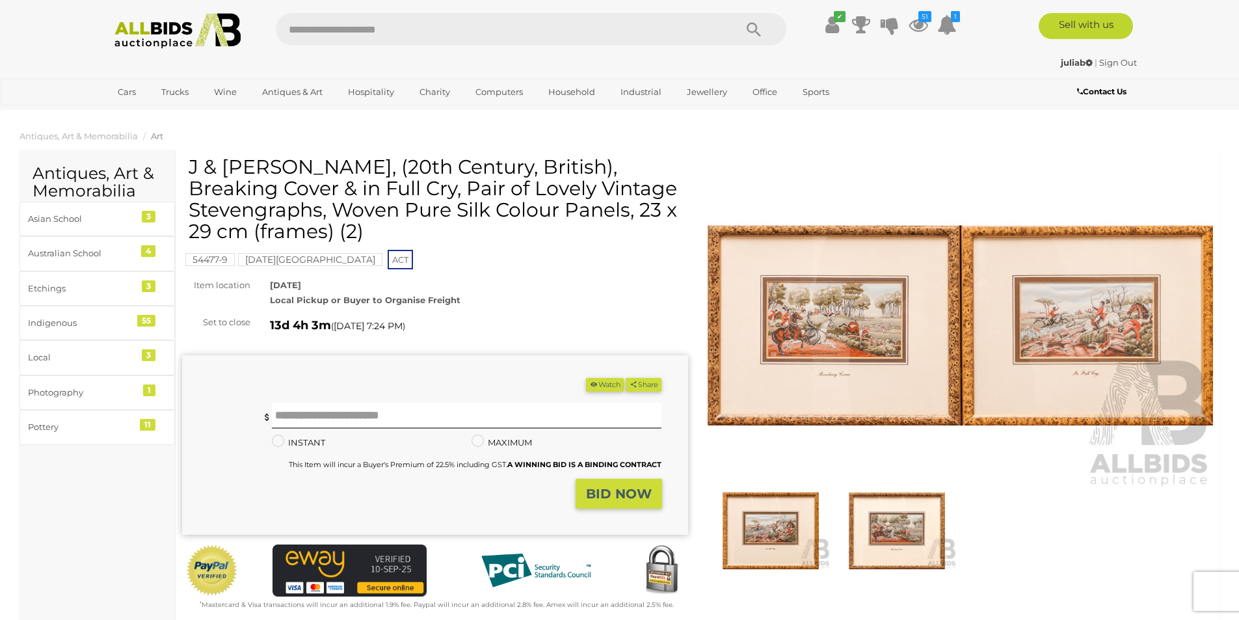
click at [860, 343] on img at bounding box center [961, 326] width 506 height 326
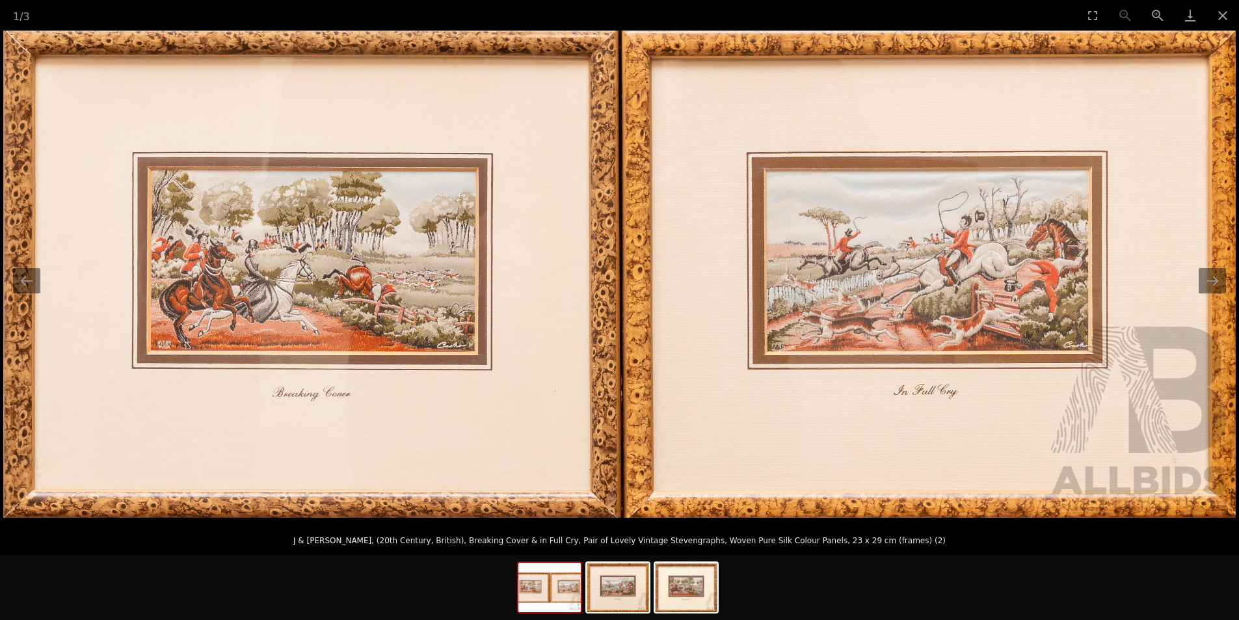
scroll to position [217, 0]
click at [1229, 16] on button "Close gallery" at bounding box center [1223, 15] width 33 height 31
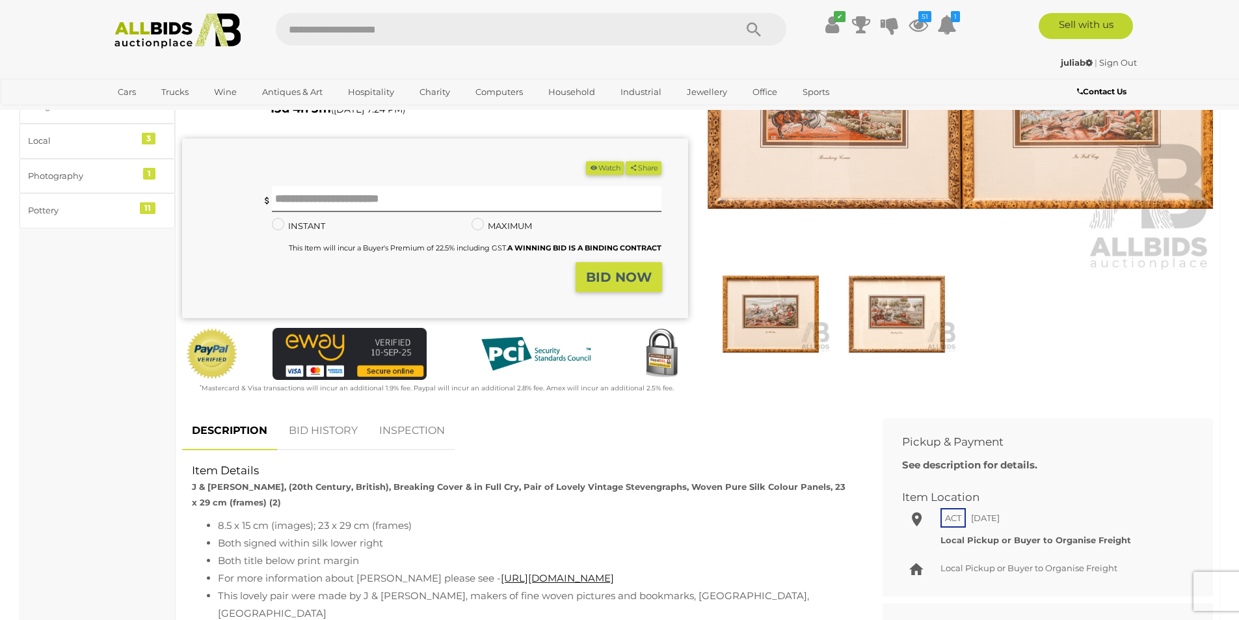
scroll to position [0, 0]
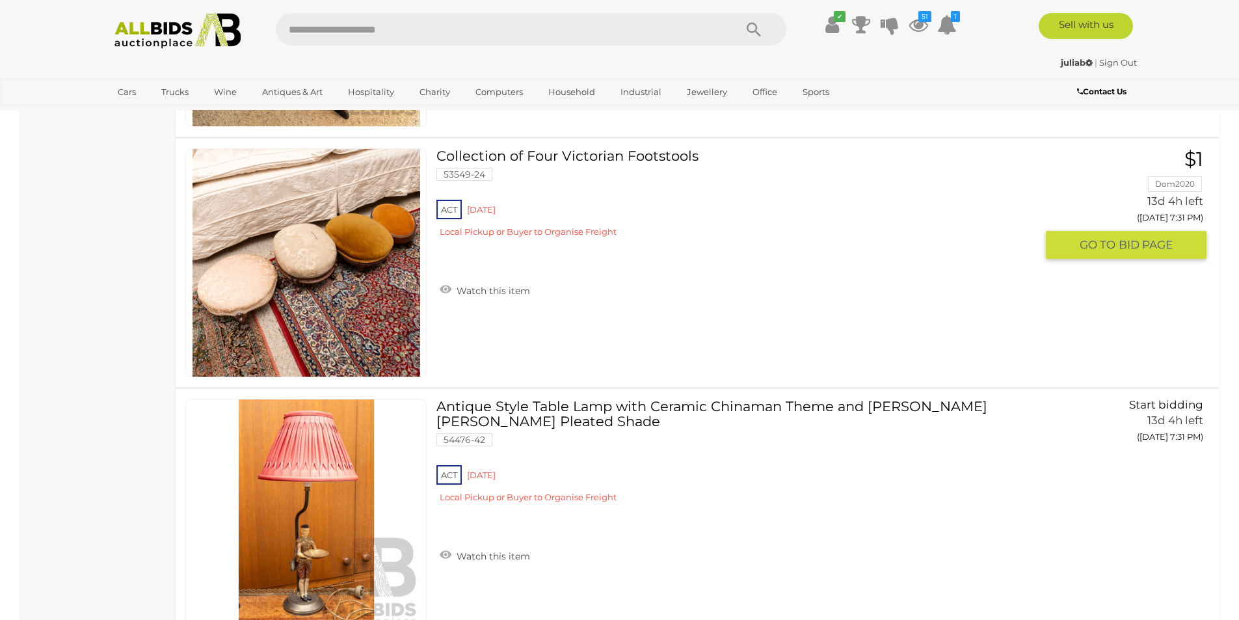
scroll to position [8729, 0]
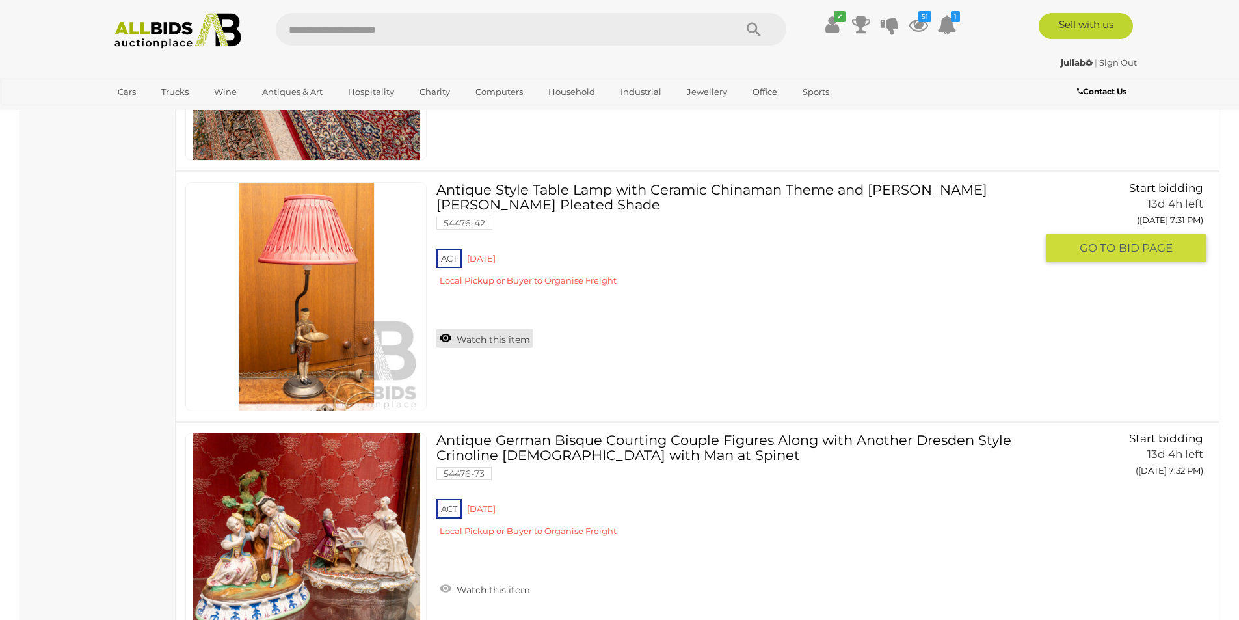
click at [489, 343] on link "Watch this item" at bounding box center [484, 339] width 97 height 20
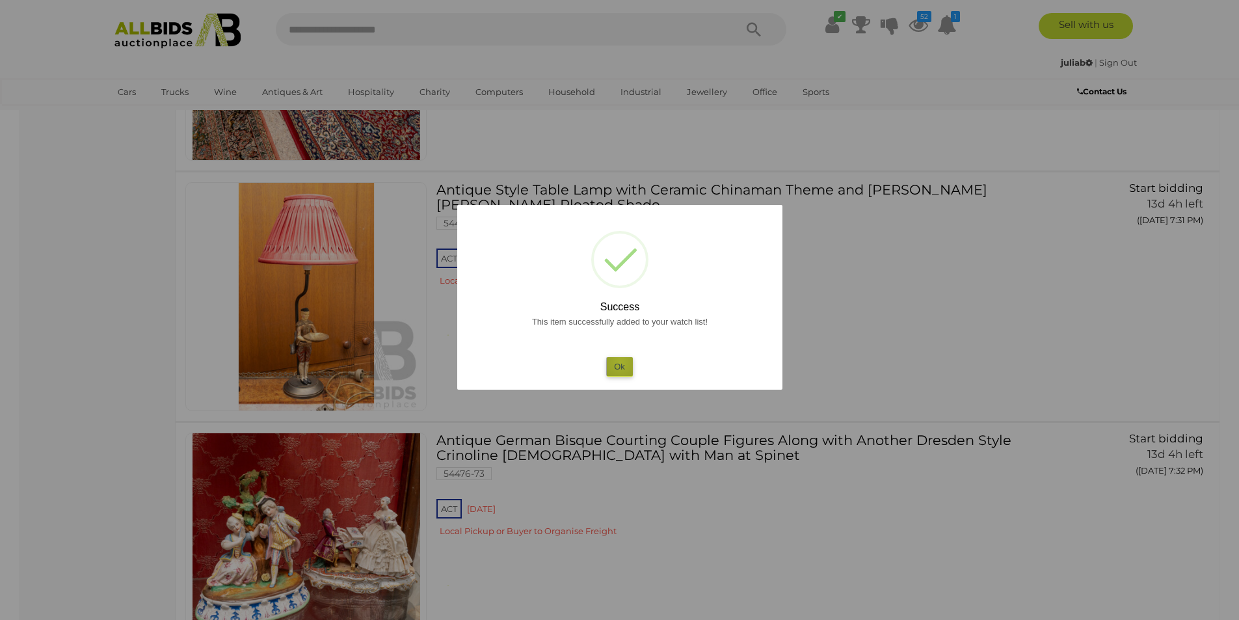
click at [621, 362] on button "Ok" at bounding box center [619, 366] width 27 height 19
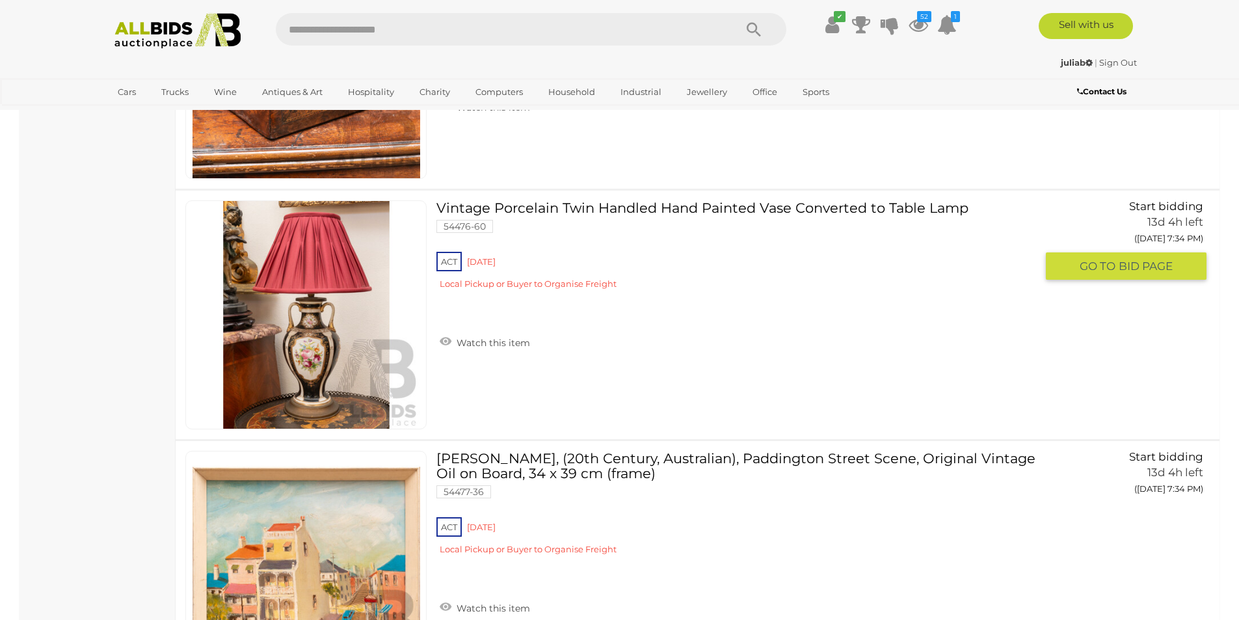
scroll to position [10680, 0]
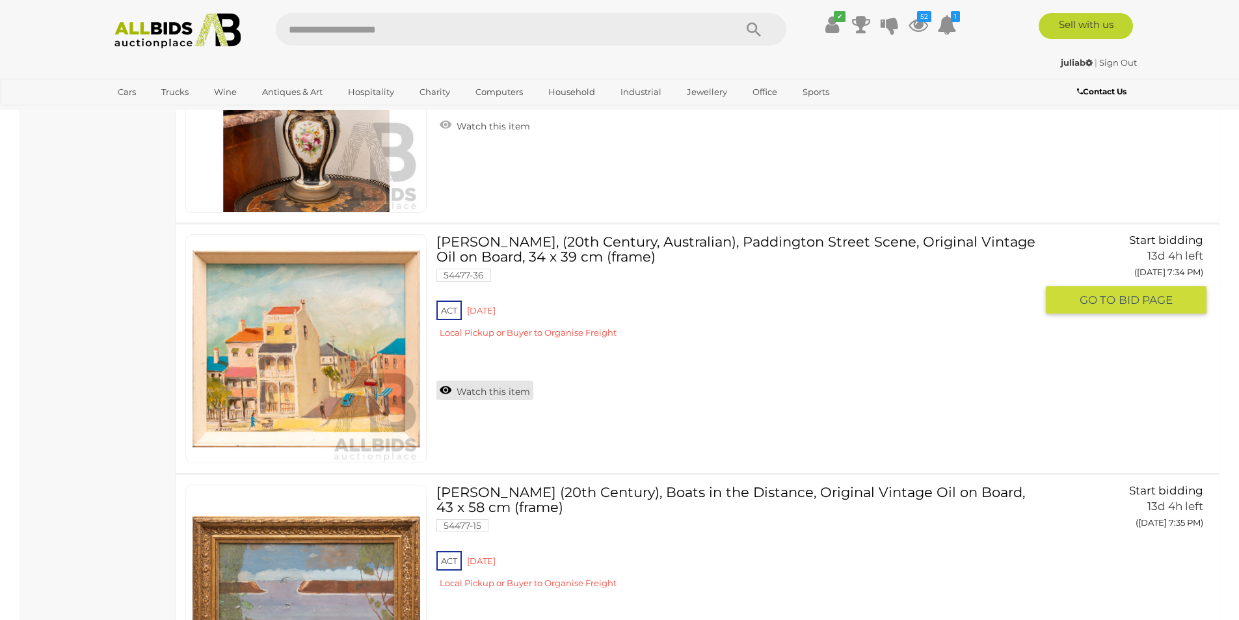
click at [490, 392] on link "Watch this item" at bounding box center [484, 391] width 97 height 20
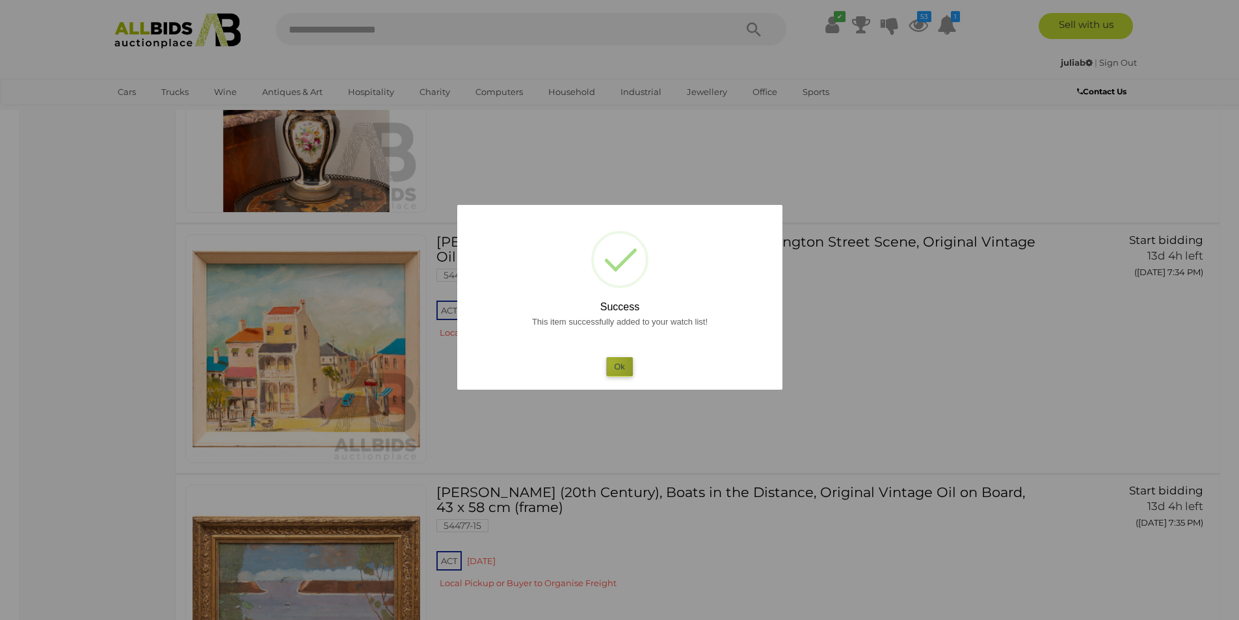
click at [611, 362] on button "Ok" at bounding box center [619, 366] width 27 height 19
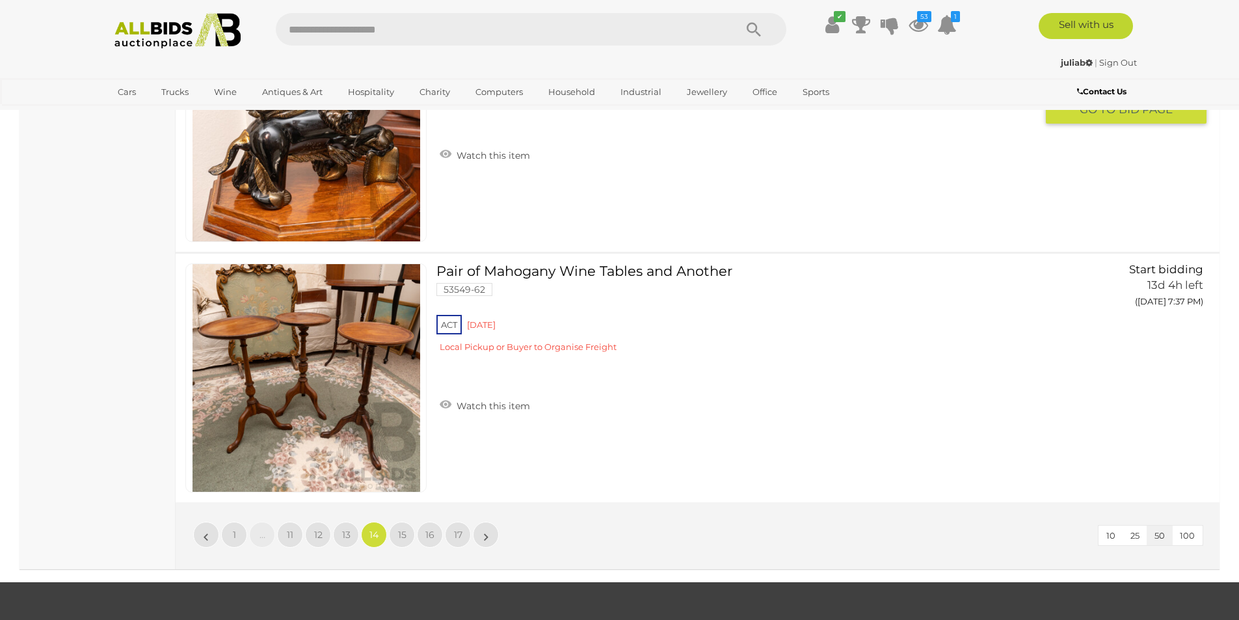
scroll to position [12415, 0]
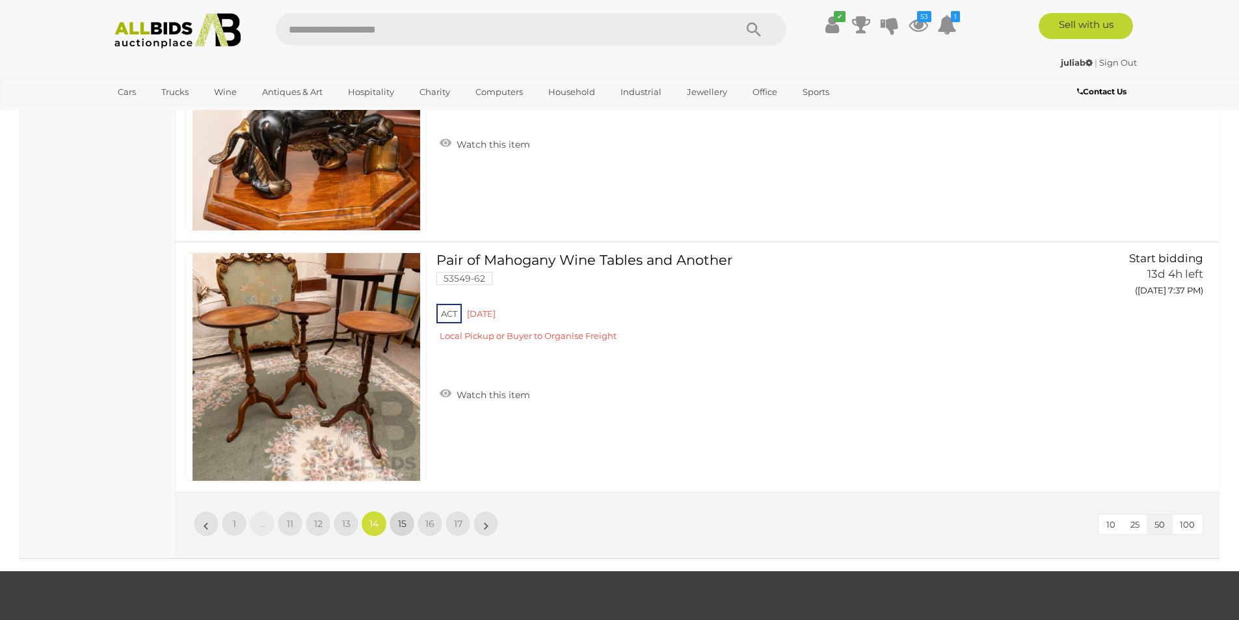
click at [401, 528] on span "15" at bounding box center [402, 524] width 8 height 12
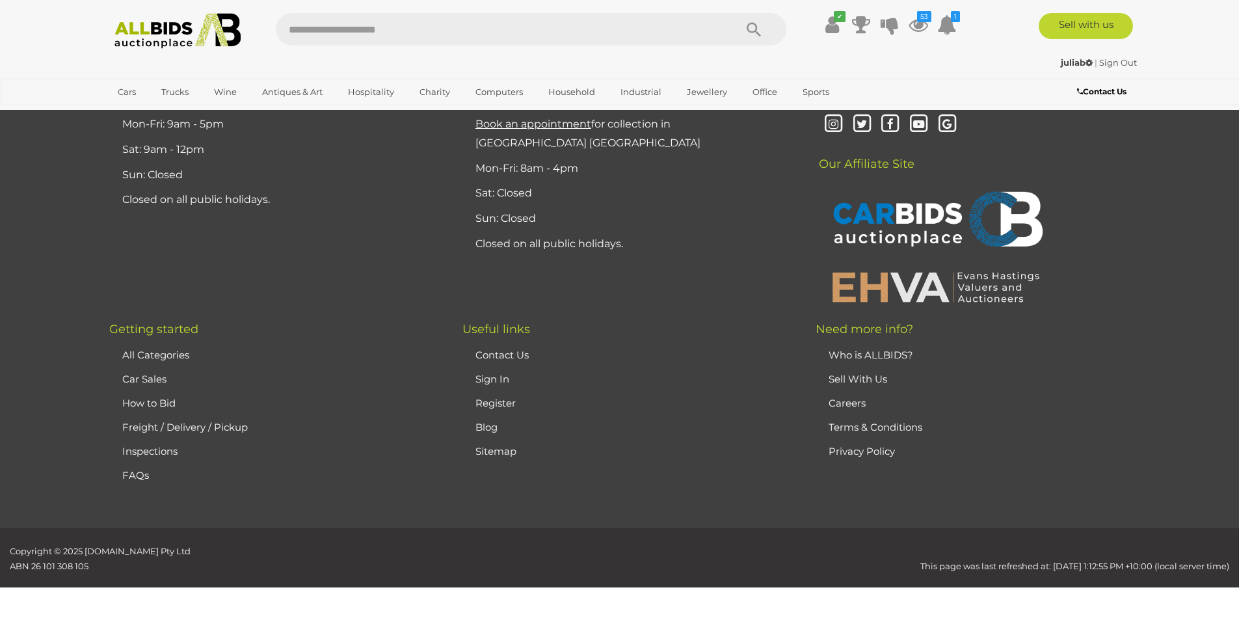
scroll to position [254, 0]
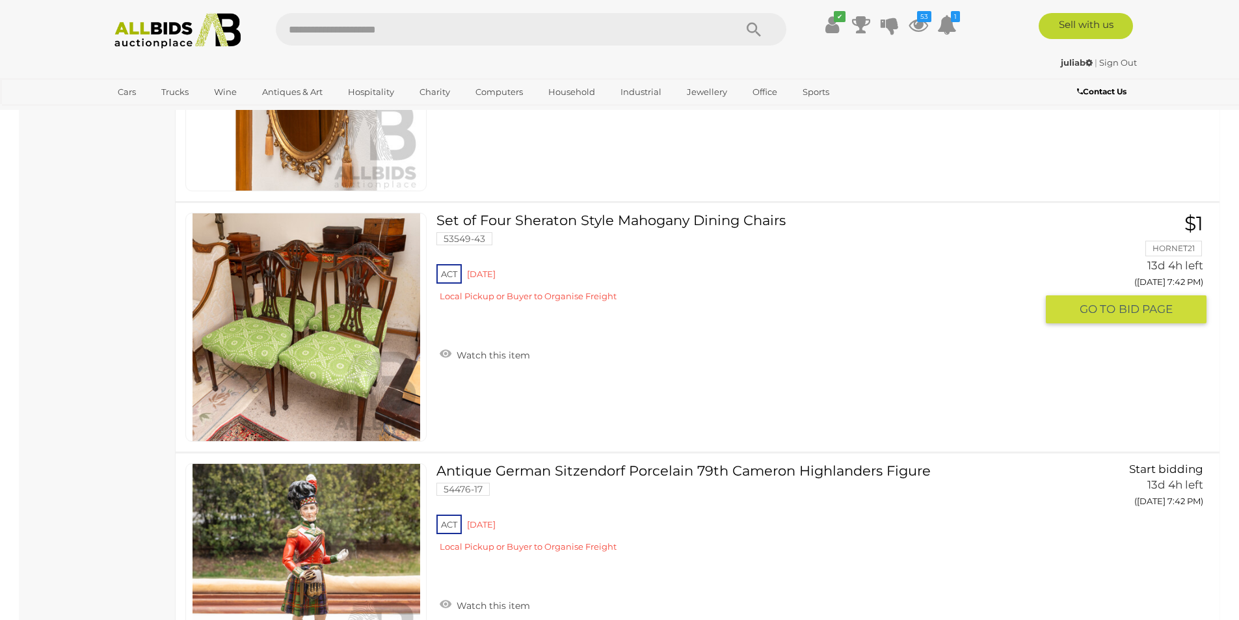
scroll to position [4157, 0]
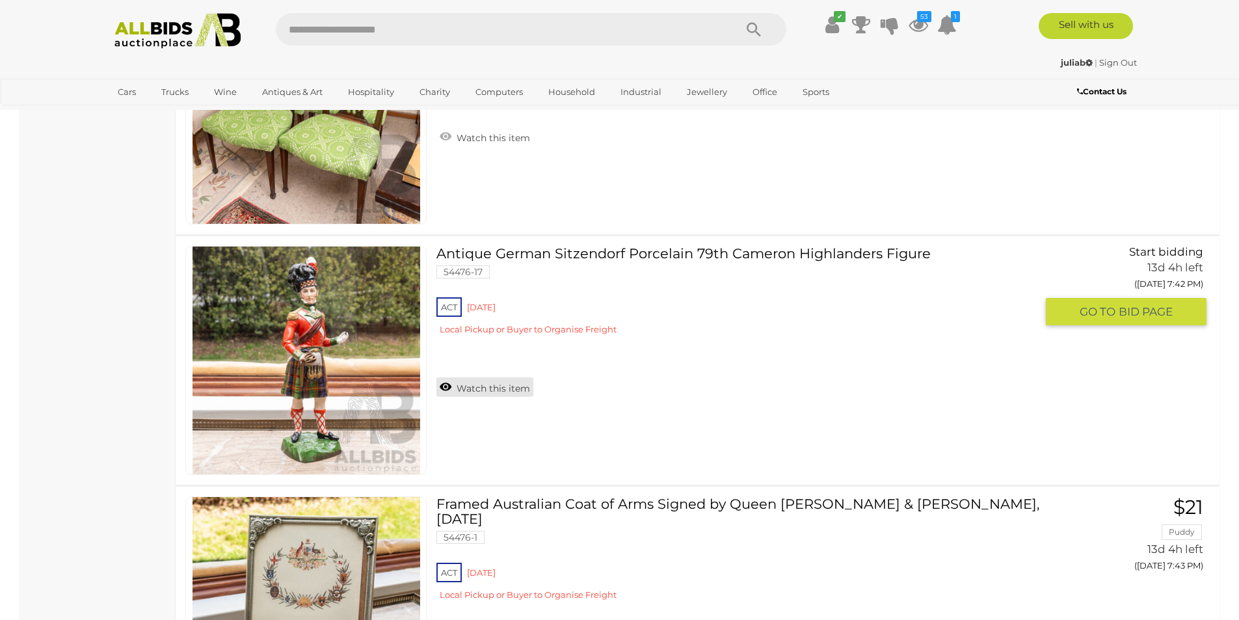
click at [517, 390] on link "Watch this item" at bounding box center [484, 387] width 97 height 20
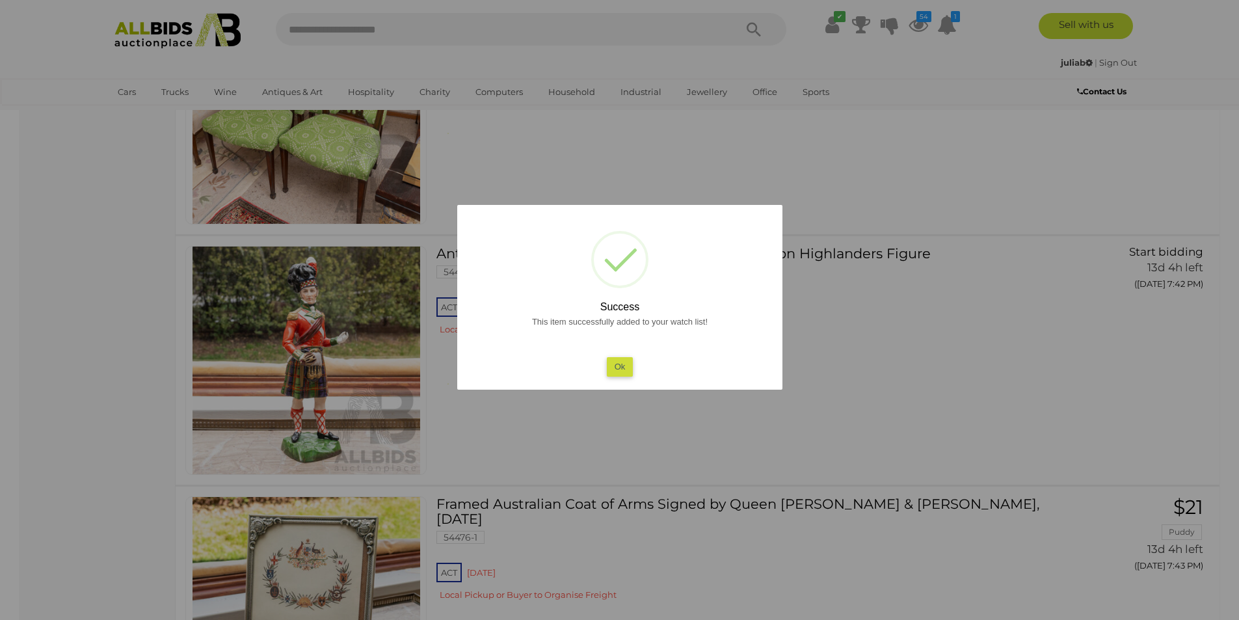
click at [623, 362] on button "Ok" at bounding box center [619, 366] width 27 height 19
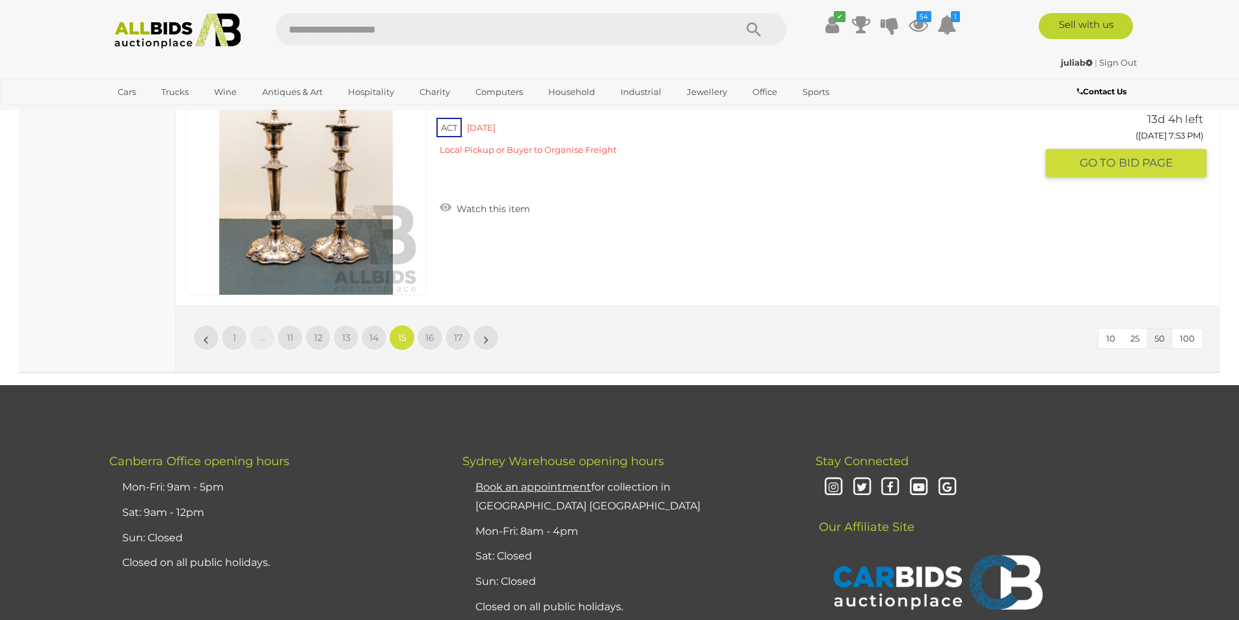
scroll to position [12613, 0]
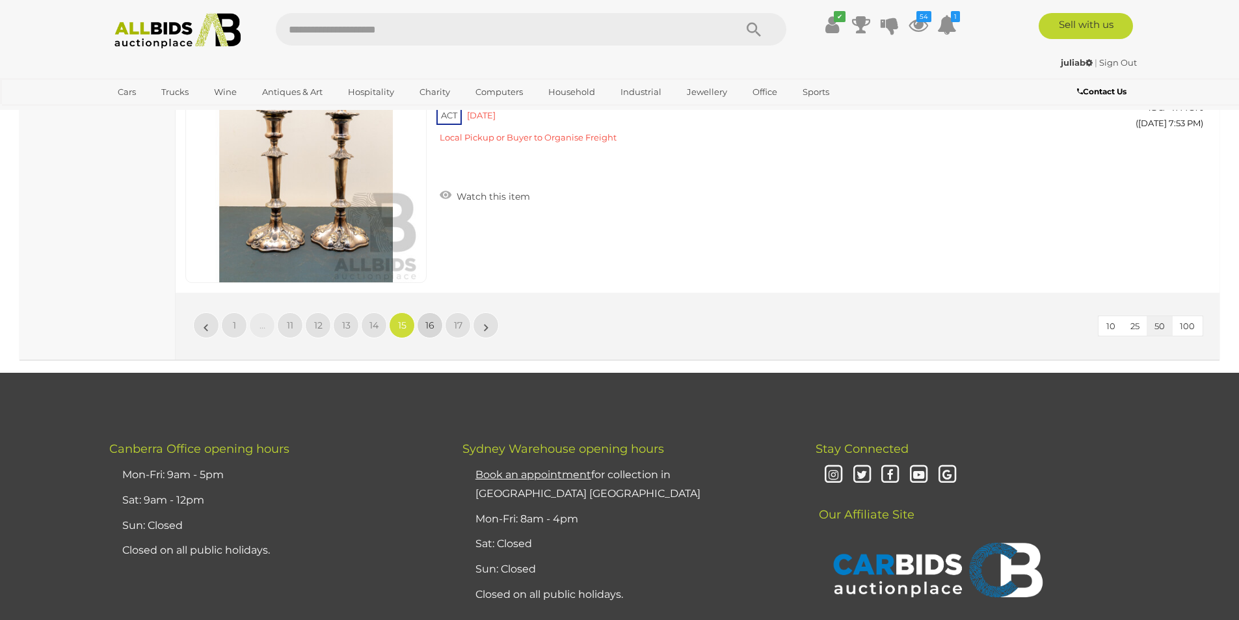
click at [422, 332] on link "16" at bounding box center [430, 325] width 26 height 26
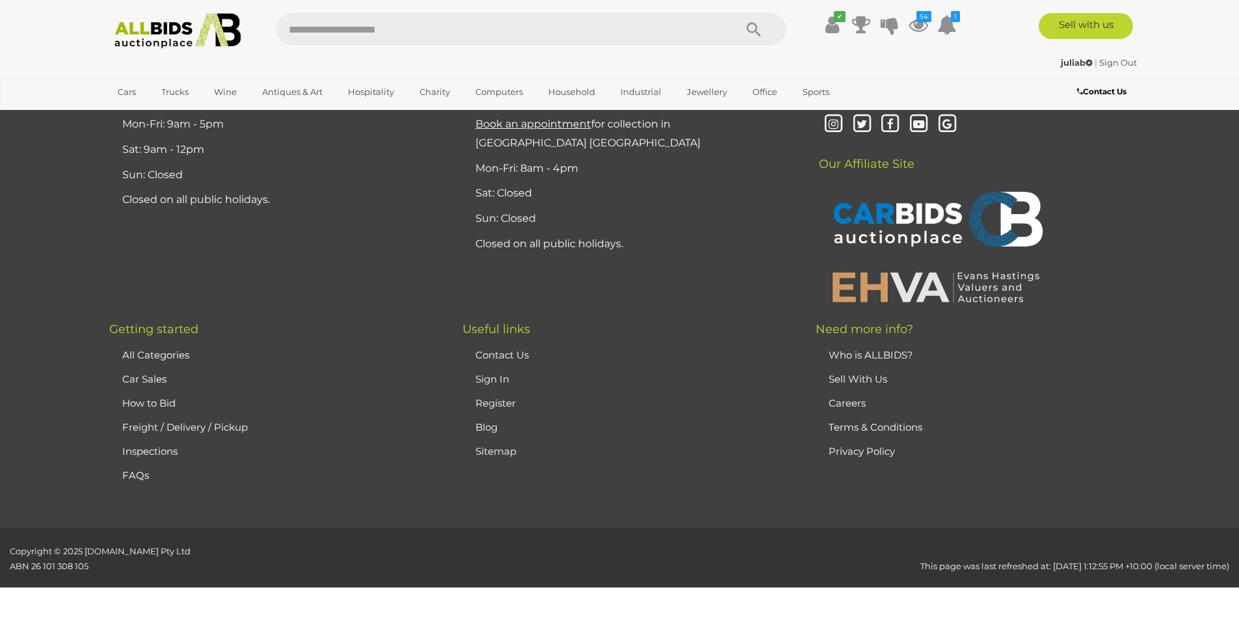
scroll to position [254, 0]
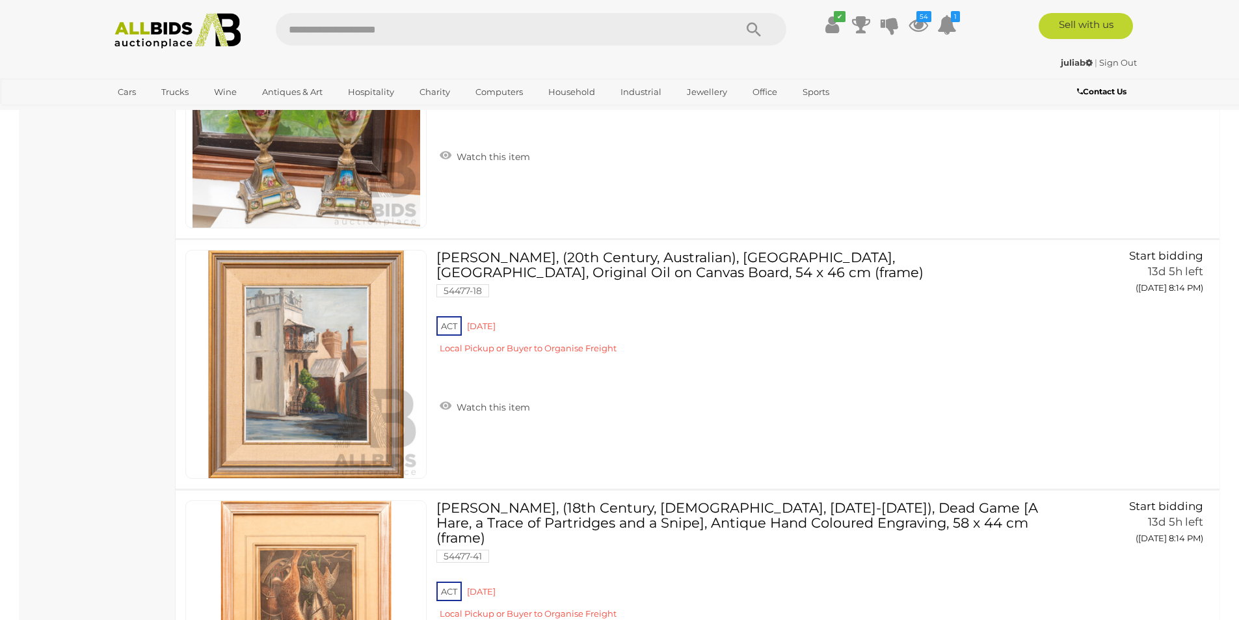
scroll to position [12179, 0]
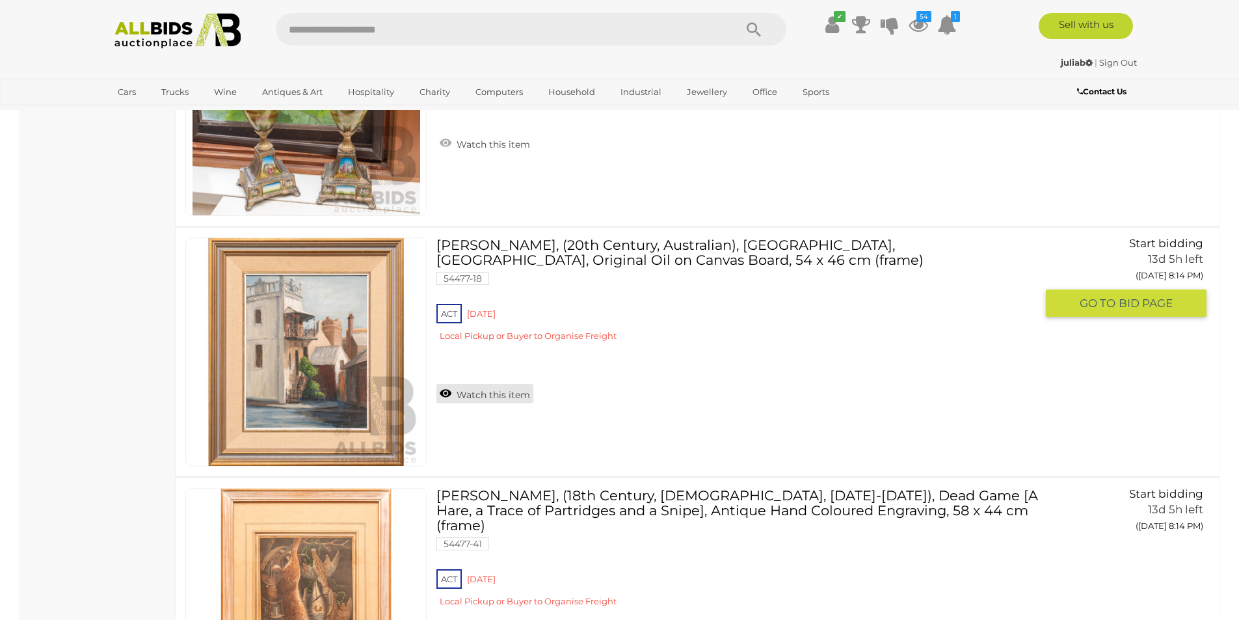
click at [479, 395] on link "Watch this item" at bounding box center [484, 394] width 97 height 20
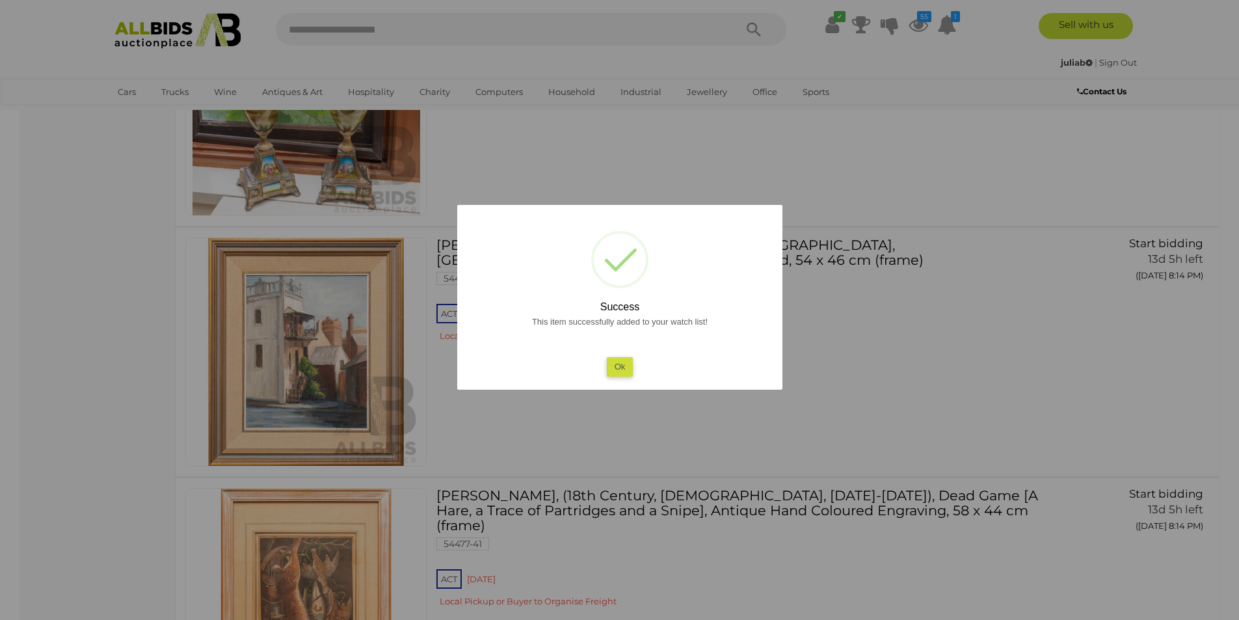
click at [609, 367] on button "Ok" at bounding box center [619, 366] width 27 height 19
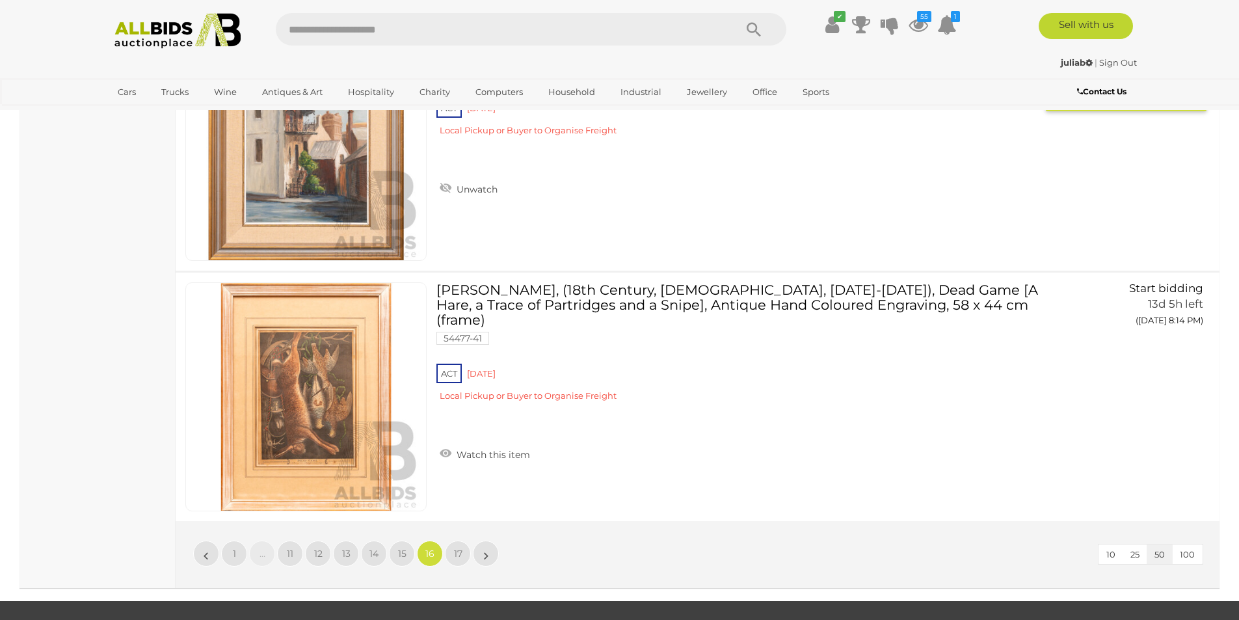
scroll to position [12396, 0]
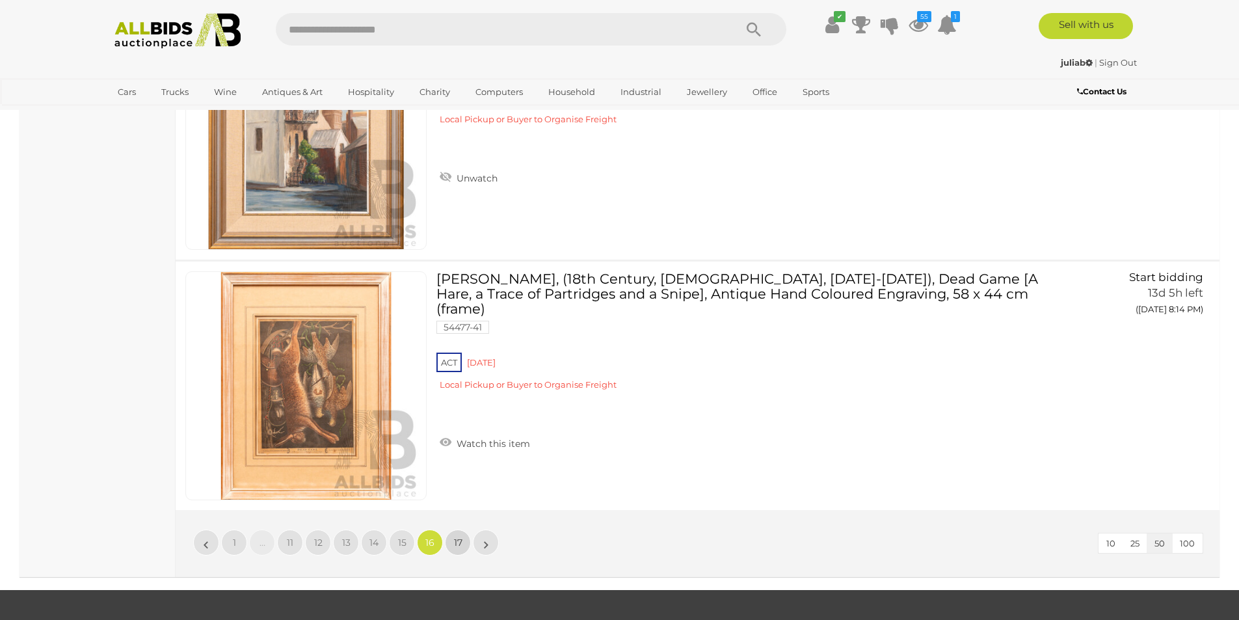
click at [455, 544] on span "17" at bounding box center [458, 543] width 8 height 12
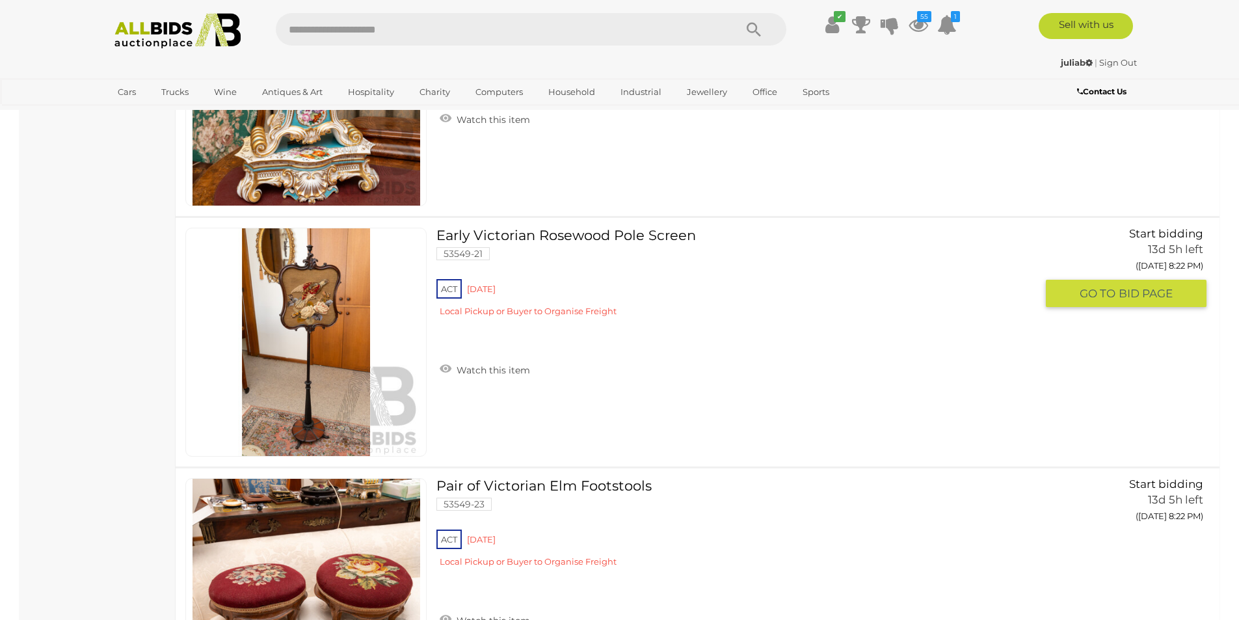
scroll to position [3686, 0]
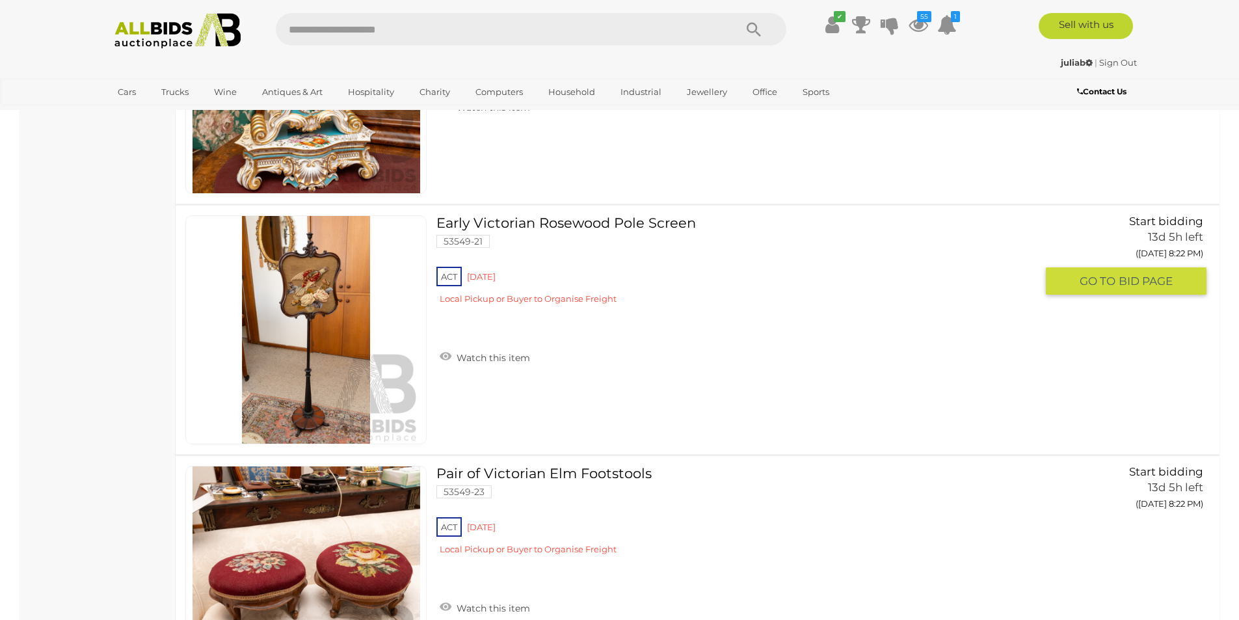
click at [304, 302] on link at bounding box center [305, 329] width 241 height 229
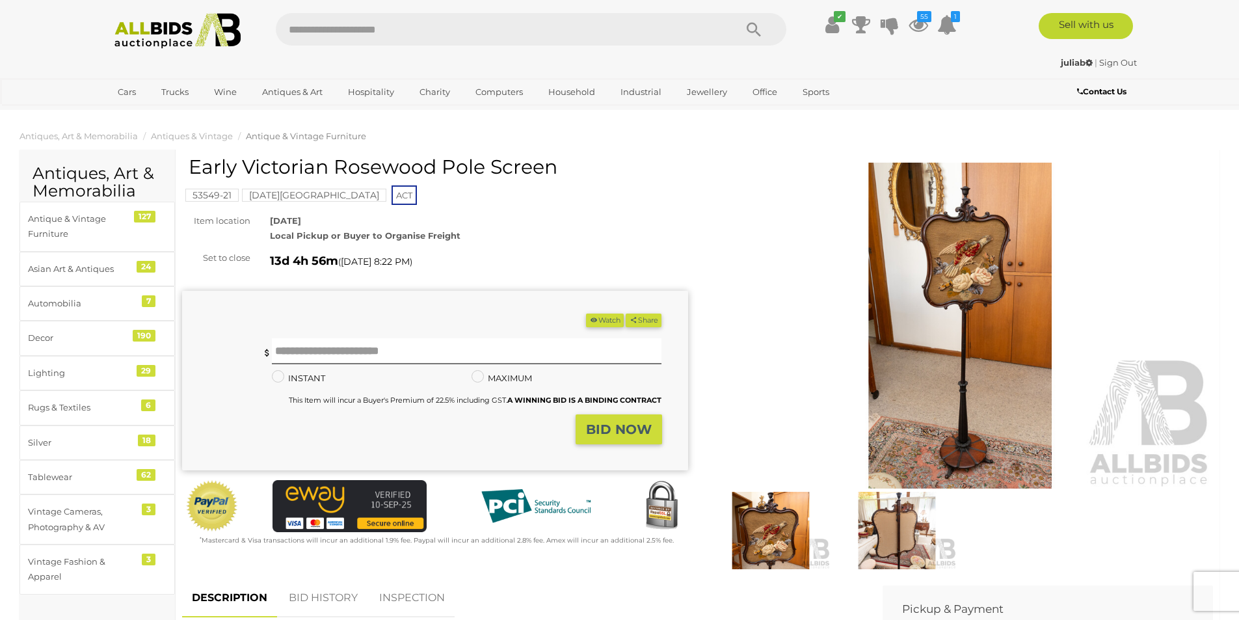
click at [904, 321] on img at bounding box center [961, 326] width 506 height 326
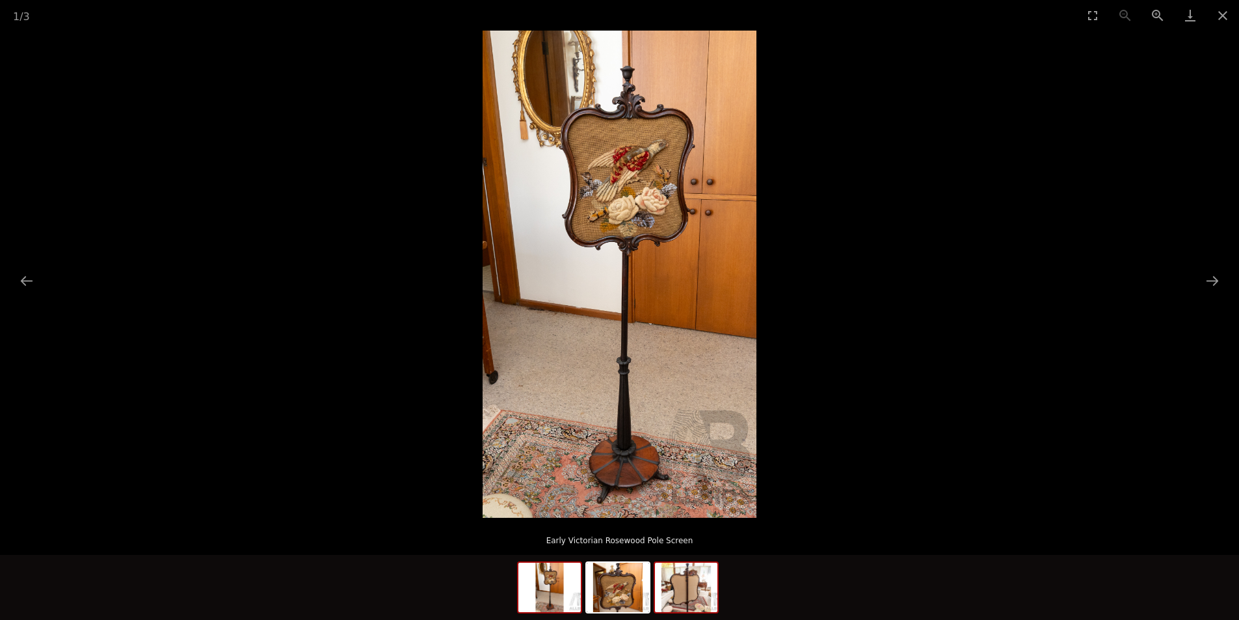
click at [669, 576] on img at bounding box center [686, 587] width 62 height 49
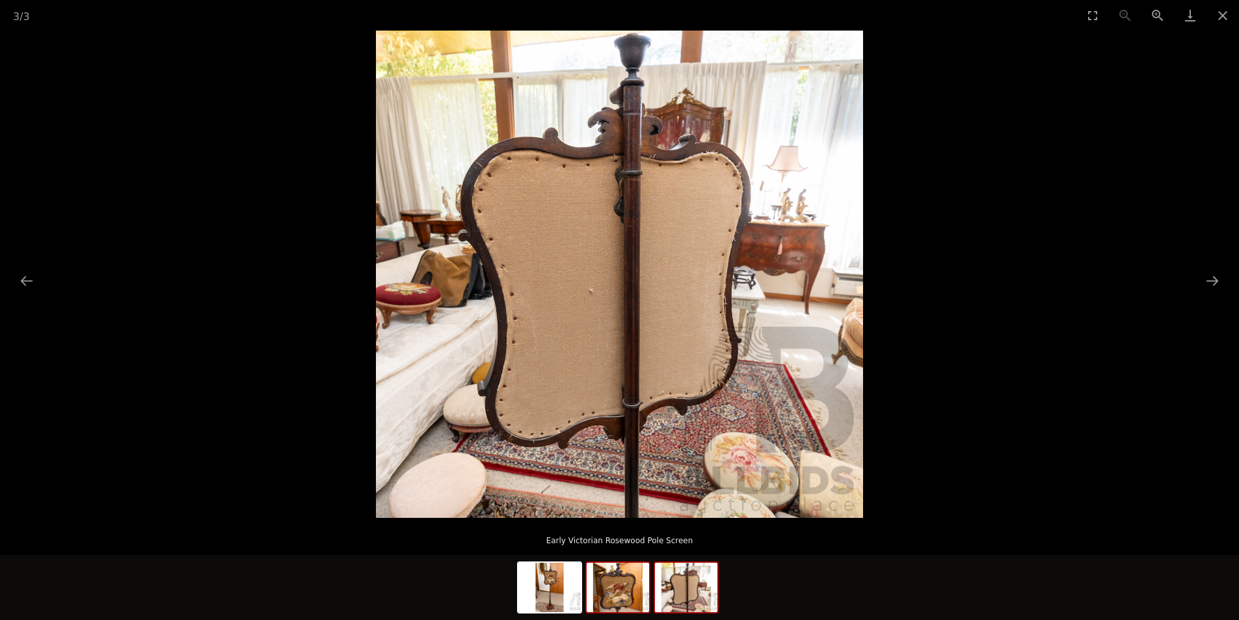
click at [621, 585] on img at bounding box center [618, 587] width 62 height 49
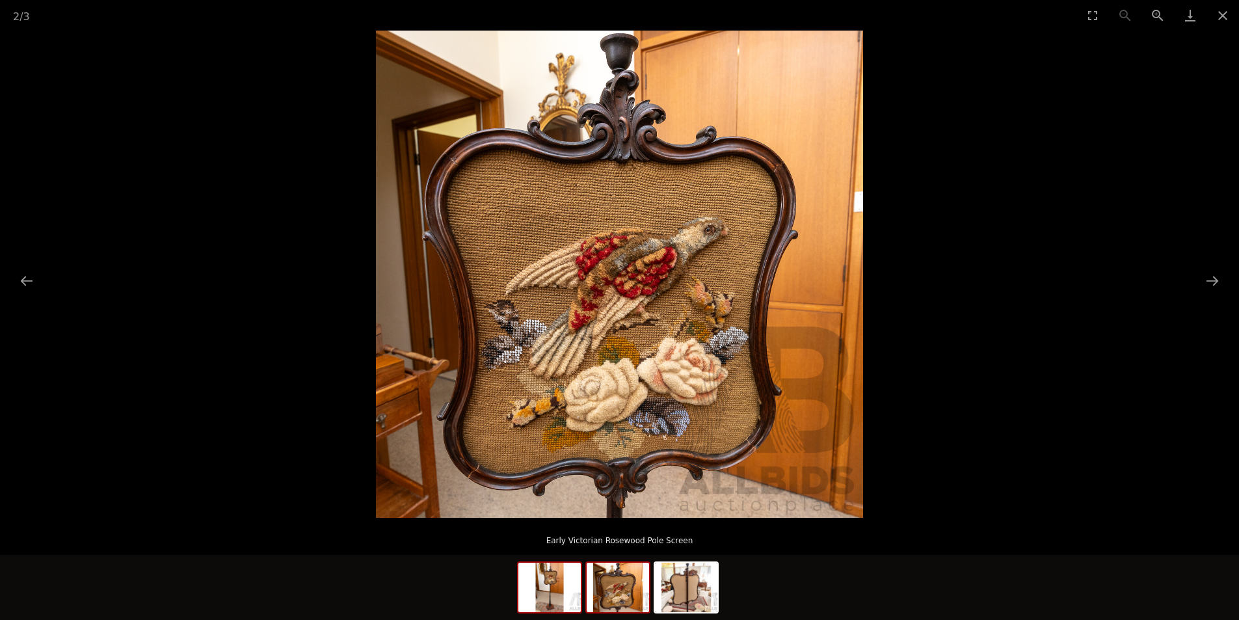
click at [556, 585] on img at bounding box center [549, 587] width 62 height 49
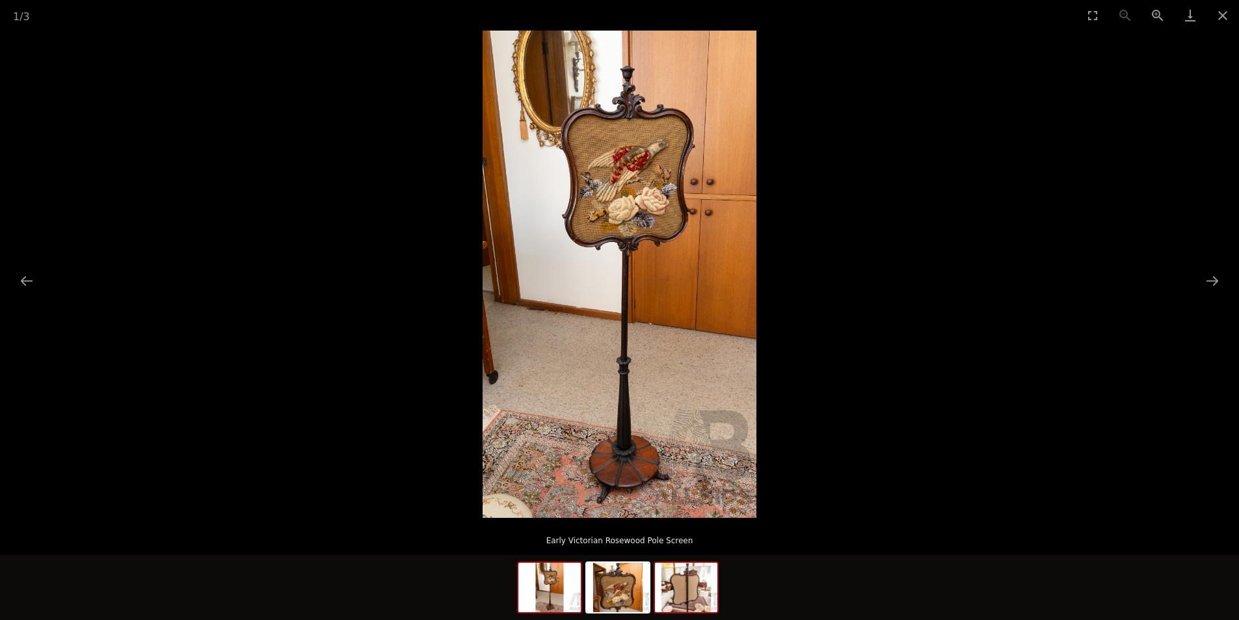
click at [677, 592] on img at bounding box center [686, 587] width 62 height 49
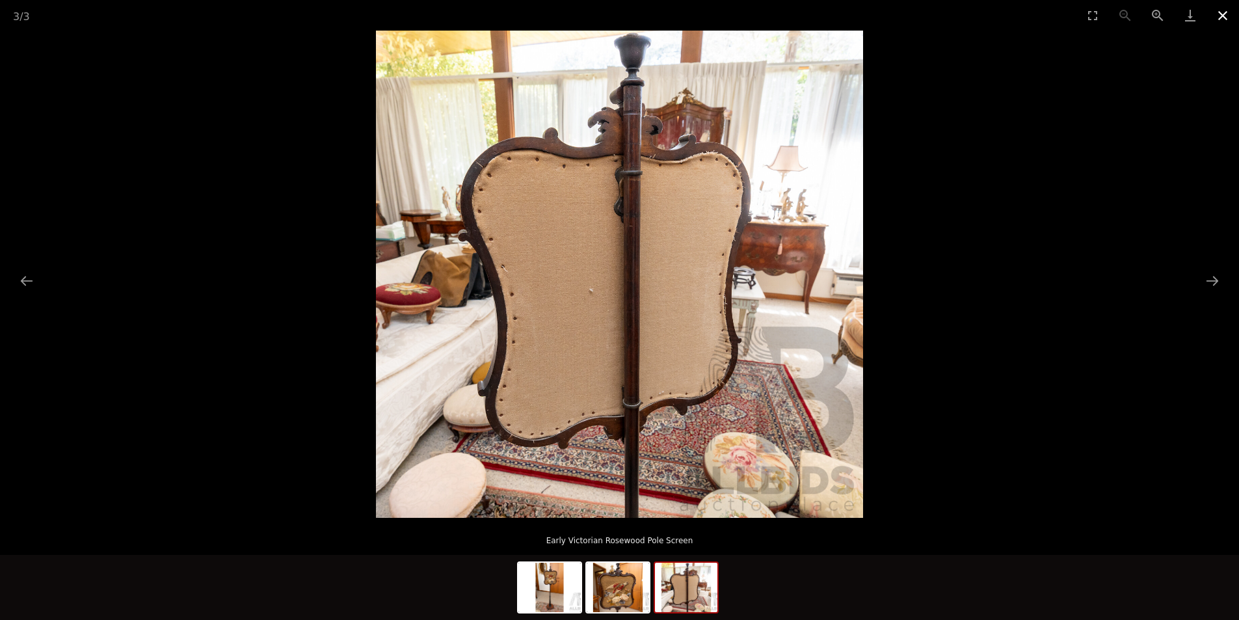
click at [1219, 15] on button "Close gallery" at bounding box center [1223, 15] width 33 height 31
